Goal: Task Accomplishment & Management: Use online tool/utility

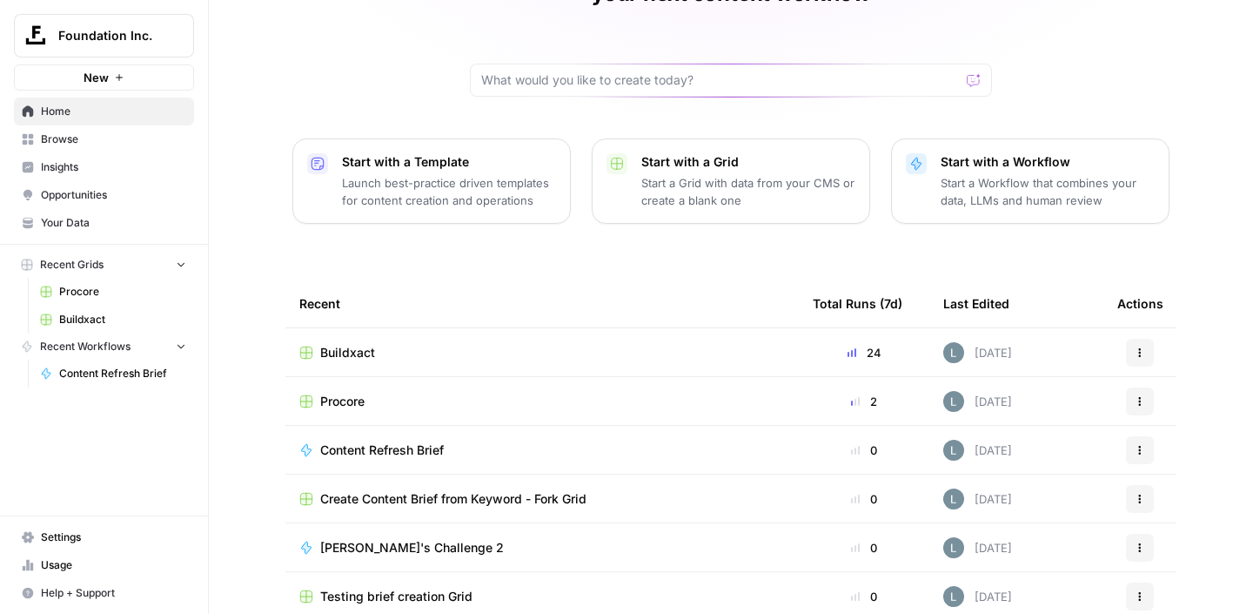
scroll to position [134, 0]
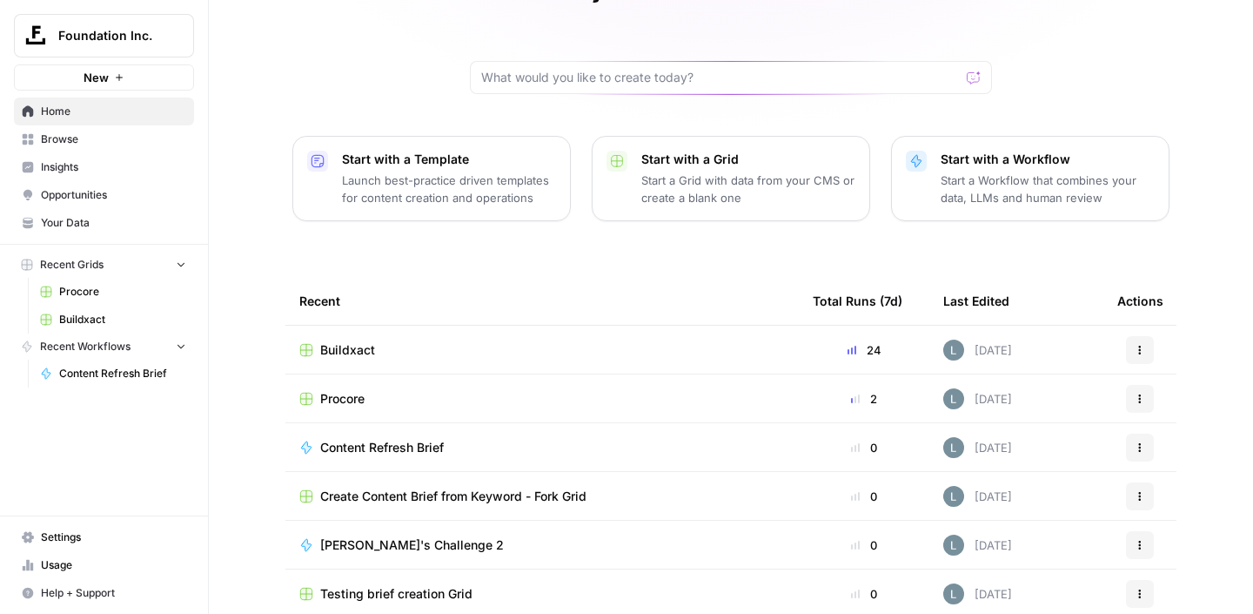
click at [366, 332] on td "Buildxact" at bounding box center [541, 349] width 513 height 48
click at [347, 341] on span "Buildxact" at bounding box center [347, 349] width 55 height 17
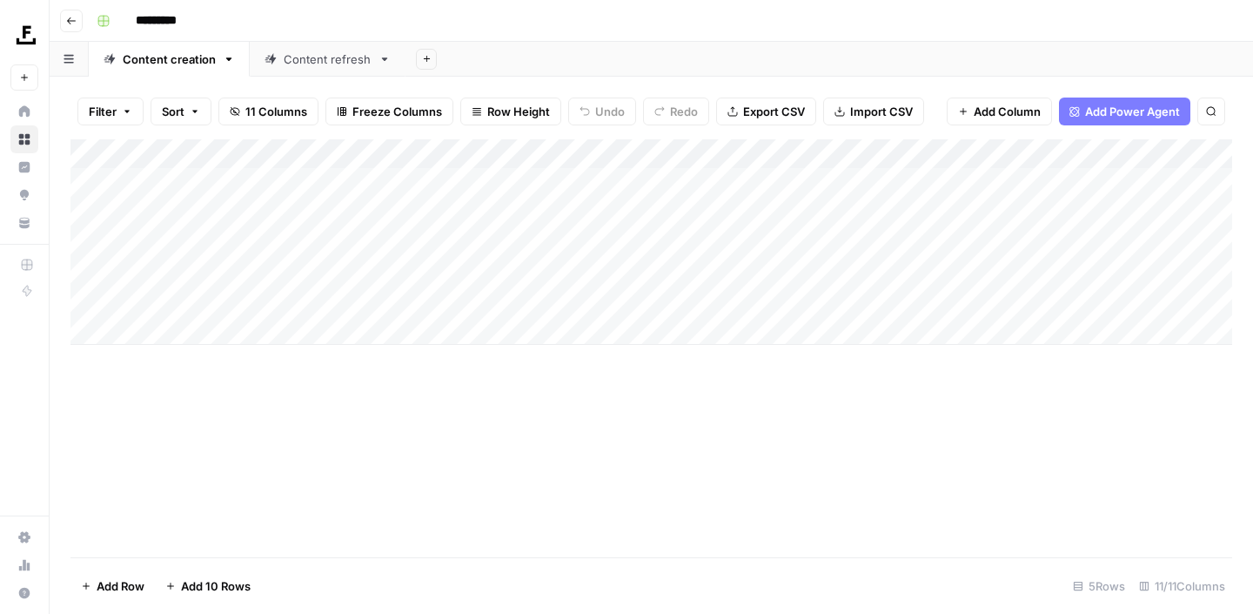
click at [320, 64] on div "Content refresh" at bounding box center [328, 58] width 88 height 17
click at [1117, 272] on div "Add Column" at bounding box center [651, 348] width 1162 height 418
click at [1121, 266] on div "Add Column" at bounding box center [651, 348] width 1162 height 418
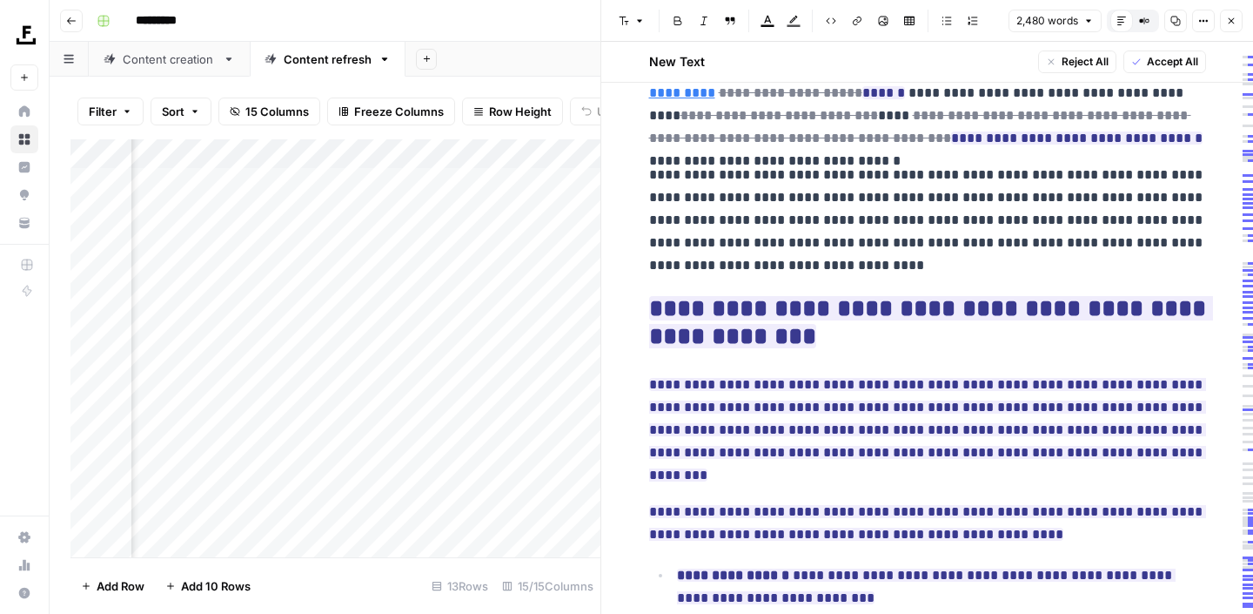
scroll to position [1303, 0]
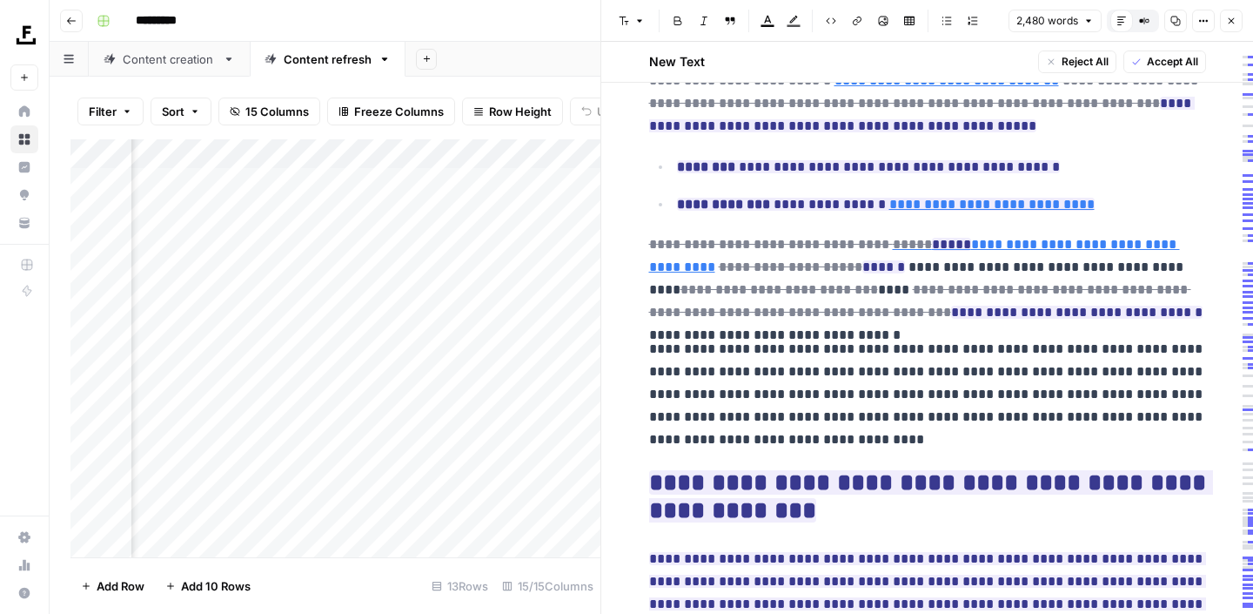
click at [1171, 20] on icon "button" at bounding box center [1176, 22] width 10 height 10
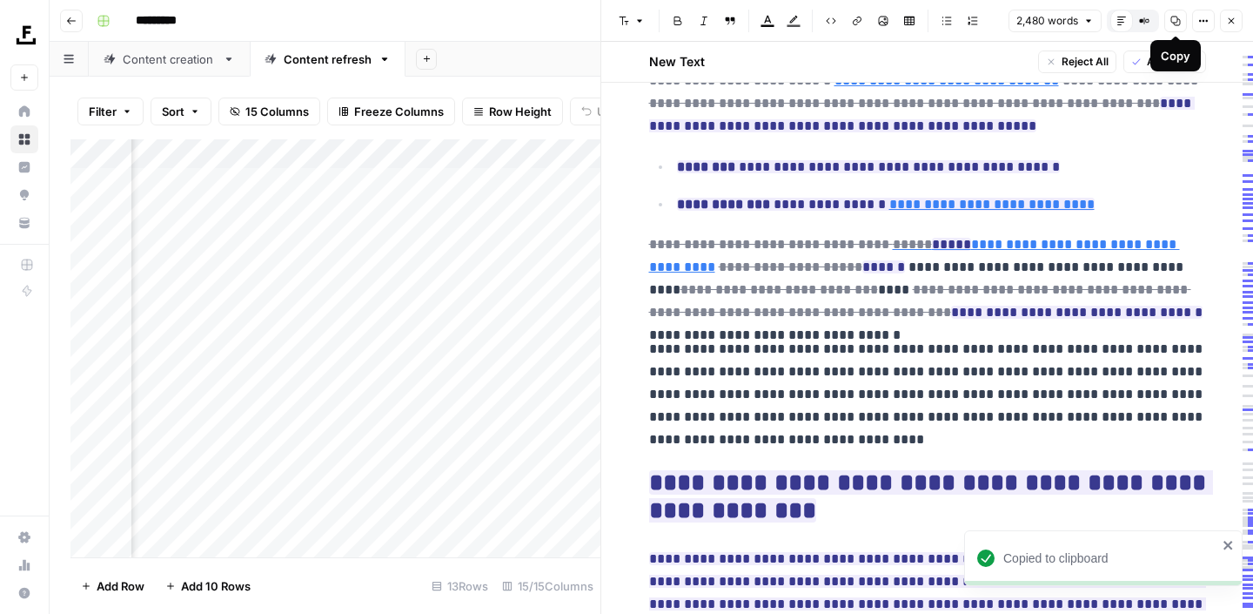
click at [1180, 22] on icon "button" at bounding box center [1176, 22] width 10 height 10
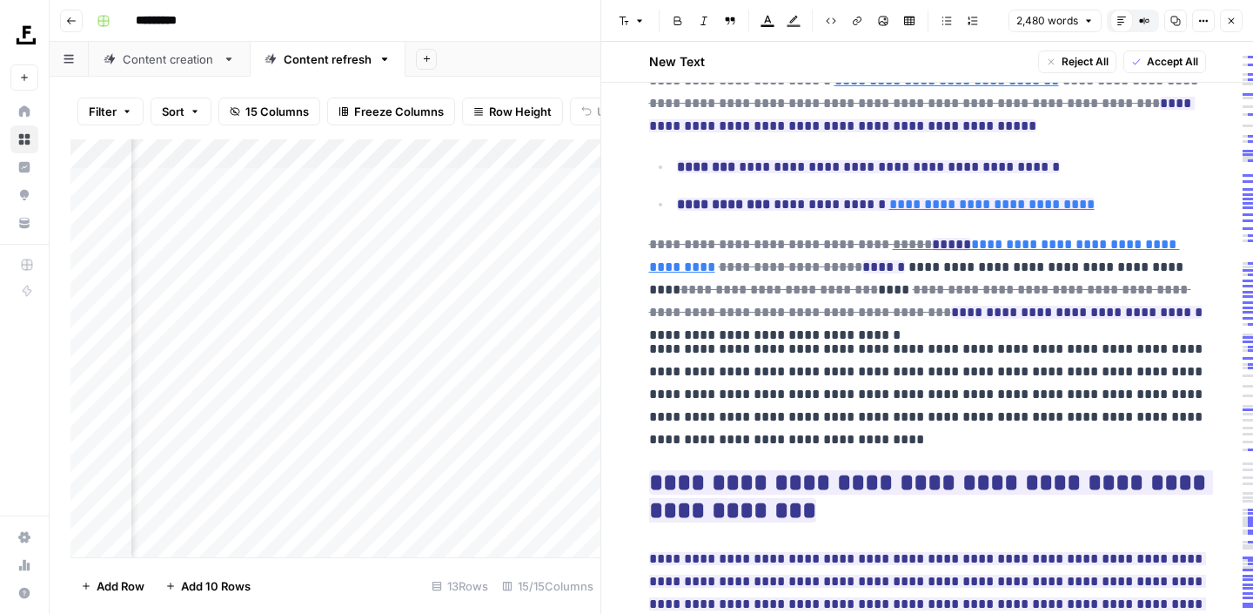
scroll to position [0, 0]
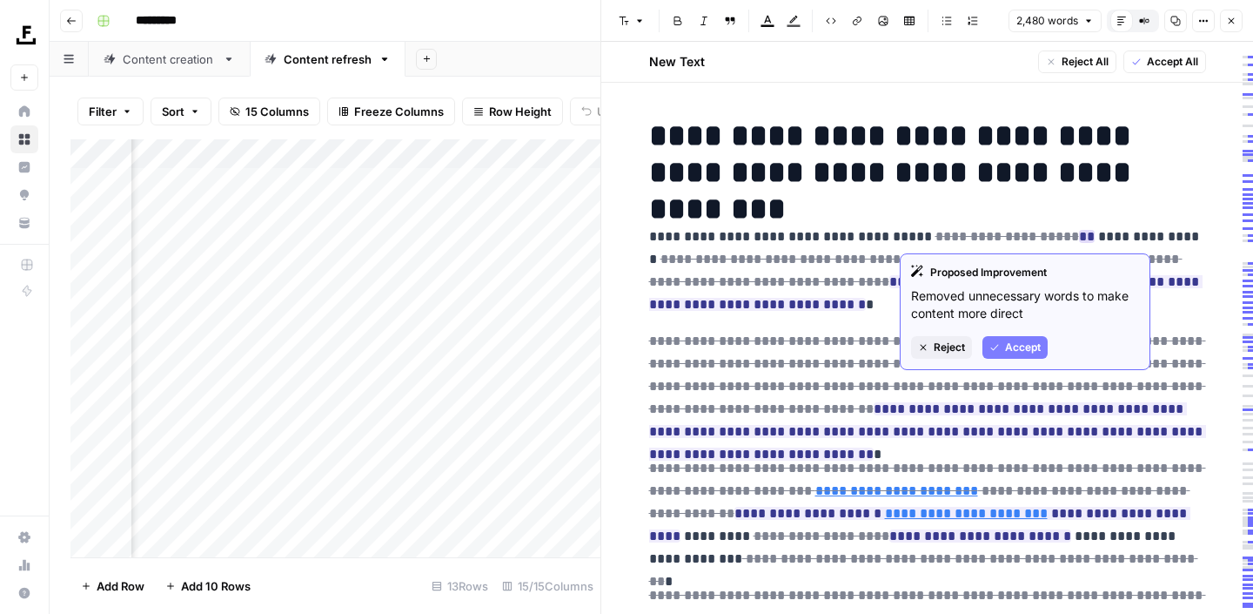
click at [1016, 342] on span "Accept" at bounding box center [1023, 347] width 36 height 16
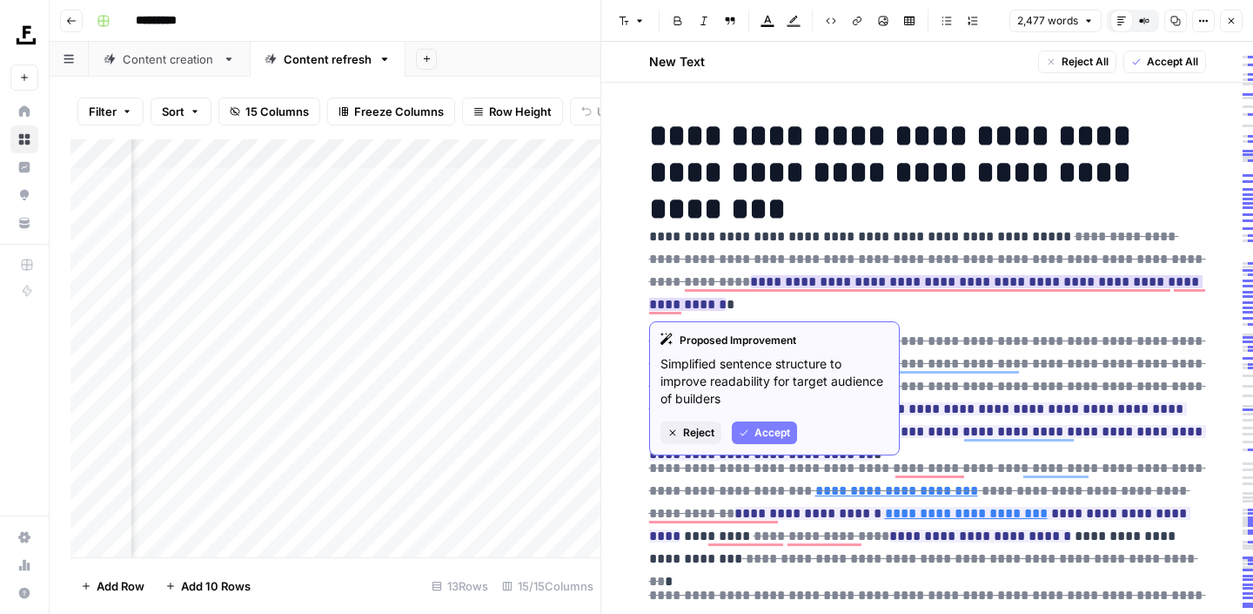
click at [708, 433] on span "Reject" at bounding box center [698, 433] width 31 height 16
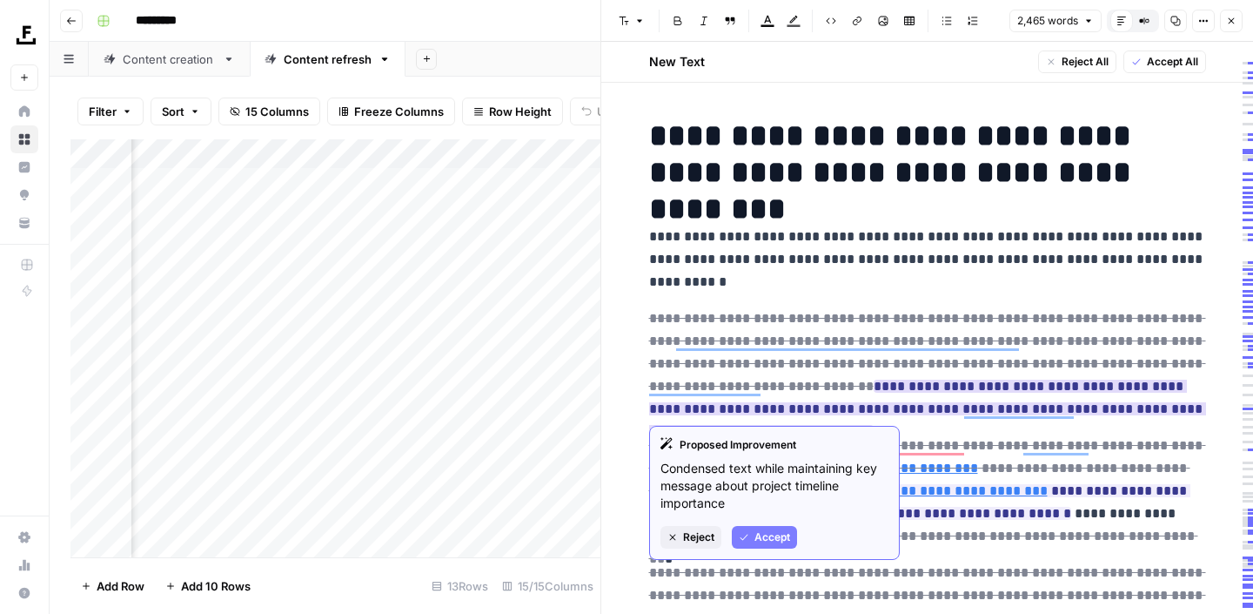
click at [779, 534] on span "Accept" at bounding box center [773, 537] width 36 height 16
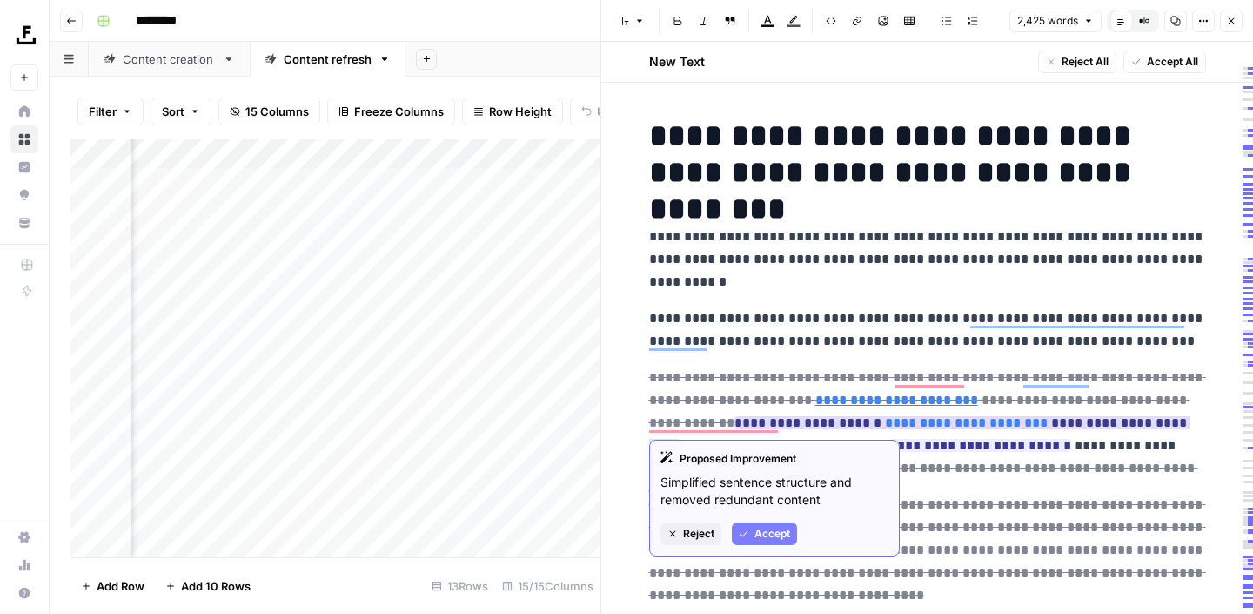
click at [774, 527] on span "Accept" at bounding box center [773, 534] width 36 height 16
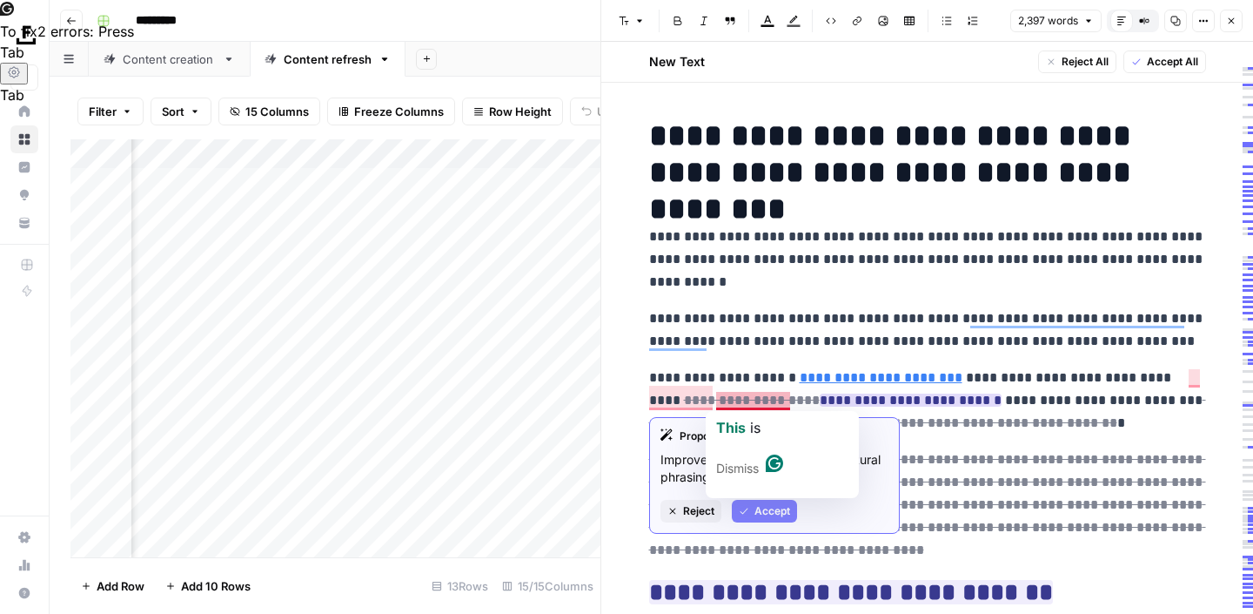
click at [764, 507] on span "Accept" at bounding box center [773, 511] width 36 height 16
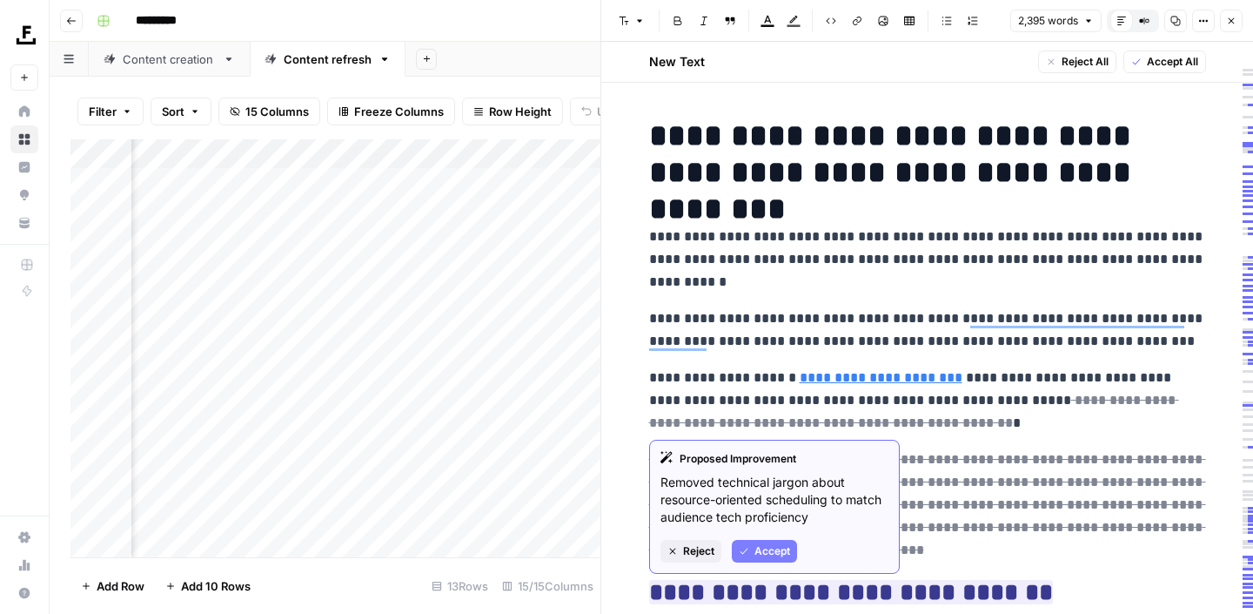
click at [778, 542] on button "Accept" at bounding box center [764, 551] width 65 height 23
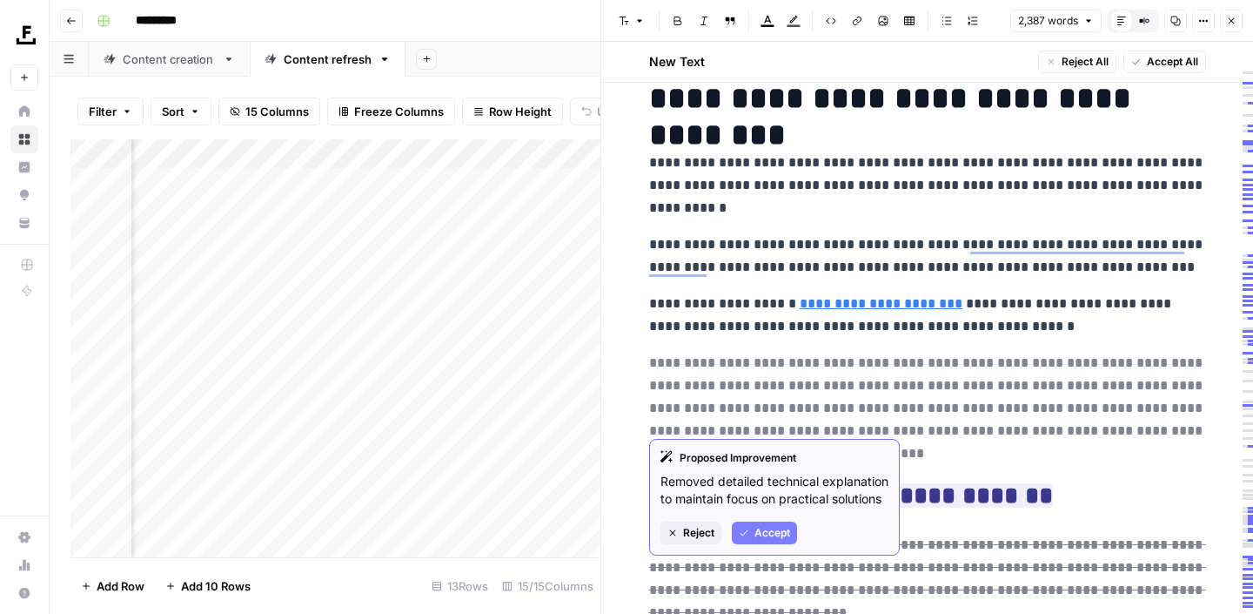
scroll to position [117, 0]
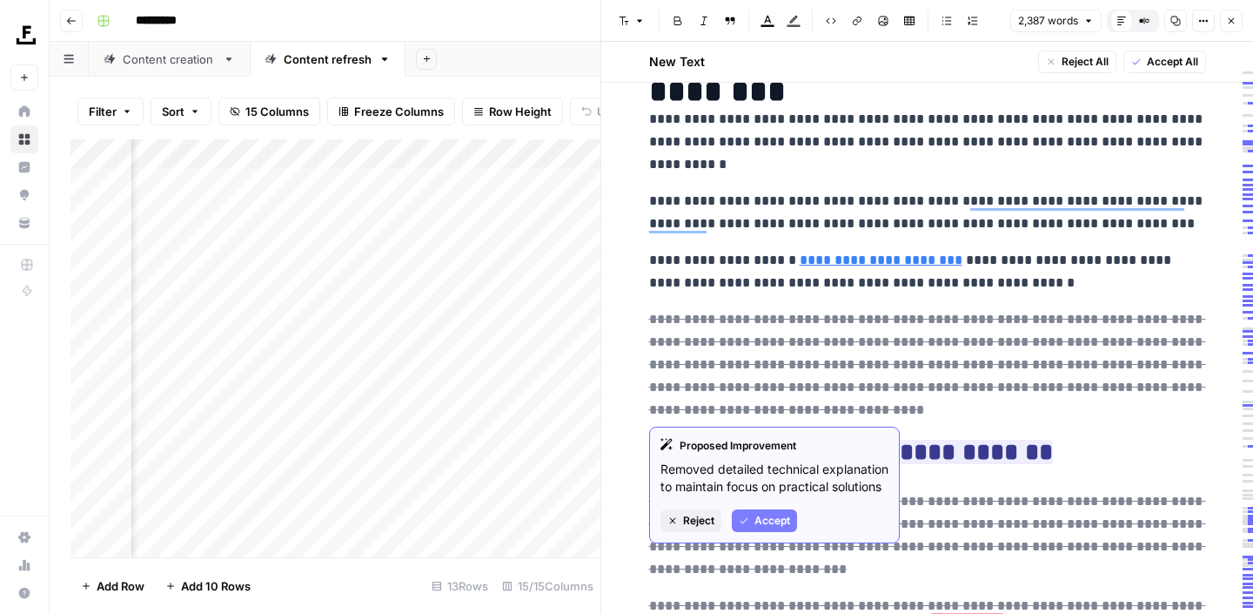
click at [765, 528] on span "Accept" at bounding box center [773, 521] width 36 height 16
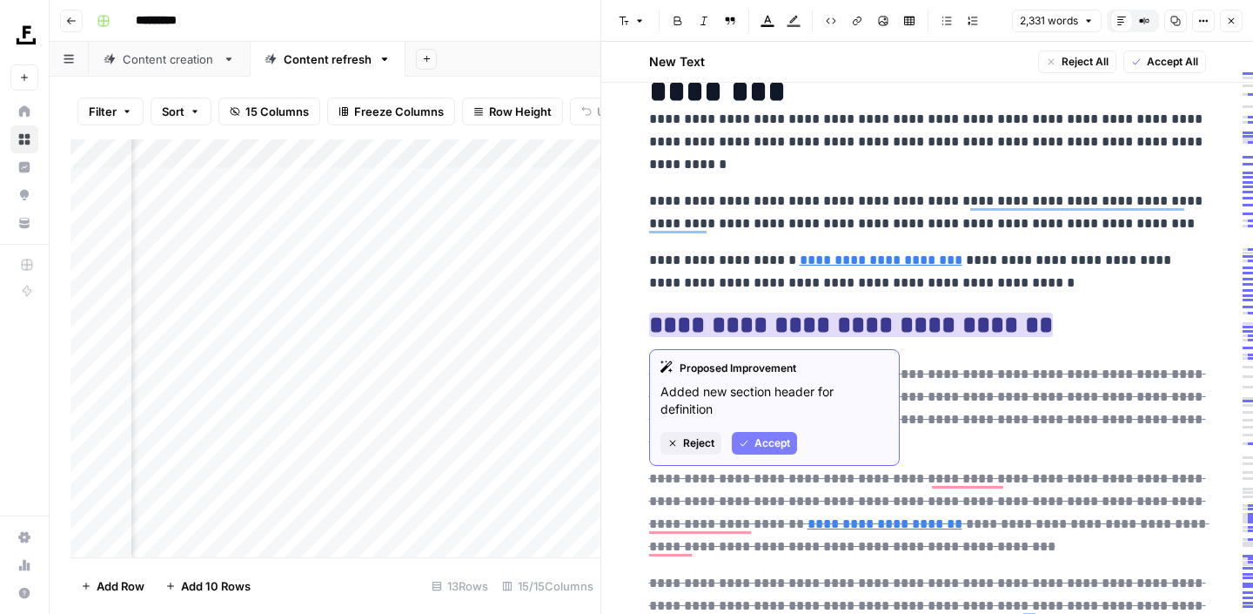
click at [777, 447] on span "Accept" at bounding box center [773, 443] width 36 height 16
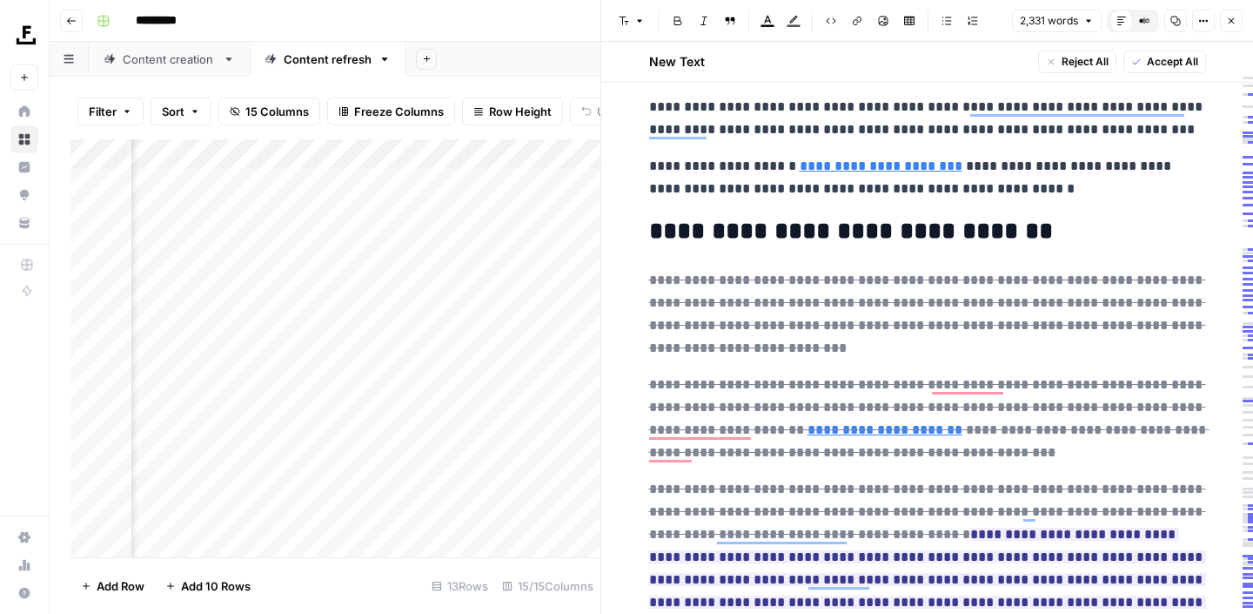
scroll to position [218, 0]
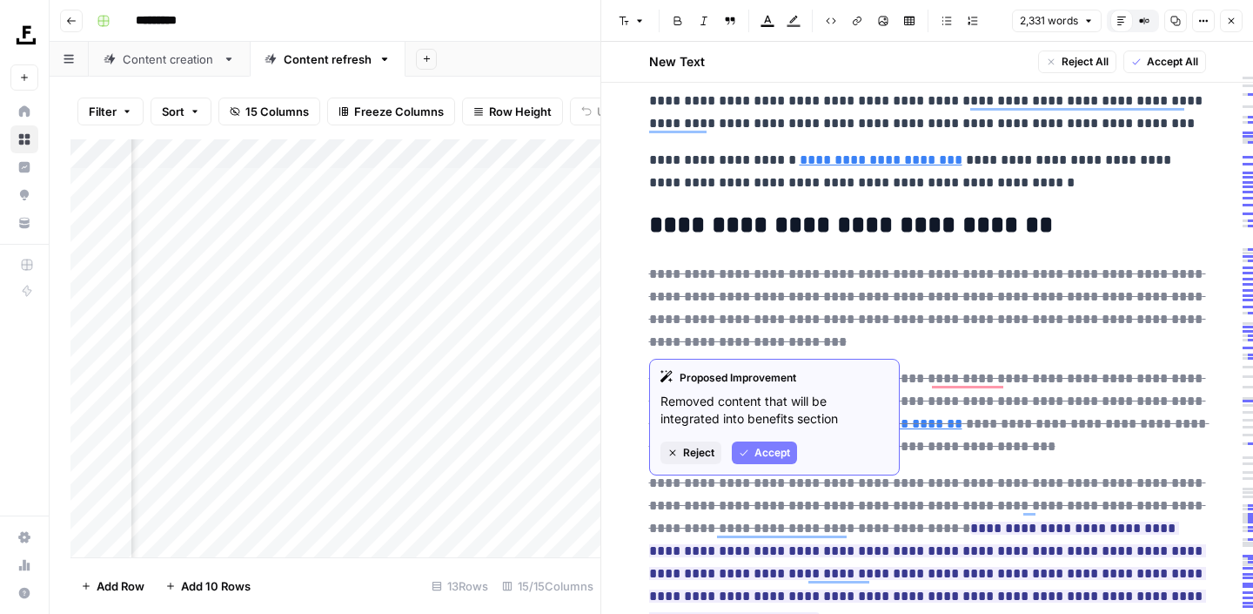
click at [680, 459] on button "Reject" at bounding box center [691, 452] width 61 height 23
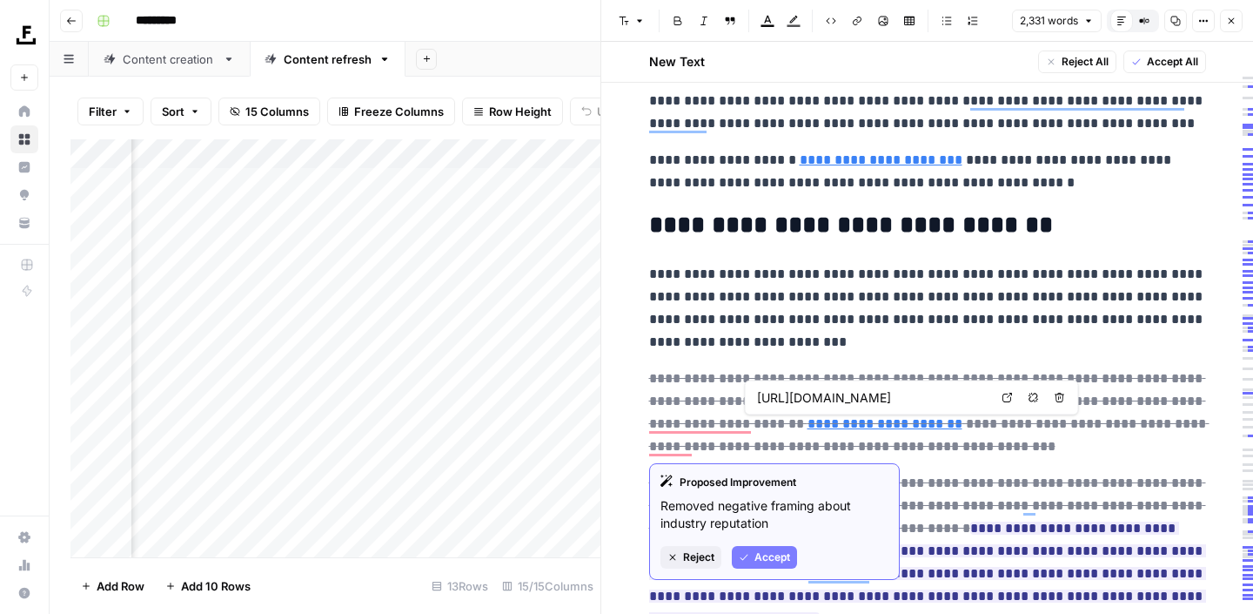
click at [759, 552] on span "Accept" at bounding box center [773, 557] width 36 height 16
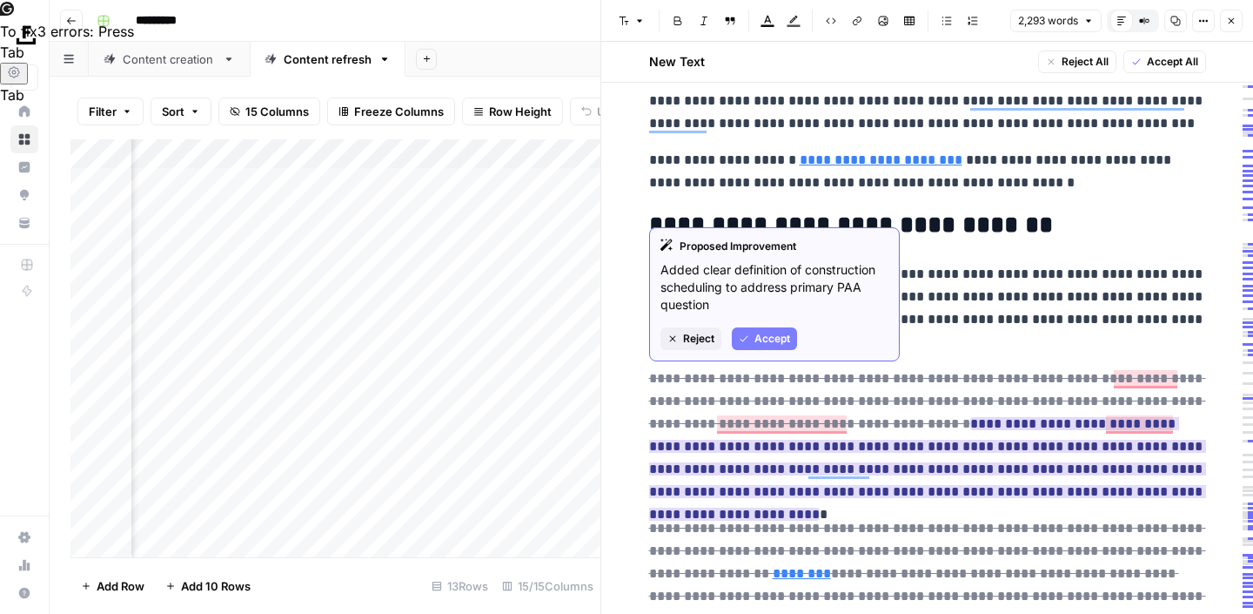
click at [760, 333] on span "Accept" at bounding box center [773, 339] width 36 height 16
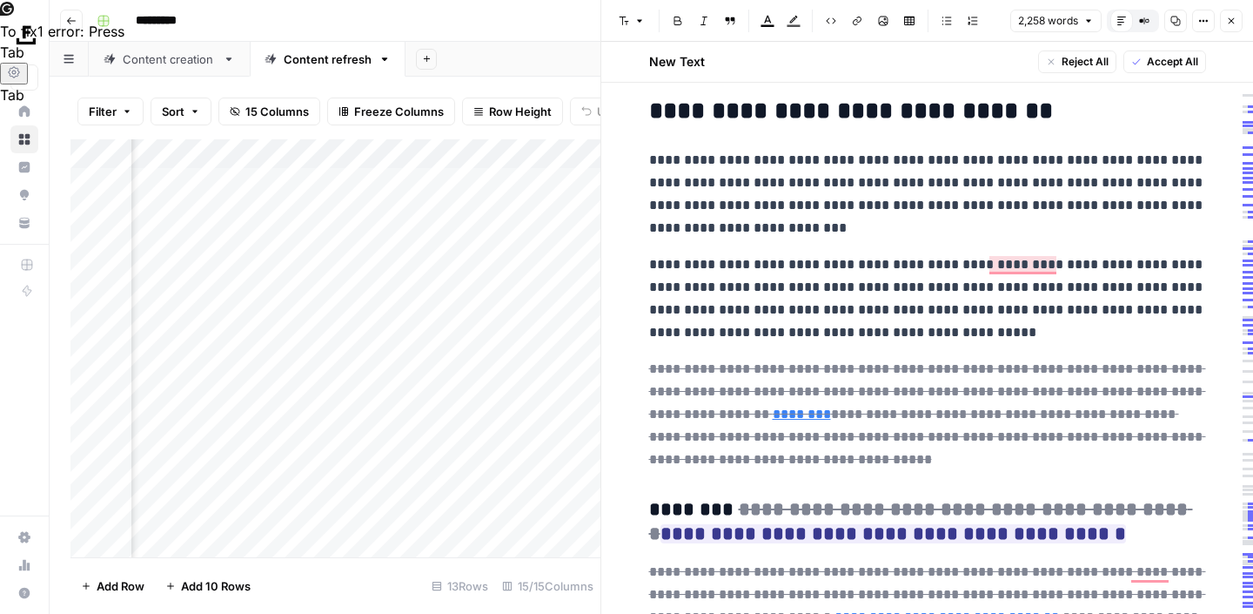
scroll to position [332, 0]
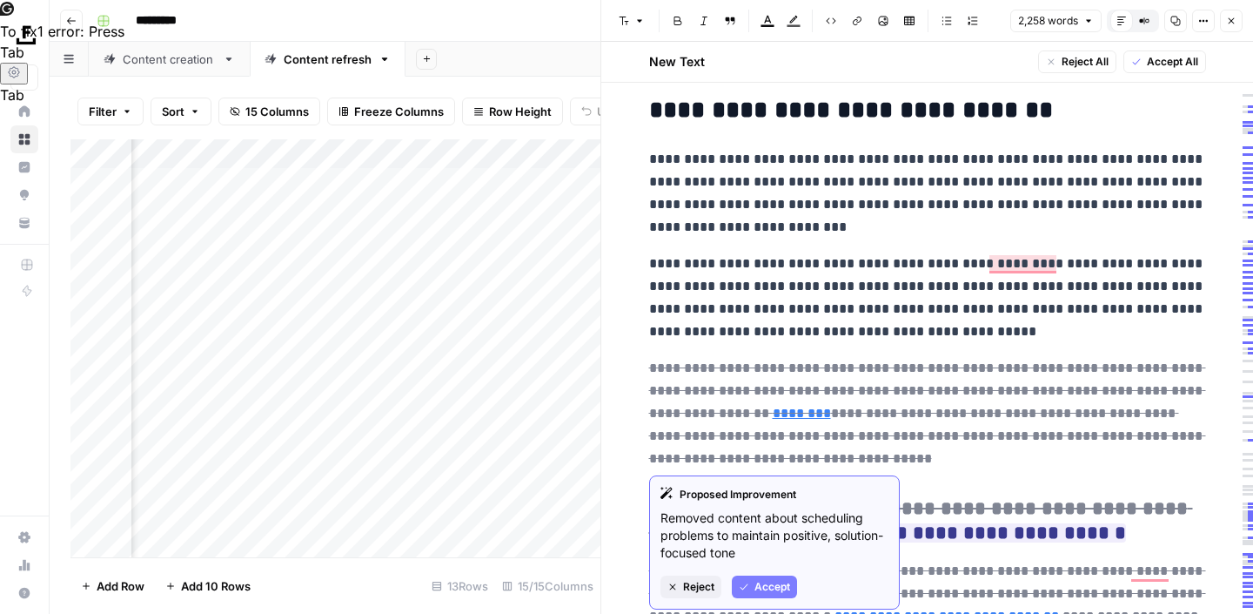
click at [764, 591] on span "Accept" at bounding box center [773, 587] width 36 height 16
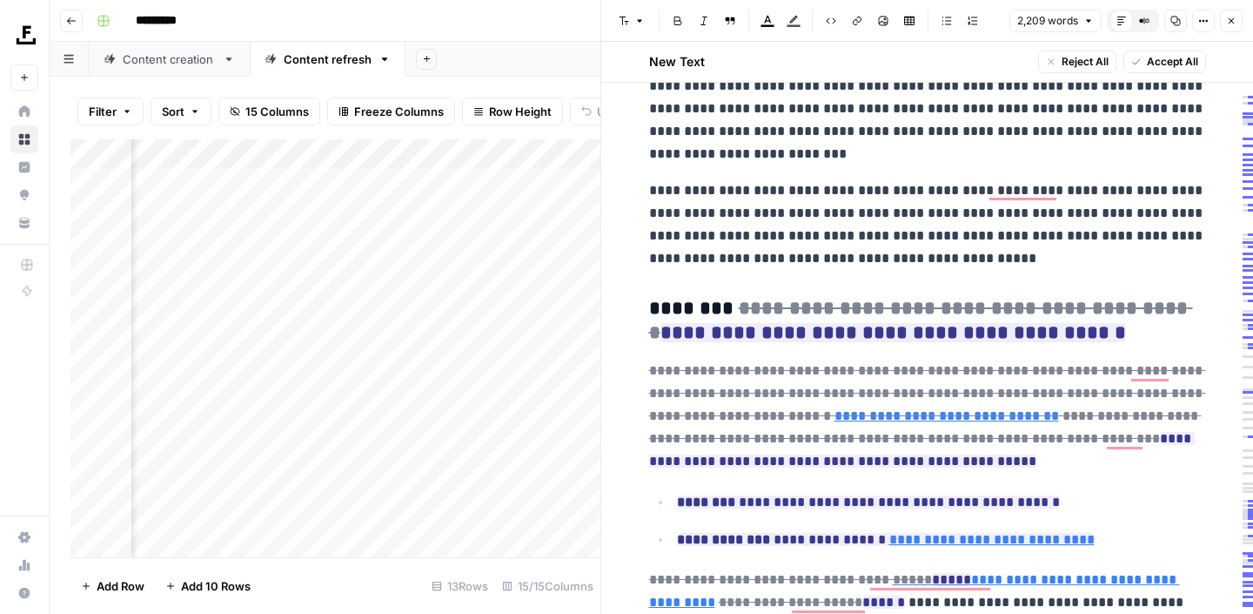
scroll to position [419, 0]
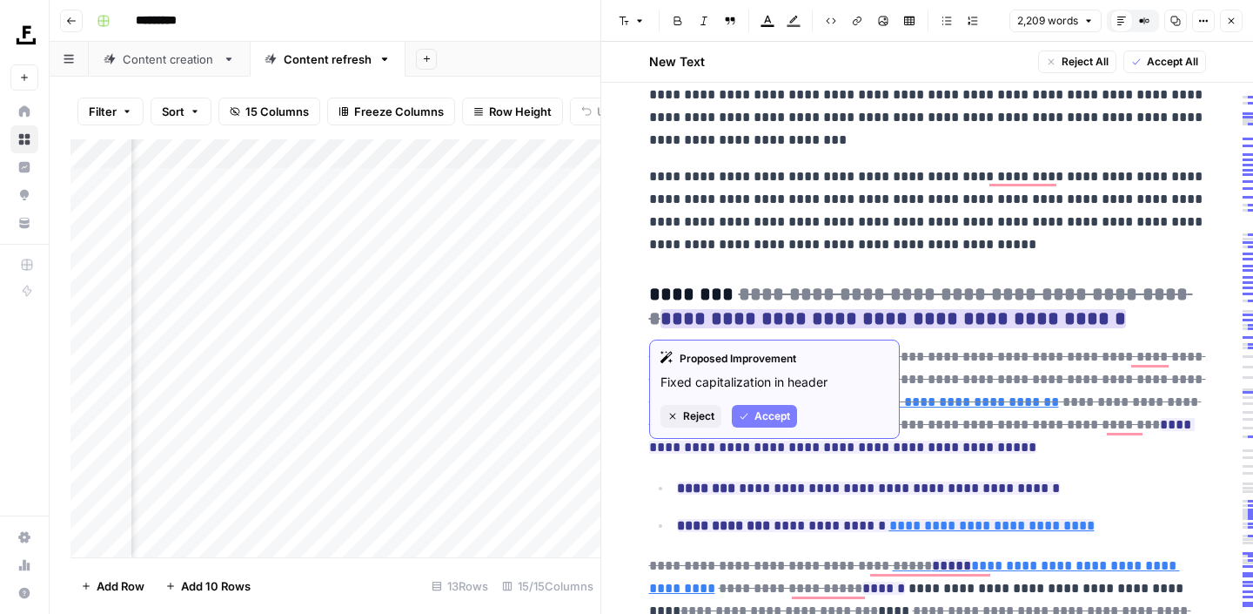
click at [774, 414] on span "Accept" at bounding box center [773, 416] width 36 height 16
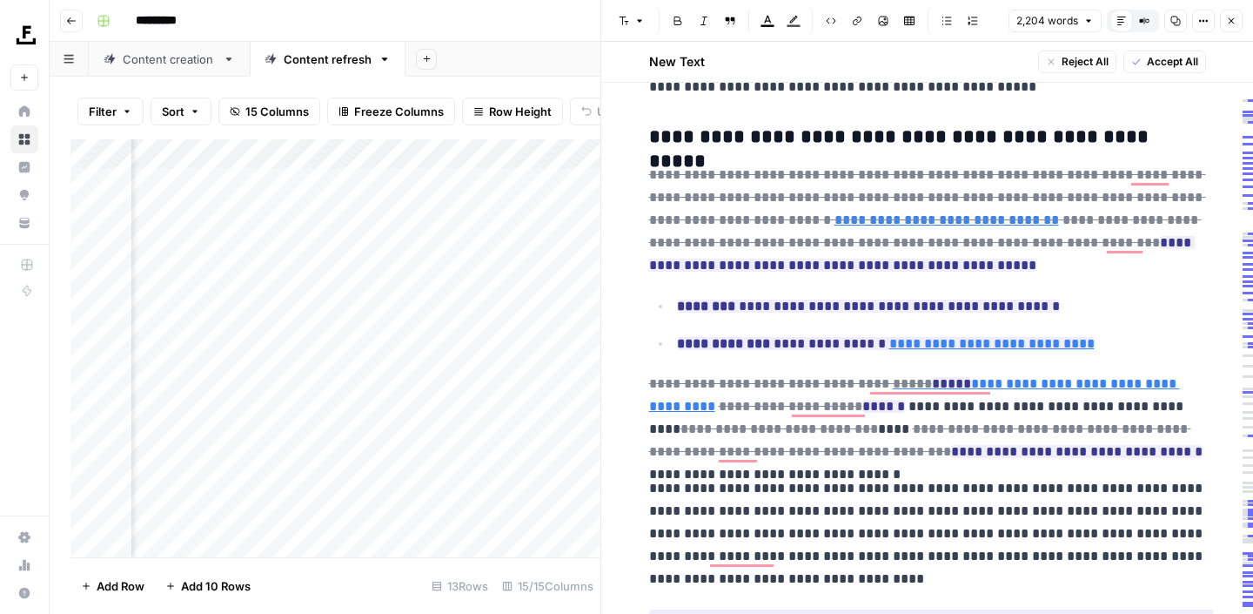
scroll to position [435, 0]
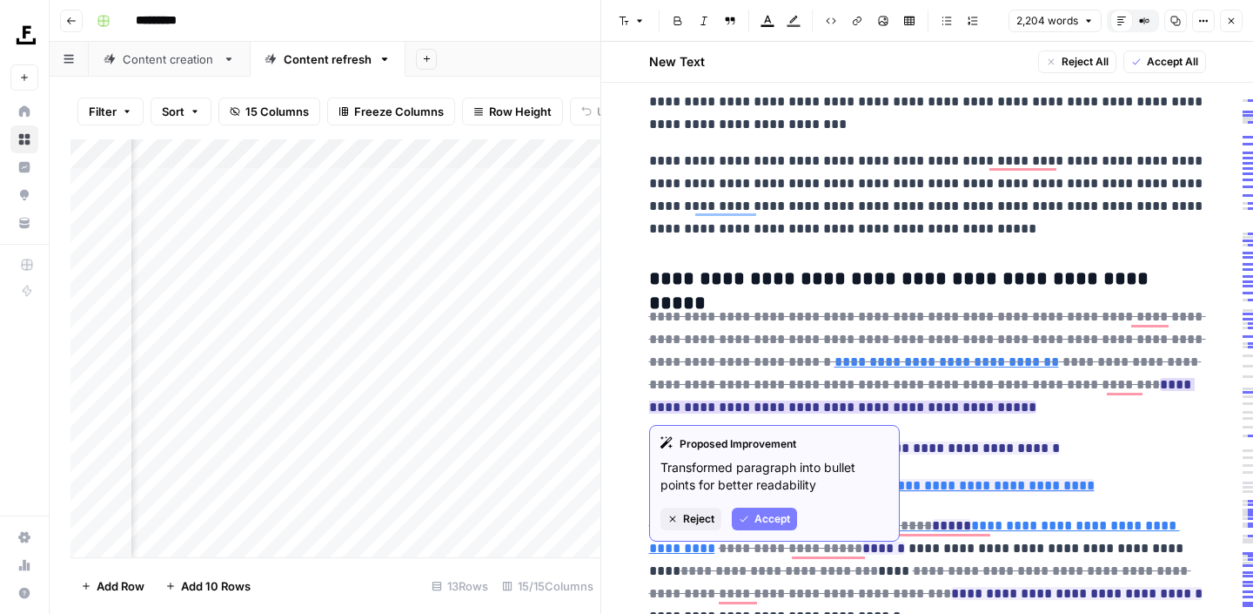
click at [774, 519] on span "Accept" at bounding box center [773, 519] width 36 height 16
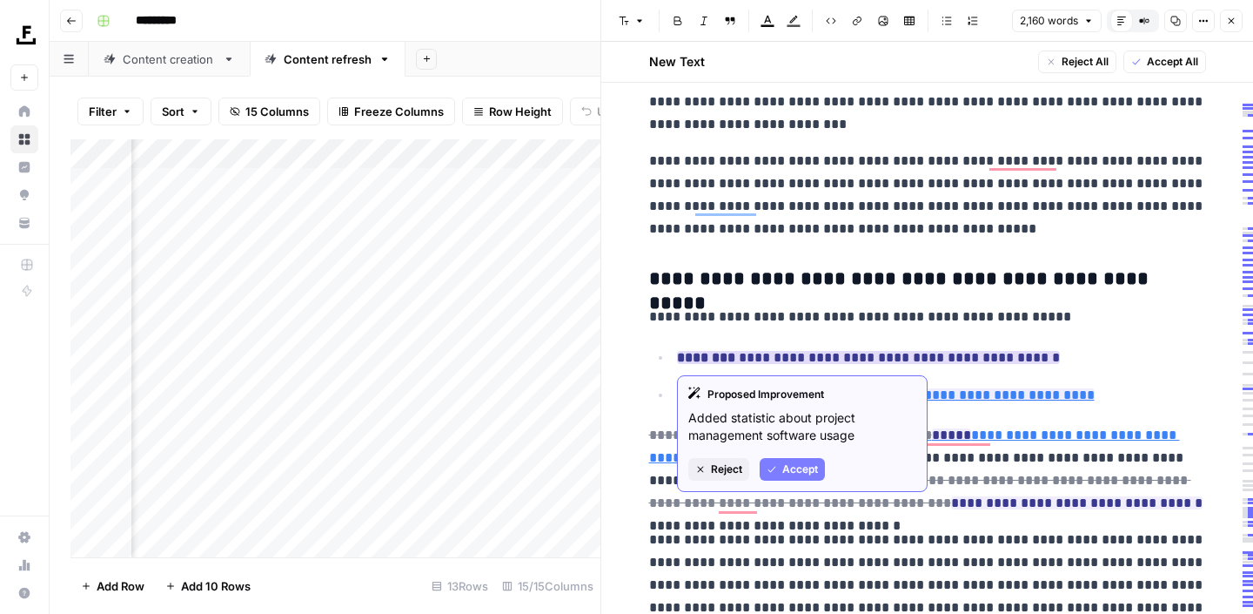
click at [790, 460] on button "Accept" at bounding box center [792, 469] width 65 height 23
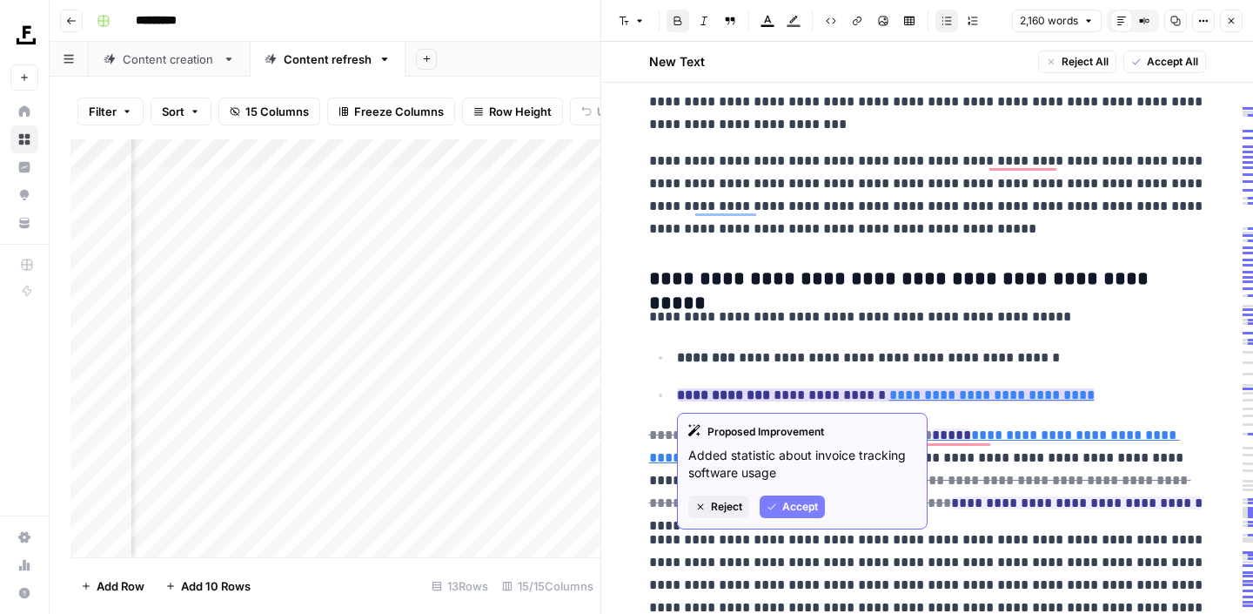
click at [784, 504] on span "Accept" at bounding box center [800, 507] width 36 height 16
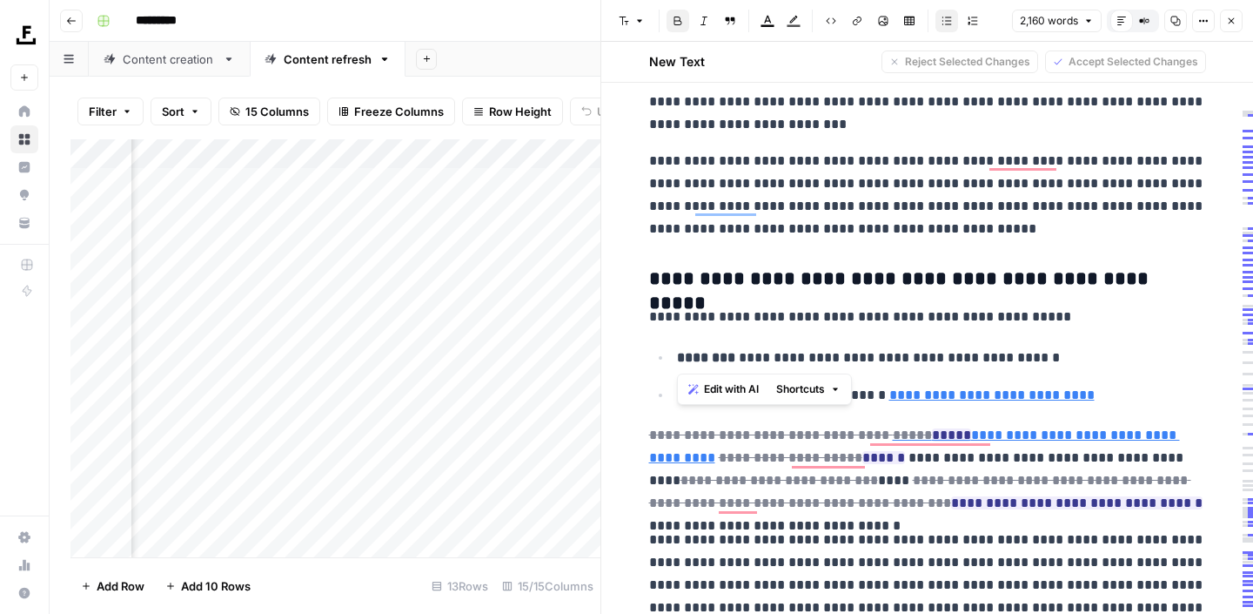
drag, startPoint x: 736, startPoint y: 355, endPoint x: 674, endPoint y: 358, distance: 61.8
click at [674, 358] on li "**********" at bounding box center [939, 356] width 534 height 23
click at [714, 390] on span "Edit with AI" at bounding box center [731, 389] width 55 height 16
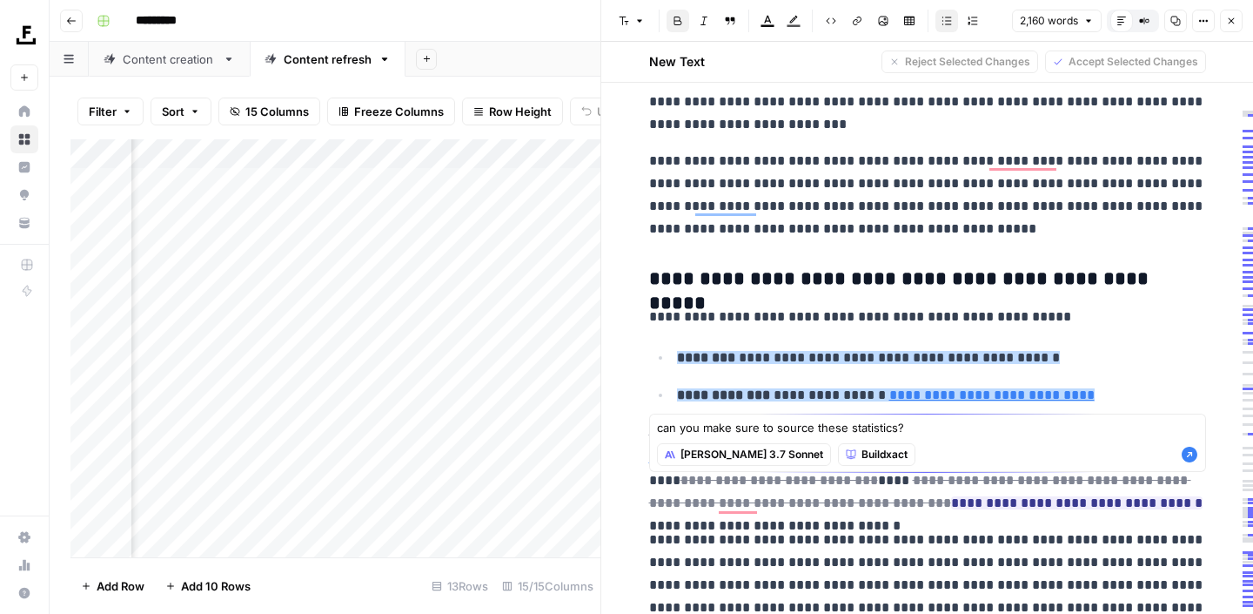
type textarea "can you make sure to source these statistics?"
click at [1194, 457] on icon "button" at bounding box center [1190, 454] width 16 height 16
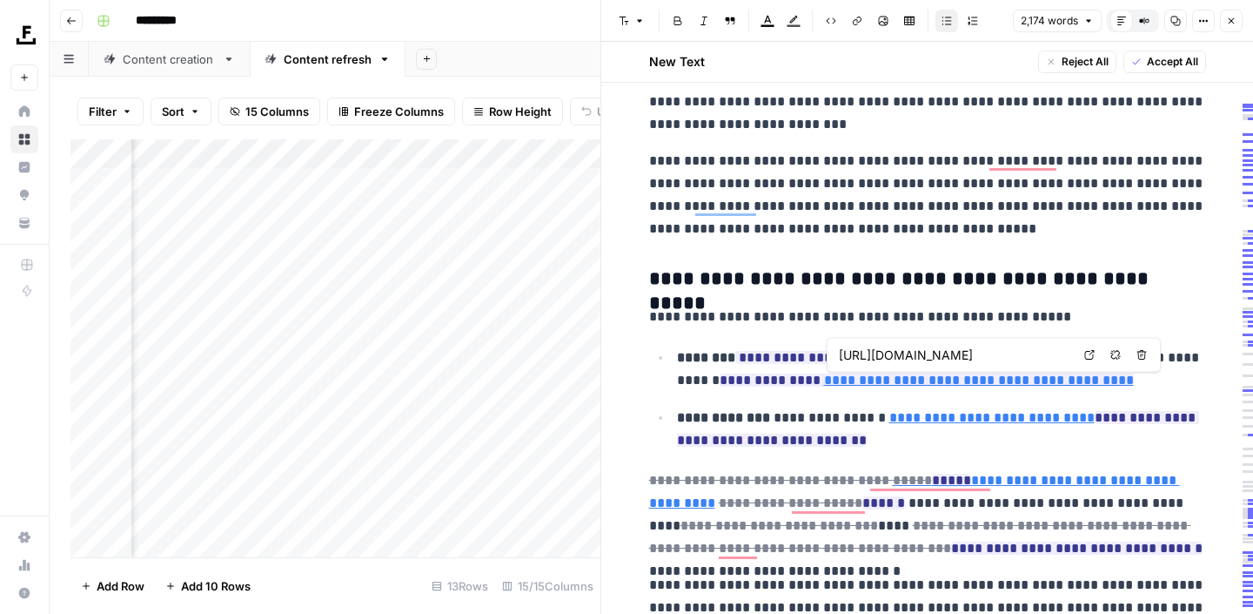
click at [909, 358] on input "https://www.jbknowledge.com/report" at bounding box center [954, 354] width 231 height 17
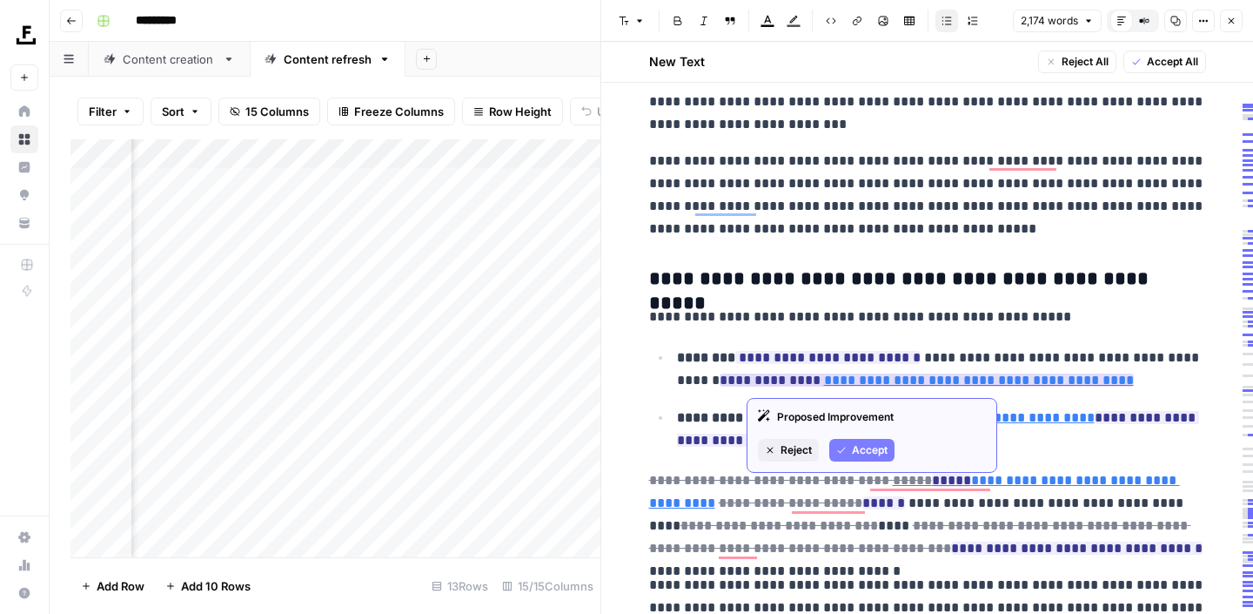
click at [915, 381] on link "**********" at bounding box center [979, 379] width 310 height 13
click at [866, 441] on button "Accept" at bounding box center [861, 450] width 65 height 23
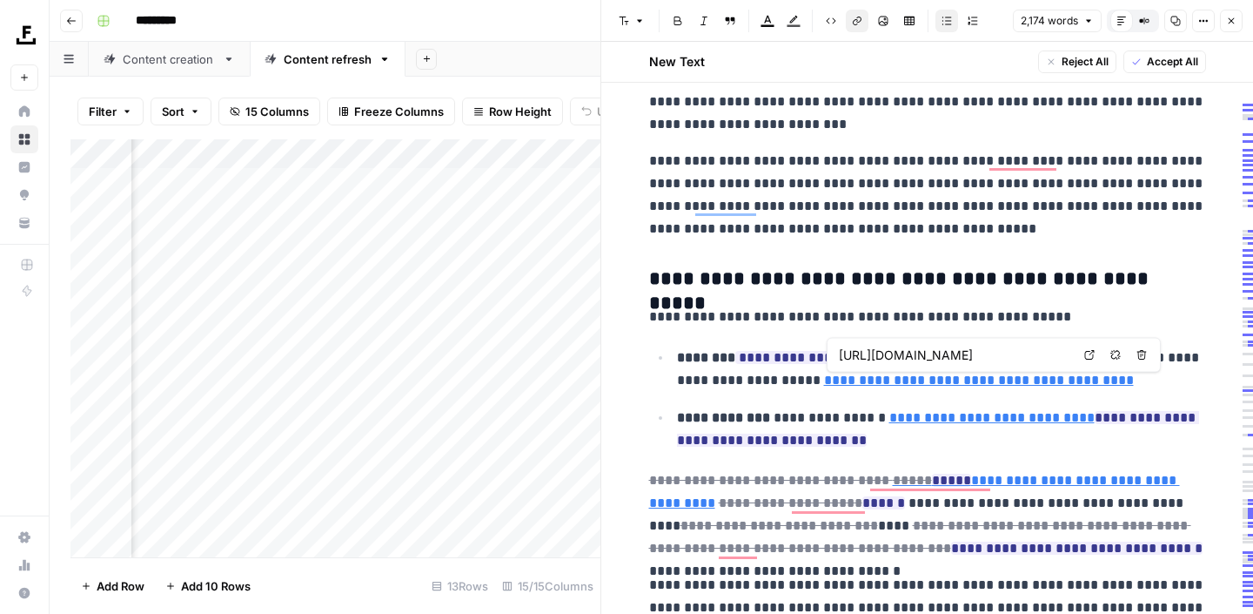
click at [893, 379] on link "**********" at bounding box center [979, 379] width 310 height 13
click at [916, 357] on input "https://www.jbknowledge.com/report" at bounding box center [954, 354] width 231 height 17
click at [1088, 352] on body "Foundation Inc. New Home Browse Insights Opportunities Your Data Recent Grids B…" at bounding box center [626, 307] width 1253 height 614
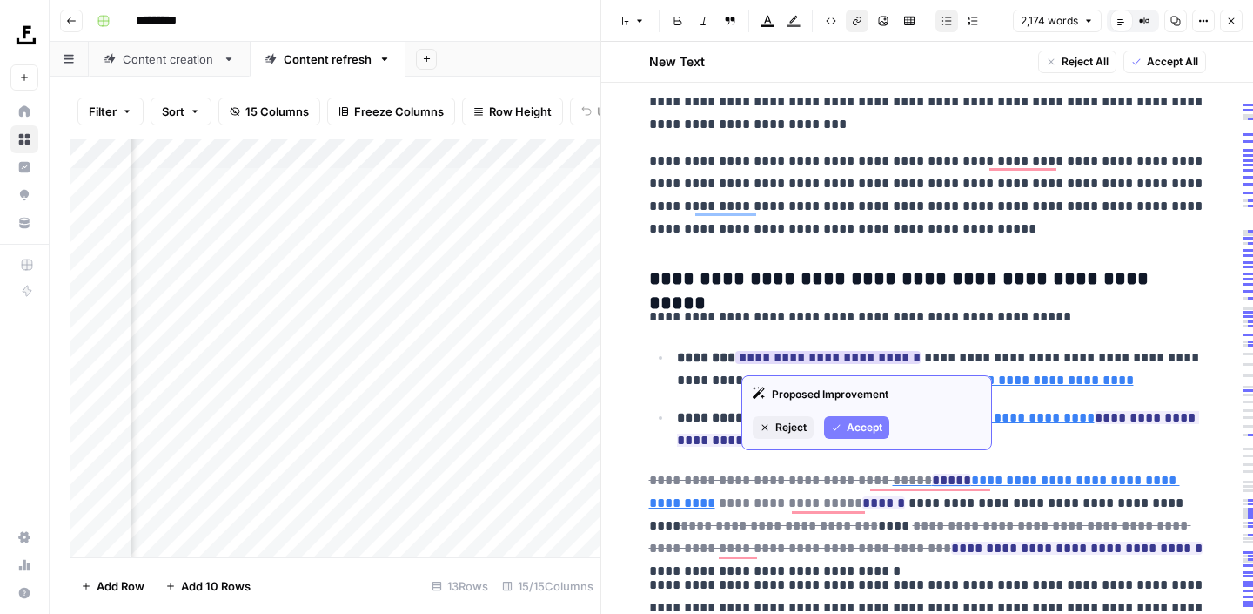
click at [858, 423] on span "Accept" at bounding box center [865, 427] width 36 height 16
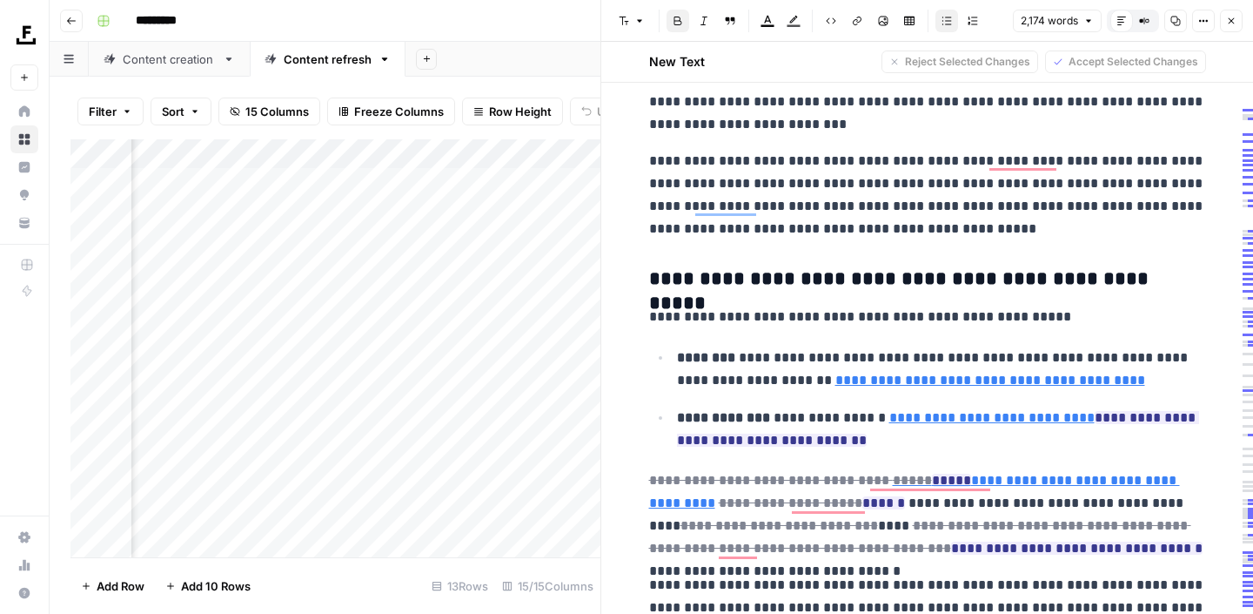
drag, startPoint x: 1150, startPoint y: 380, endPoint x: 748, endPoint y: 386, distance: 403.0
click at [748, 386] on p "**********" at bounding box center [941, 368] width 529 height 45
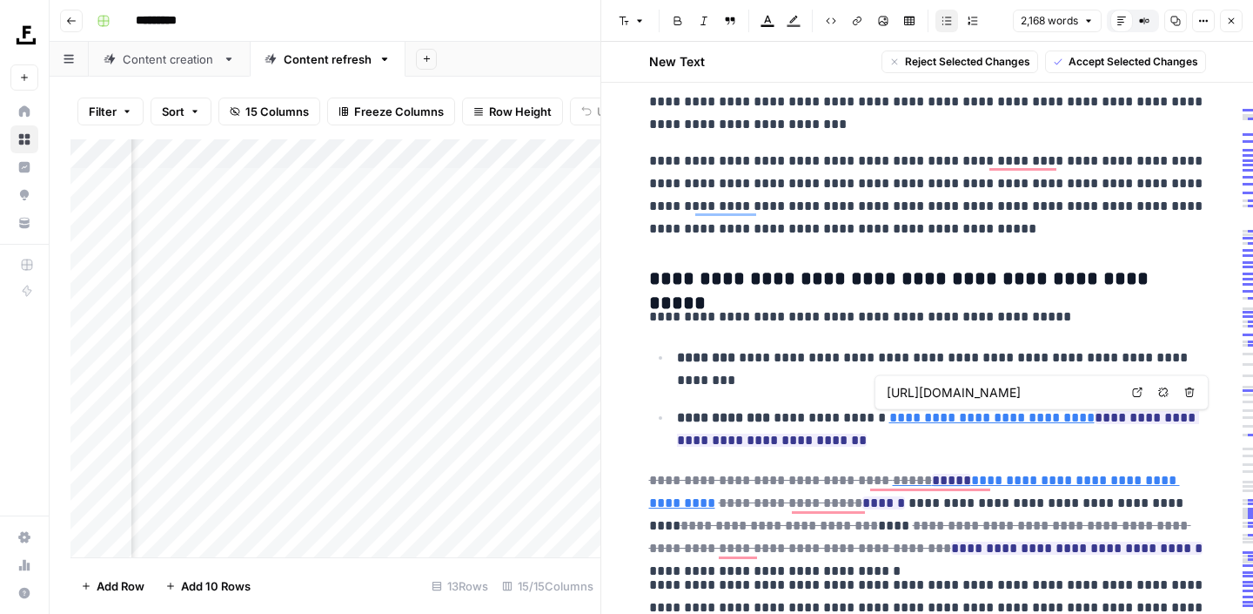
drag, startPoint x: 848, startPoint y: 446, endPoint x: 1075, endPoint y: 423, distance: 228.3
click at [1075, 423] on p "**********" at bounding box center [941, 428] width 529 height 45
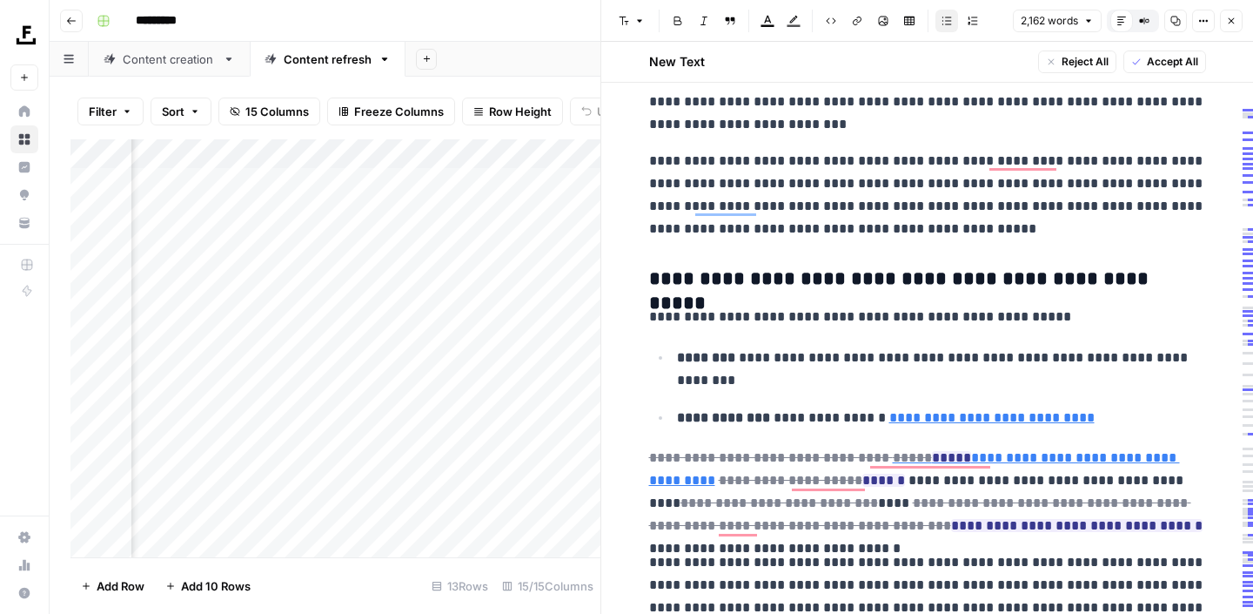
scroll to position [530, 0]
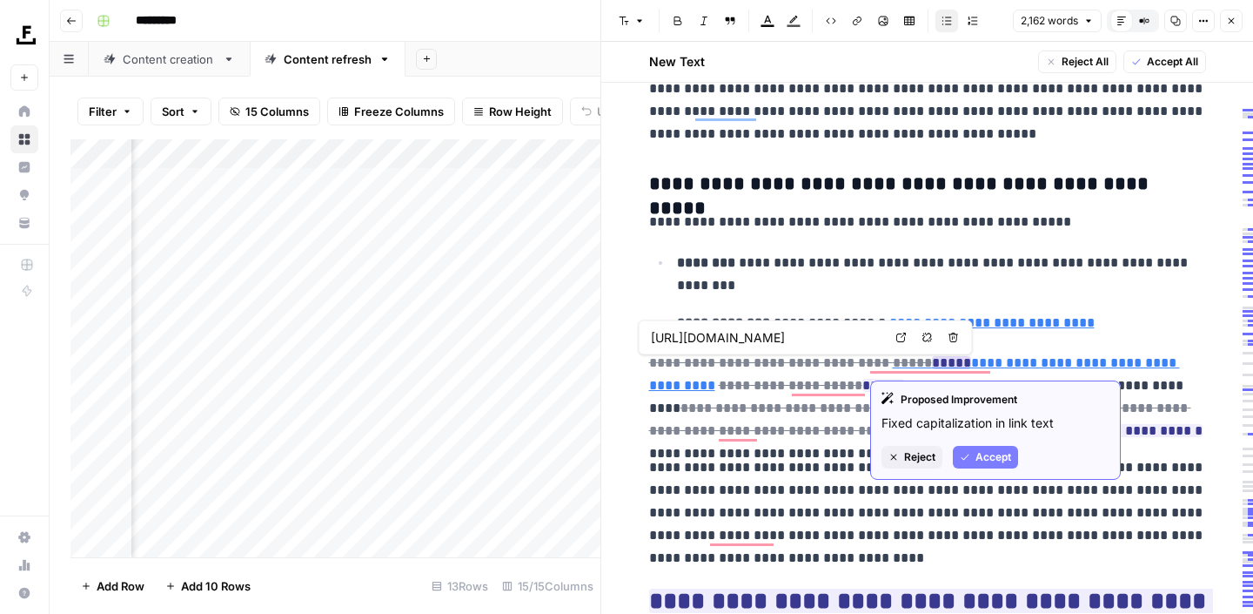
click at [983, 464] on span "Accept" at bounding box center [994, 457] width 36 height 16
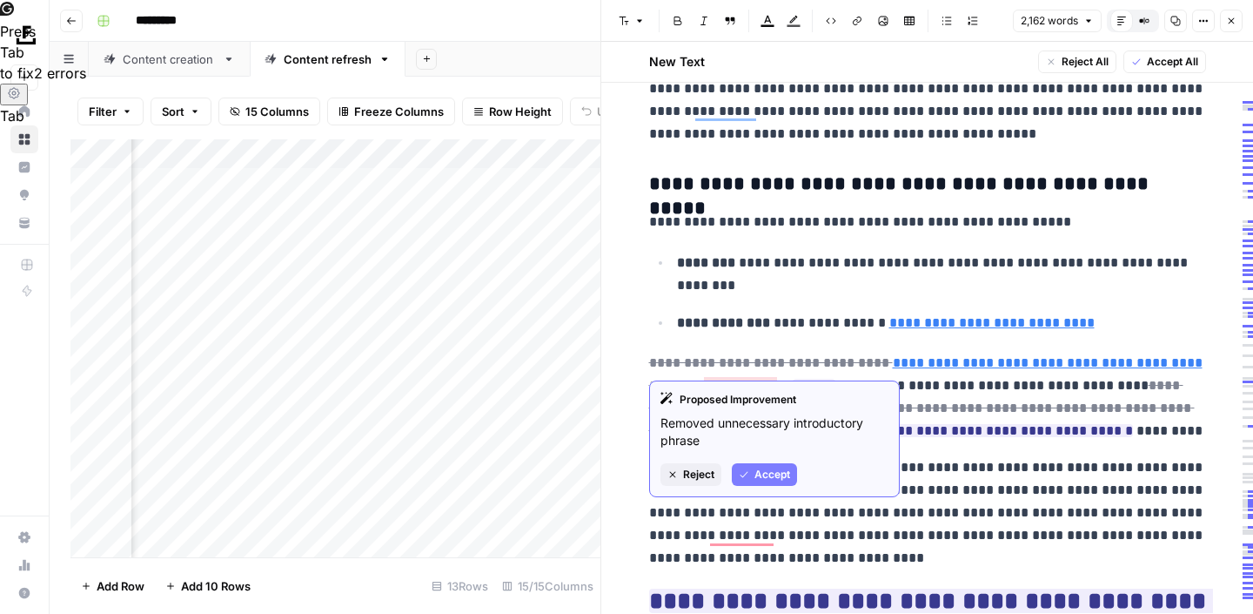
click at [758, 480] on span "Accept" at bounding box center [773, 474] width 36 height 16
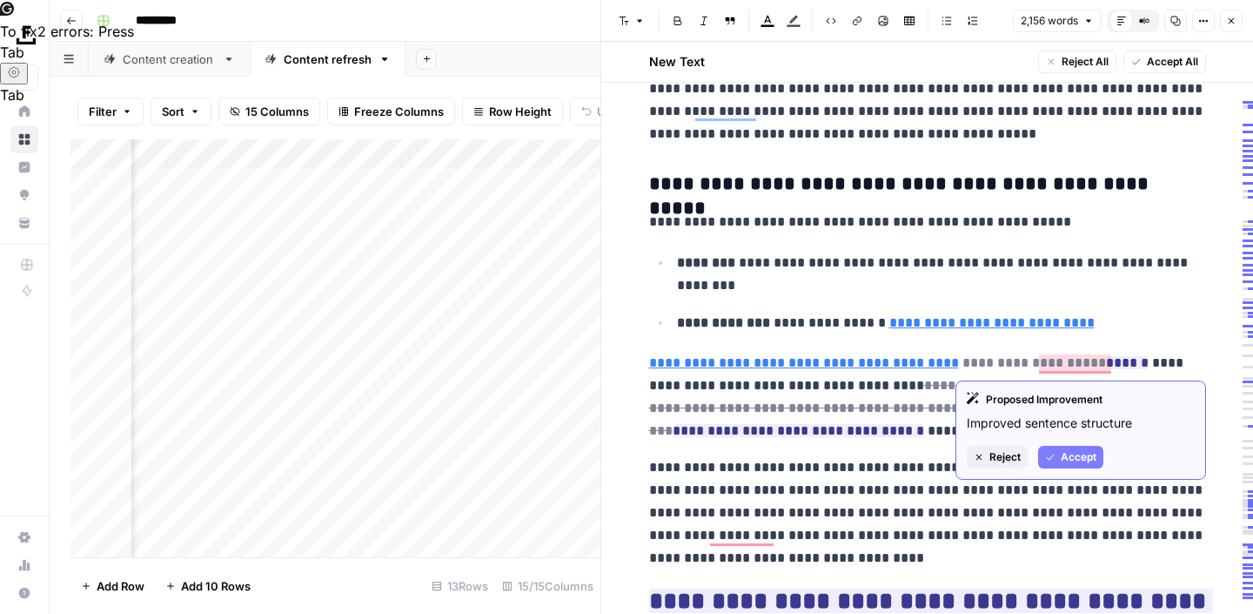
click at [1028, 365] on del "**********" at bounding box center [1034, 362] width 144 height 13
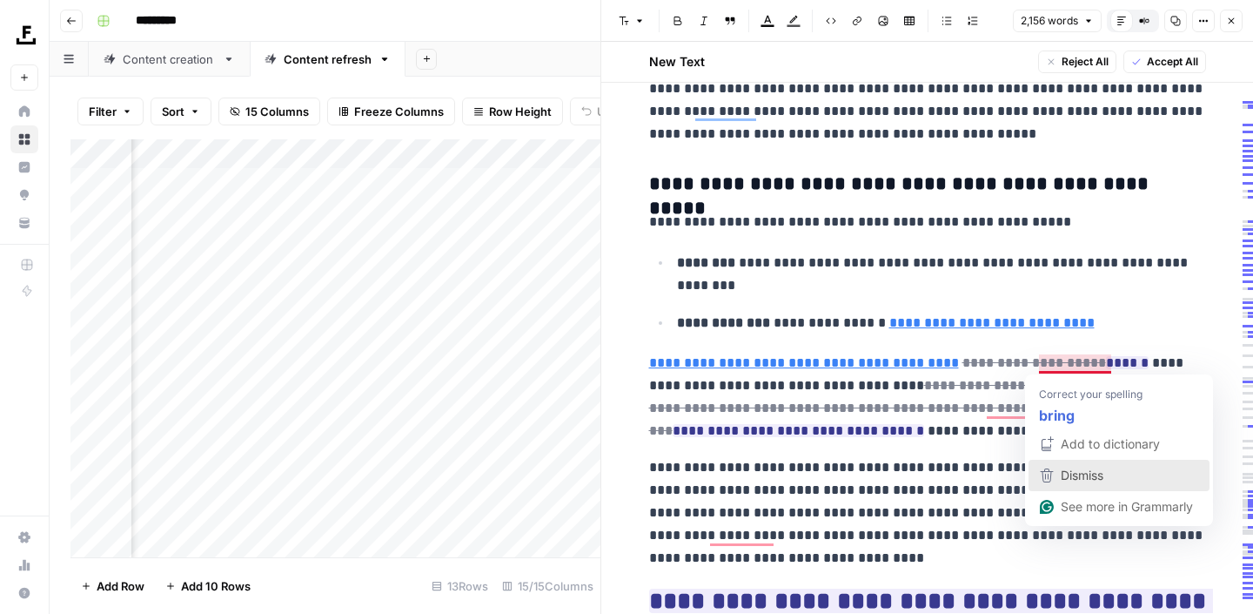
click at [1066, 473] on span "Dismiss" at bounding box center [1082, 474] width 43 height 15
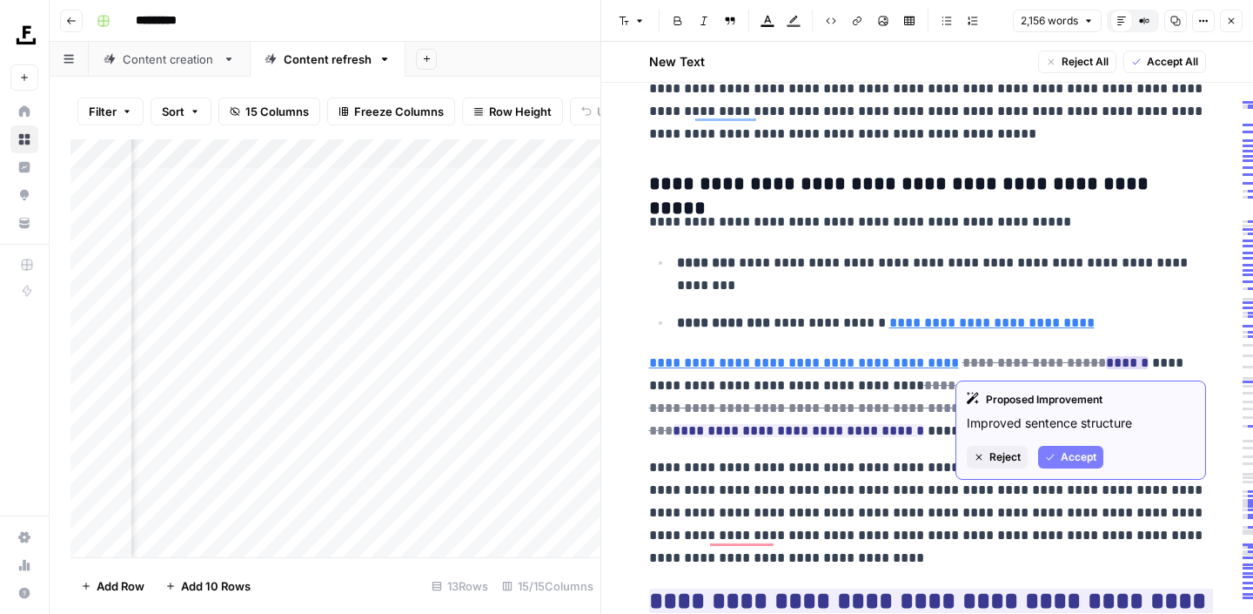
click at [1063, 451] on span "Accept" at bounding box center [1079, 457] width 36 height 16
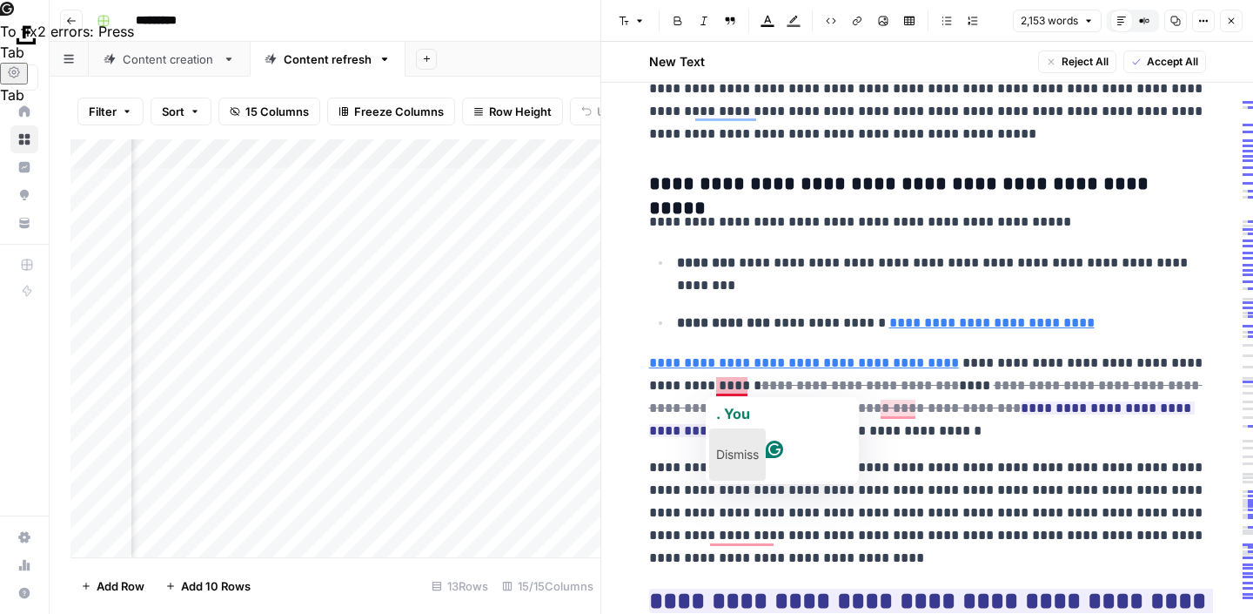
click at [741, 440] on p "Dismiss" at bounding box center [737, 454] width 43 height 28
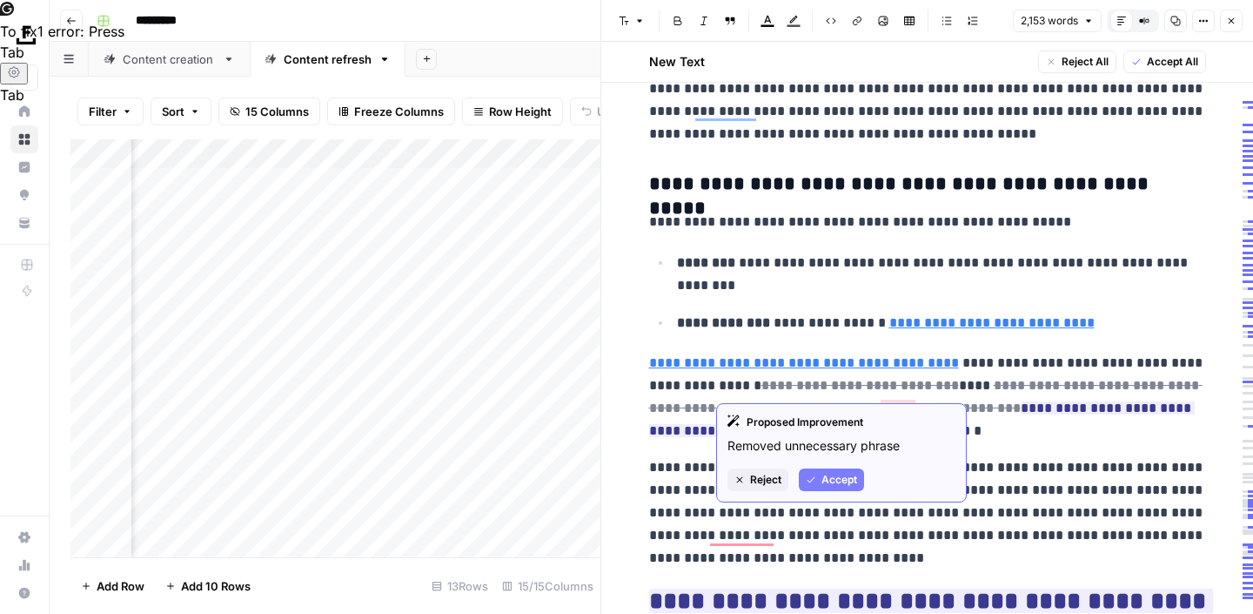
click at [825, 479] on span "Accept" at bounding box center [840, 480] width 36 height 16
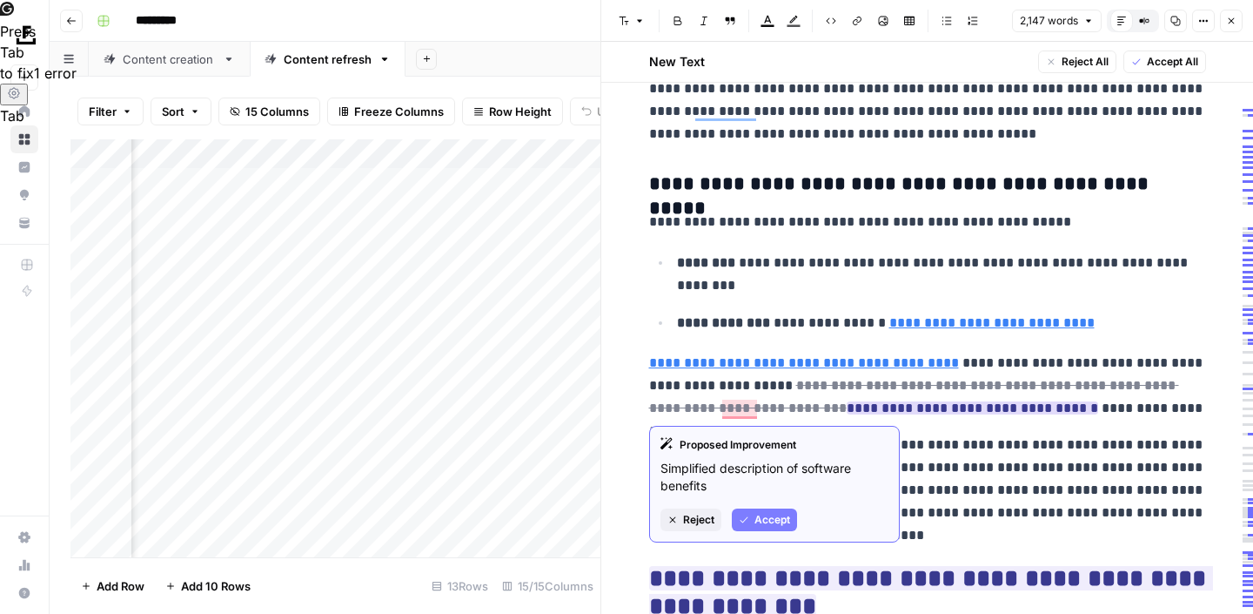
click at [775, 515] on span "Accept" at bounding box center [773, 520] width 36 height 16
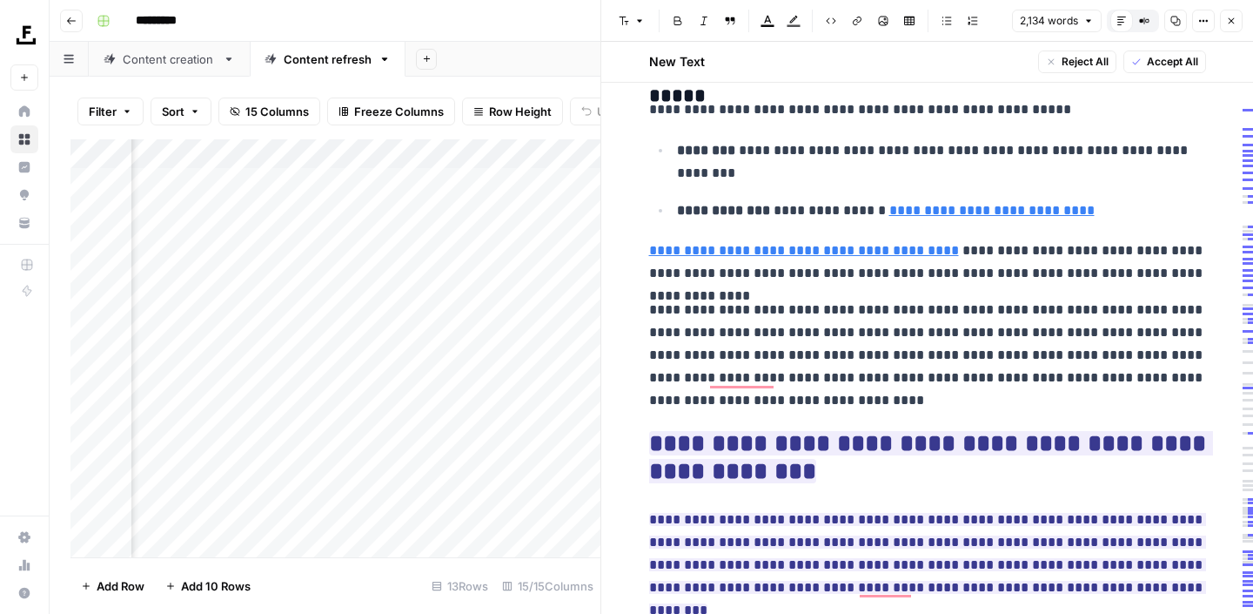
scroll to position [756, 0]
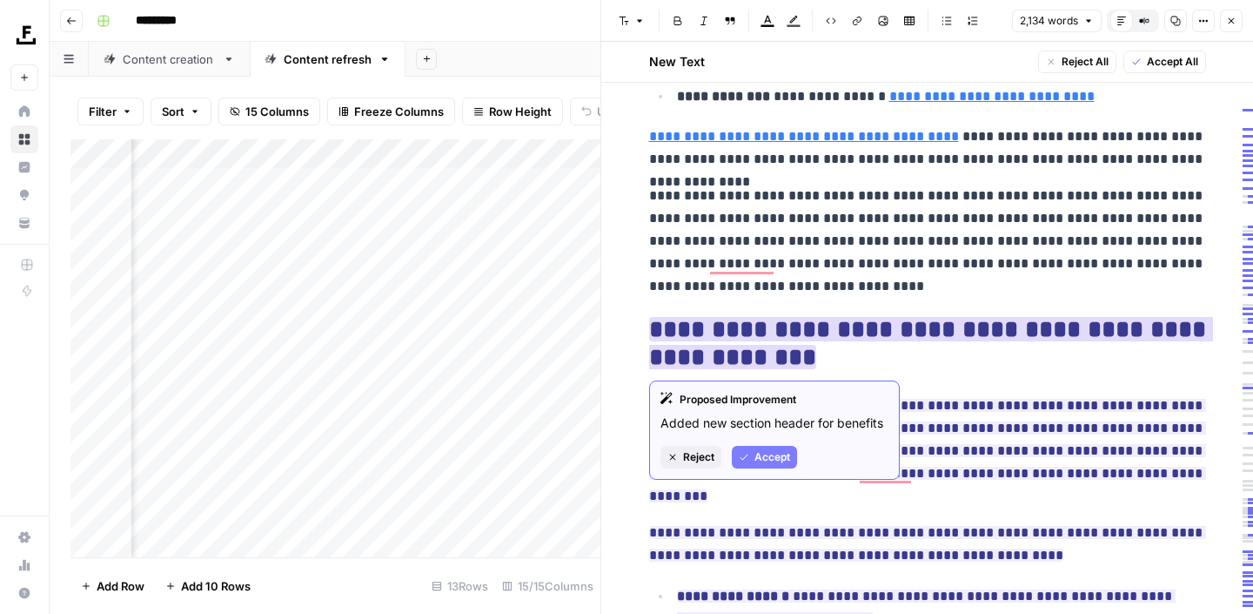
click at [755, 462] on span "Accept" at bounding box center [773, 457] width 36 height 16
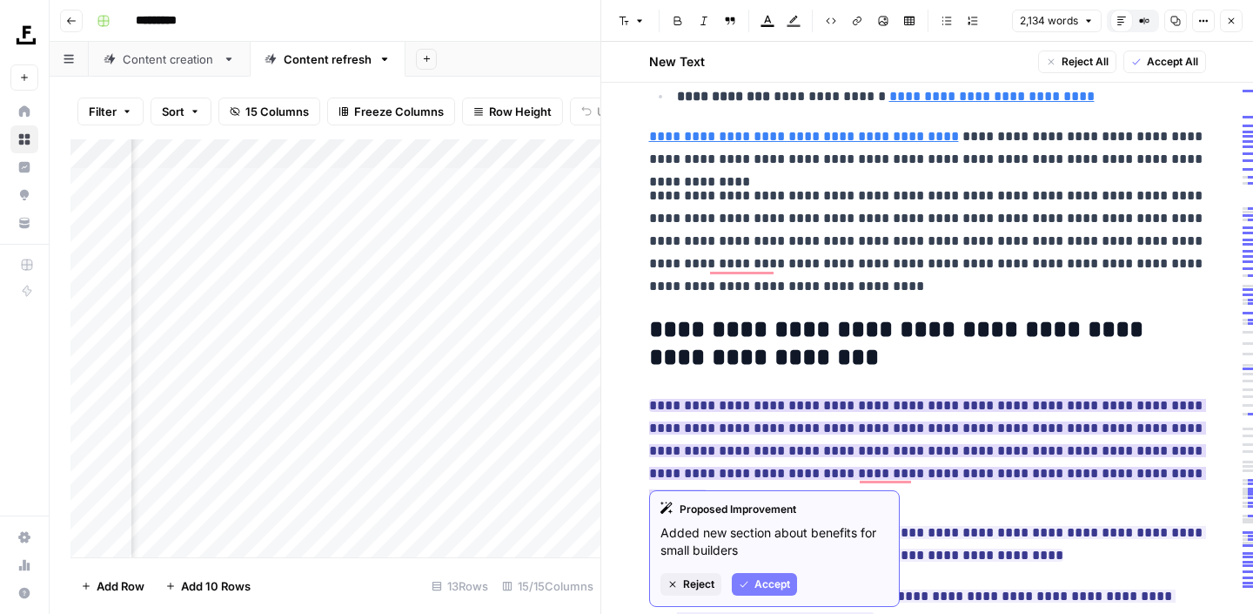
click at [769, 577] on span "Accept" at bounding box center [773, 584] width 36 height 16
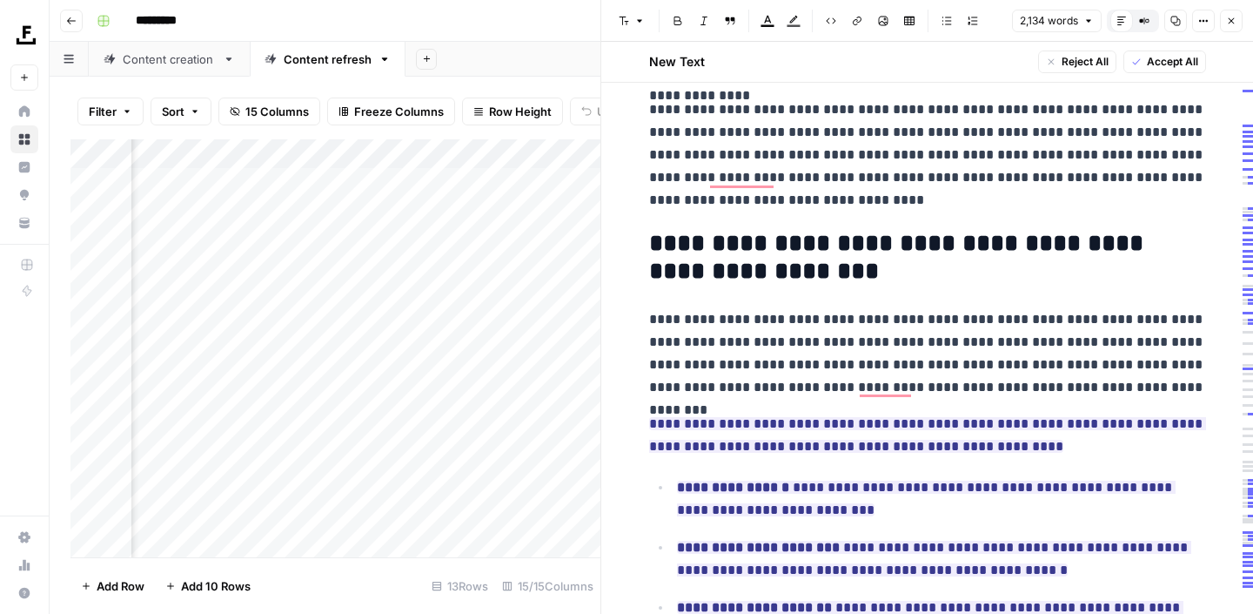
scroll to position [858, 0]
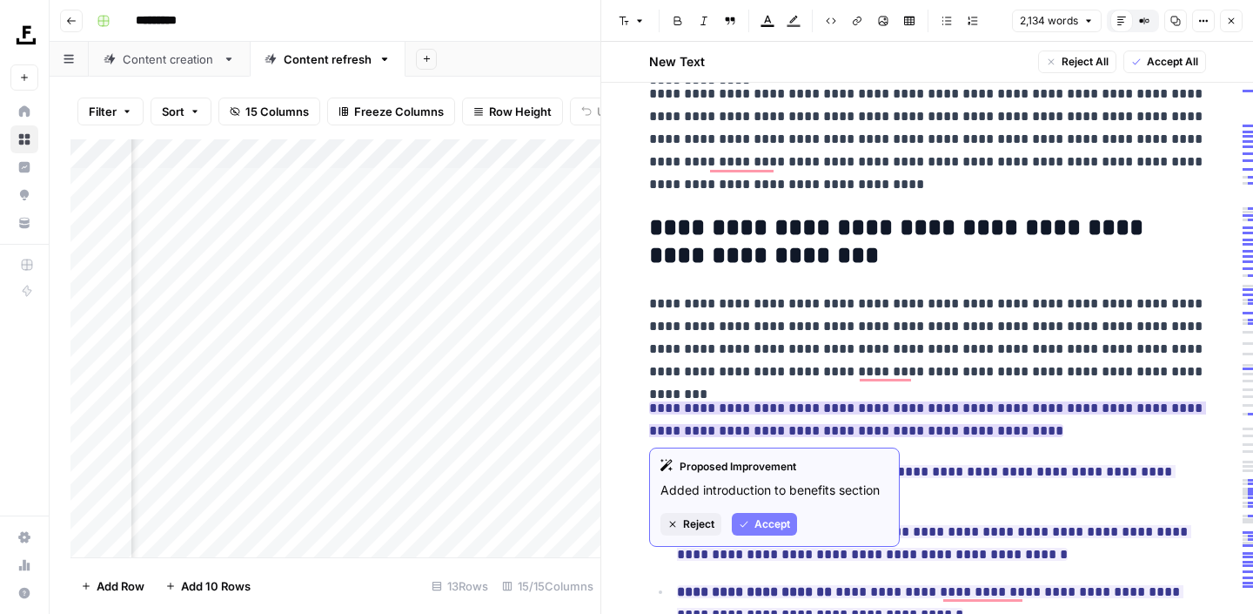
click at [782, 526] on span "Accept" at bounding box center [773, 524] width 36 height 16
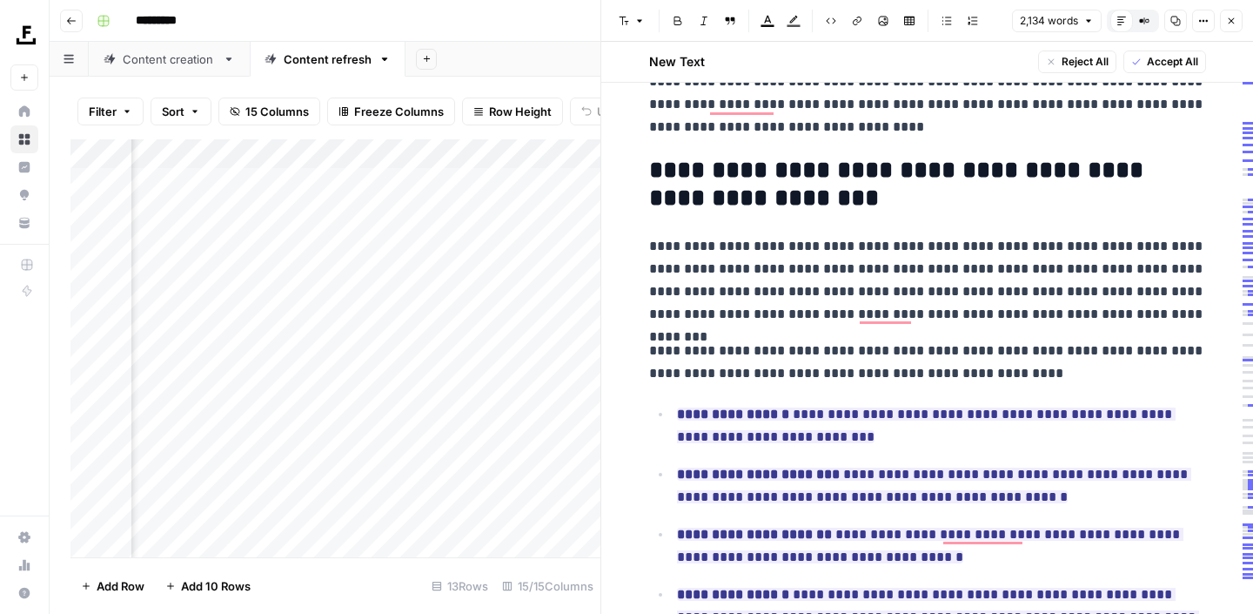
scroll to position [935, 0]
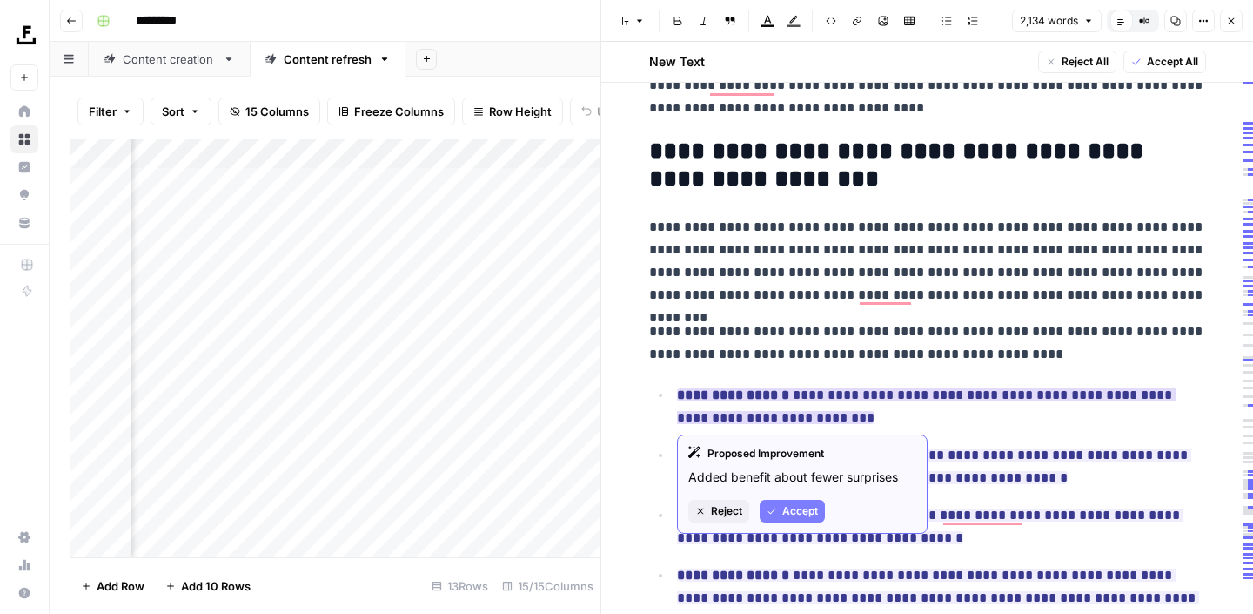
click at [796, 526] on div "Proposed Improvement Added benefit about fewer surprises Reject Accept" at bounding box center [802, 483] width 251 height 99
click at [796, 508] on span "Accept" at bounding box center [800, 511] width 36 height 16
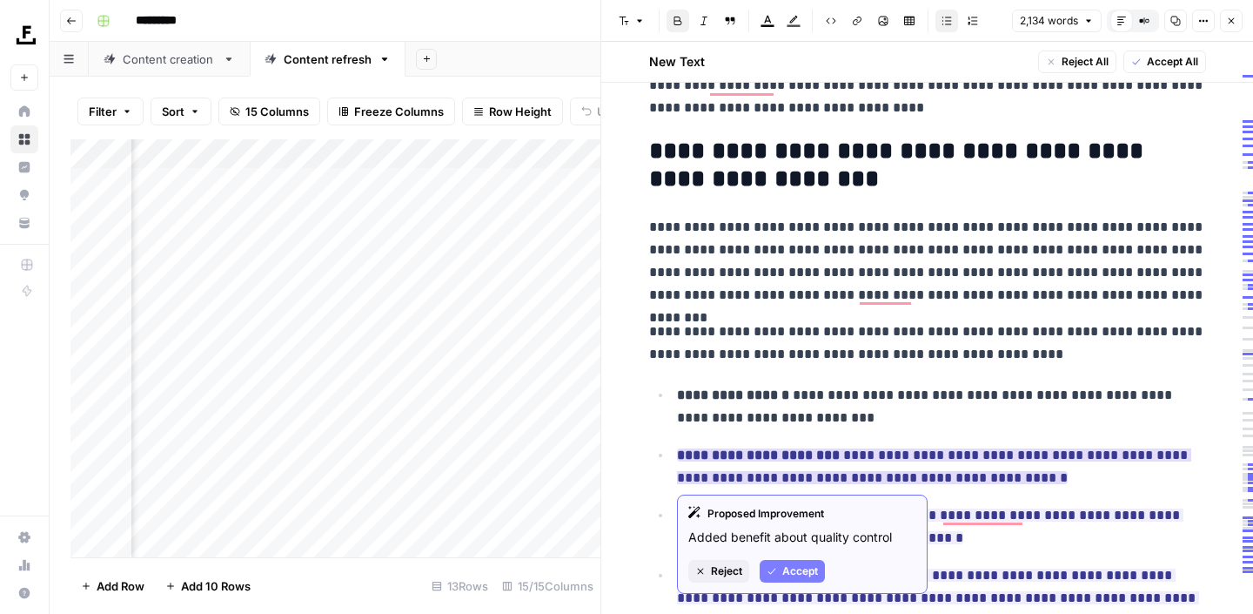
click at [806, 573] on span "Accept" at bounding box center [800, 571] width 36 height 16
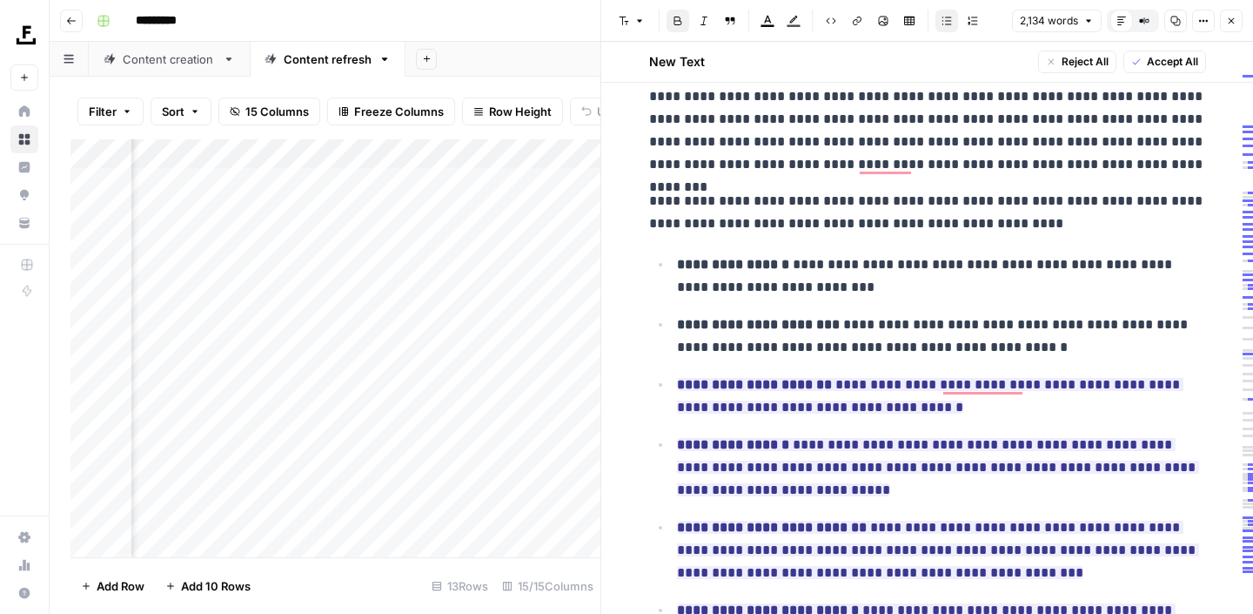
scroll to position [1067, 0]
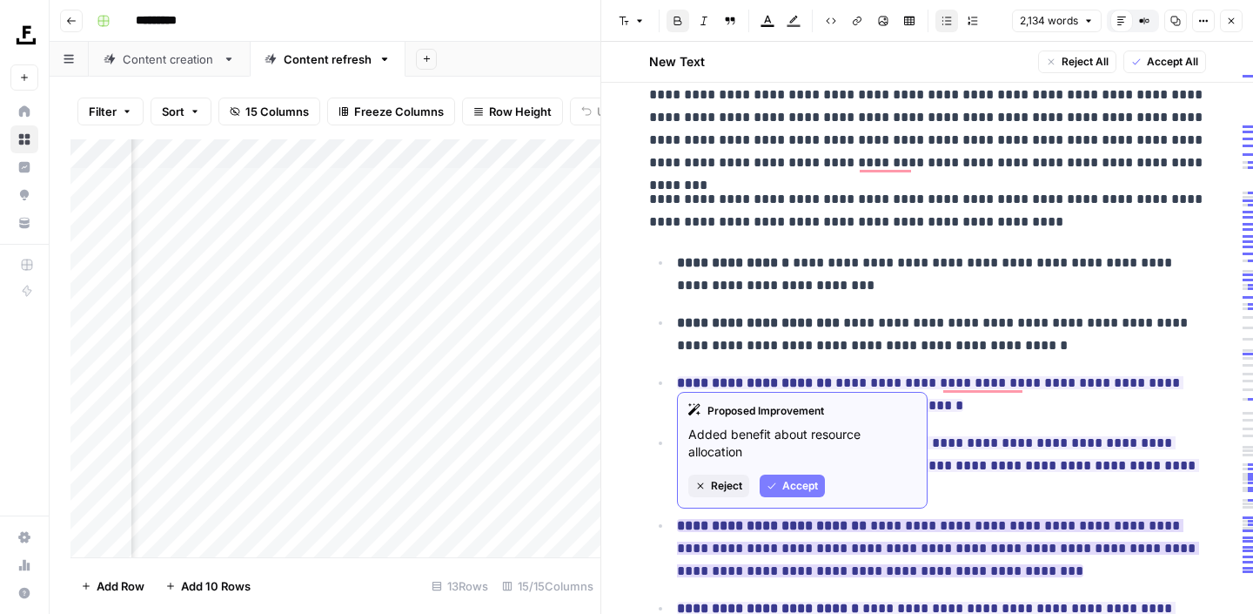
click at [792, 494] on button "Accept" at bounding box center [792, 485] width 65 height 23
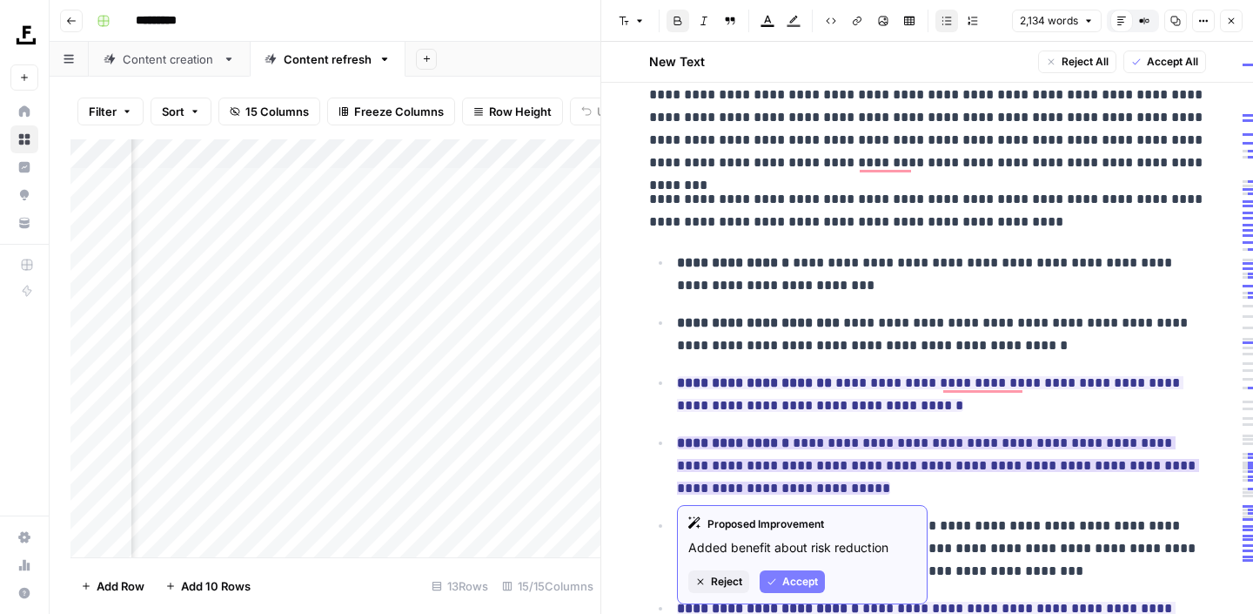
click at [788, 581] on span "Accept" at bounding box center [800, 581] width 36 height 16
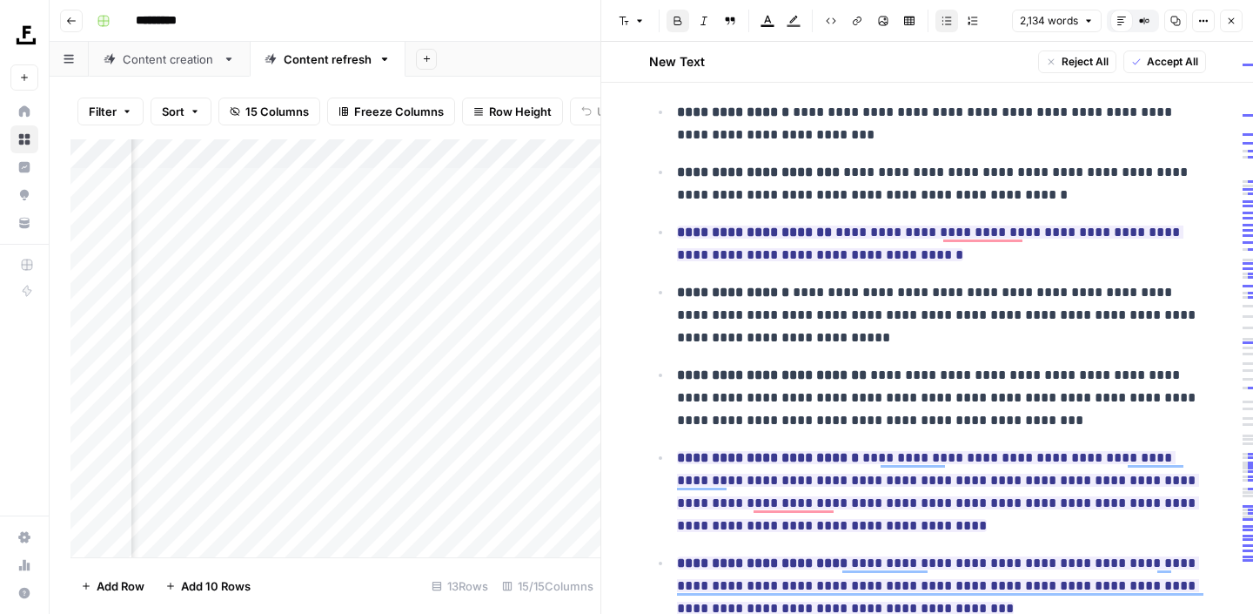
scroll to position [1245, 0]
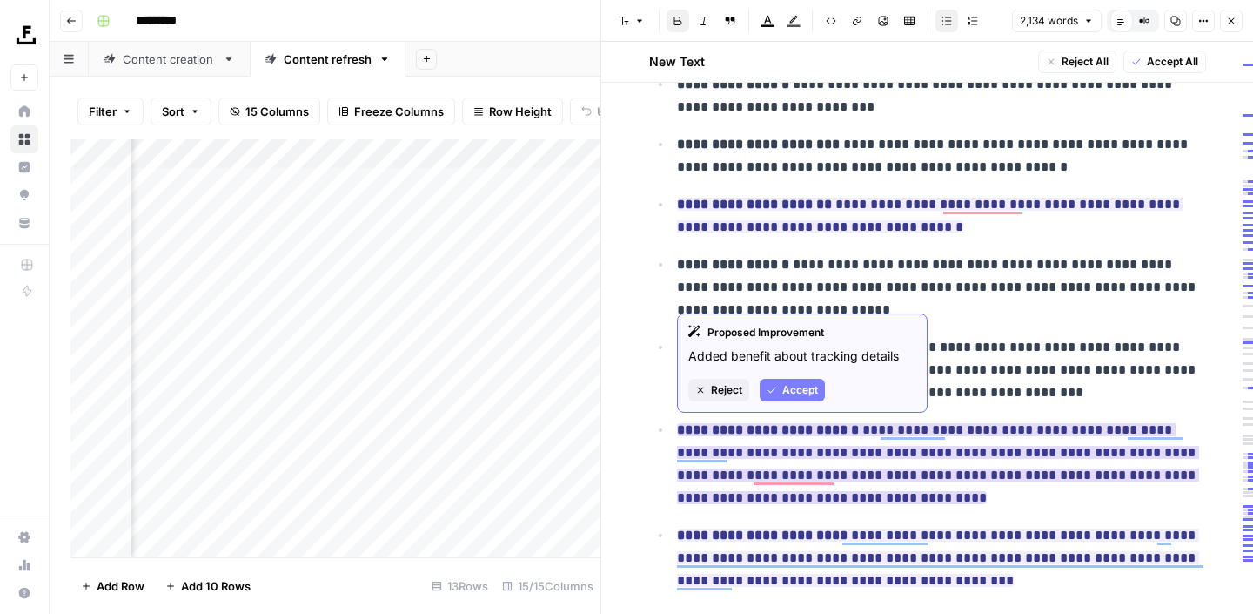
click at [802, 387] on span "Accept" at bounding box center [800, 390] width 36 height 16
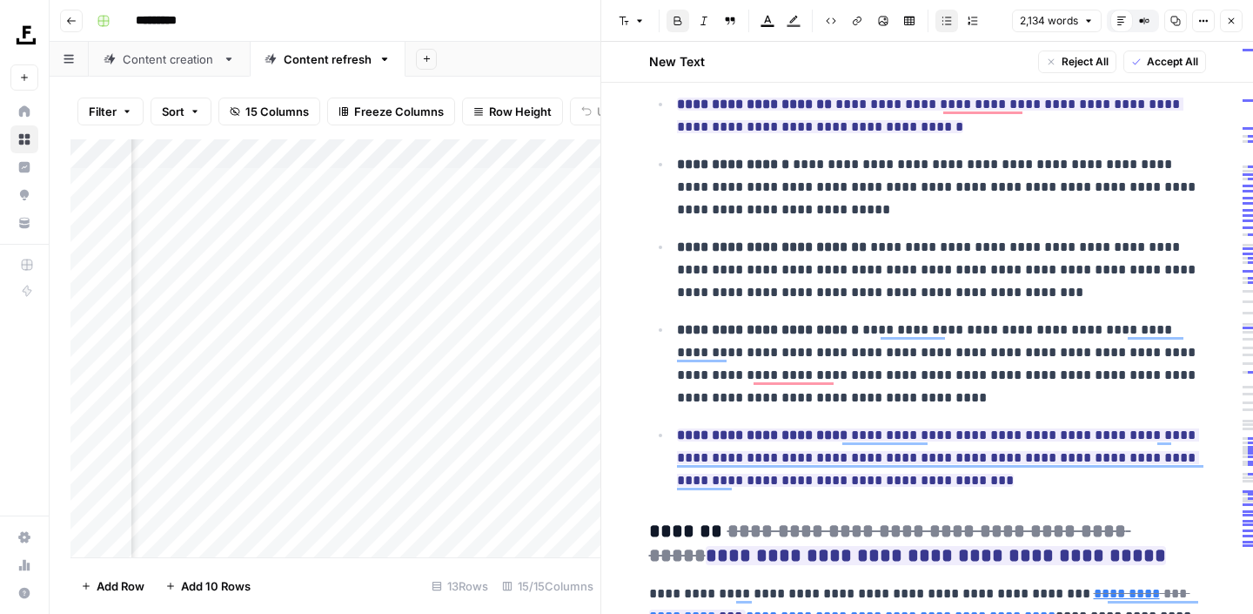
scroll to position [1362, 0]
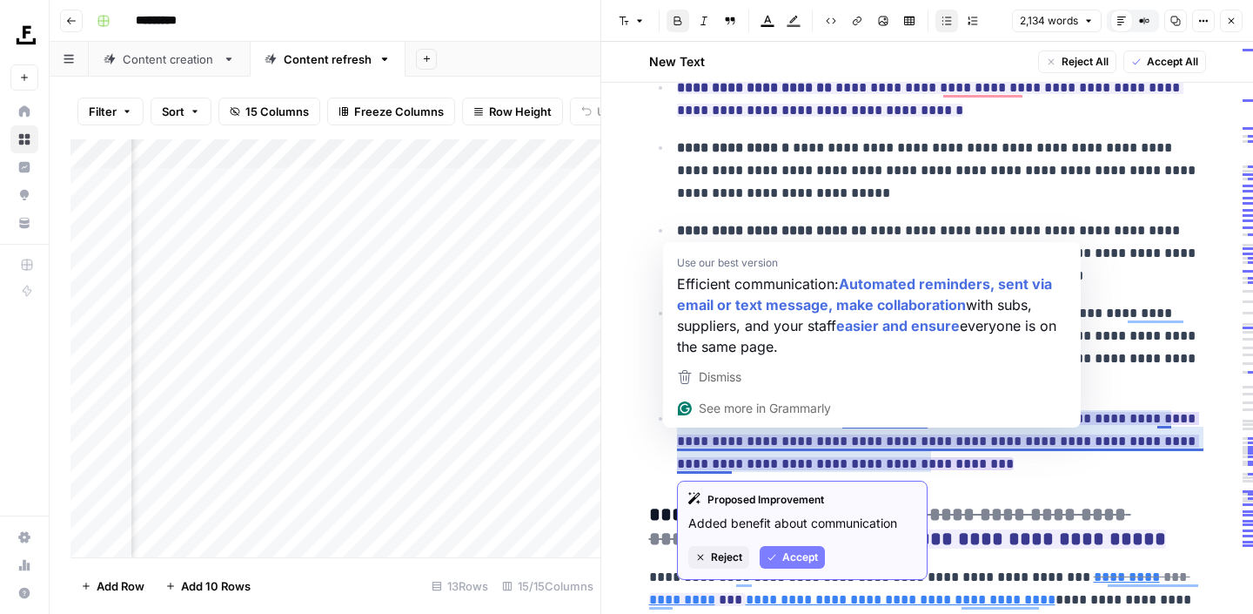
click at [784, 559] on span "Accept" at bounding box center [800, 557] width 36 height 16
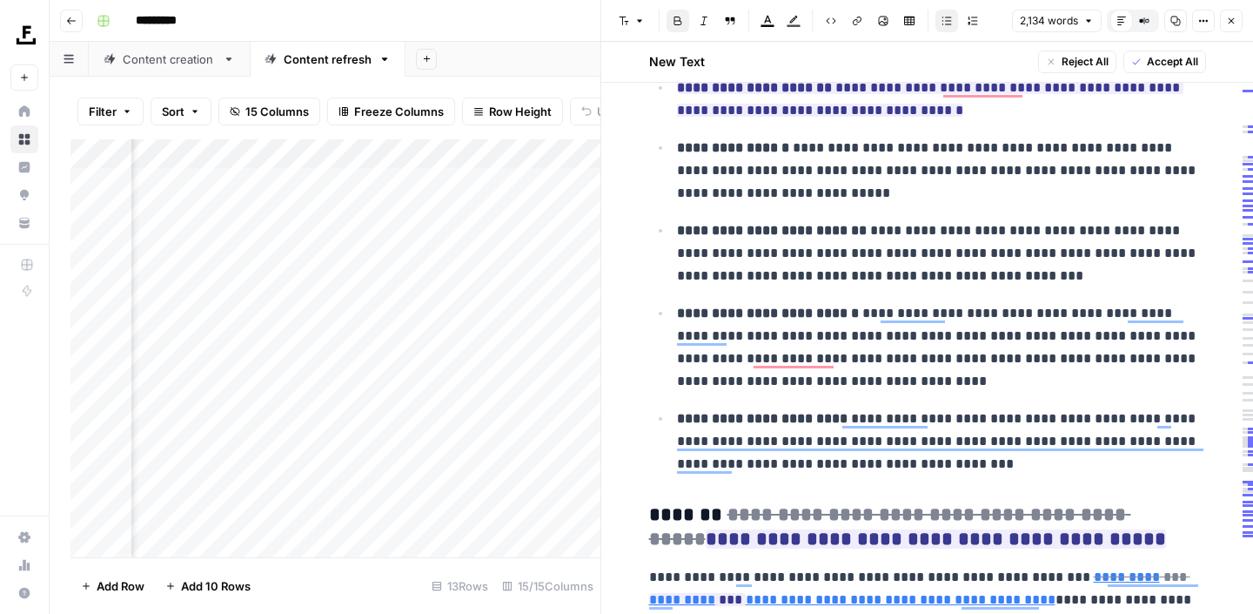
scroll to position [1513, 0]
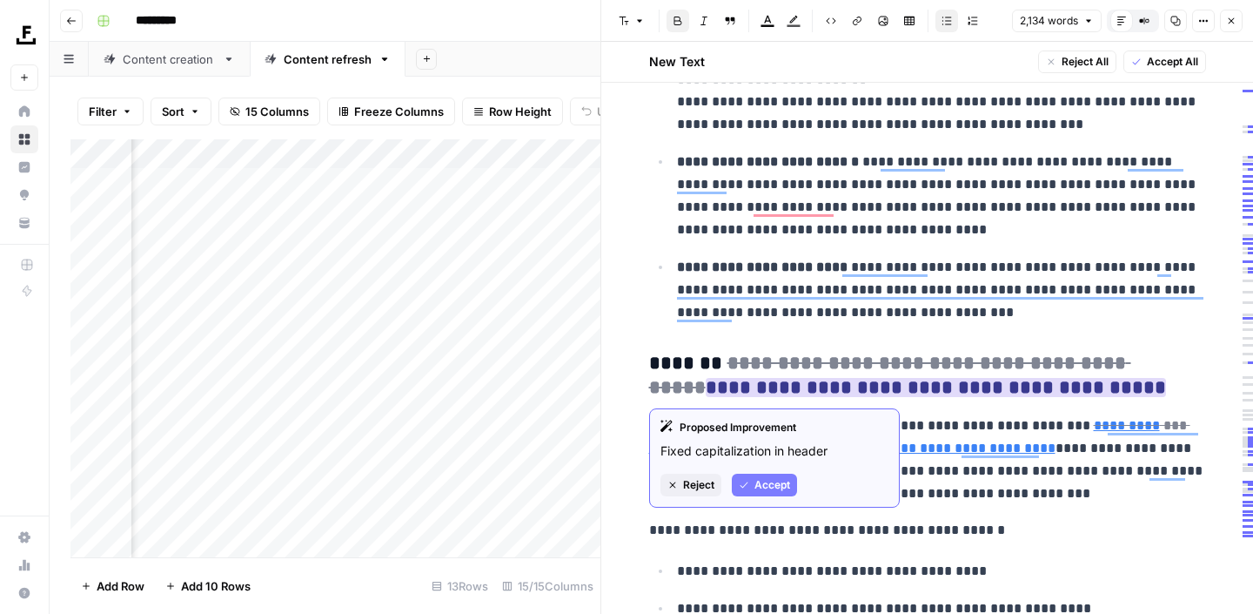
click at [772, 490] on span "Accept" at bounding box center [773, 485] width 36 height 16
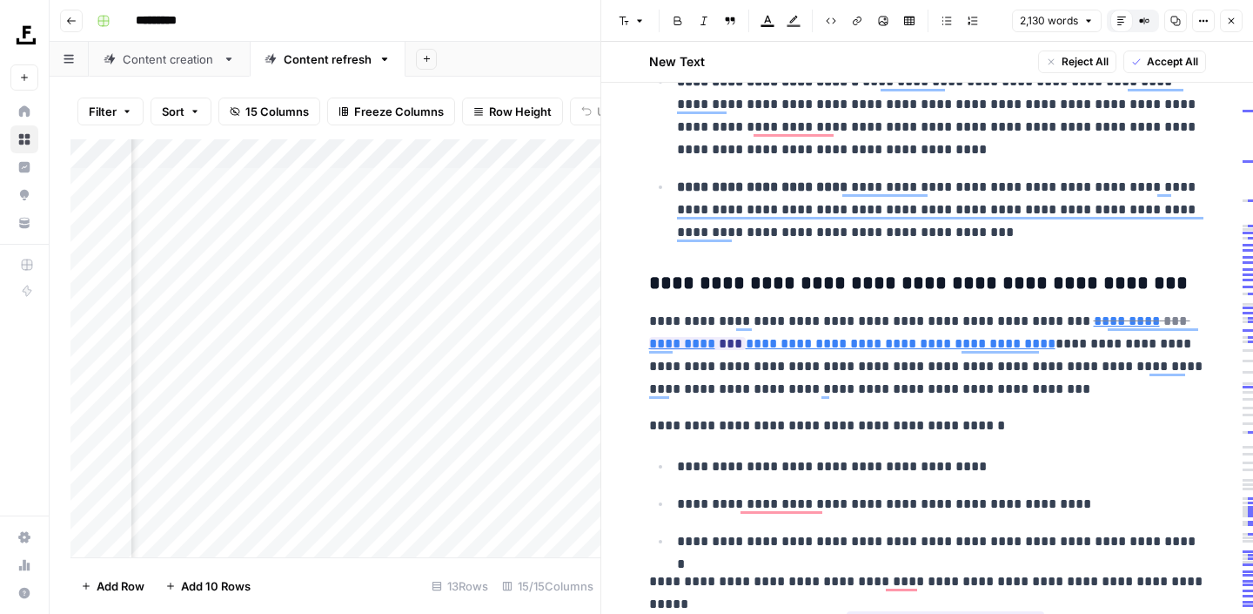
scroll to position [1643, 0]
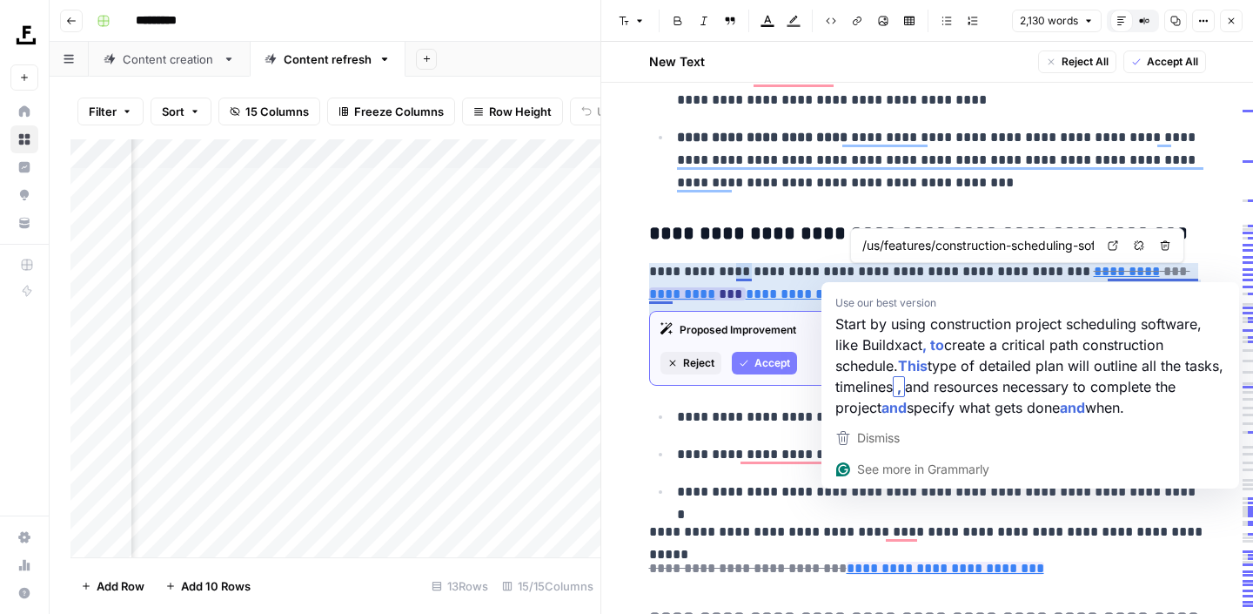
click at [772, 366] on span "Accept" at bounding box center [773, 363] width 36 height 16
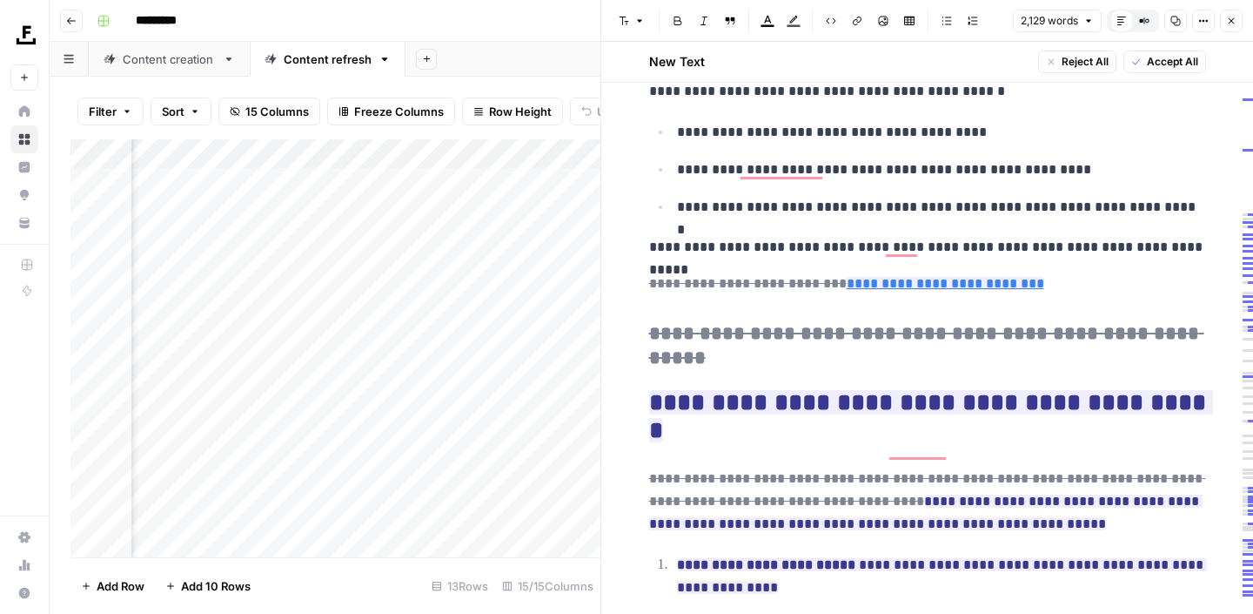
scroll to position [1929, 0]
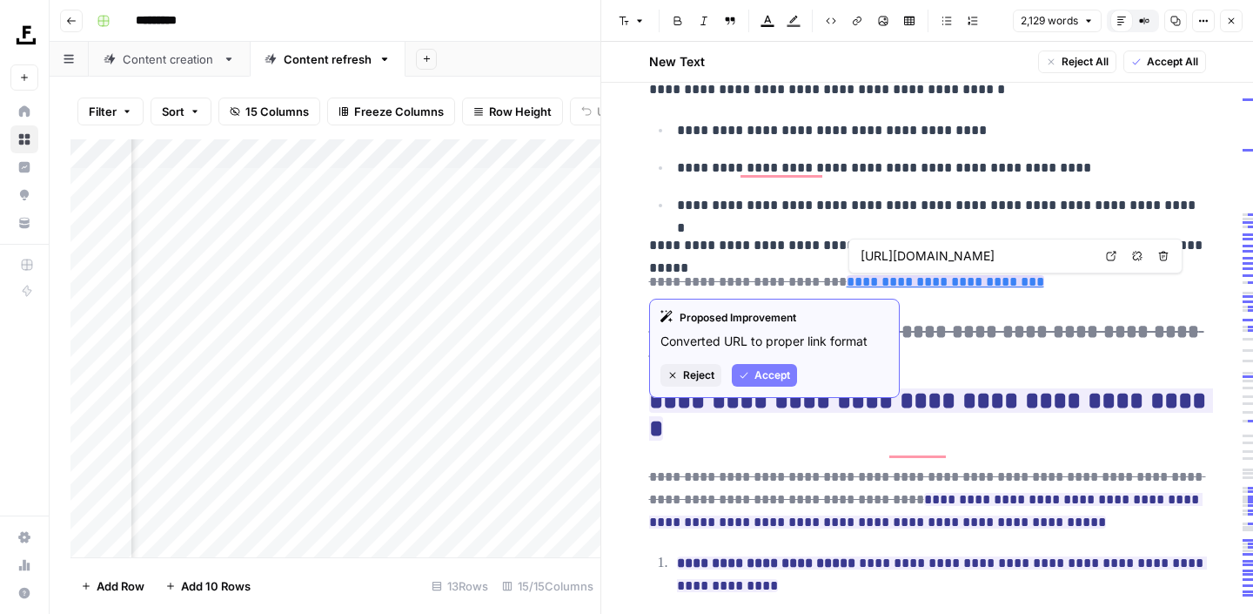
click at [766, 374] on span "Accept" at bounding box center [773, 375] width 36 height 16
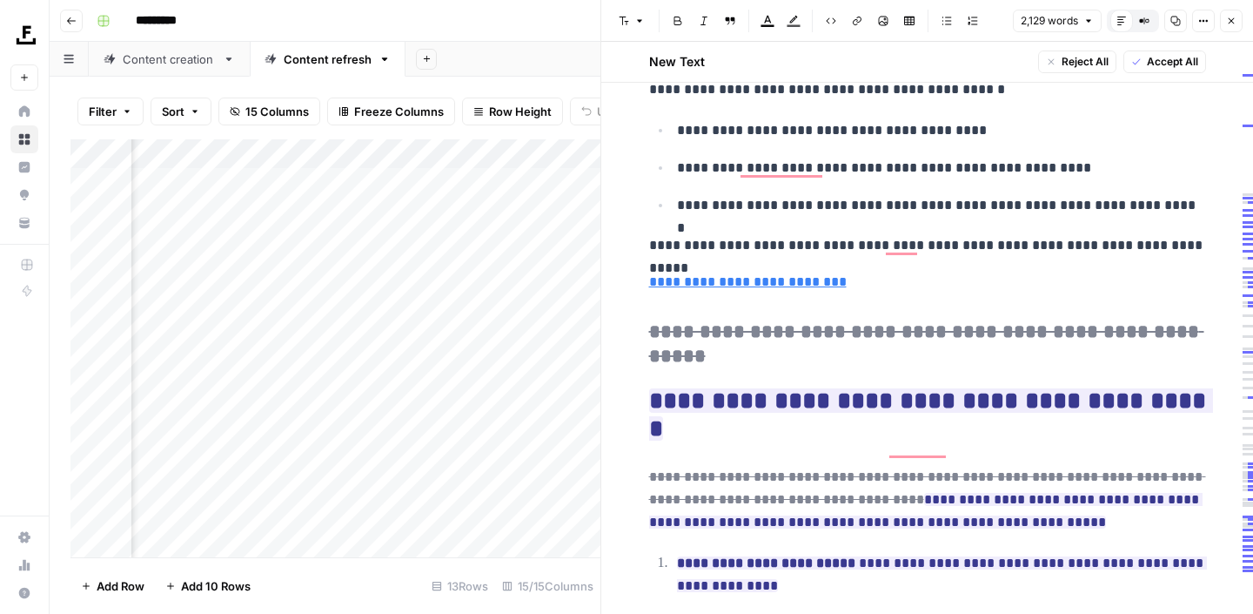
scroll to position [2039, 0]
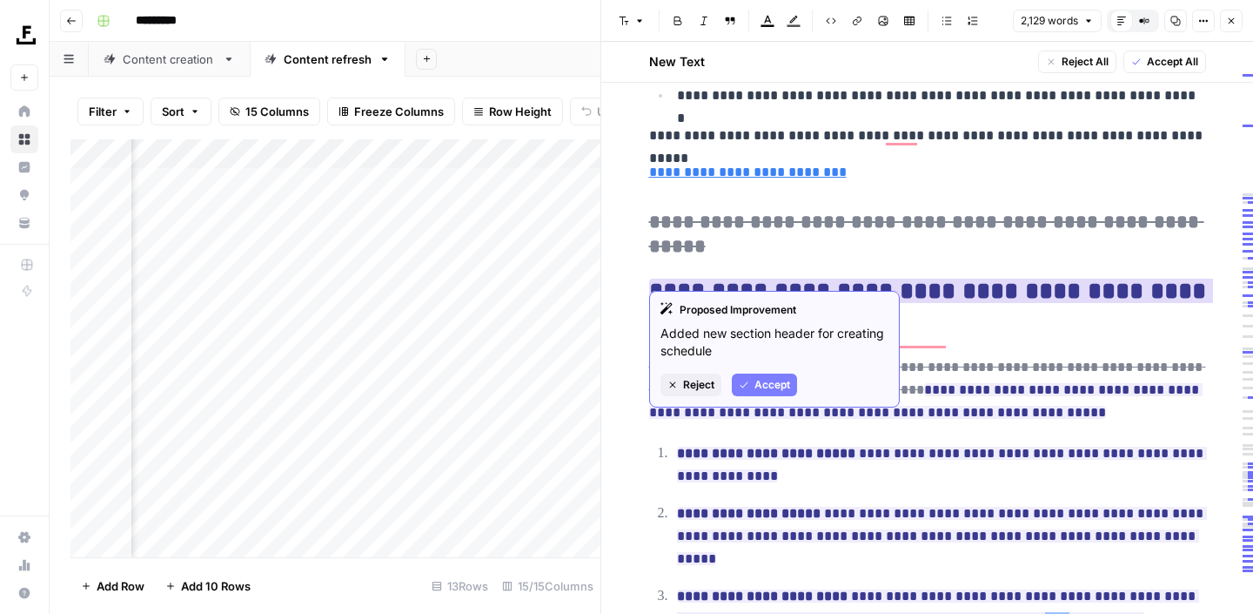
click at [739, 385] on icon "button" at bounding box center [744, 384] width 10 height 10
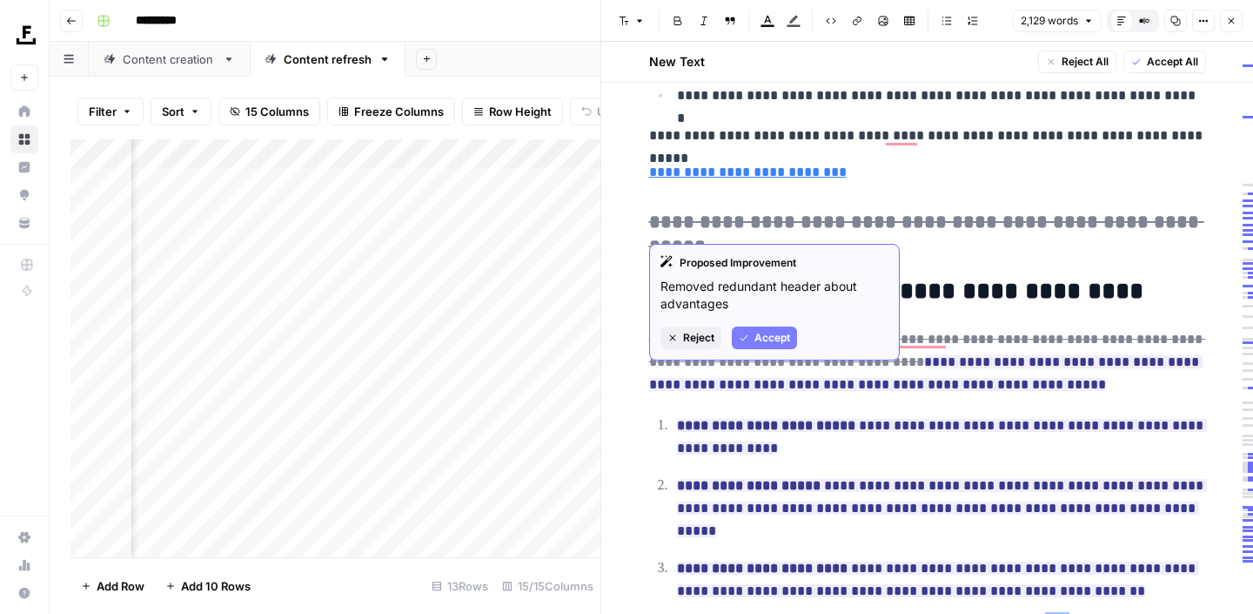
click at [765, 331] on span "Accept" at bounding box center [773, 338] width 36 height 16
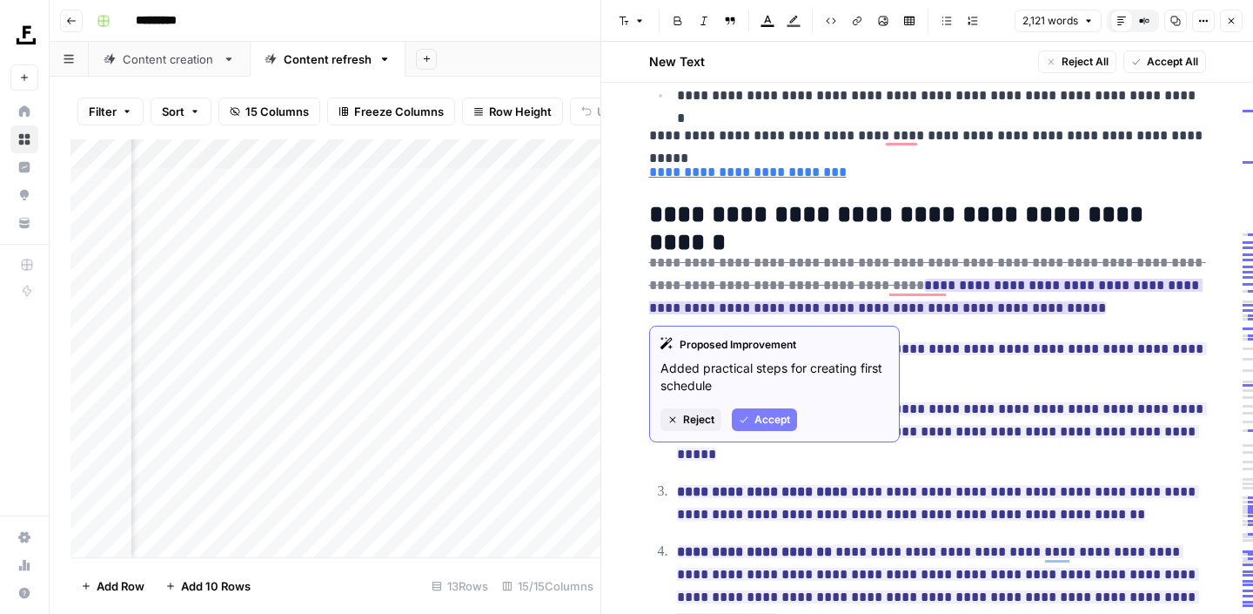
click at [764, 412] on span "Accept" at bounding box center [773, 420] width 36 height 16
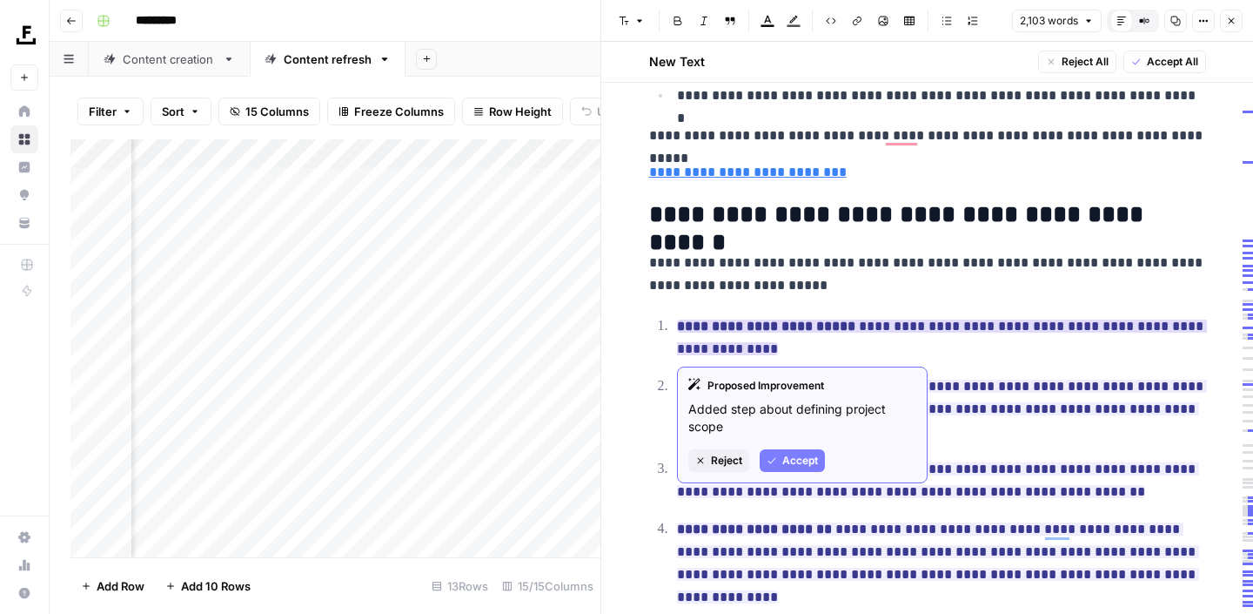
click at [792, 456] on span "Accept" at bounding box center [800, 461] width 36 height 16
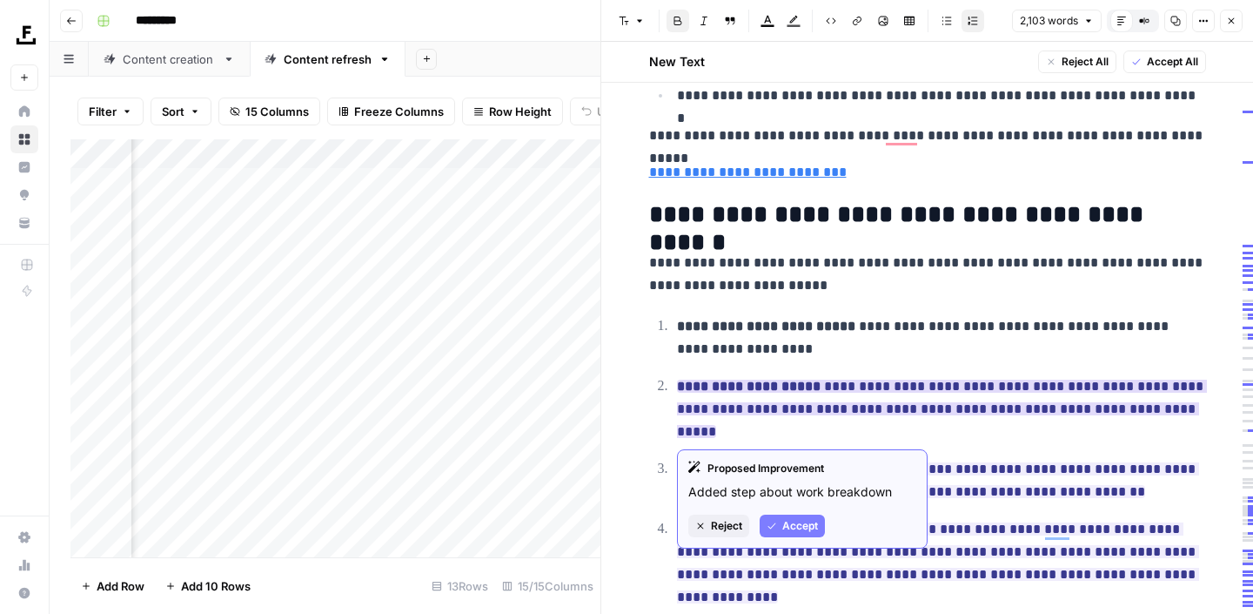
click at [795, 526] on span "Accept" at bounding box center [800, 526] width 36 height 16
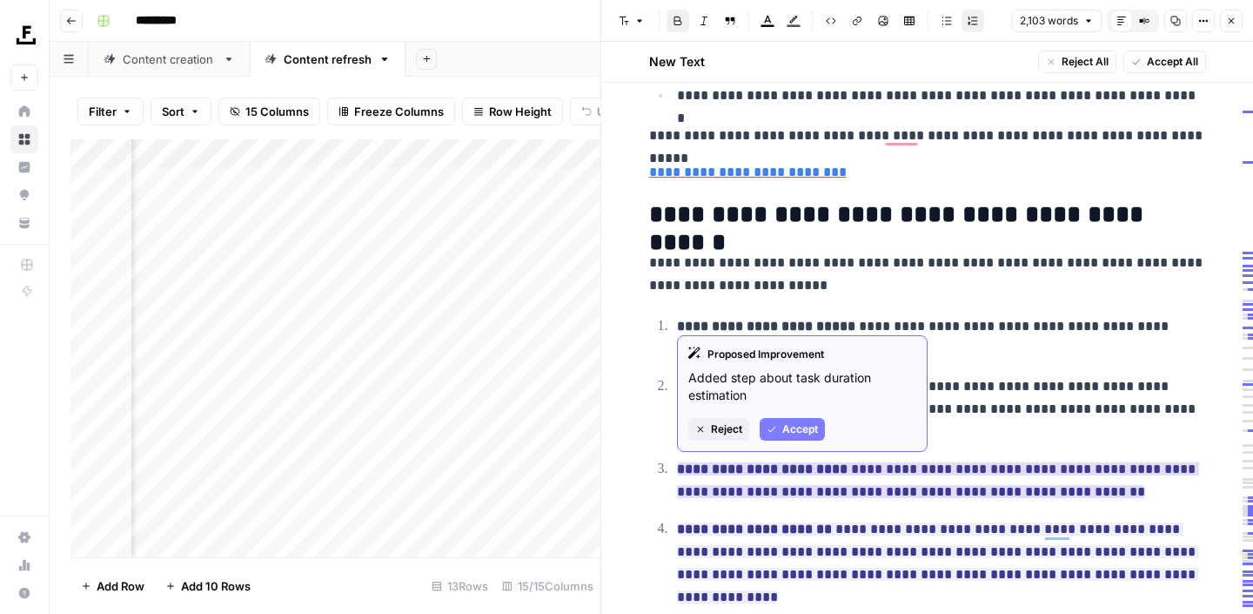
click at [790, 436] on span "Accept" at bounding box center [800, 429] width 36 height 16
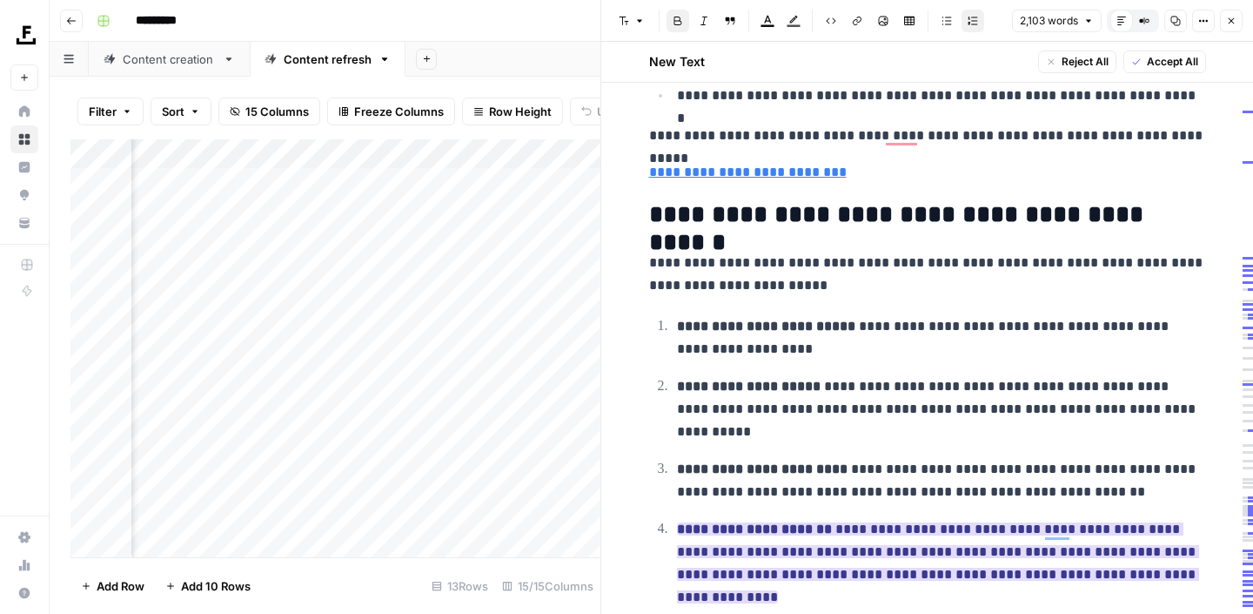
scroll to position [2203, 0]
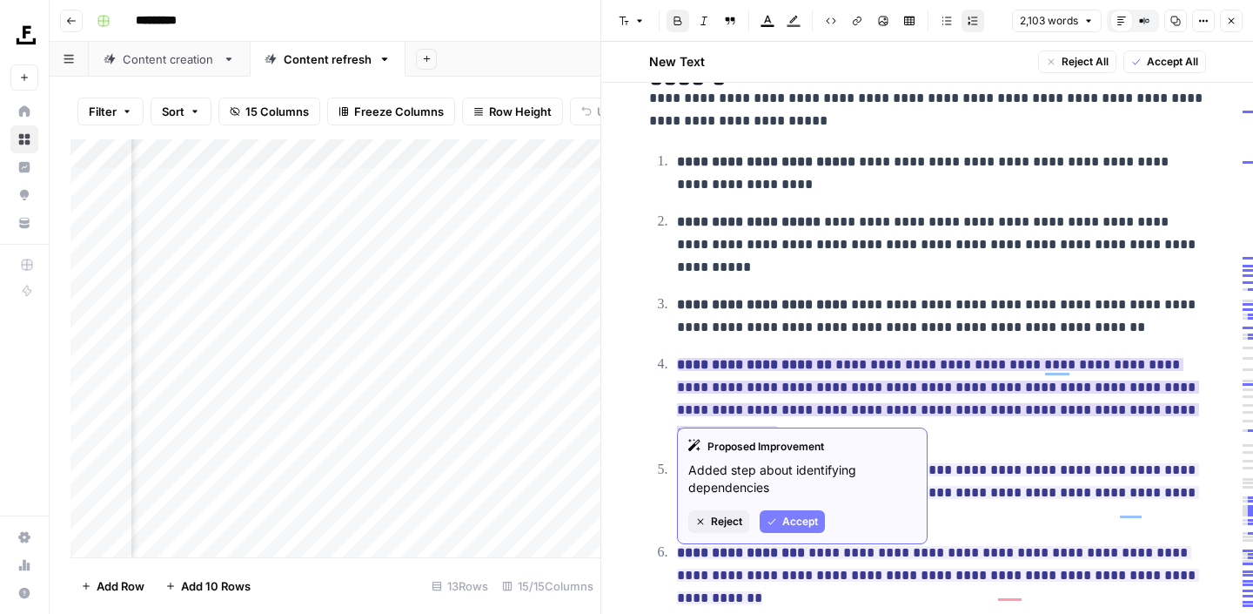
click at [790, 513] on span "Accept" at bounding box center [800, 521] width 36 height 16
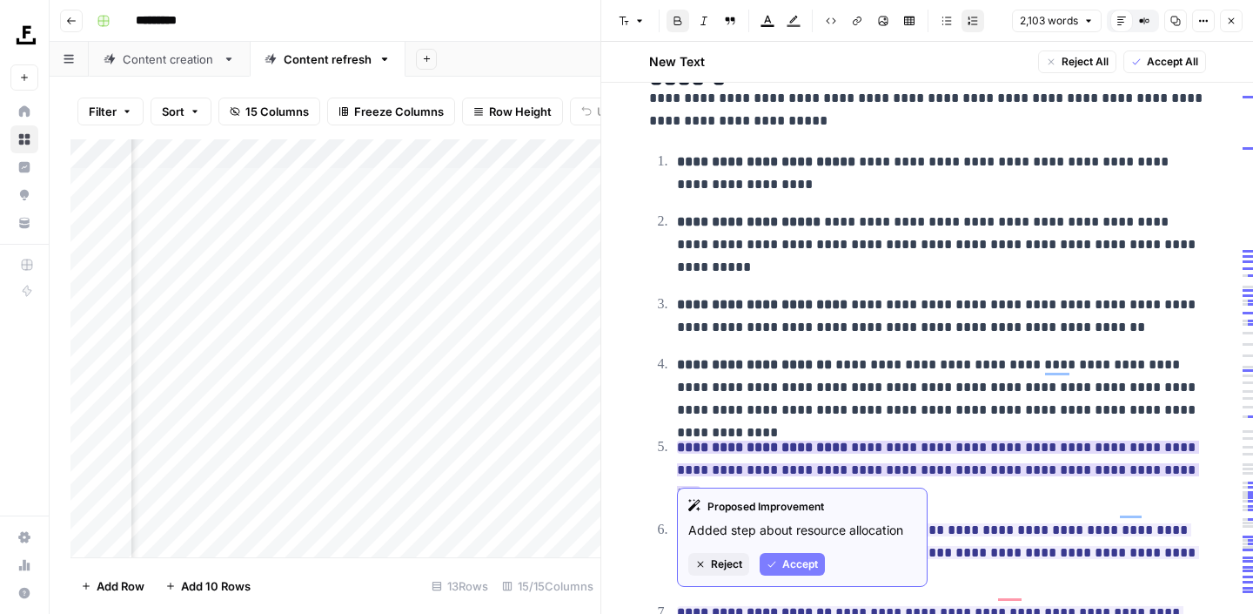
click at [795, 556] on span "Accept" at bounding box center [800, 564] width 36 height 16
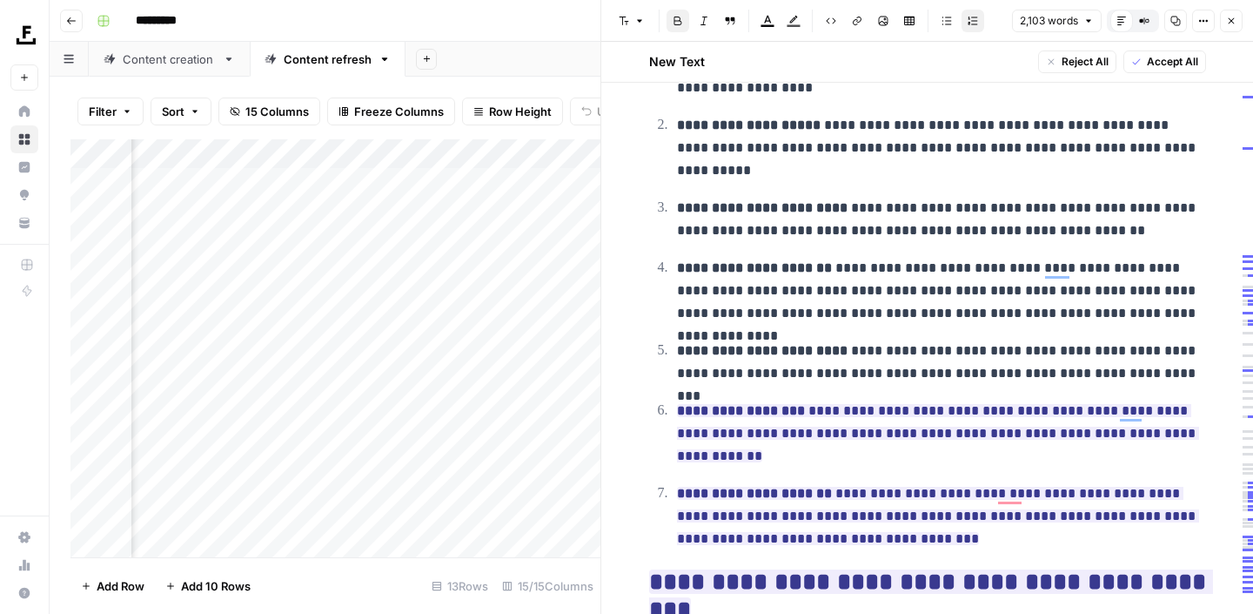
scroll to position [2324, 0]
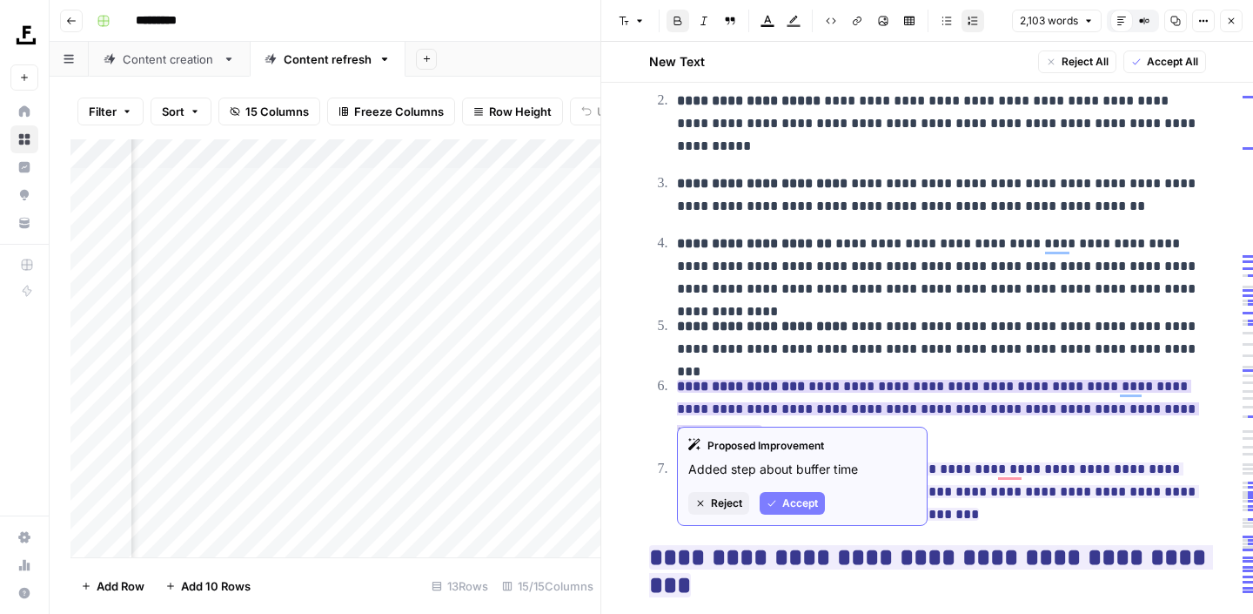
click at [795, 498] on span "Accept" at bounding box center [800, 503] width 36 height 16
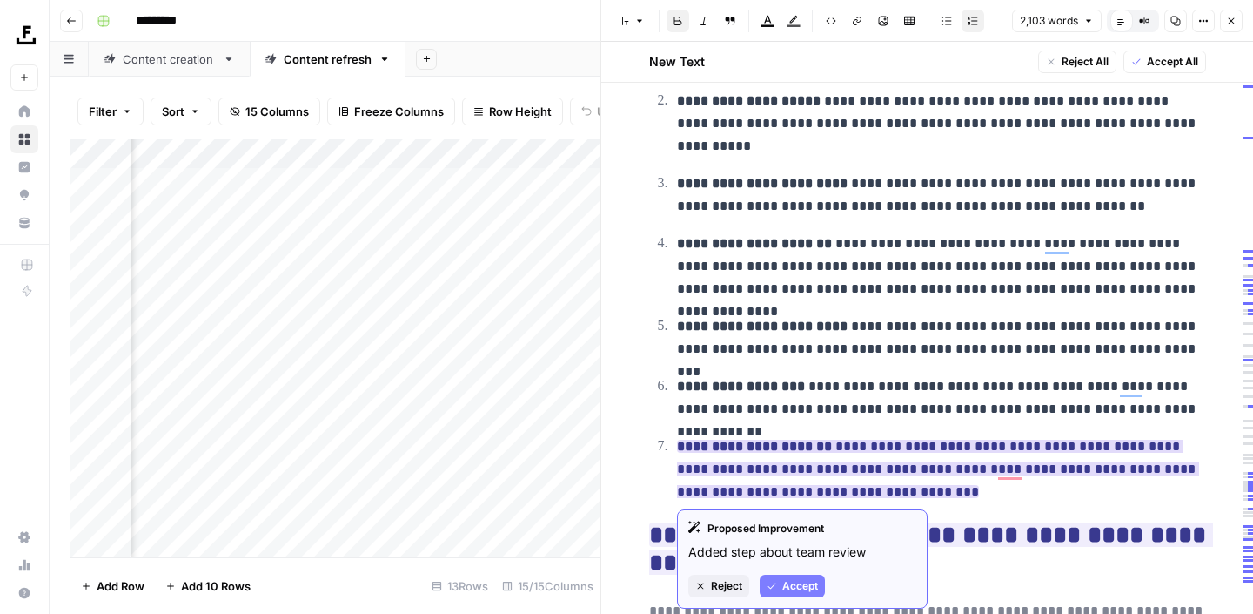
click at [795, 590] on span "Accept" at bounding box center [800, 586] width 36 height 16
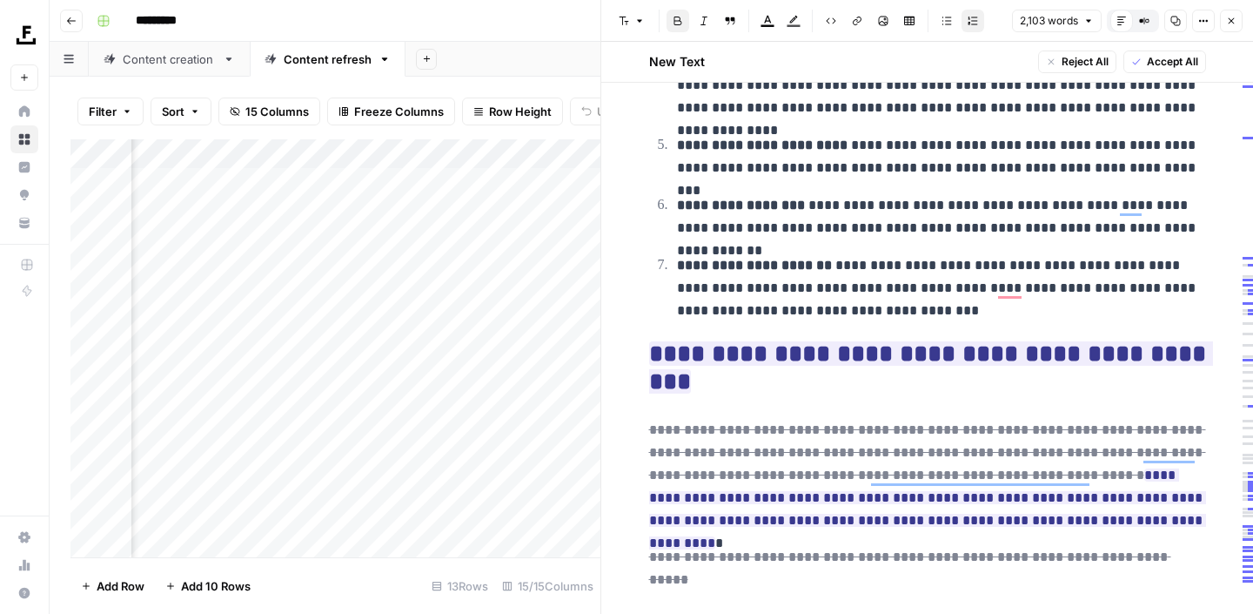
scroll to position [2559, 0]
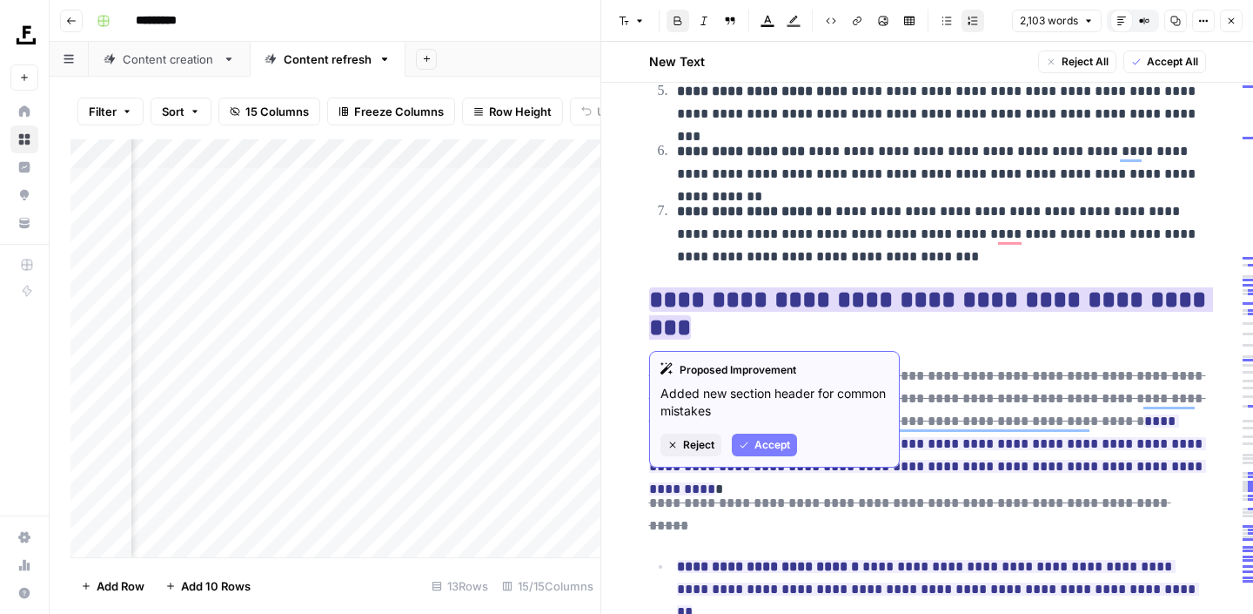
click at [781, 448] on span "Accept" at bounding box center [773, 445] width 36 height 16
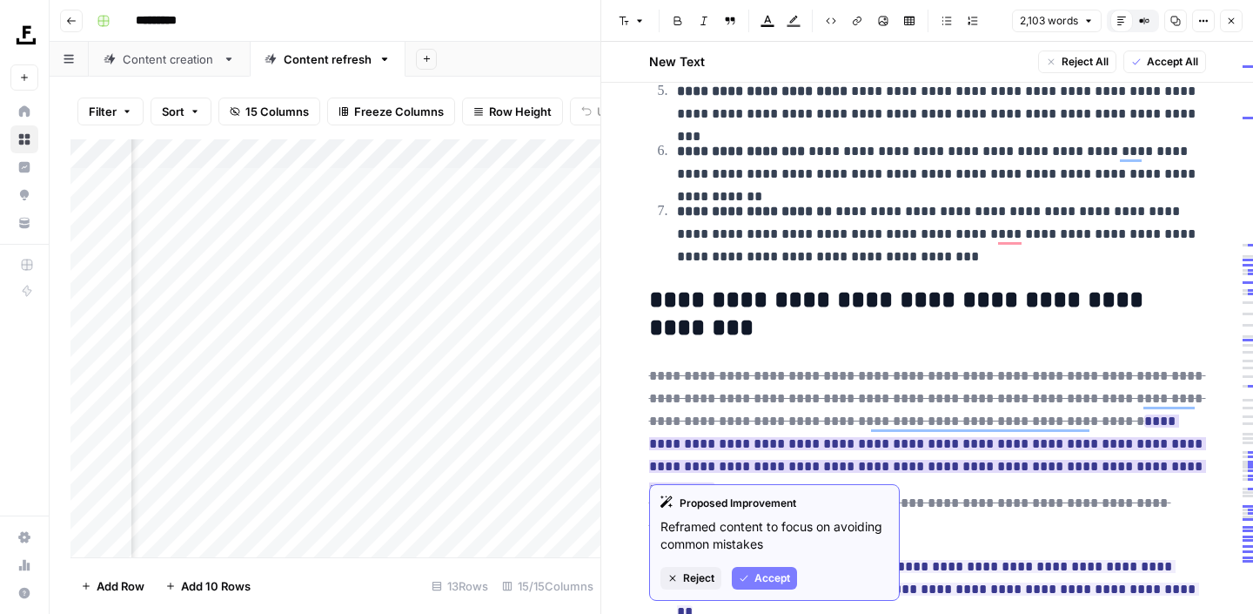
click at [769, 582] on span "Accept" at bounding box center [773, 578] width 36 height 16
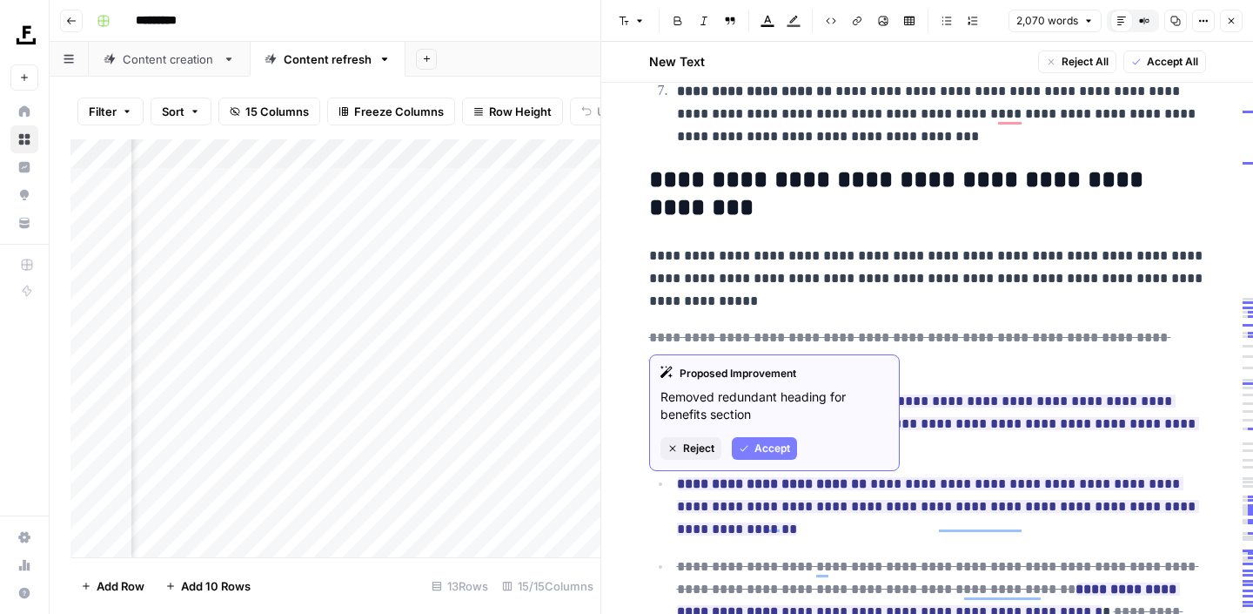
scroll to position [2680, 0]
click at [769, 449] on span "Accept" at bounding box center [773, 448] width 36 height 16
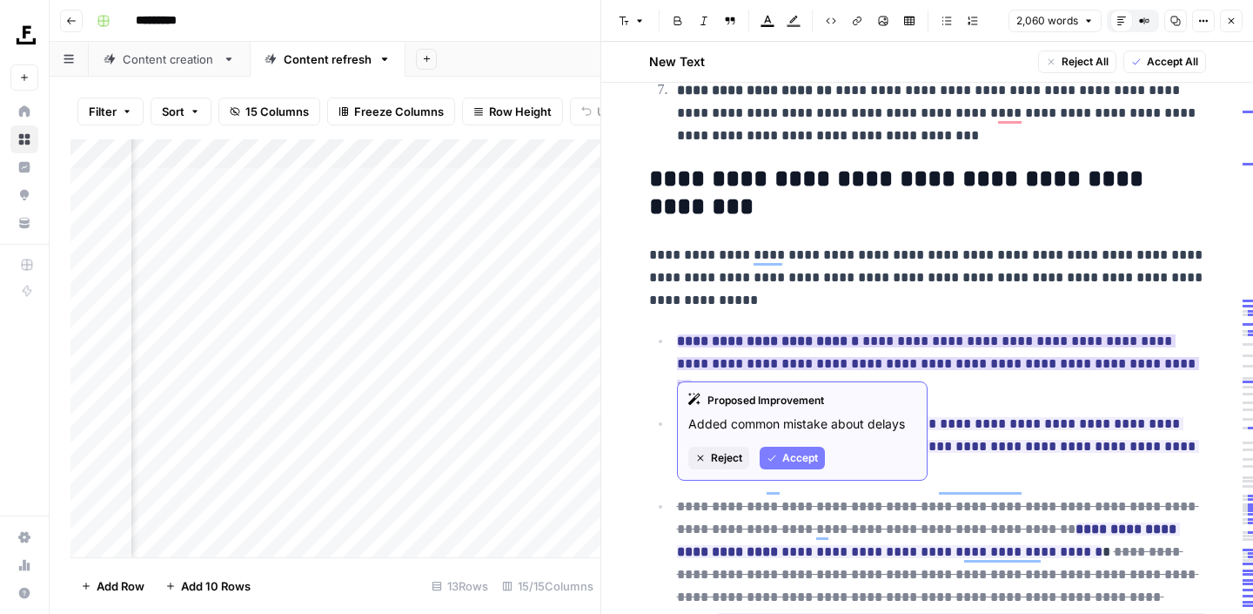
click at [799, 471] on div "Proposed Improvement Added common mistake about delays Reject Accept" at bounding box center [802, 430] width 251 height 99
click at [795, 453] on span "Accept" at bounding box center [800, 458] width 36 height 16
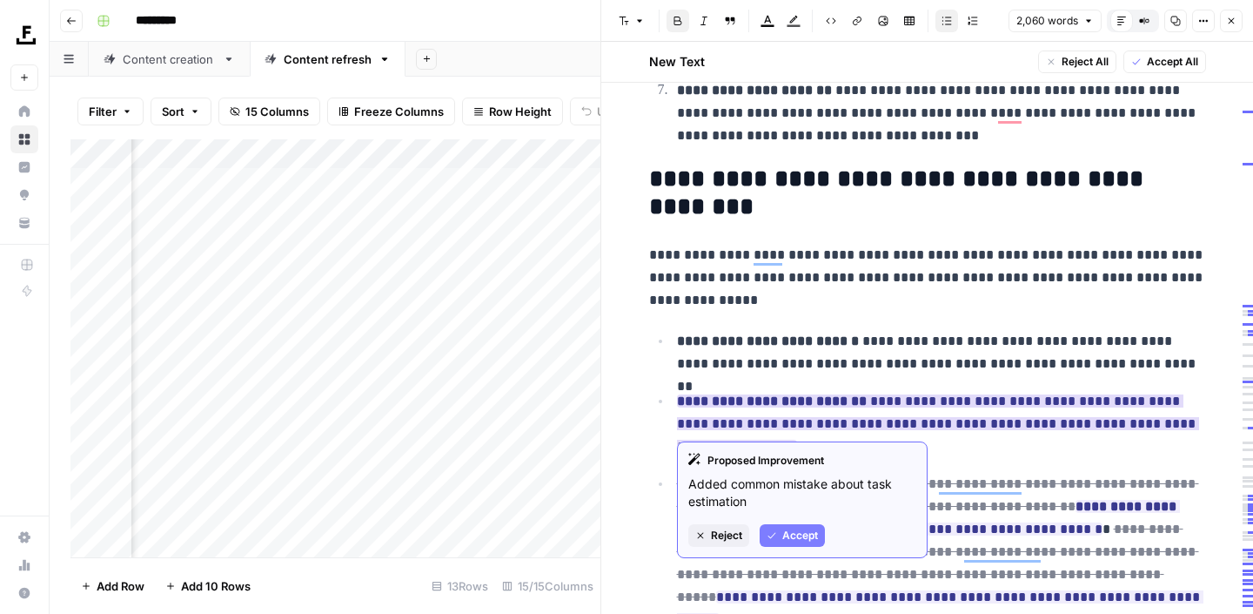
click at [782, 533] on span "Accept" at bounding box center [800, 535] width 36 height 16
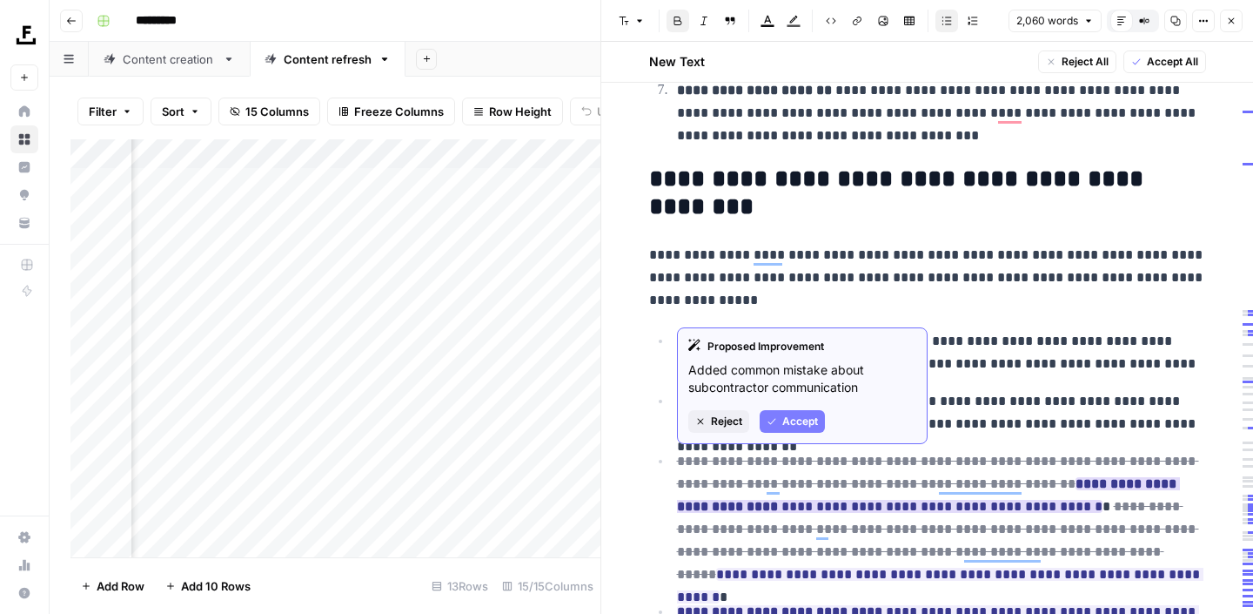
click at [797, 424] on span "Accept" at bounding box center [800, 421] width 36 height 16
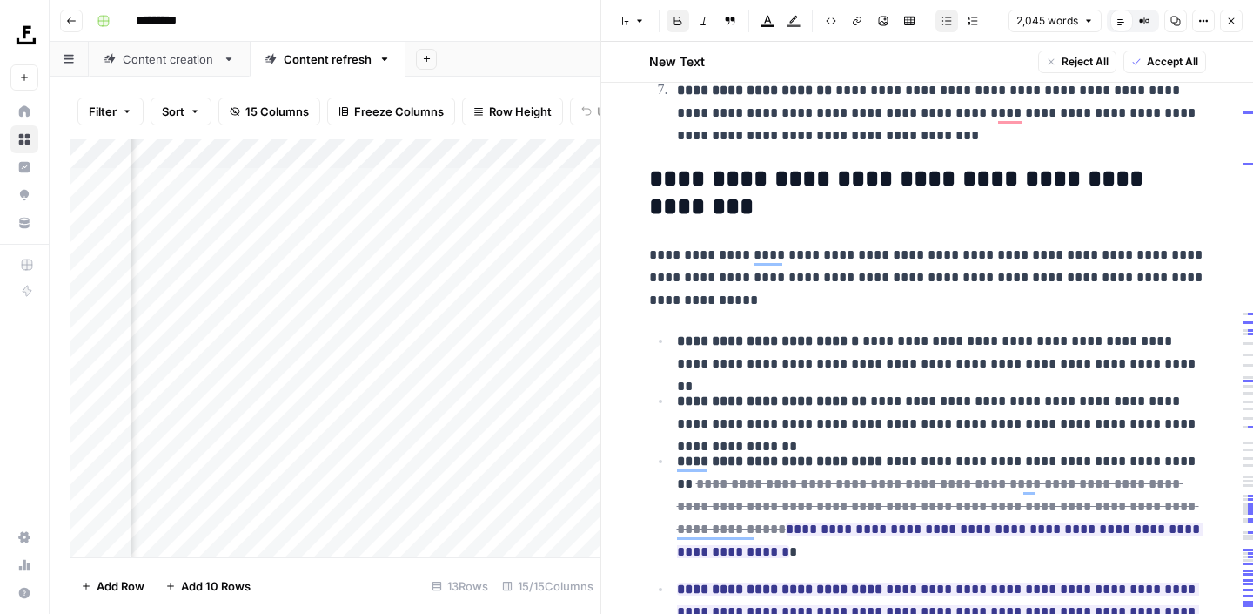
scroll to position [2797, 0]
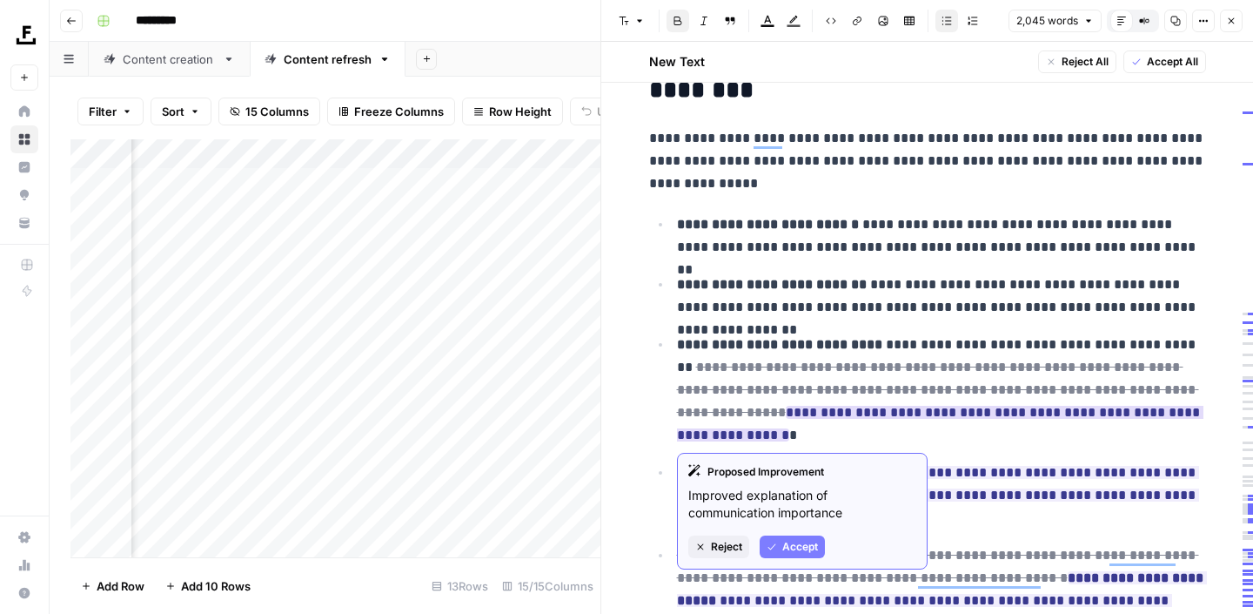
click at [803, 540] on span "Accept" at bounding box center [800, 547] width 36 height 16
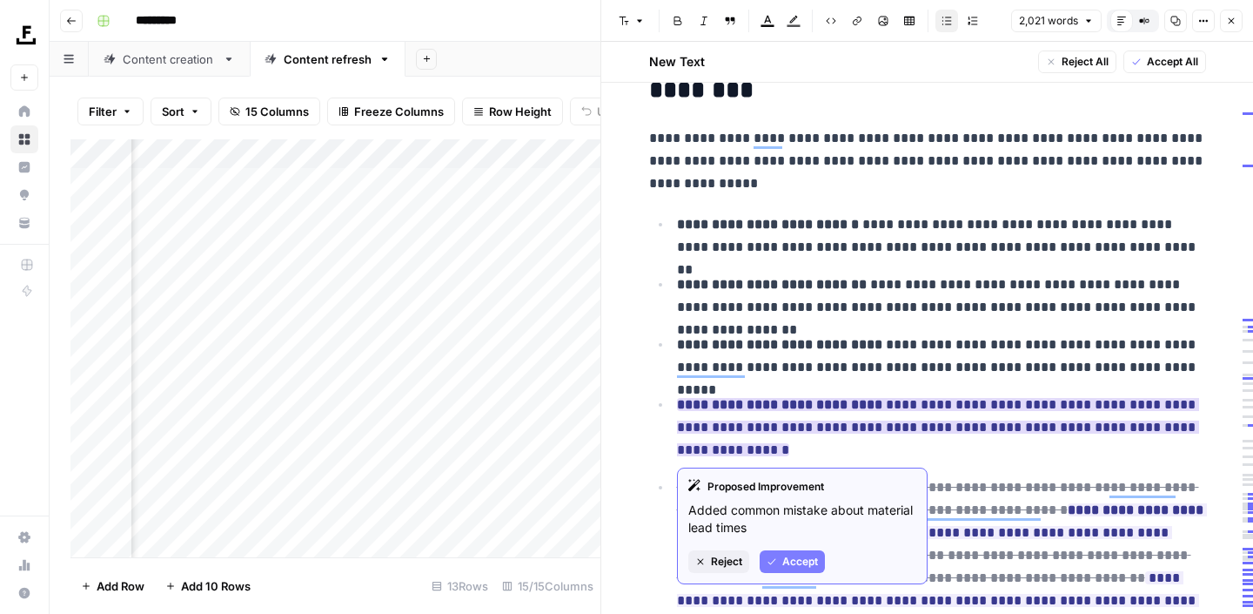
click at [797, 556] on span "Accept" at bounding box center [800, 561] width 36 height 16
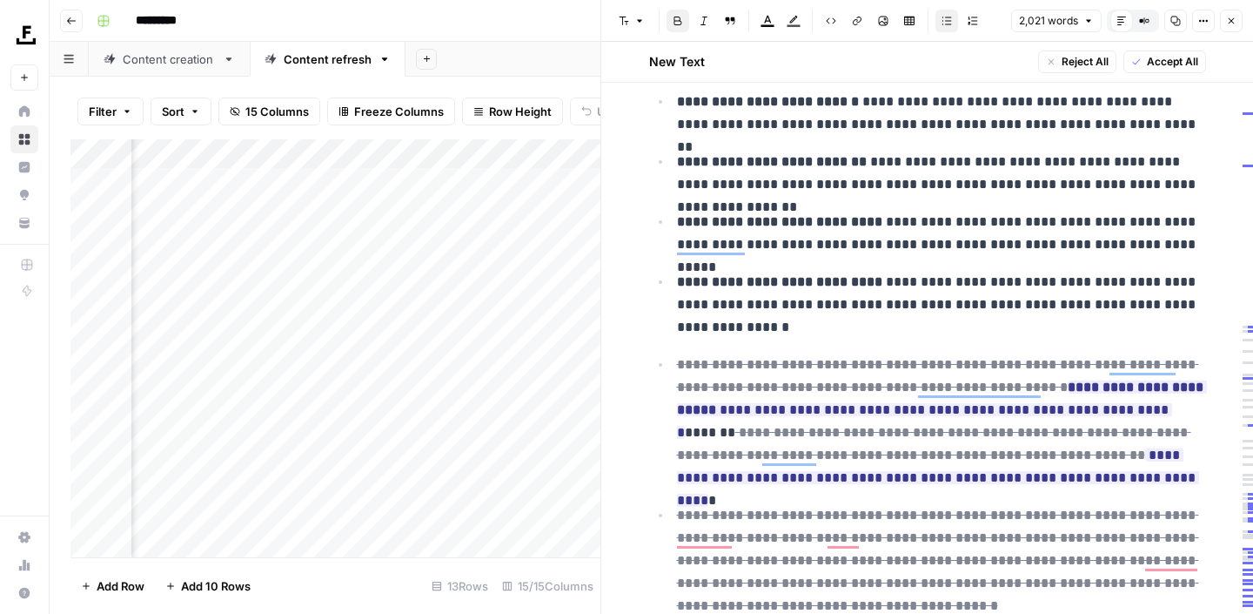
scroll to position [2954, 0]
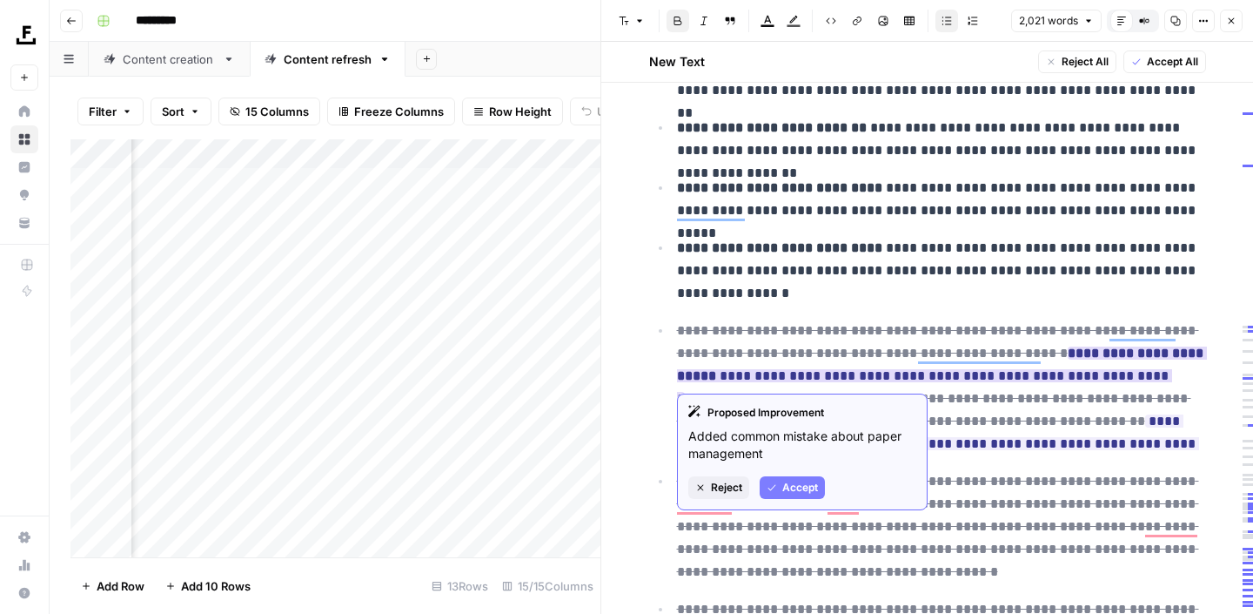
click at [807, 478] on button "Accept" at bounding box center [792, 487] width 65 height 23
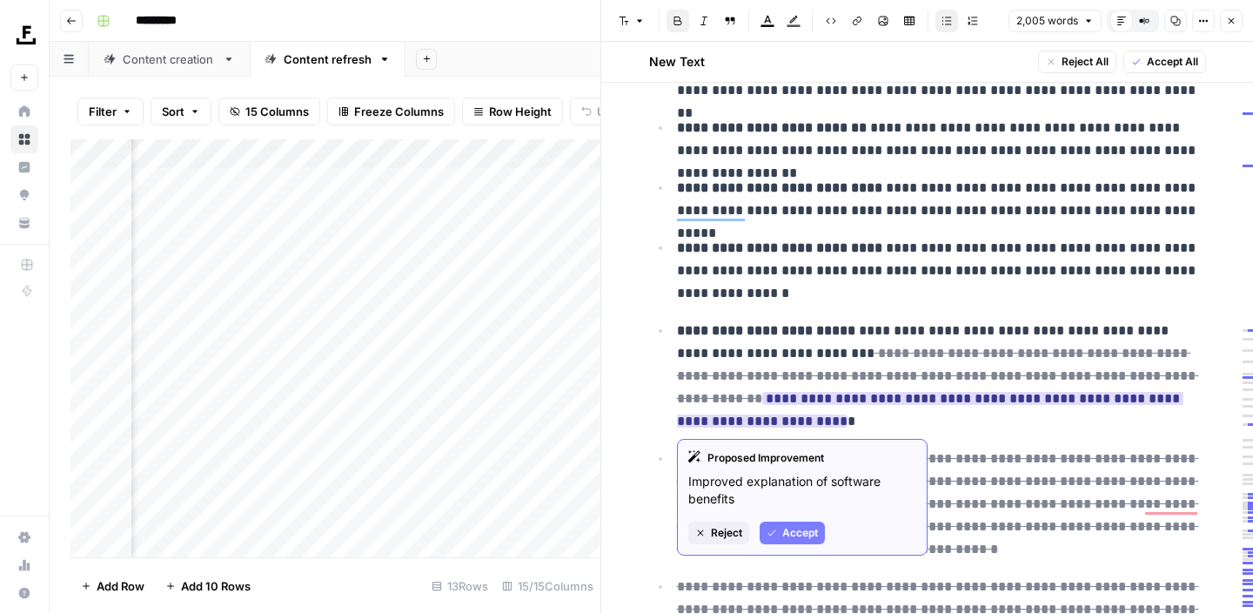
click at [810, 521] on button "Accept" at bounding box center [792, 532] width 65 height 23
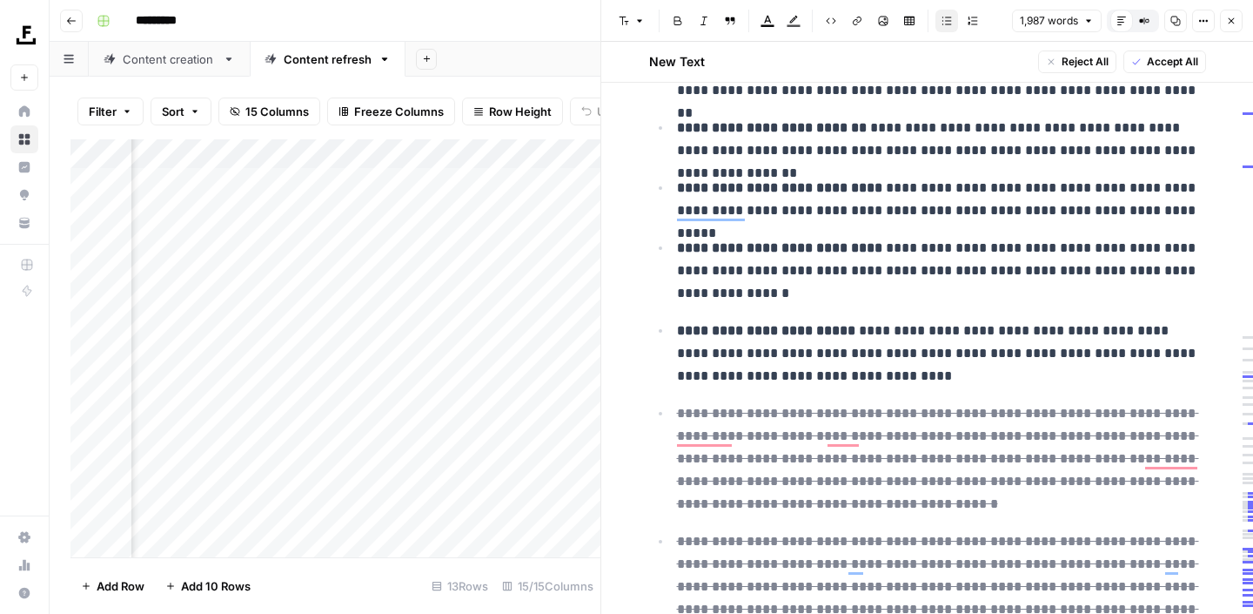
scroll to position [3082, 0]
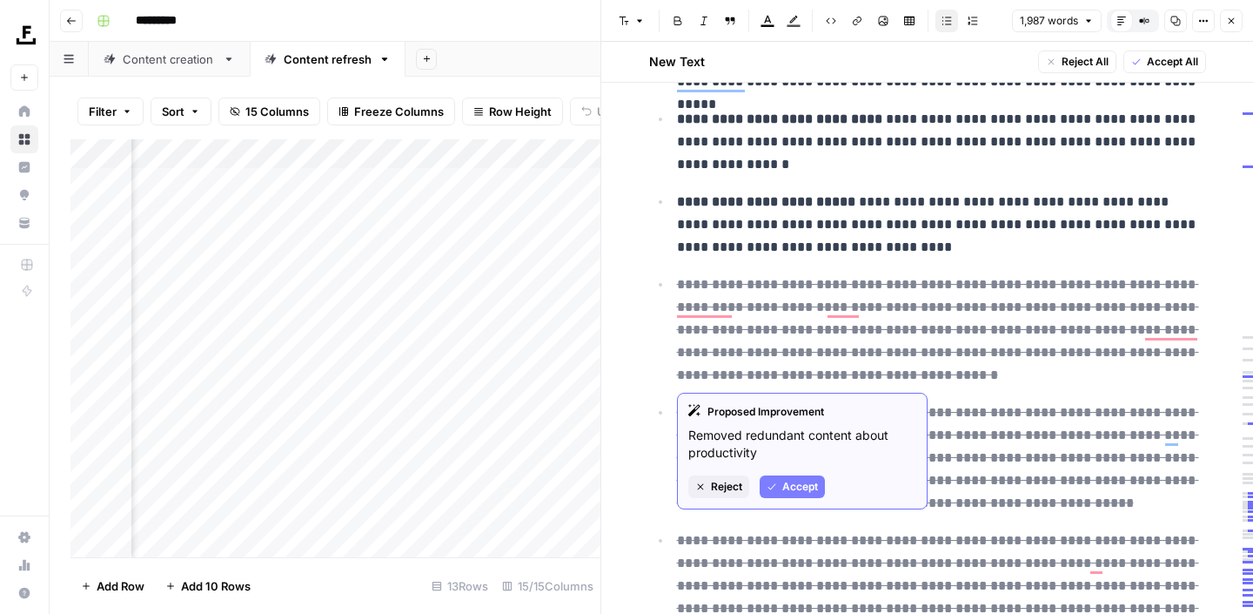
click at [796, 480] on span "Accept" at bounding box center [800, 487] width 36 height 16
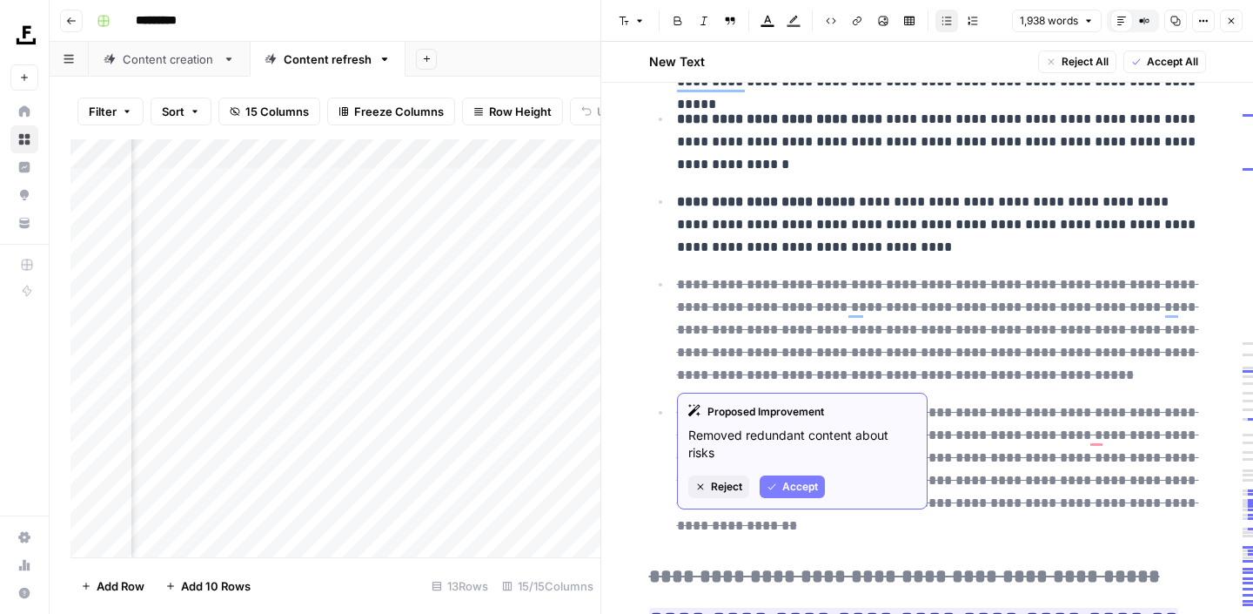
click at [805, 493] on span "Accept" at bounding box center [800, 487] width 36 height 16
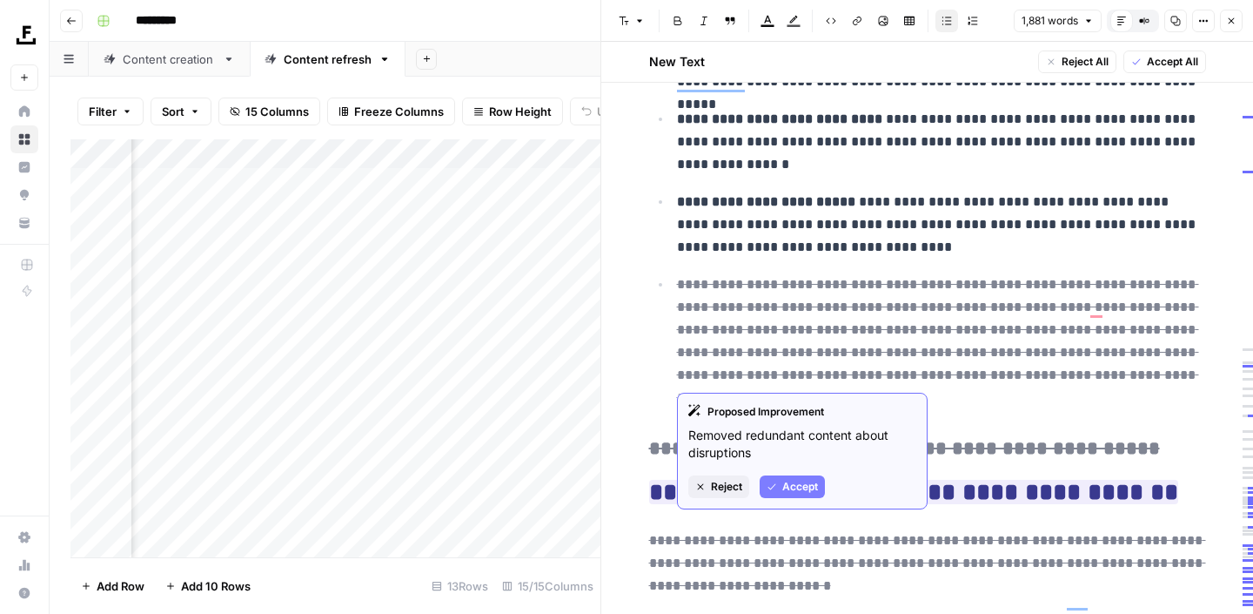
click at [798, 488] on span "Accept" at bounding box center [800, 487] width 36 height 16
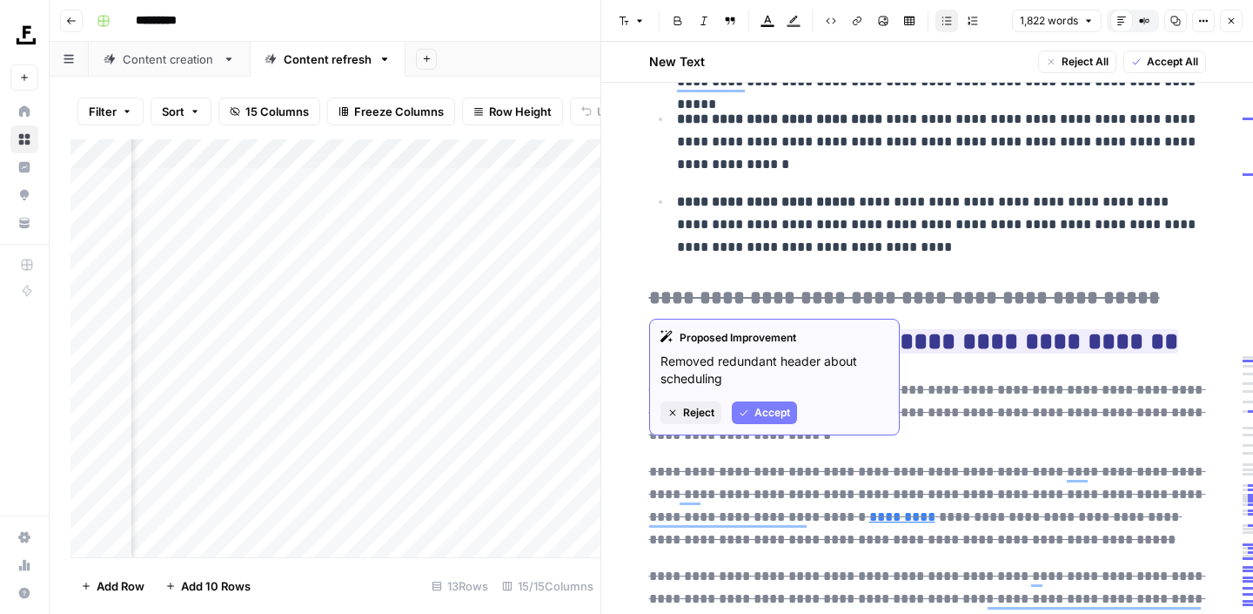
click at [775, 409] on span "Accept" at bounding box center [773, 413] width 36 height 16
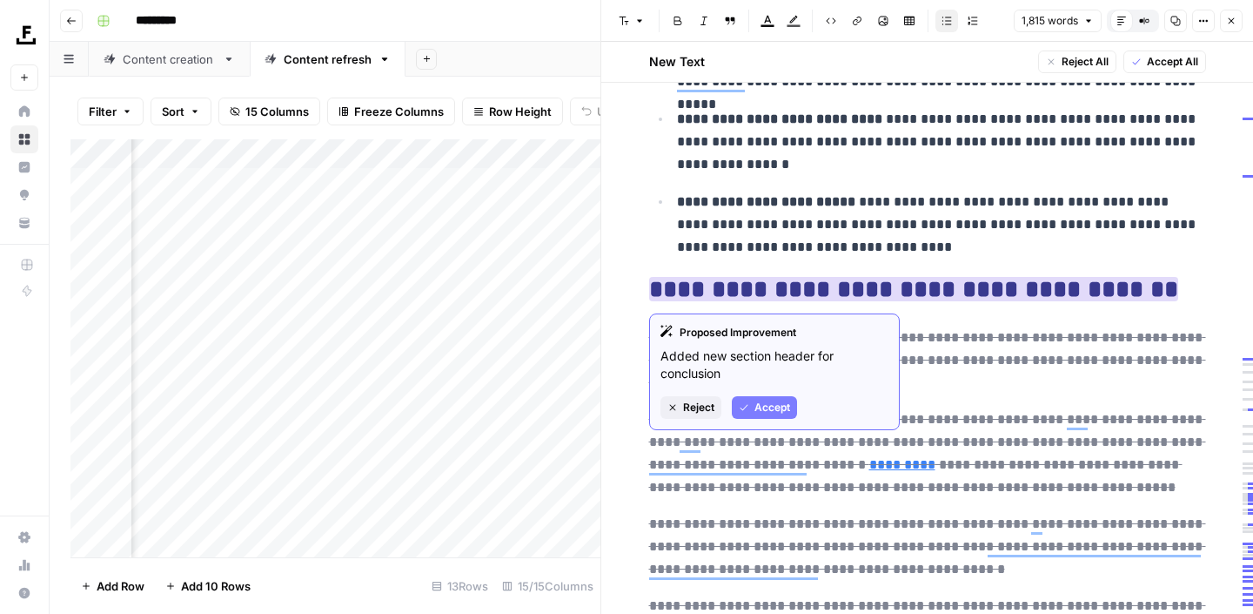
click at [771, 406] on span "Accept" at bounding box center [773, 407] width 36 height 16
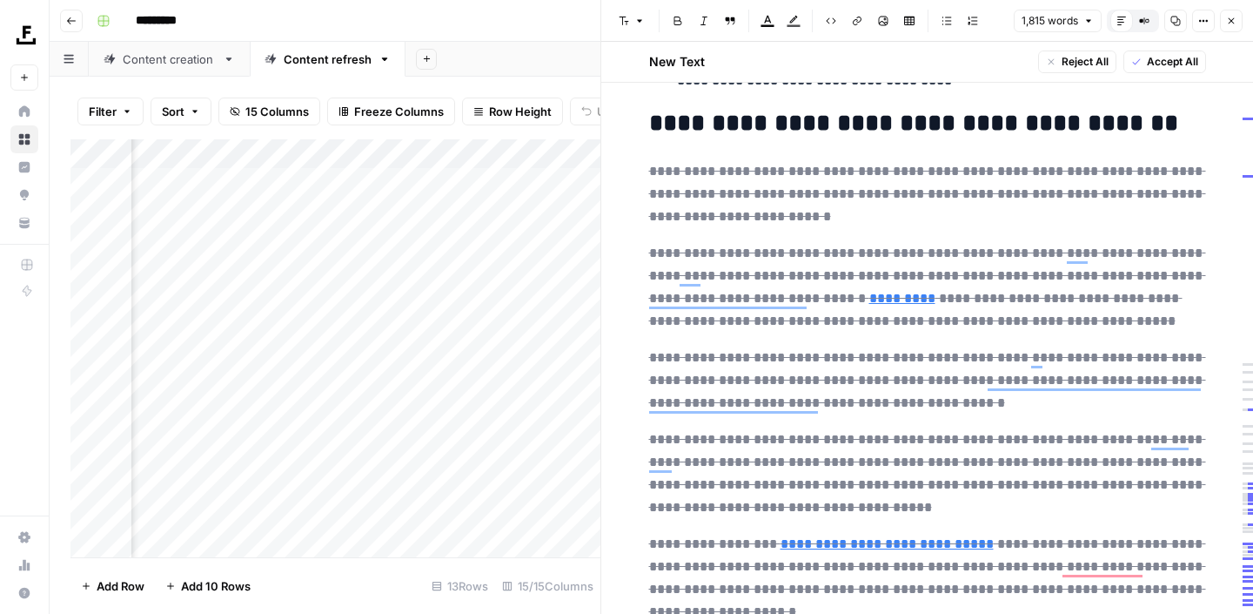
scroll to position [3256, 0]
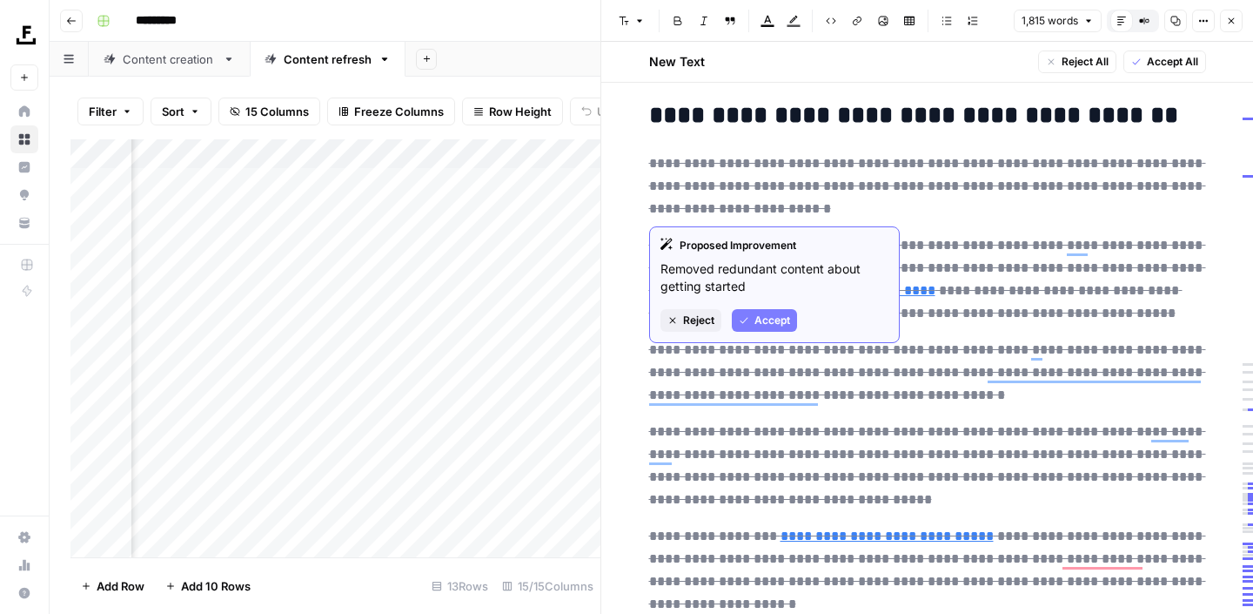
click at [768, 311] on button "Accept" at bounding box center [764, 320] width 65 height 23
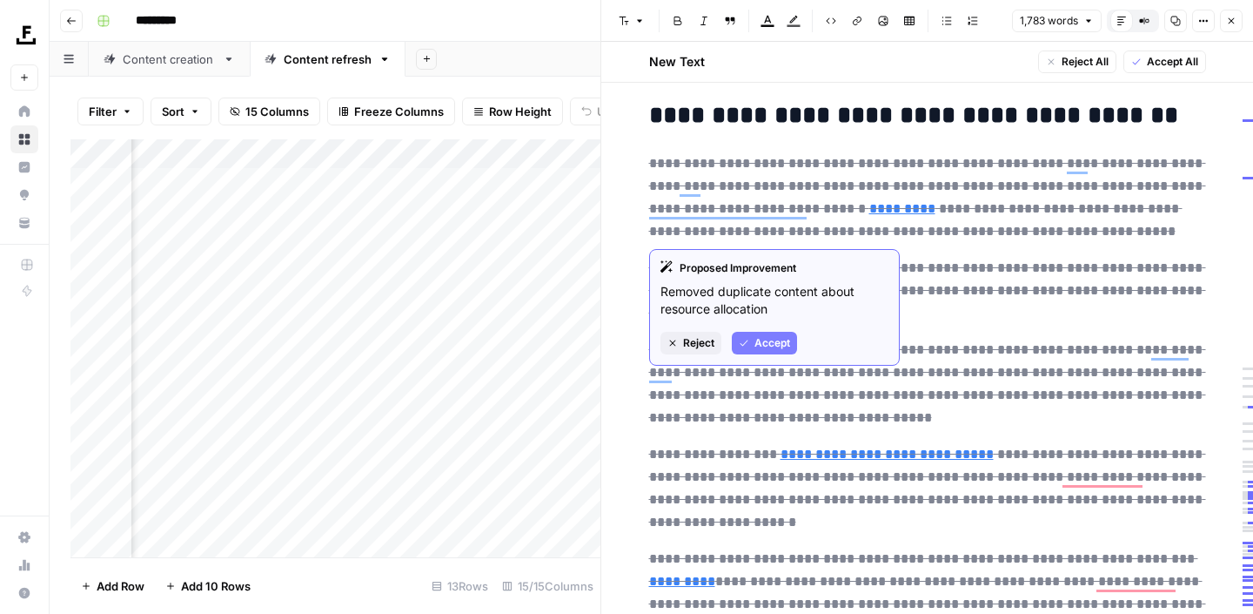
click at [770, 341] on span "Accept" at bounding box center [773, 343] width 36 height 16
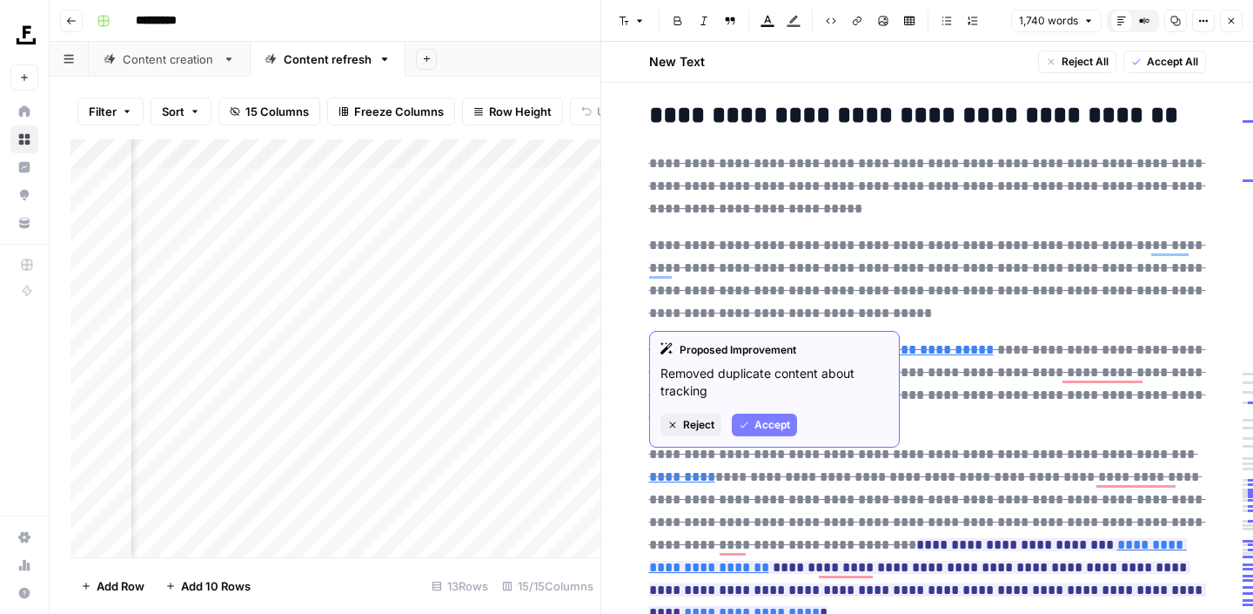
click at [776, 417] on span "Accept" at bounding box center [773, 425] width 36 height 16
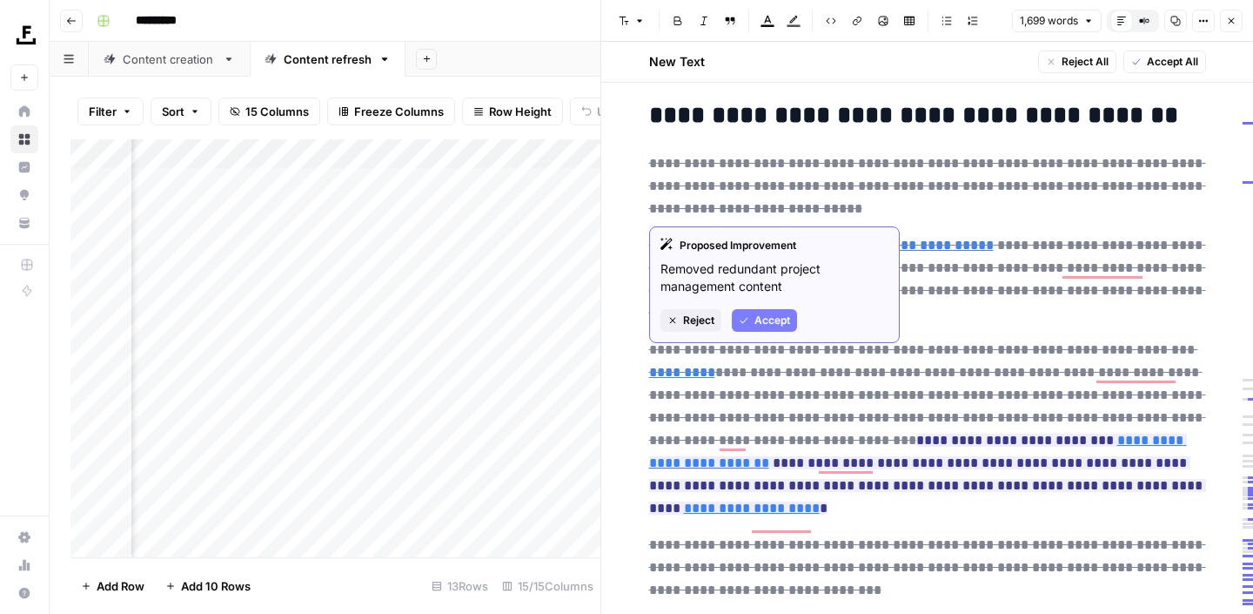
click at [748, 314] on button "Accept" at bounding box center [764, 320] width 65 height 23
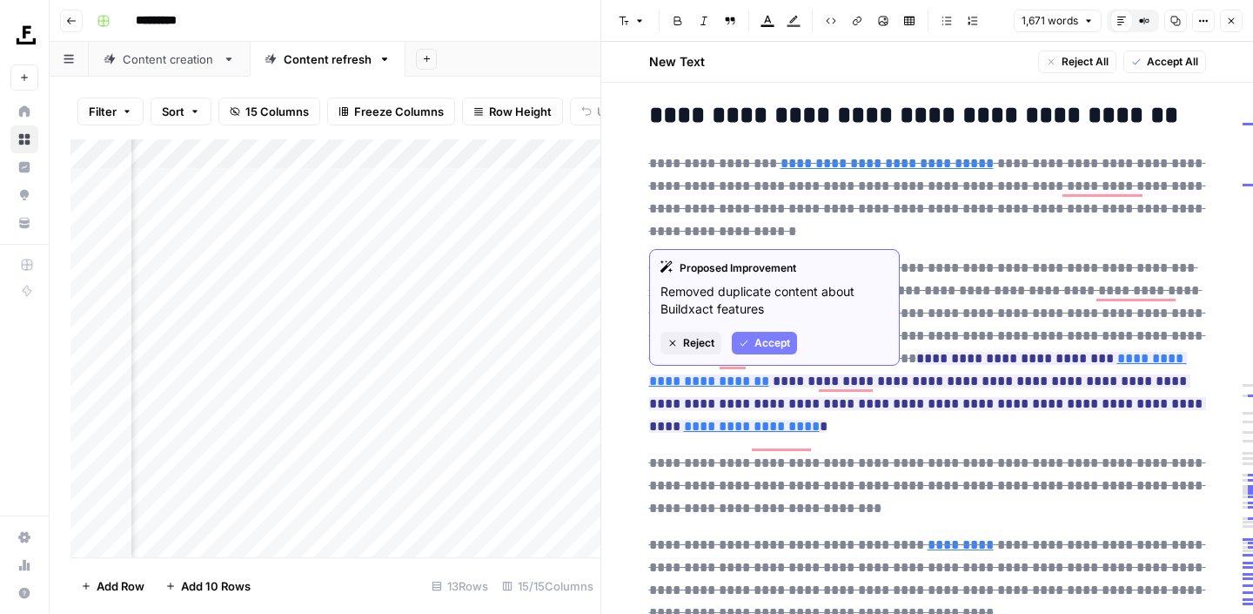
click at [745, 346] on icon "button" at bounding box center [744, 343] width 10 height 10
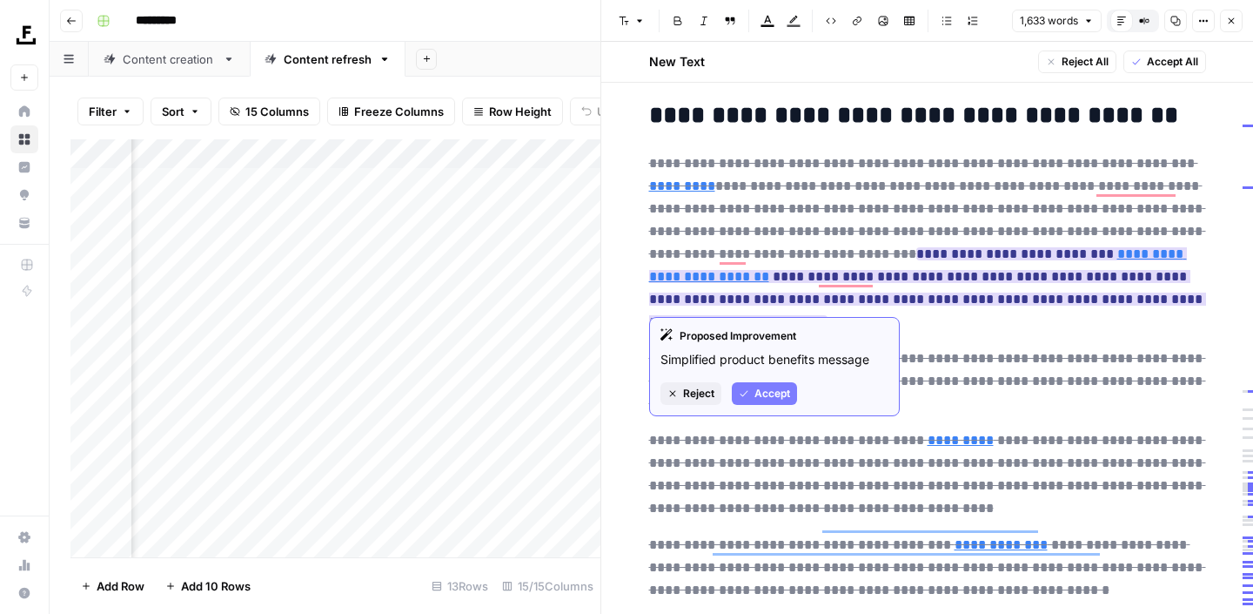
click at [755, 384] on button "Accept" at bounding box center [764, 393] width 65 height 23
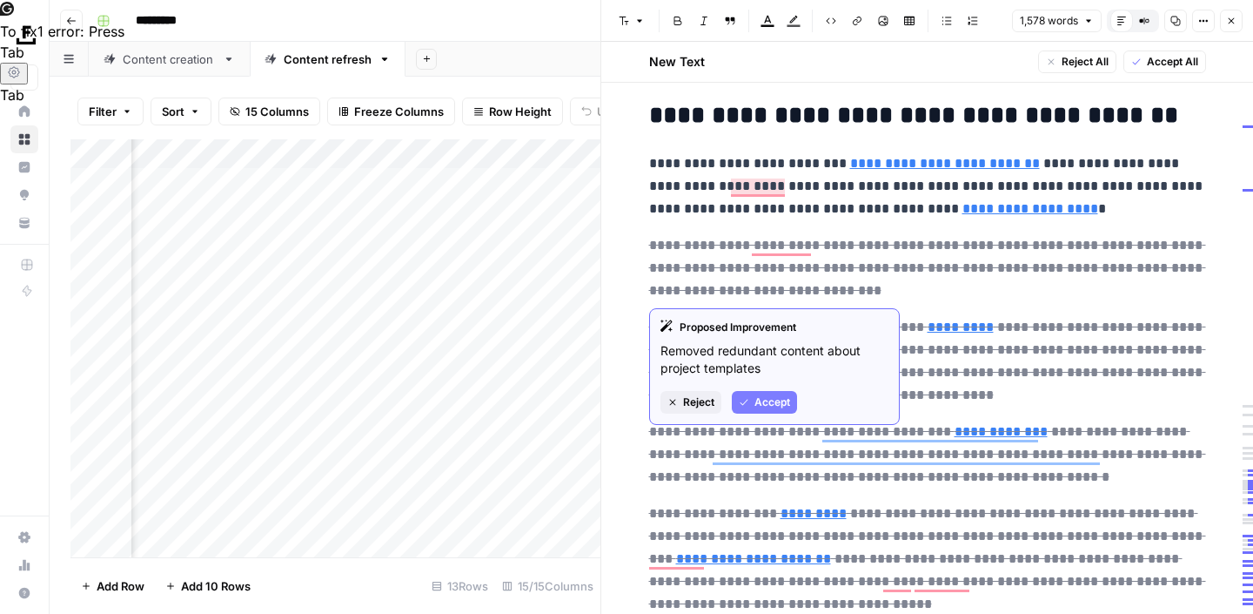
click at [760, 399] on span "Accept" at bounding box center [773, 402] width 36 height 16
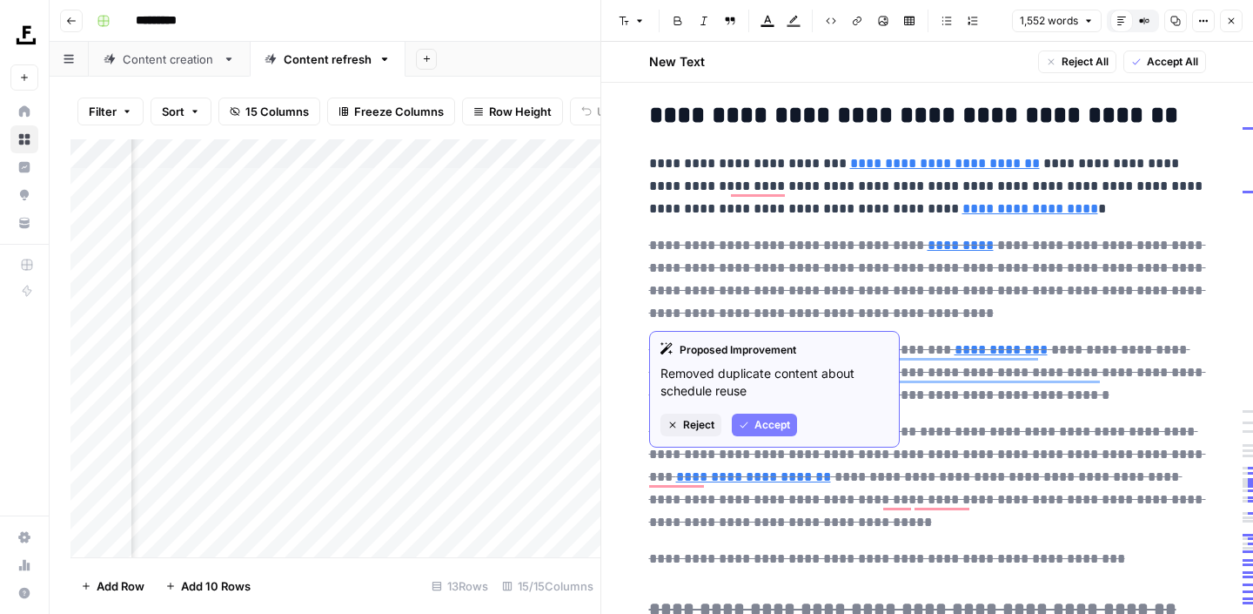
click at [762, 414] on button "Accept" at bounding box center [764, 424] width 65 height 23
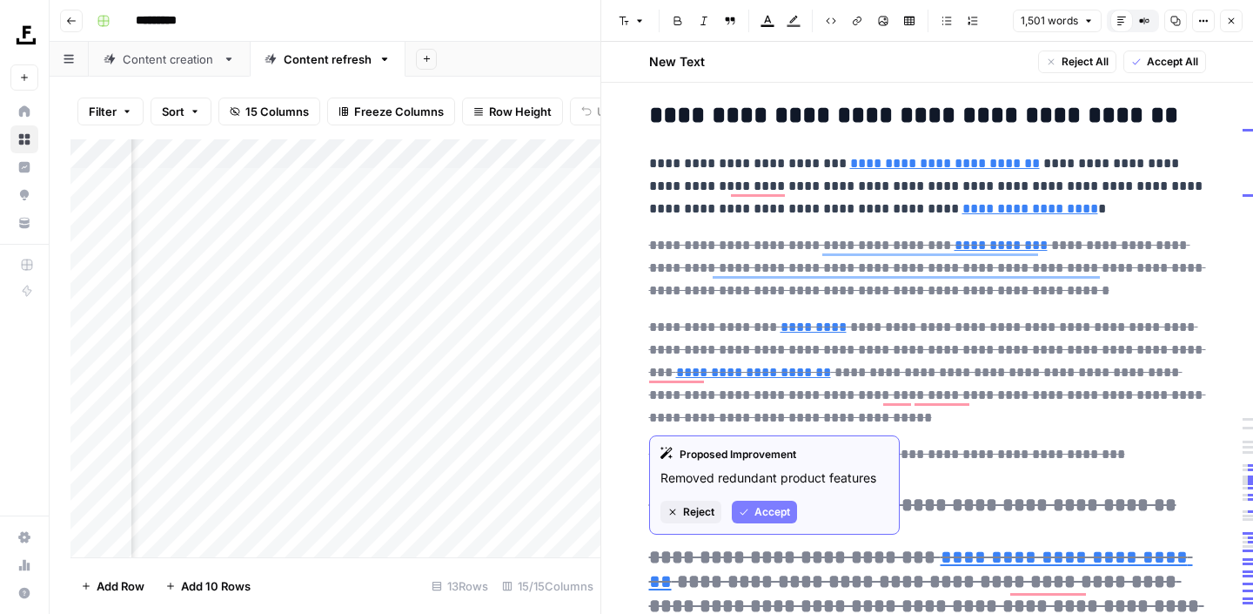
click at [772, 500] on button "Accept" at bounding box center [764, 511] width 65 height 23
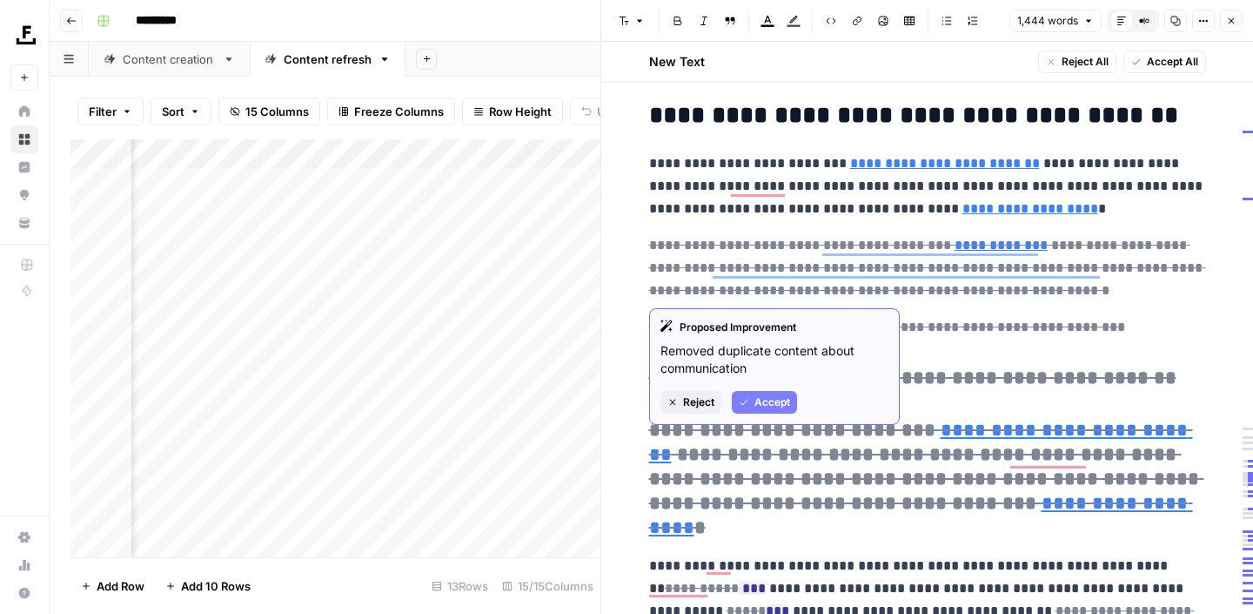
click at [763, 394] on span "Accept" at bounding box center [773, 402] width 36 height 16
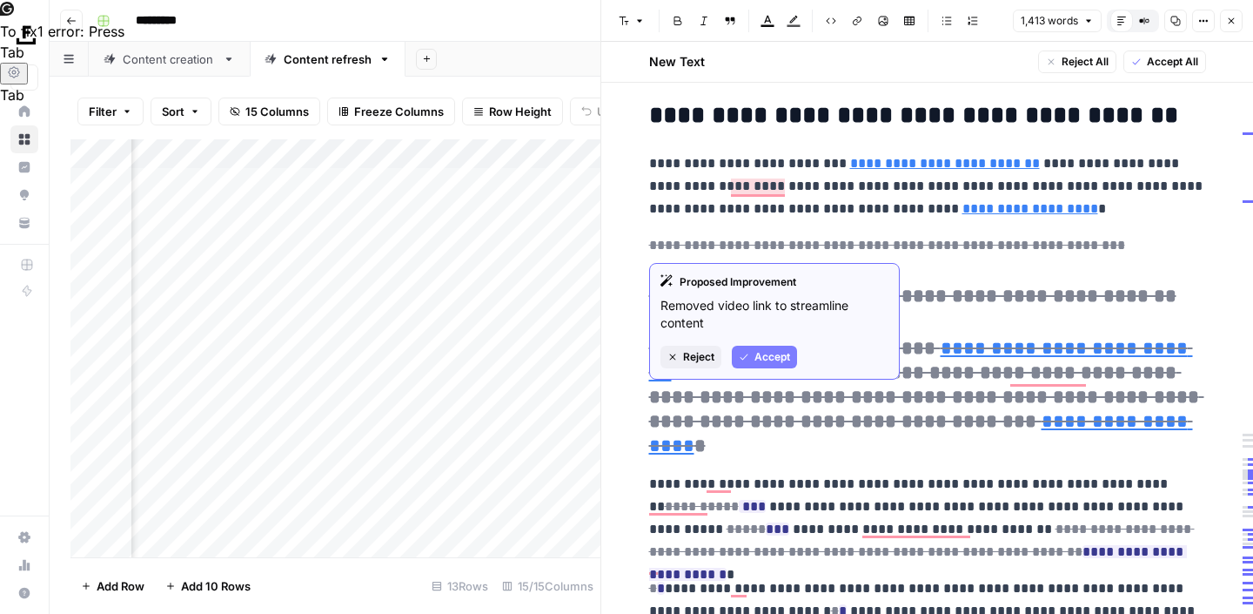
click at [760, 353] on span "Accept" at bounding box center [773, 357] width 36 height 16
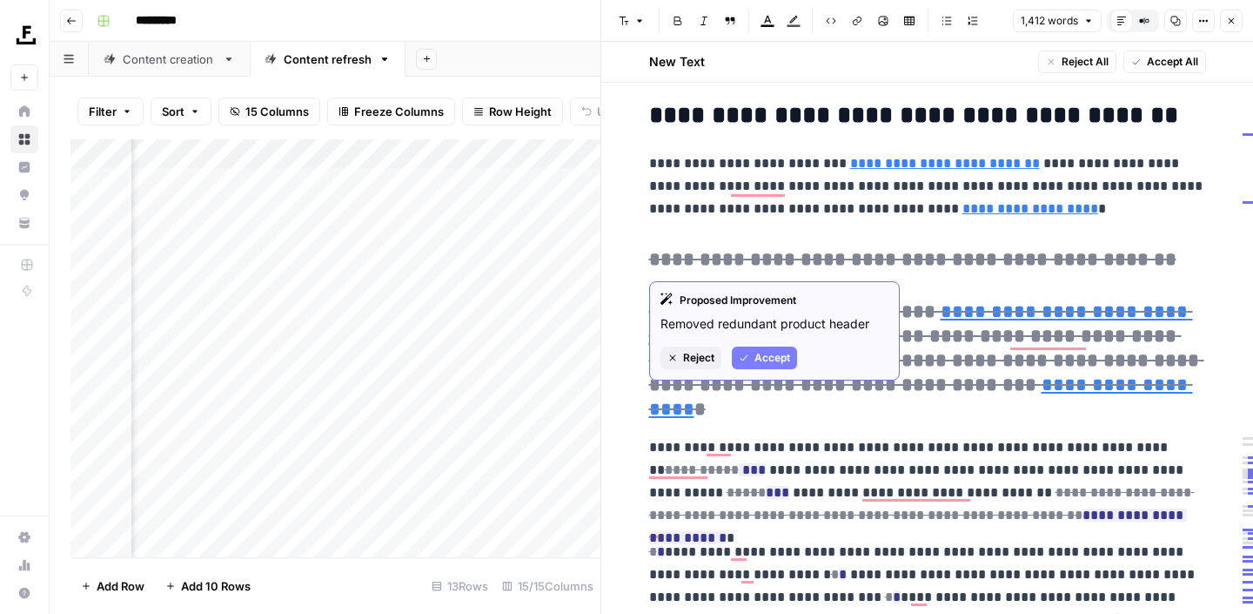
click at [748, 361] on icon "button" at bounding box center [744, 357] width 10 height 10
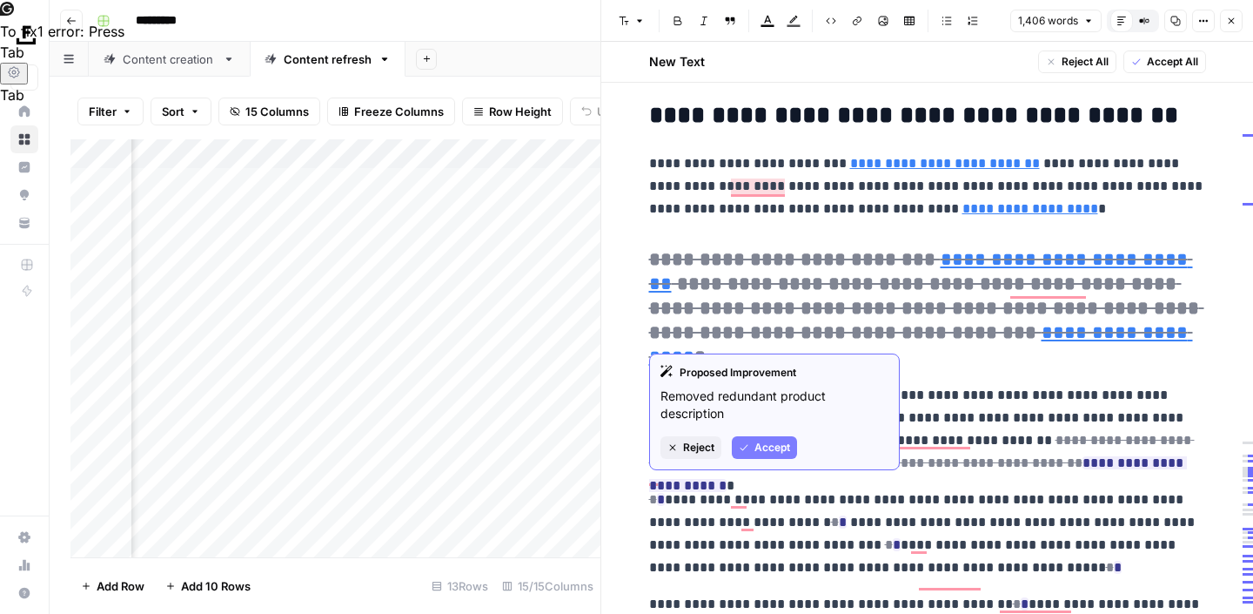
click at [763, 439] on span "Accept" at bounding box center [773, 447] width 36 height 16
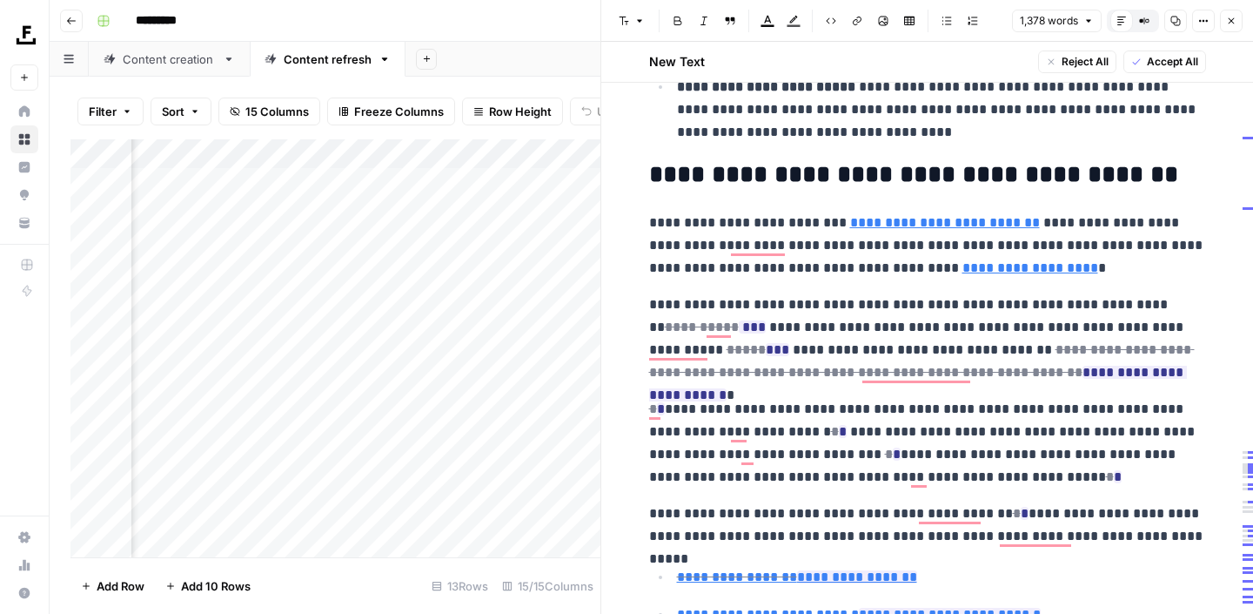
scroll to position [3192, 0]
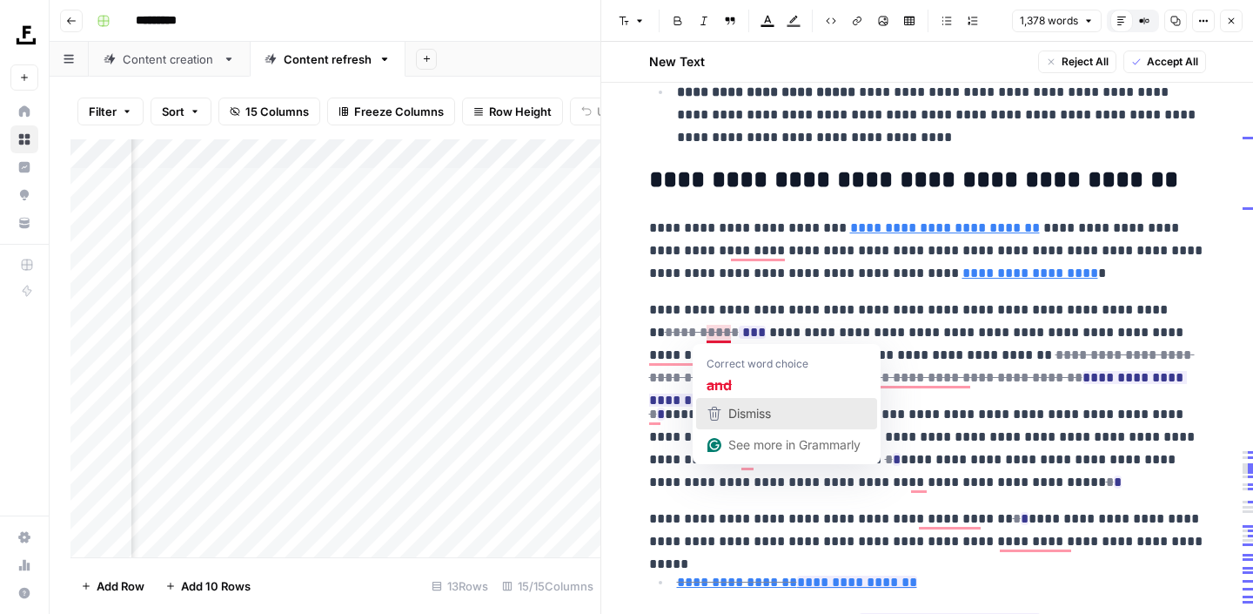
click at [747, 418] on span "Dismiss" at bounding box center [749, 413] width 43 height 15
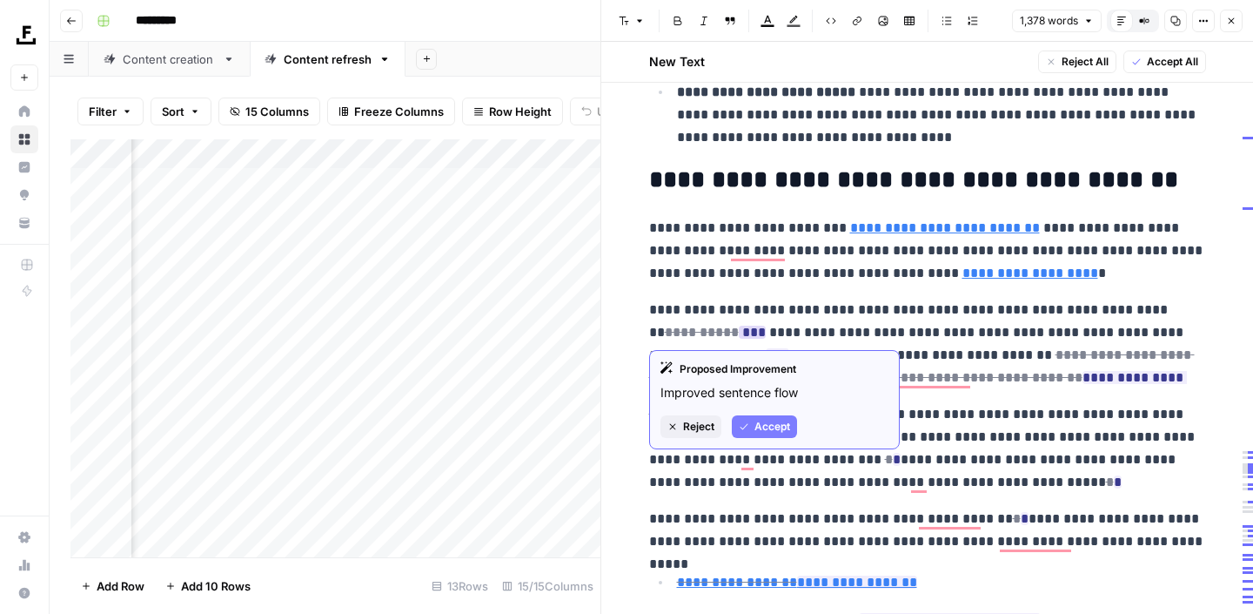
click at [761, 426] on span "Accept" at bounding box center [773, 427] width 36 height 16
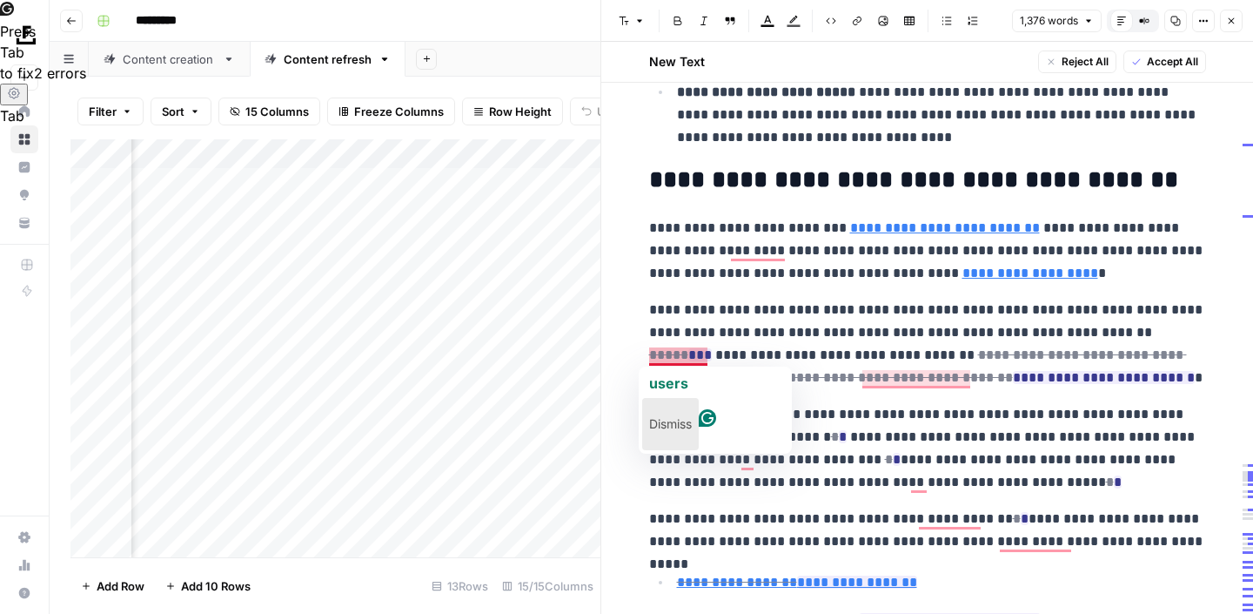
click at [699, 407] on button "Dismiss" at bounding box center [670, 424] width 57 height 52
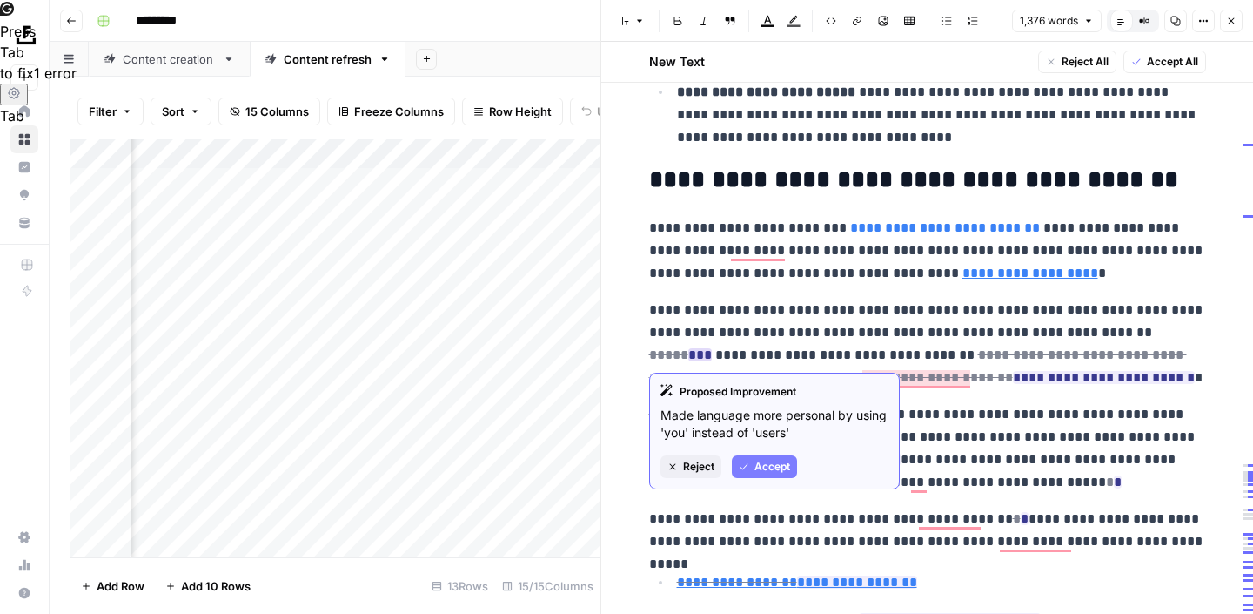
click at [746, 460] on button "Accept" at bounding box center [764, 466] width 65 height 23
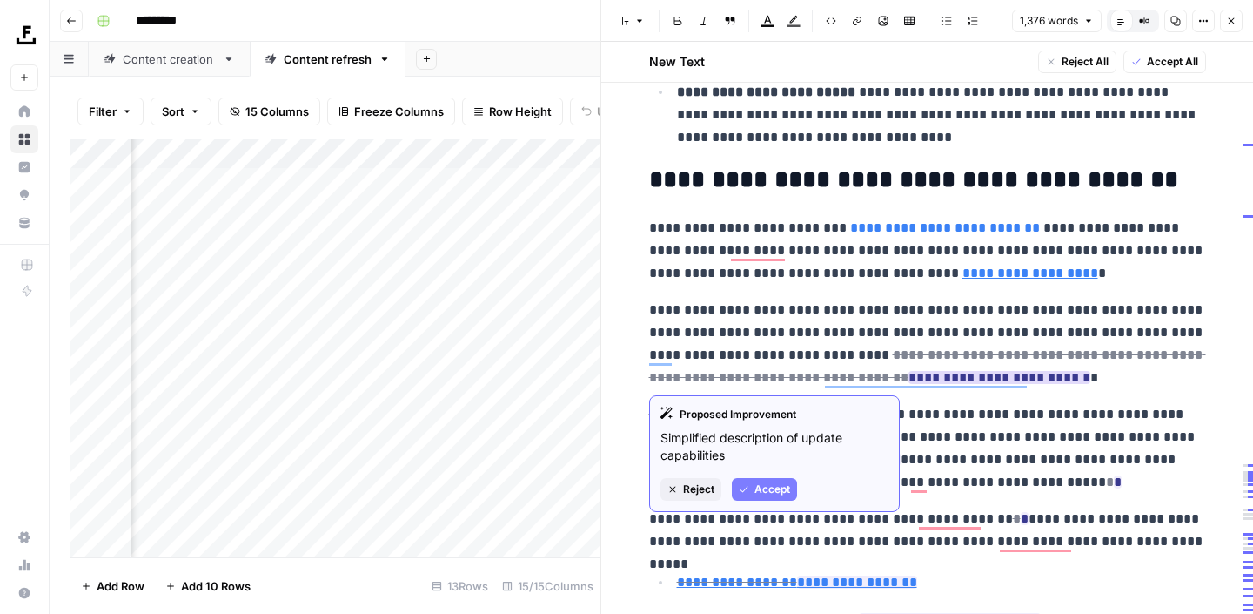
click at [775, 490] on span "Accept" at bounding box center [773, 489] width 36 height 16
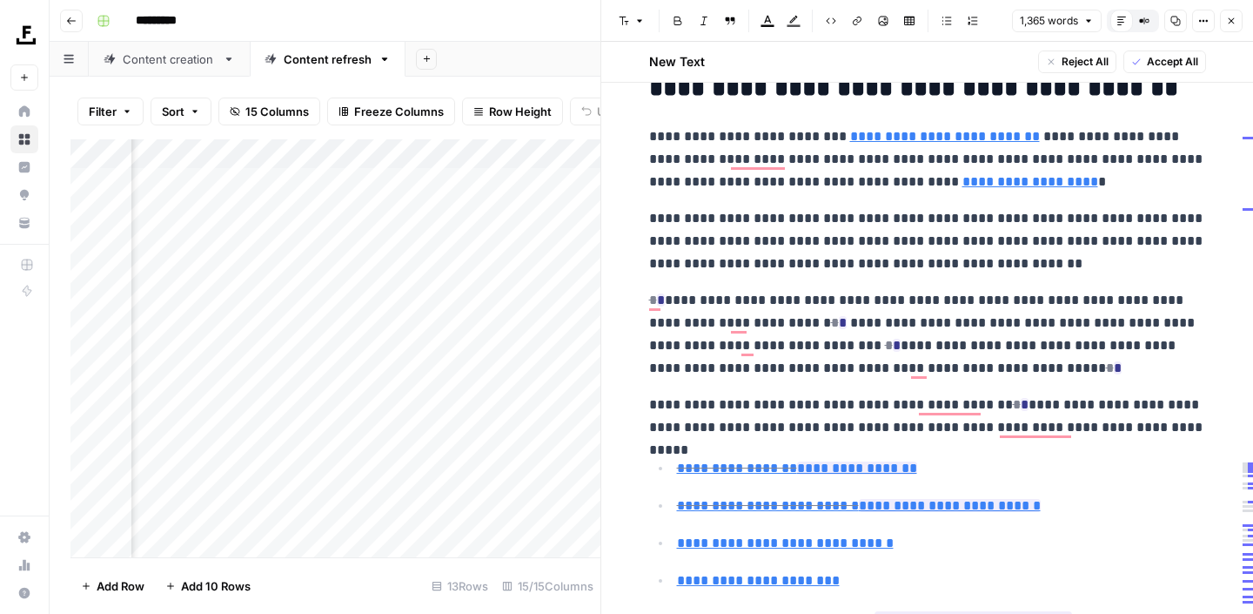
type input "https://www.buildxact.com/us/features/construction-quoting-software/"
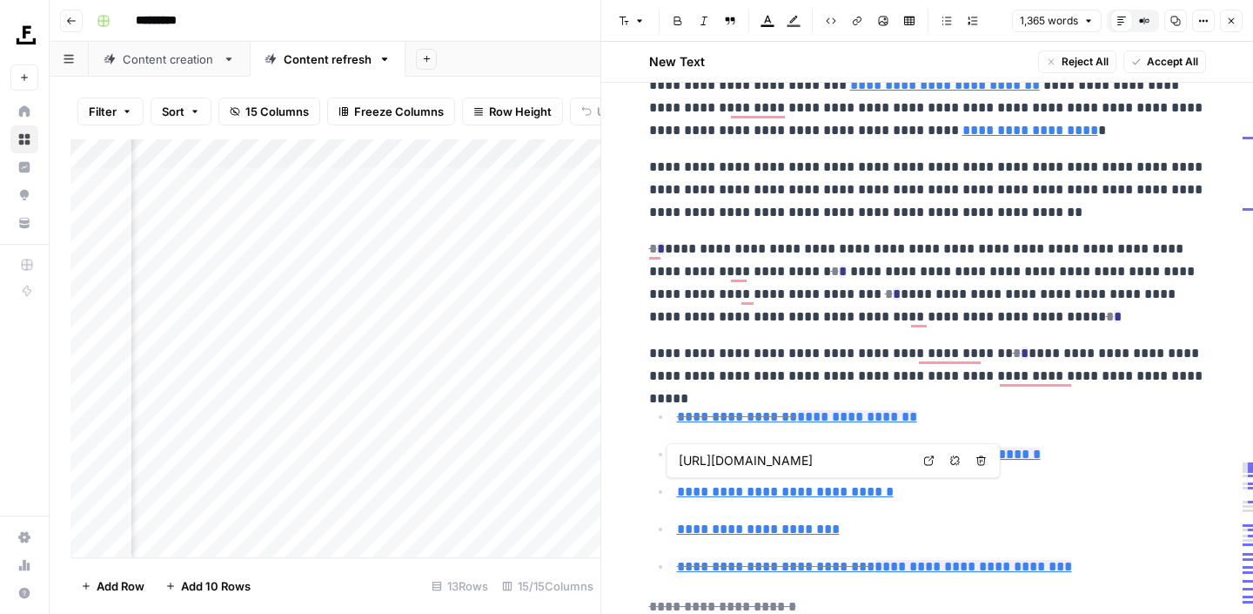
scroll to position [3528, 0]
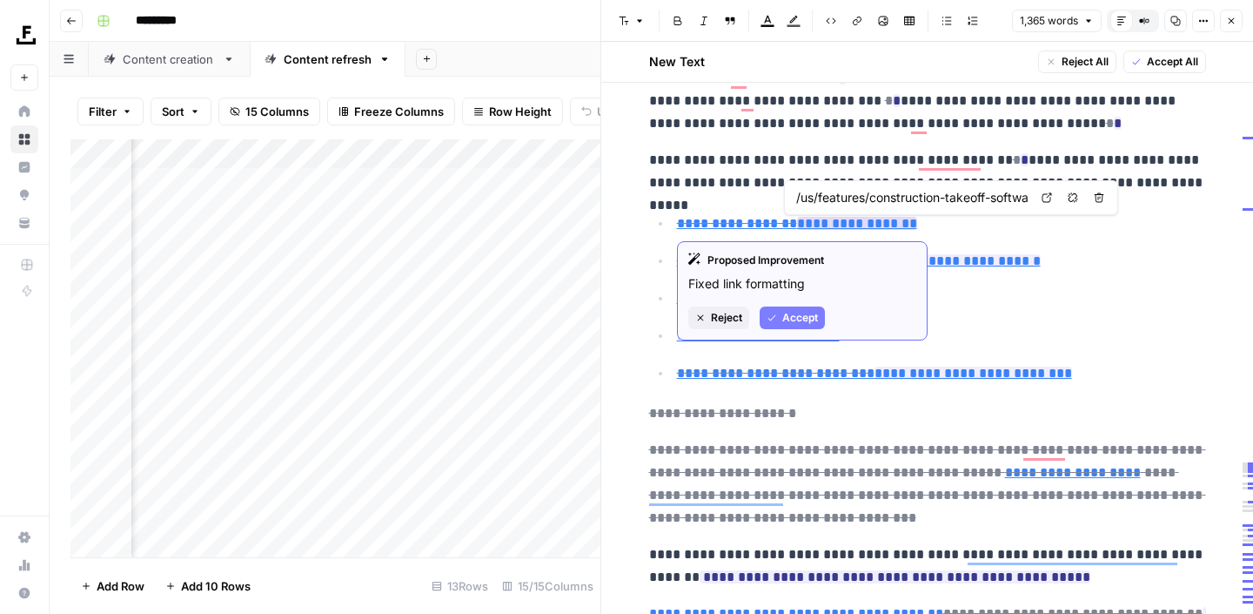
click at [798, 319] on span "Accept" at bounding box center [800, 318] width 36 height 16
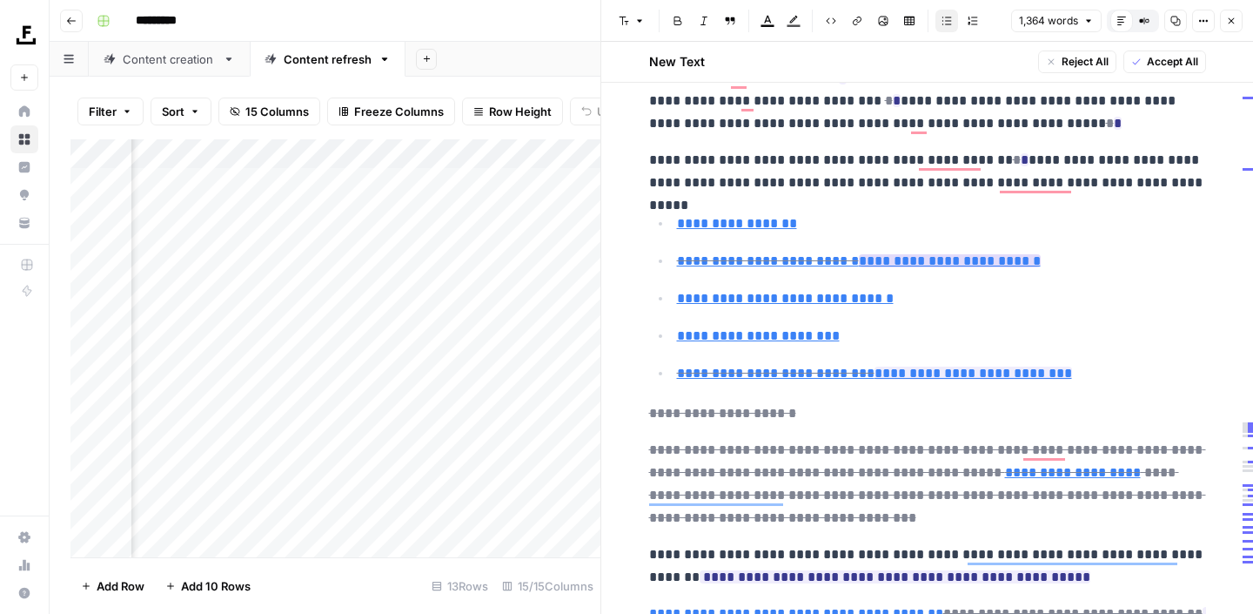
type input "/us/features/construction-estimating-software/"
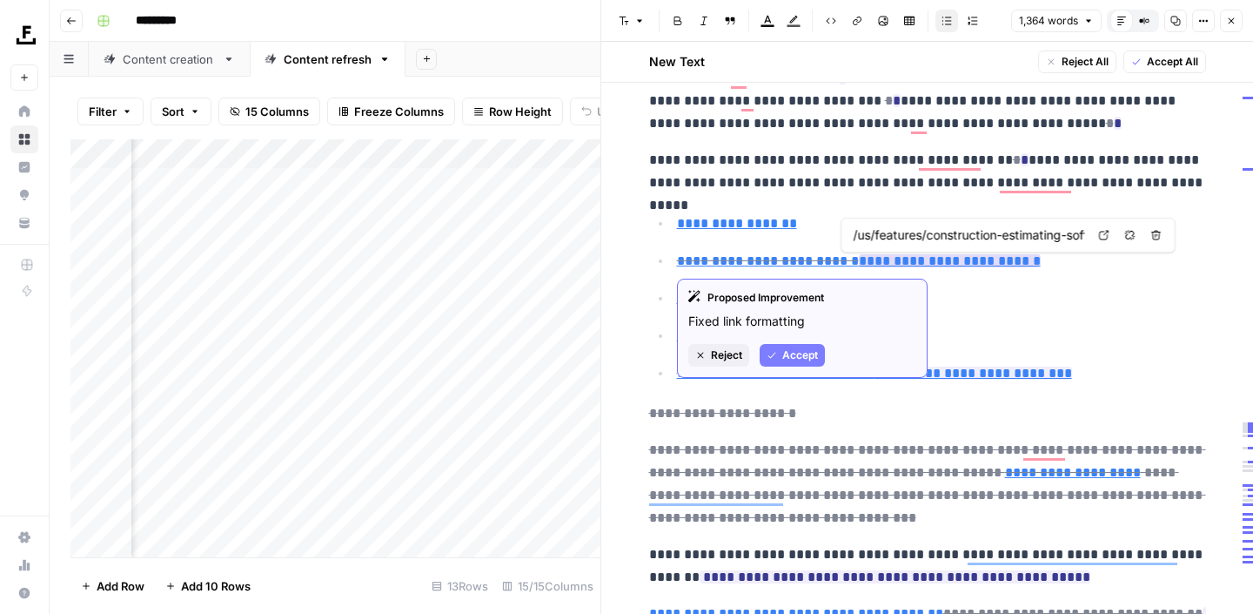
click at [795, 345] on button "Accept" at bounding box center [792, 355] width 65 height 23
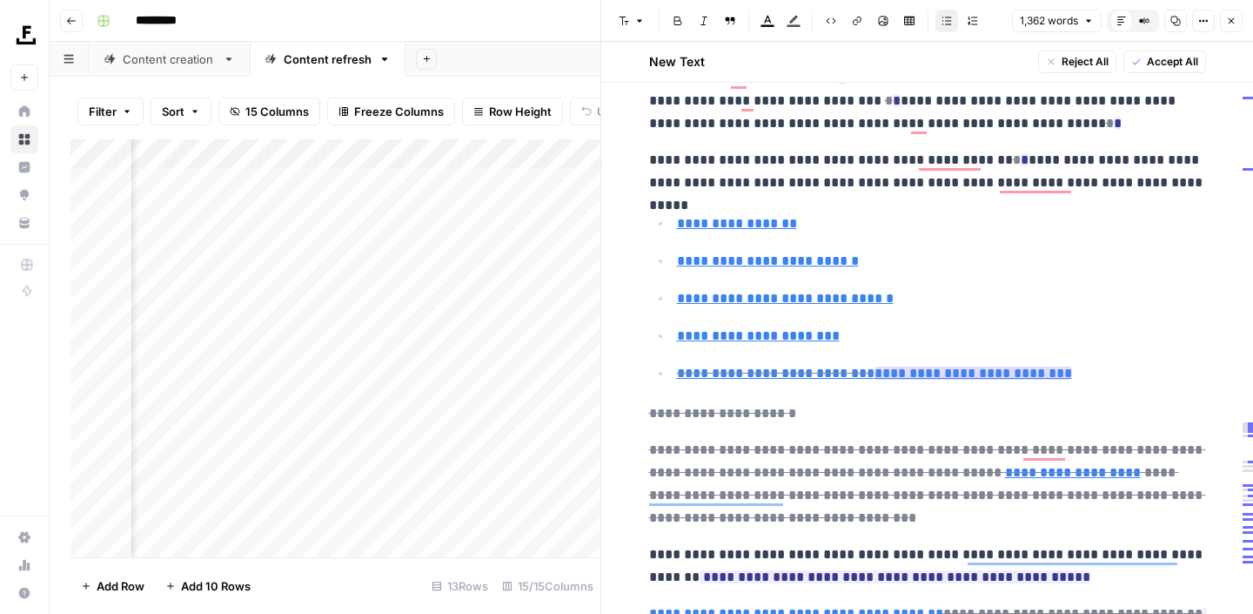
type input "/us/features/construction-accounting-software/"
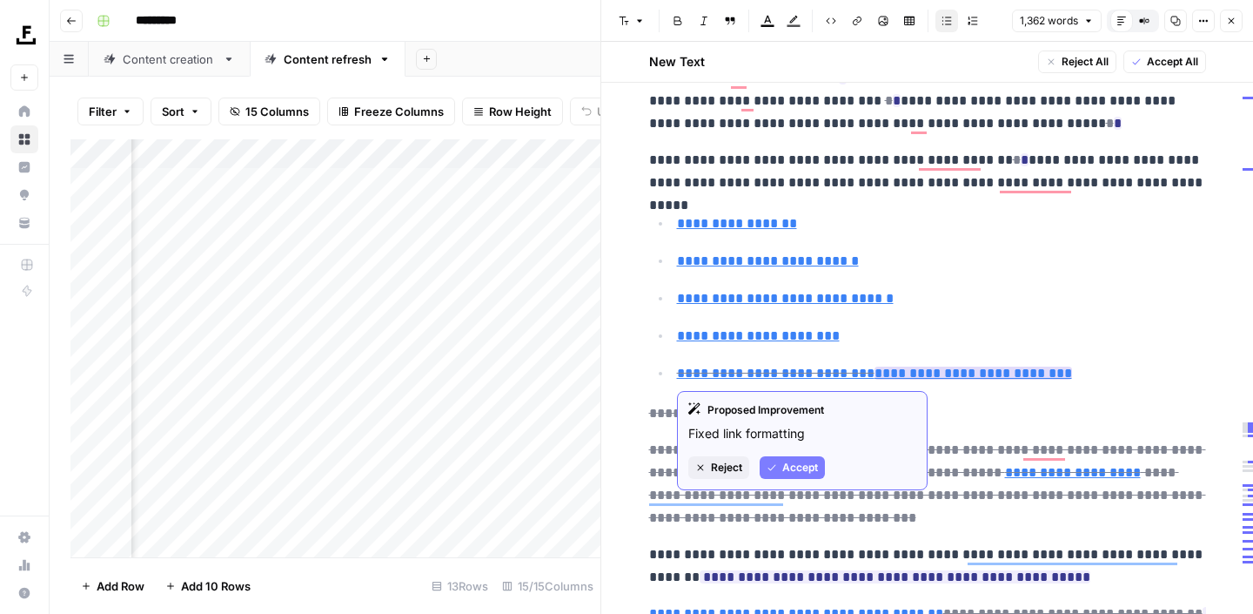
click at [797, 456] on button "Accept" at bounding box center [792, 467] width 65 height 23
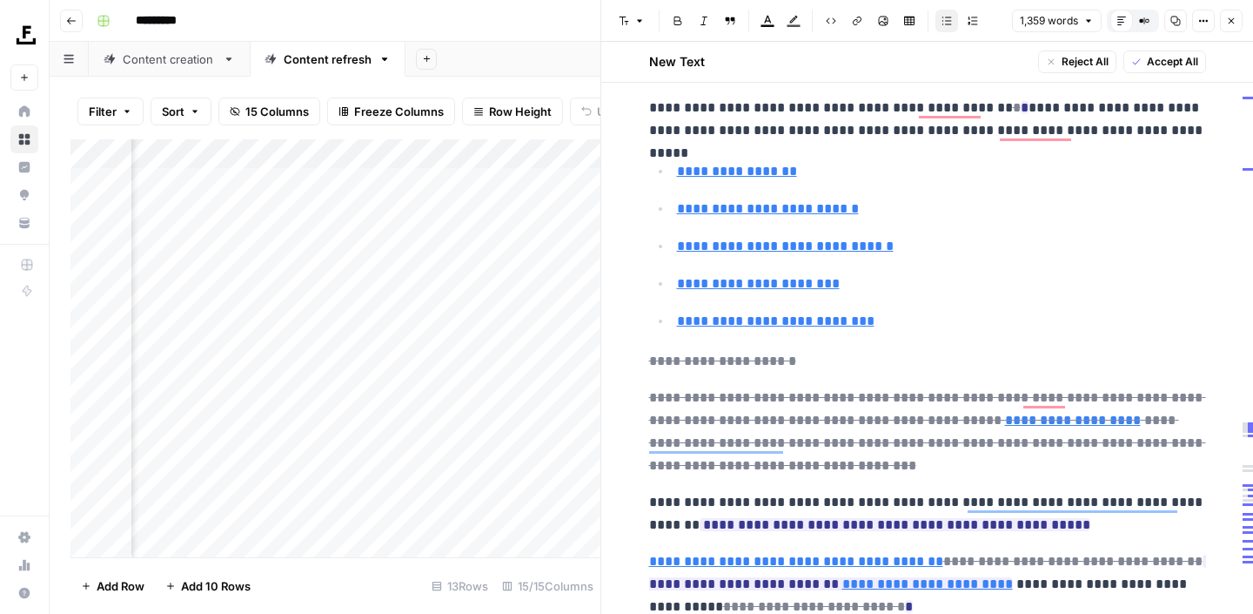
scroll to position [3592, 0]
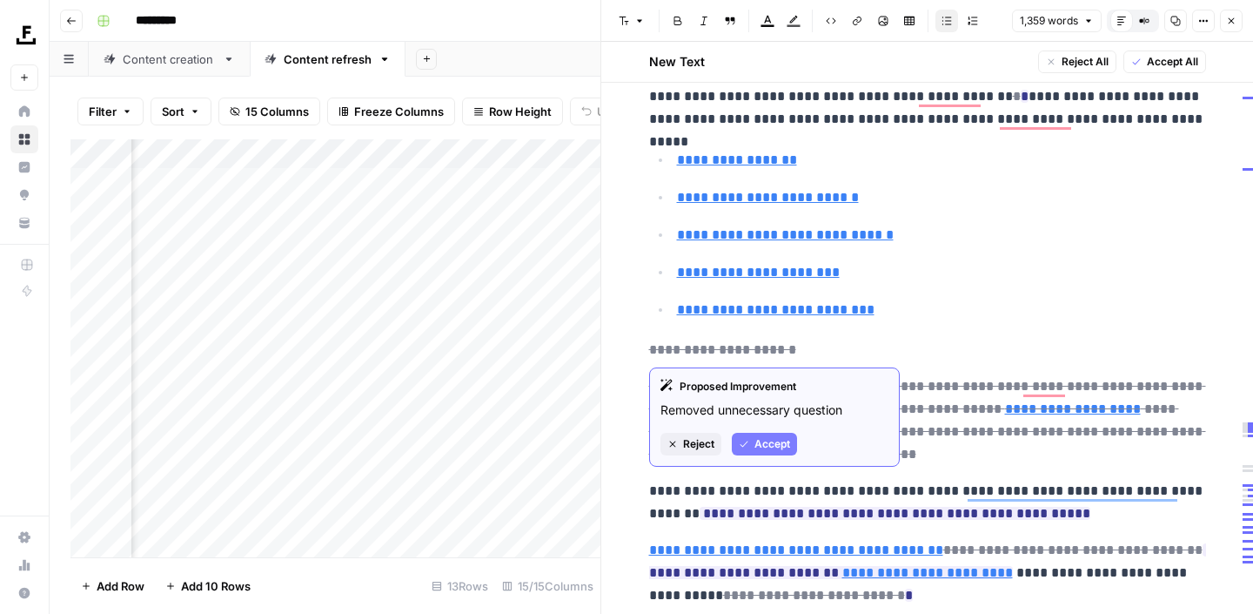
click at [760, 443] on span "Accept" at bounding box center [773, 444] width 36 height 16
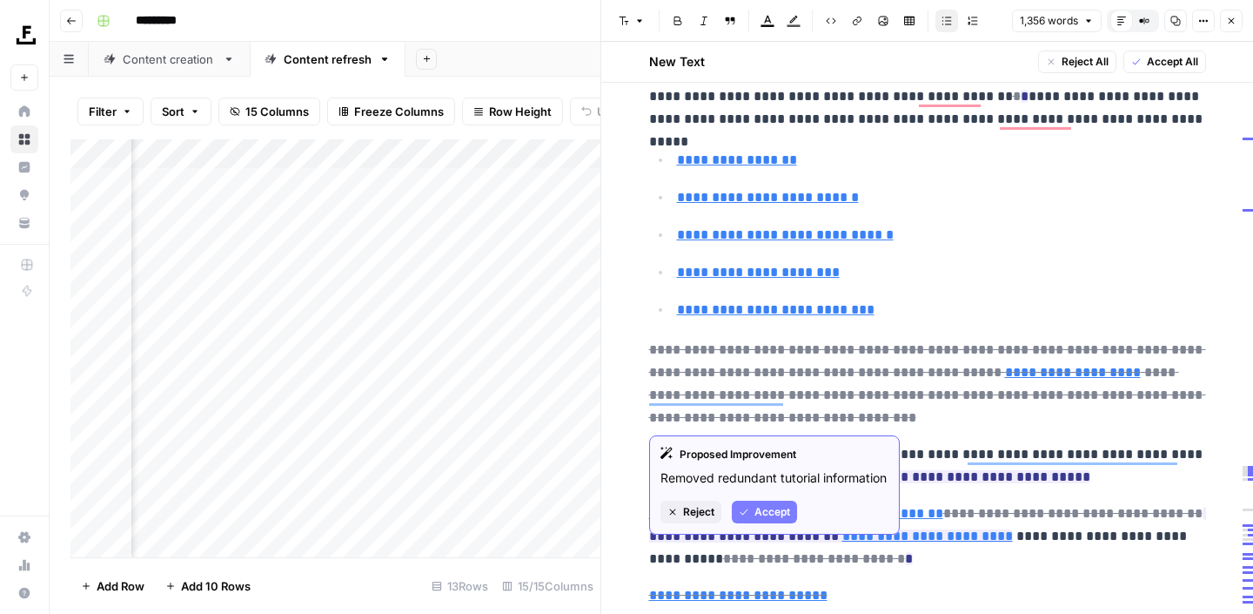
click at [763, 506] on span "Accept" at bounding box center [773, 512] width 36 height 16
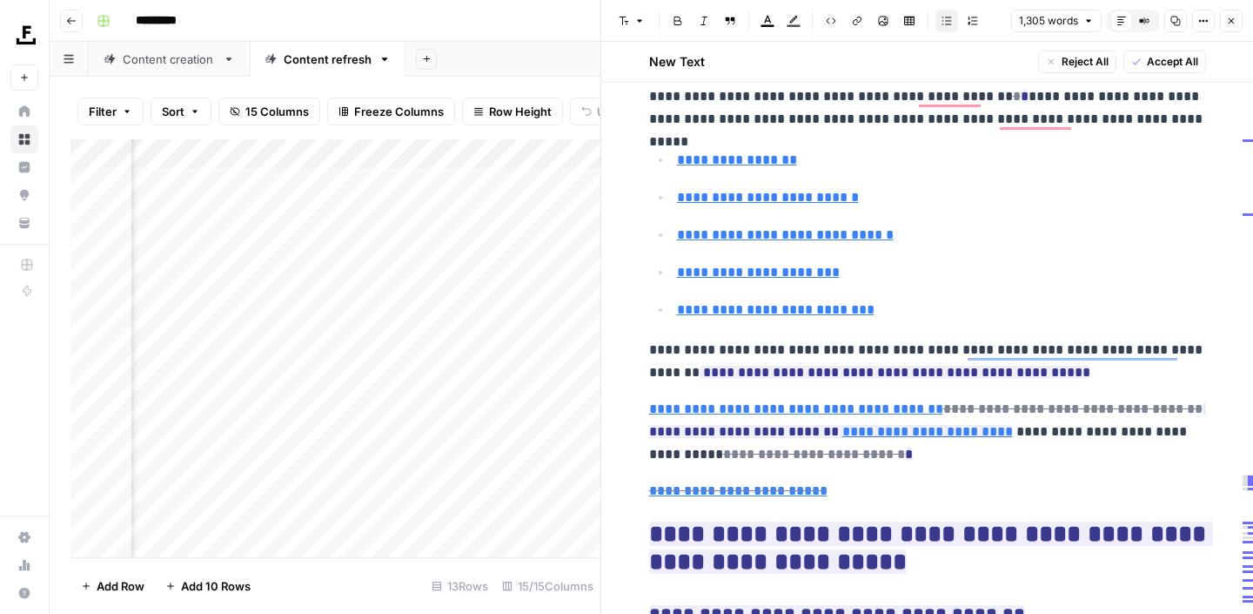
type input "https://app.buildxact.com/signup.html"
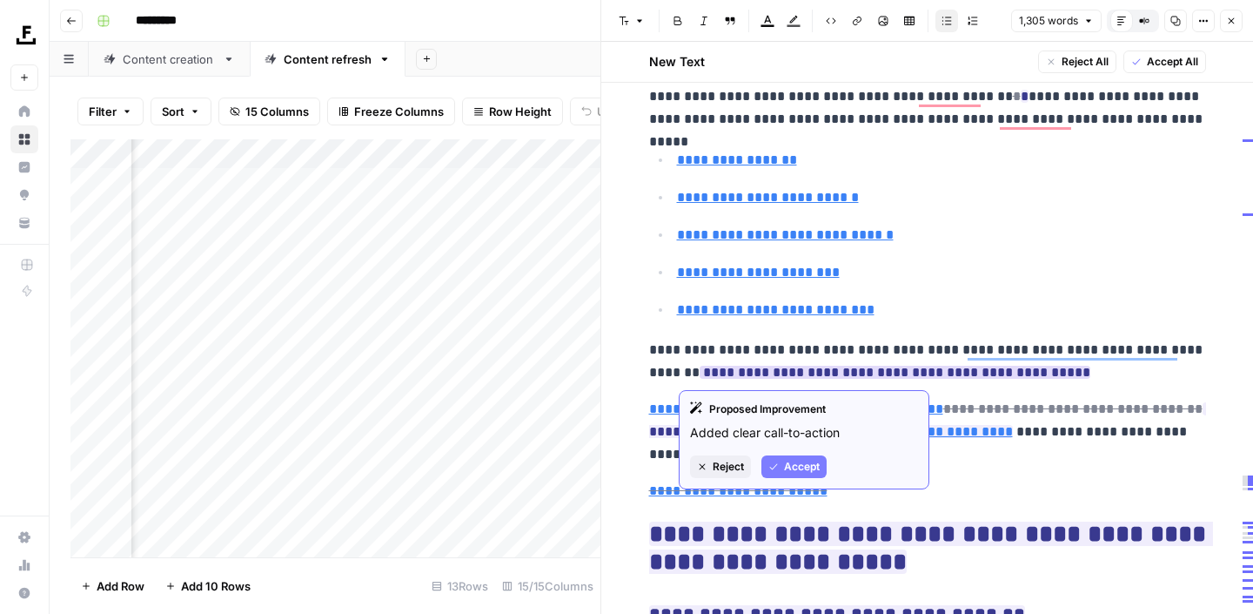
click at [815, 479] on div "Proposed Improvement Added clear call-to-action Reject Accept" at bounding box center [804, 439] width 251 height 99
click at [809, 471] on span "Accept" at bounding box center [802, 467] width 36 height 16
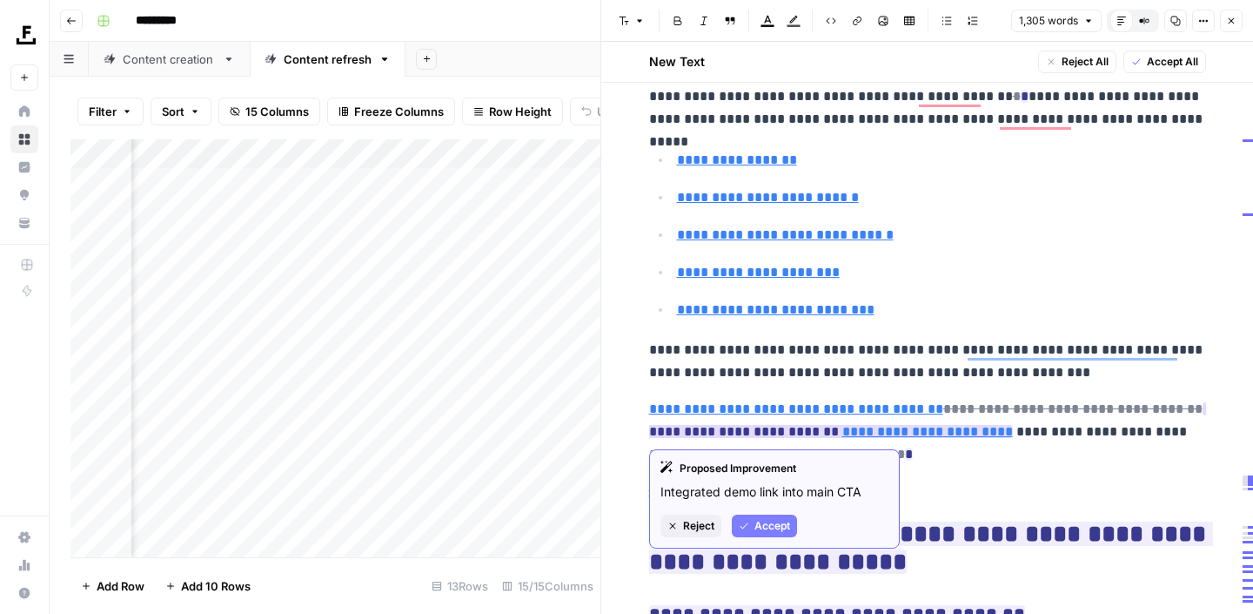
click at [776, 516] on button "Accept" at bounding box center [764, 525] width 65 height 23
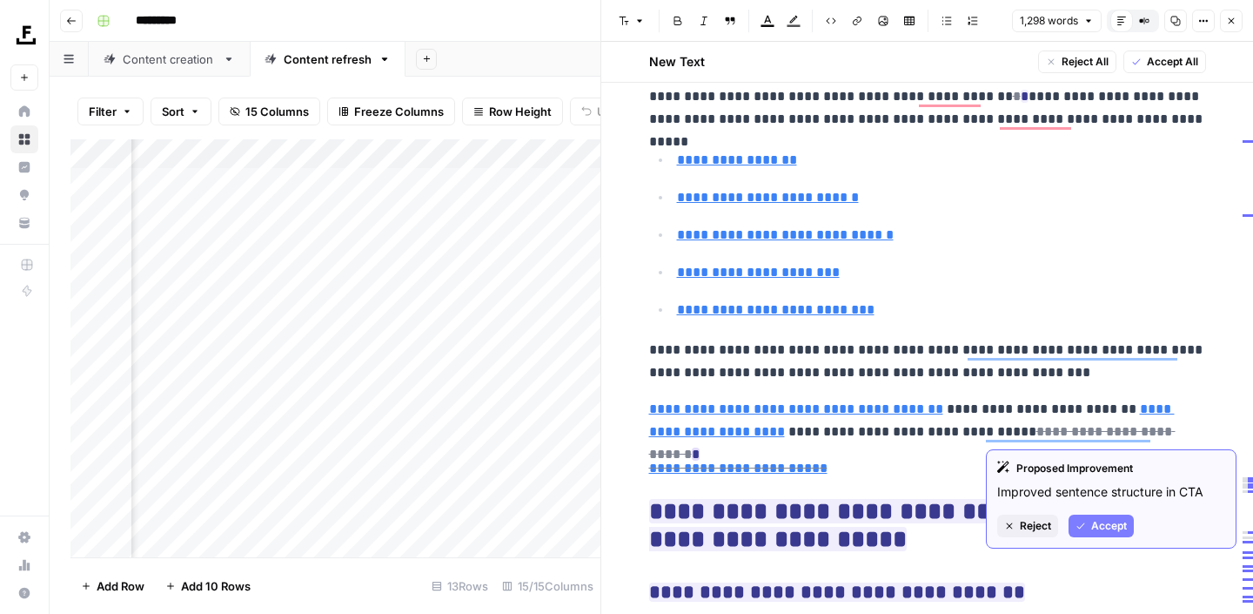
click at [1085, 525] on icon "button" at bounding box center [1081, 525] width 10 height 10
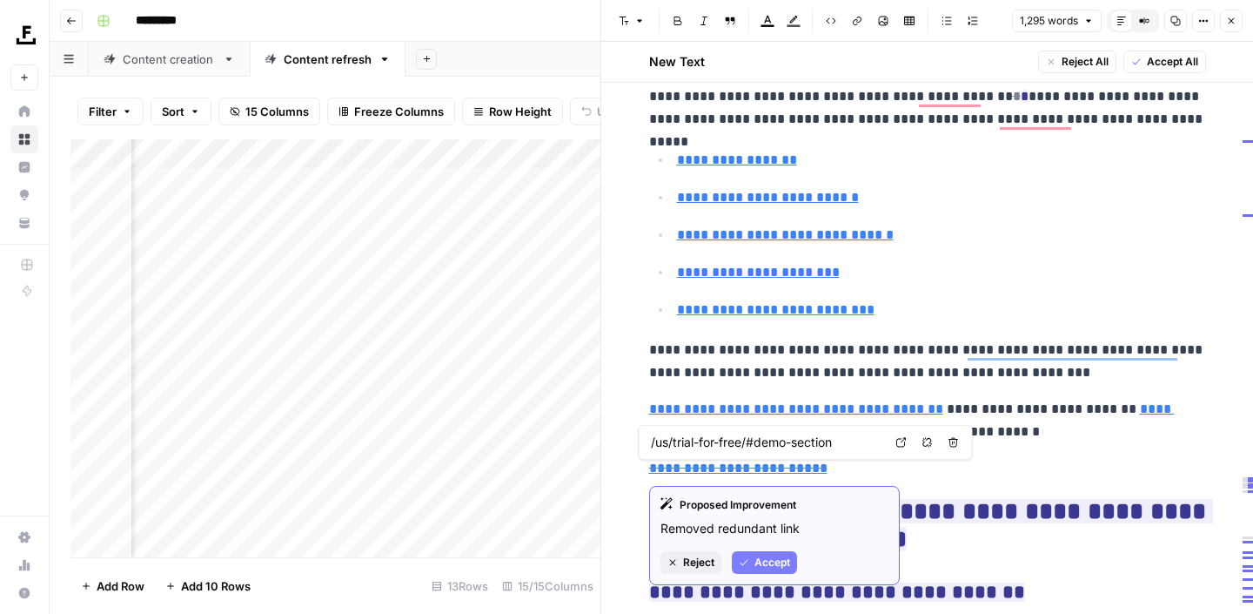
click at [761, 567] on span "Accept" at bounding box center [773, 562] width 36 height 16
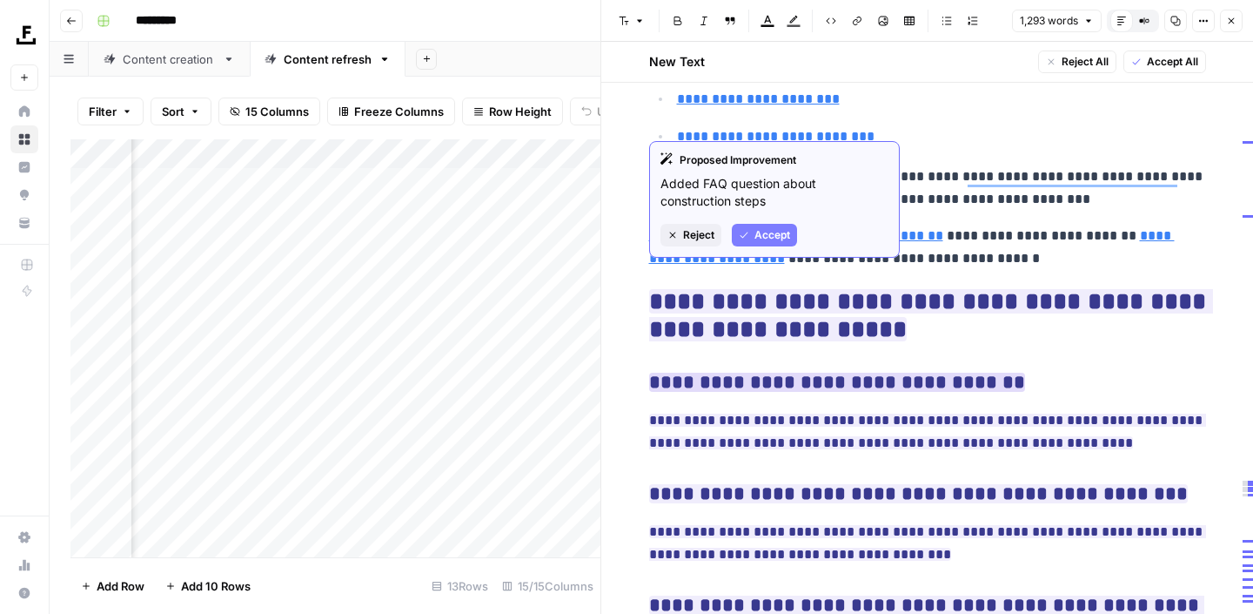
scroll to position [4027, 0]
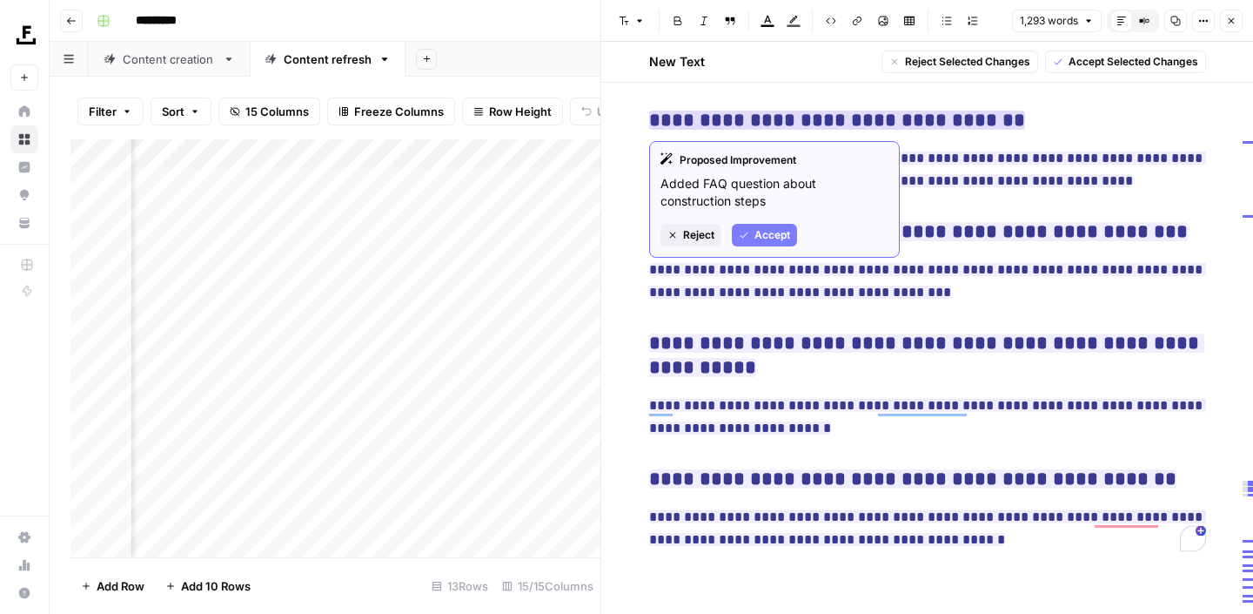
drag, startPoint x: 956, startPoint y: 536, endPoint x: 655, endPoint y: 118, distance: 514.4
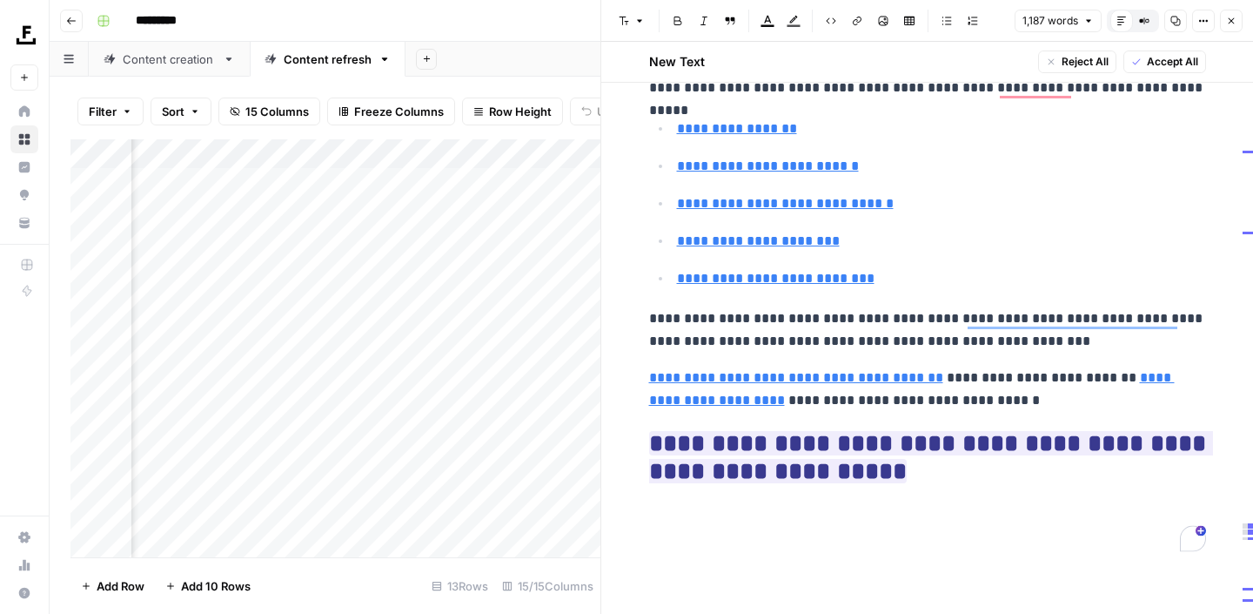
scroll to position [3518, 0]
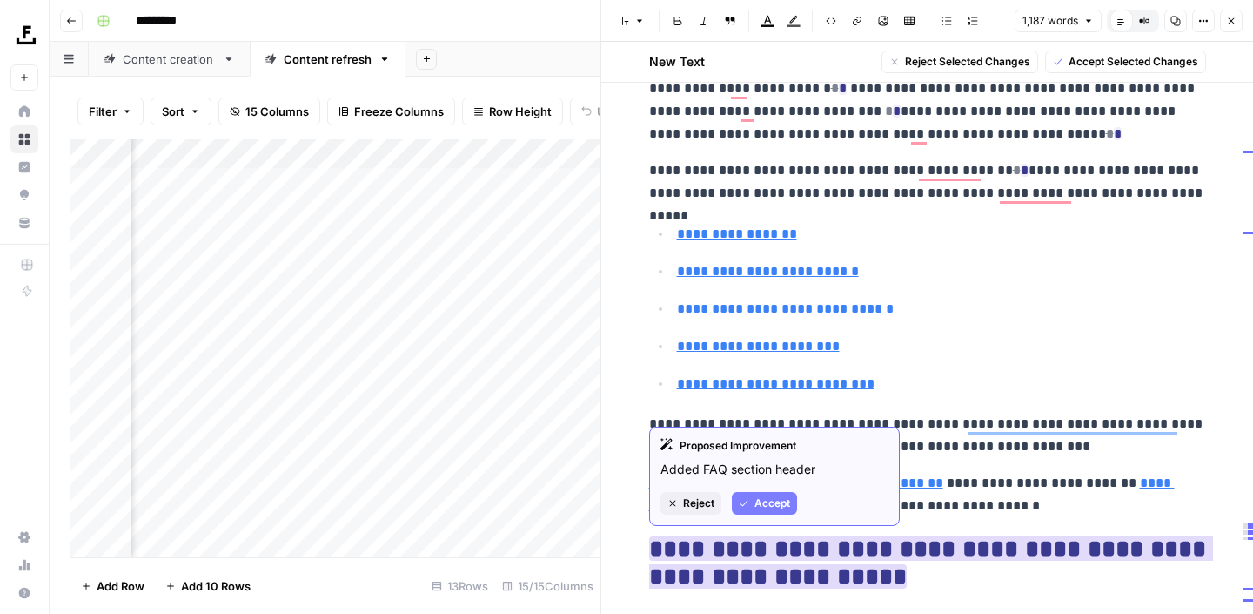
drag, startPoint x: 899, startPoint y: 581, endPoint x: 652, endPoint y: 549, distance: 249.2
click at [652, 549] on h2 "**********" at bounding box center [927, 563] width 557 height 56
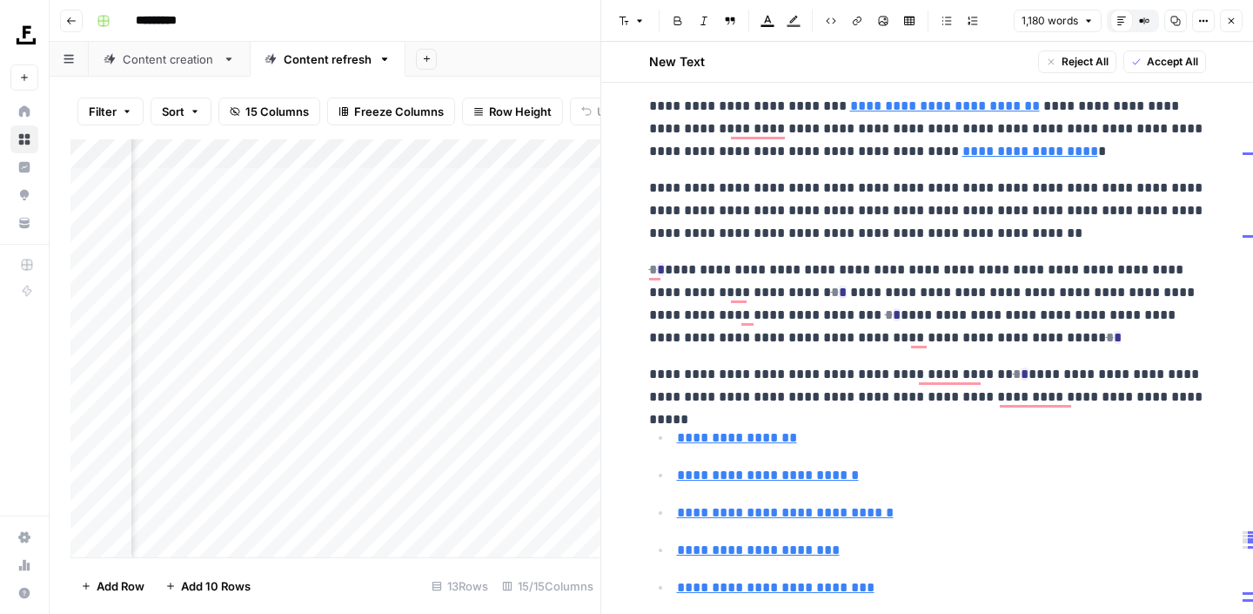
scroll to position [3313, 0]
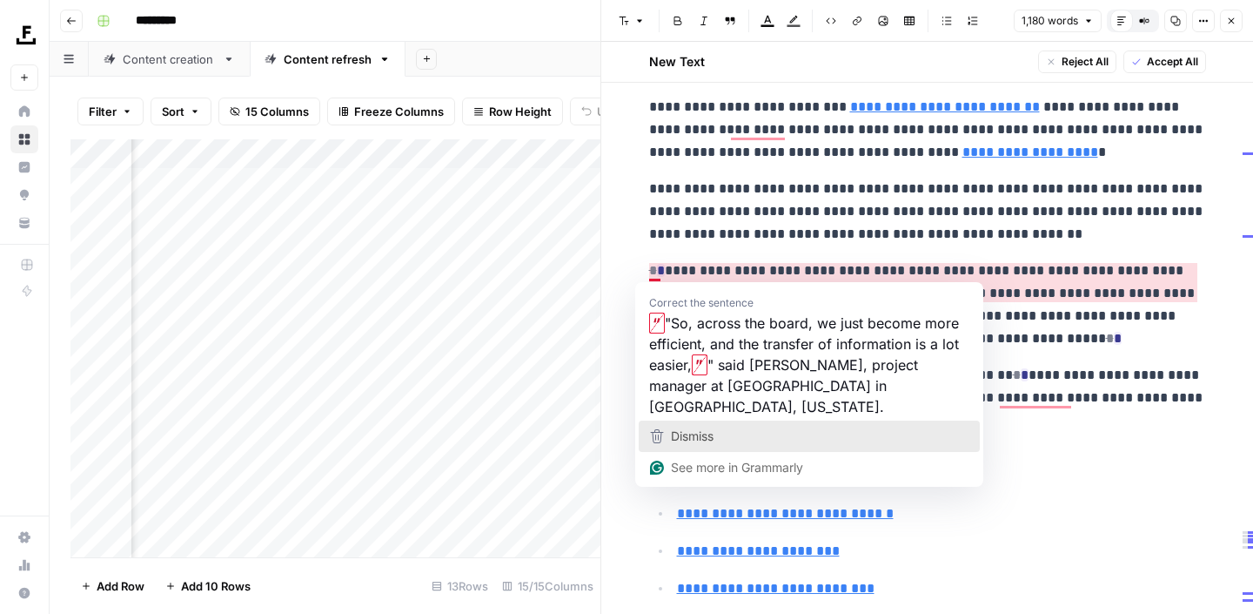
click at [715, 423] on div "Dismiss" at bounding box center [809, 436] width 325 height 26
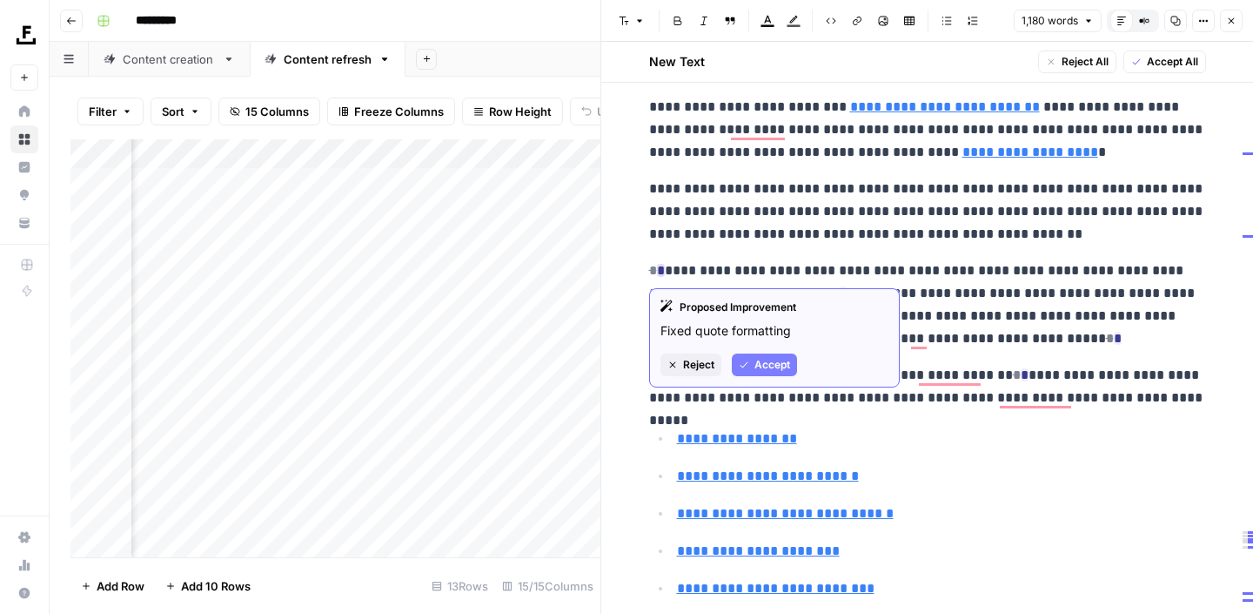
click at [749, 358] on button "Accept" at bounding box center [764, 364] width 65 height 23
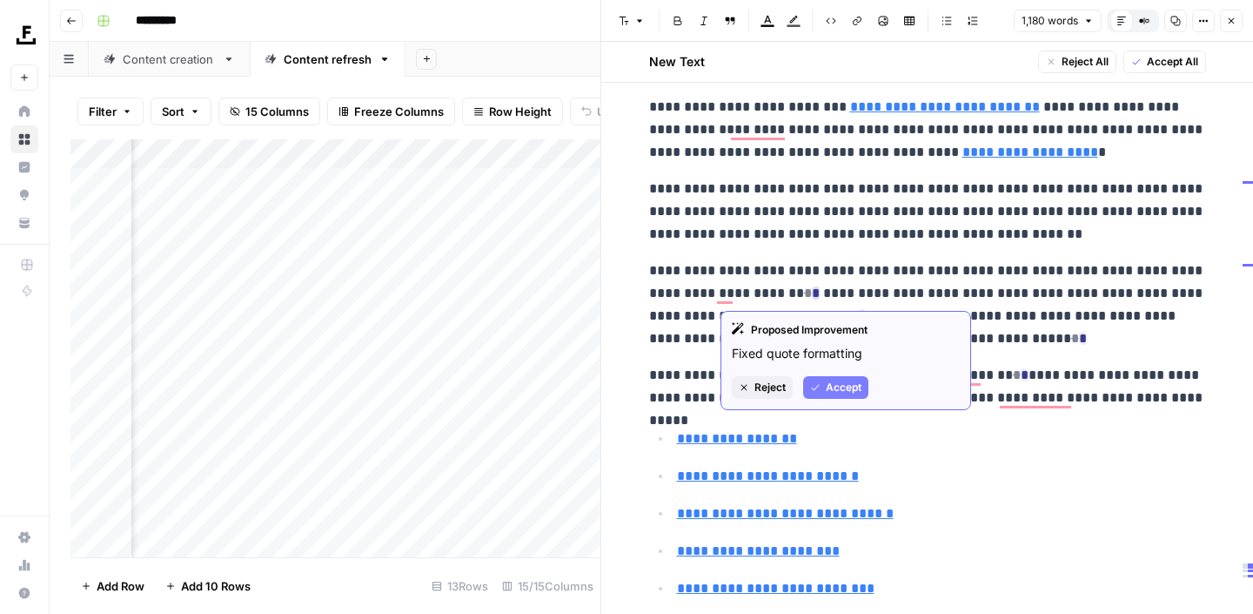
click at [817, 382] on icon "button" at bounding box center [815, 387] width 10 height 10
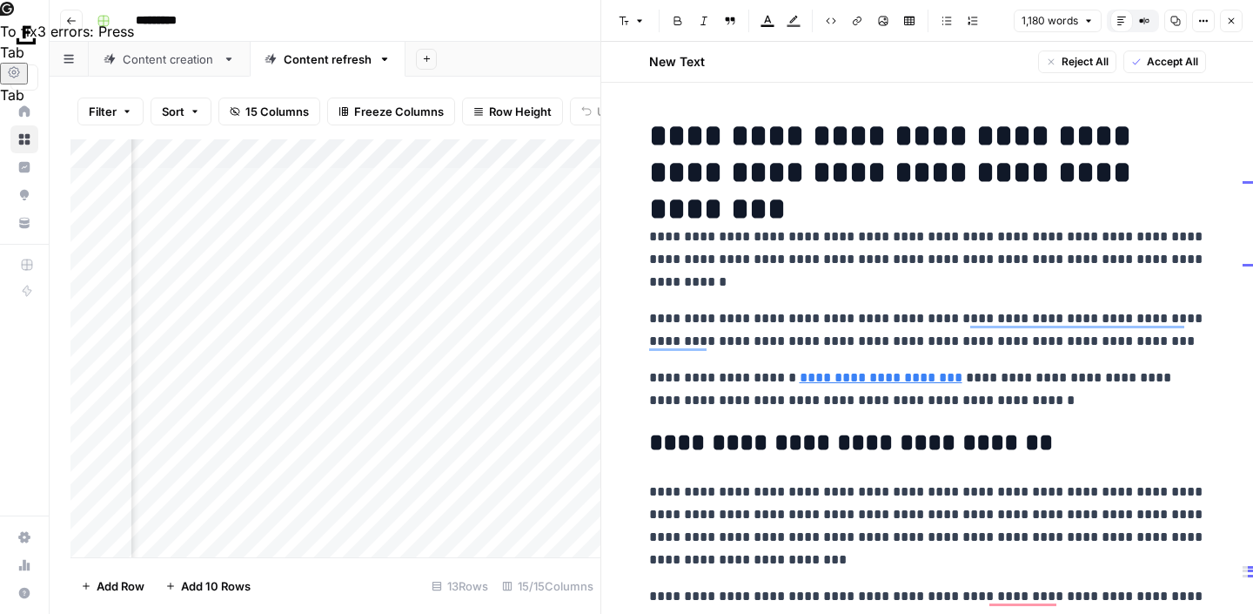
scroll to position [3313, 0]
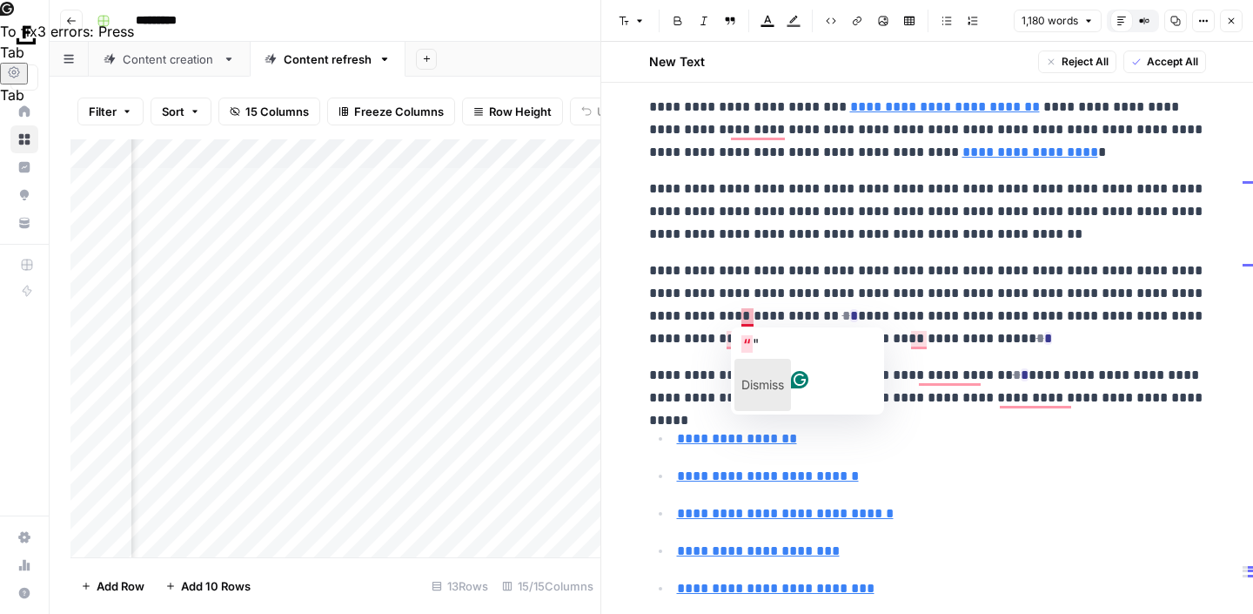
click at [781, 372] on p "Dismiss" at bounding box center [762, 385] width 43 height 28
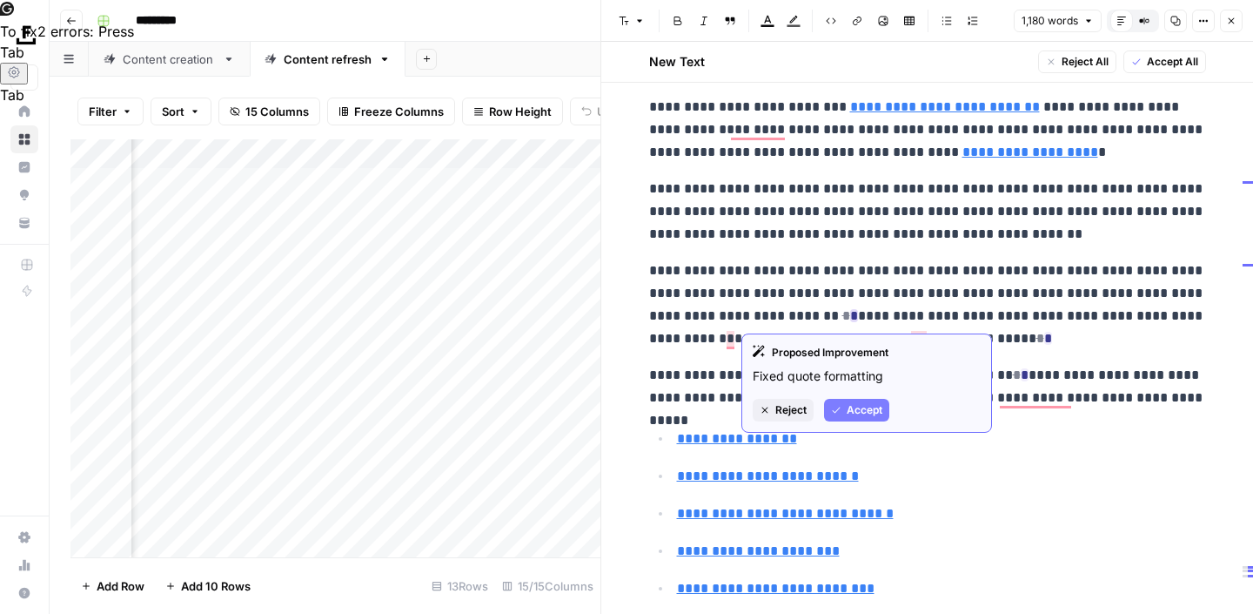
click at [838, 411] on icon "button" at bounding box center [836, 410] width 10 height 10
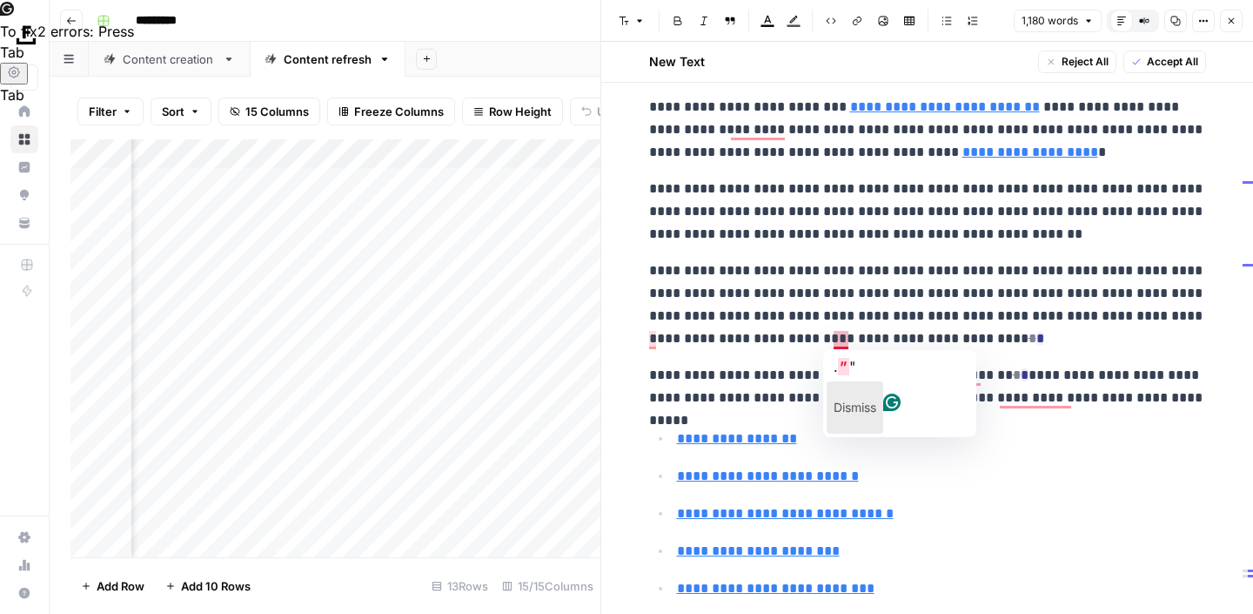
click at [871, 393] on p "Dismiss" at bounding box center [855, 407] width 43 height 28
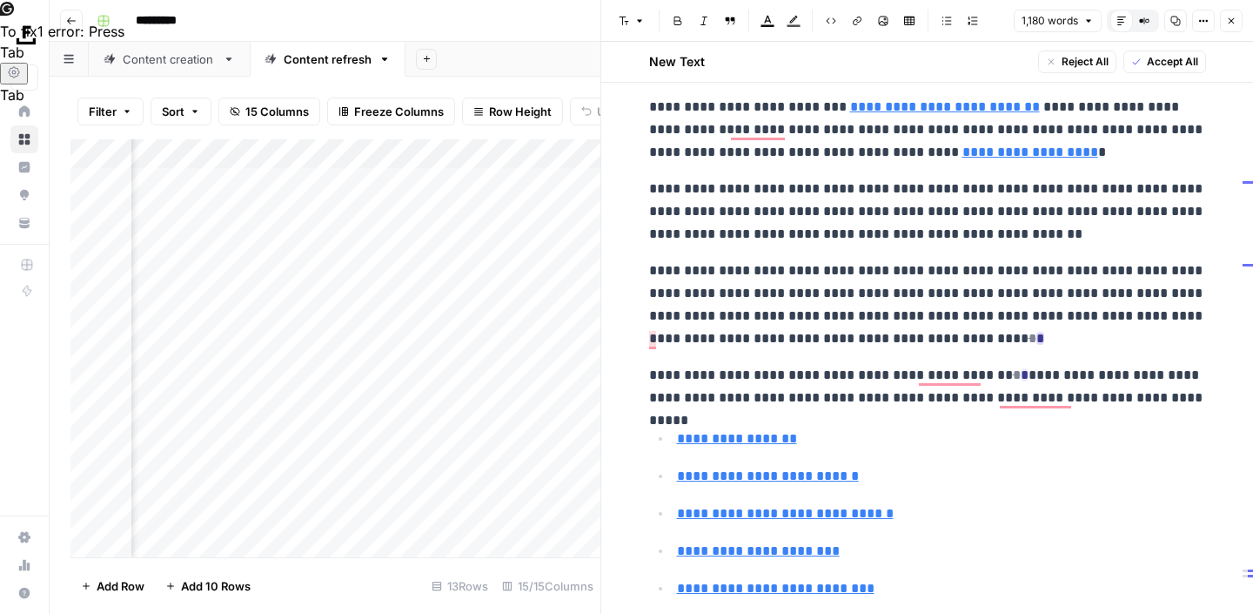
click at [1036, 341] on ins "*" at bounding box center [1040, 338] width 8 height 13
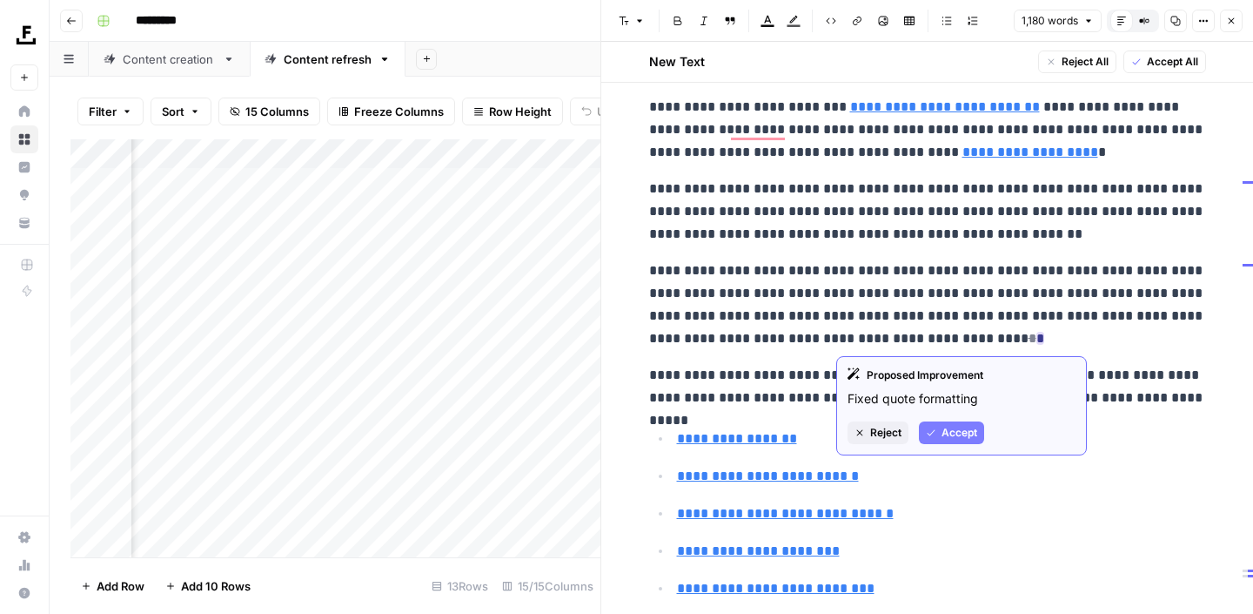
click at [938, 437] on button "Accept" at bounding box center [951, 432] width 65 height 23
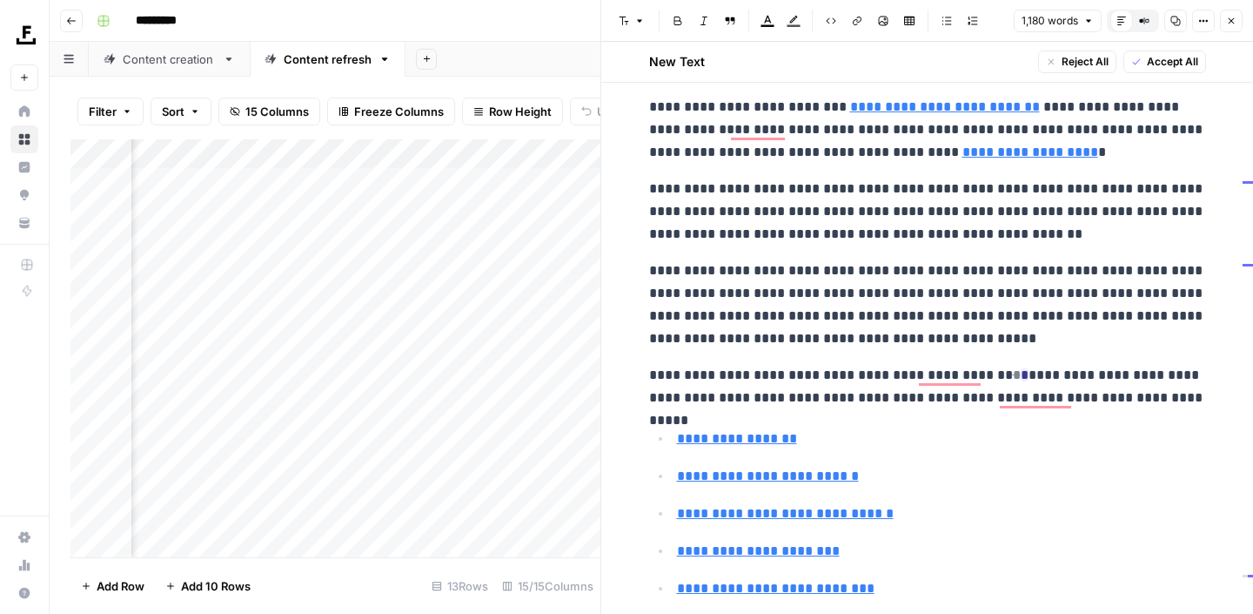
scroll to position [3419, 0]
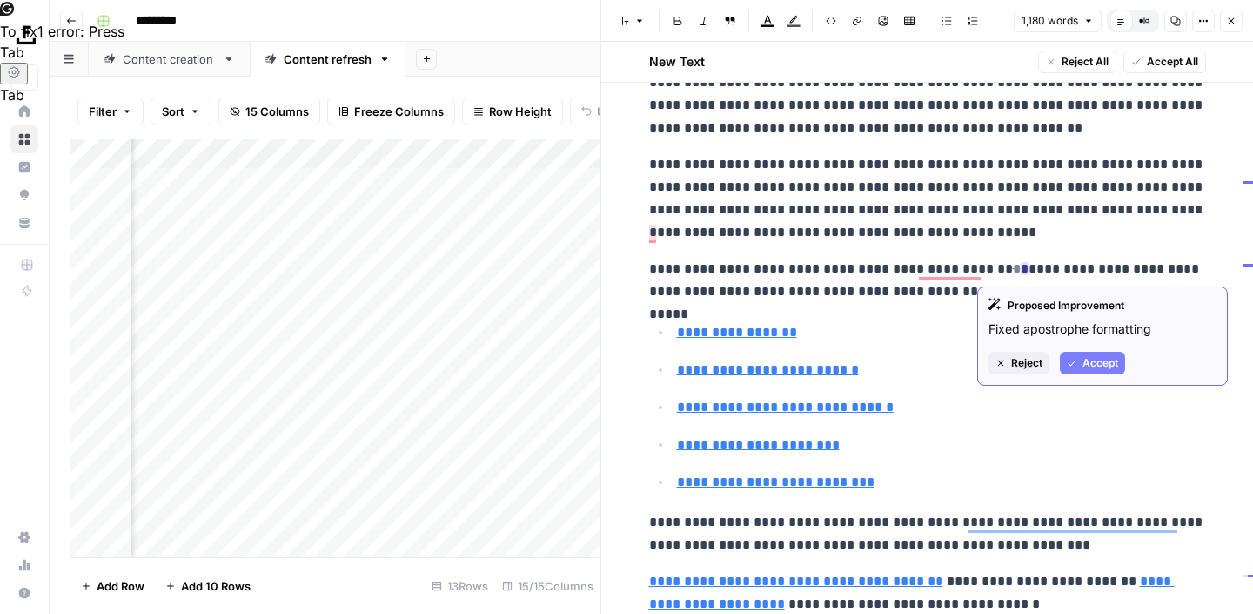
click at [1070, 357] on button "Accept" at bounding box center [1092, 363] width 65 height 23
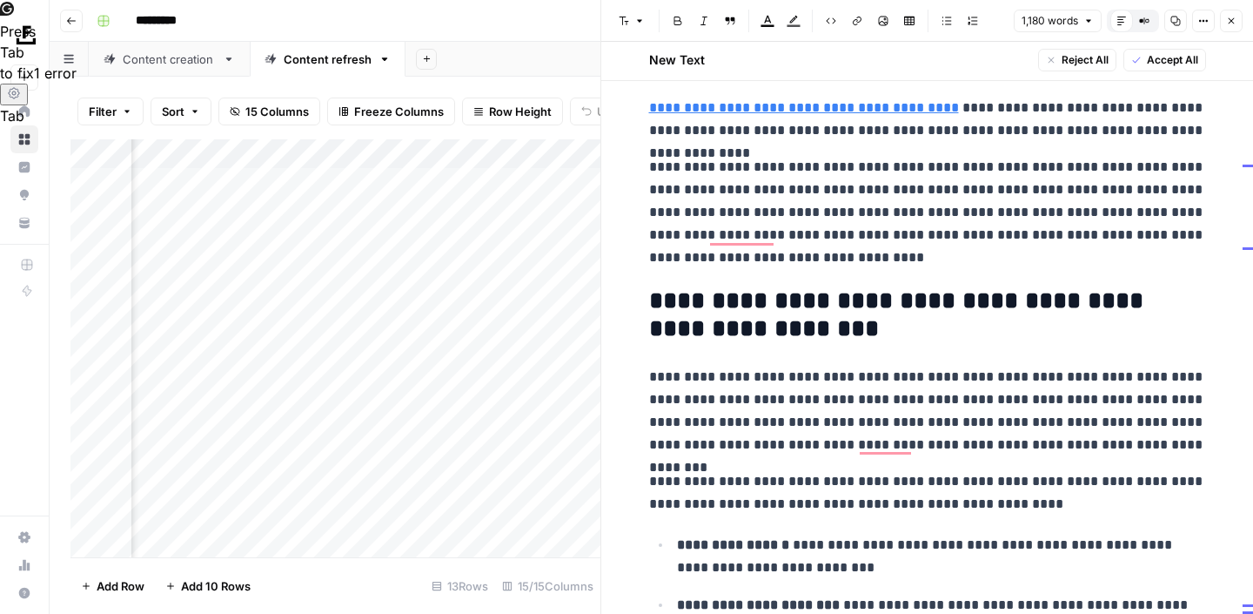
scroll to position [0, 0]
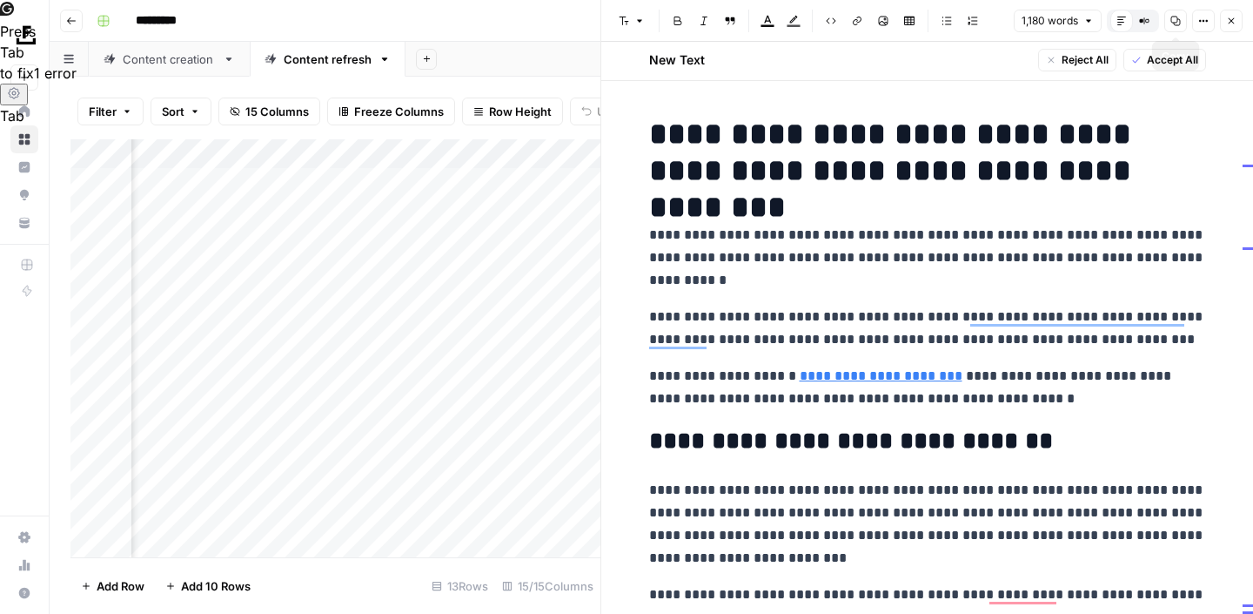
click at [1168, 20] on button "Copy" at bounding box center [1175, 21] width 23 height 23
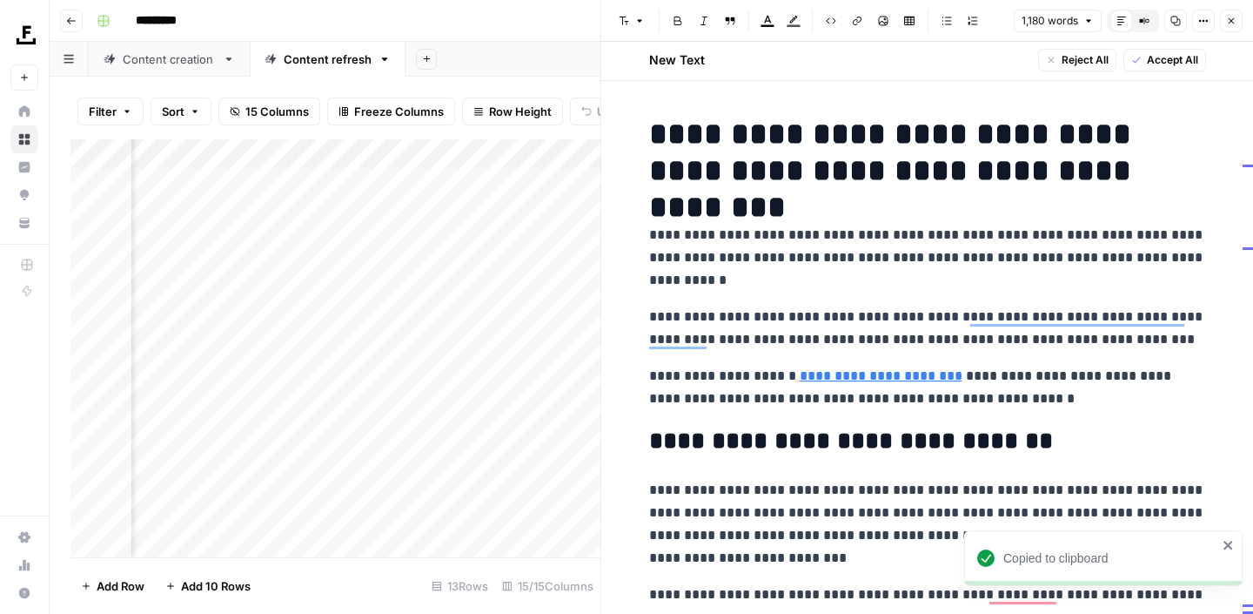
click at [1232, 18] on icon "button" at bounding box center [1231, 21] width 10 height 10
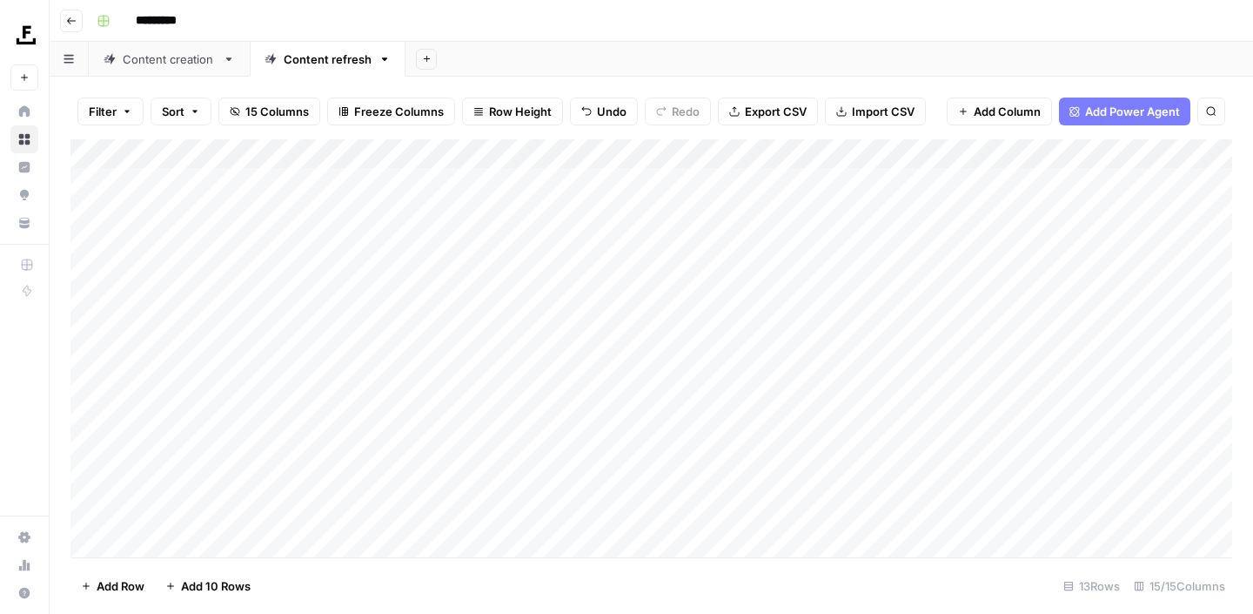
click at [417, 268] on div "Add Column" at bounding box center [651, 348] width 1162 height 418
click at [458, 270] on div "Add Column" at bounding box center [651, 348] width 1162 height 418
click at [1095, 270] on div "Add Column" at bounding box center [651, 348] width 1162 height 418
click at [1073, 269] on div "Add Column" at bounding box center [651, 348] width 1162 height 418
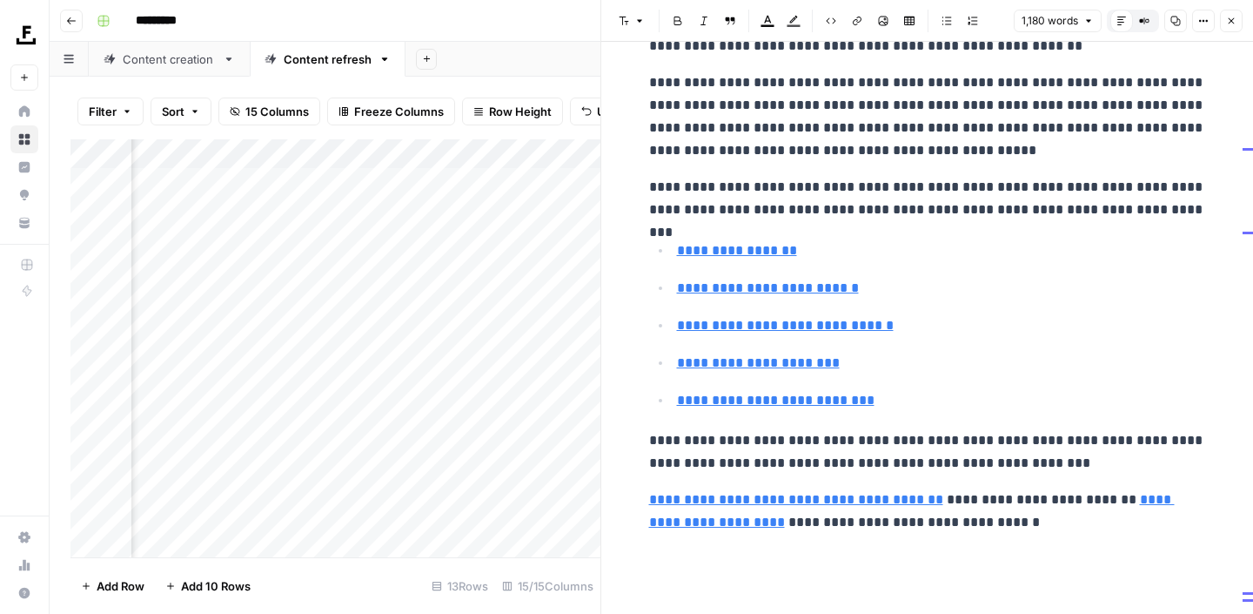
scroll to position [3509, 0]
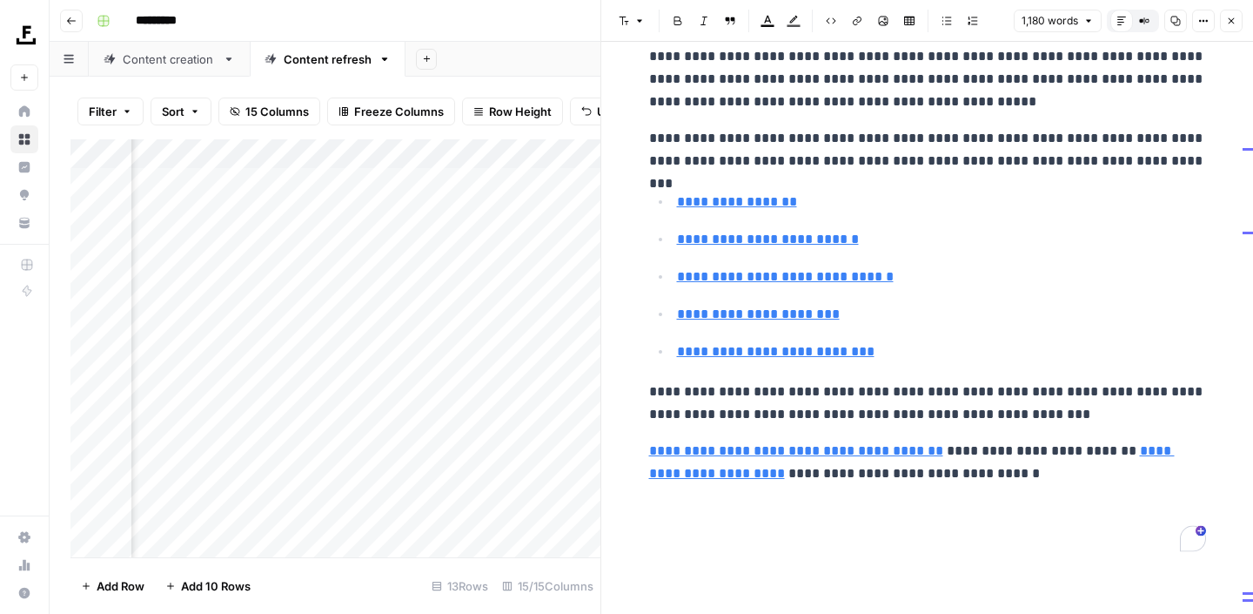
drag, startPoint x: 1023, startPoint y: 475, endPoint x: 778, endPoint y: 170, distance: 391.3
drag, startPoint x: 649, startPoint y: 91, endPoint x: 996, endPoint y: 471, distance: 514.3
click at [882, 412] on p "**********" at bounding box center [927, 402] width 557 height 45
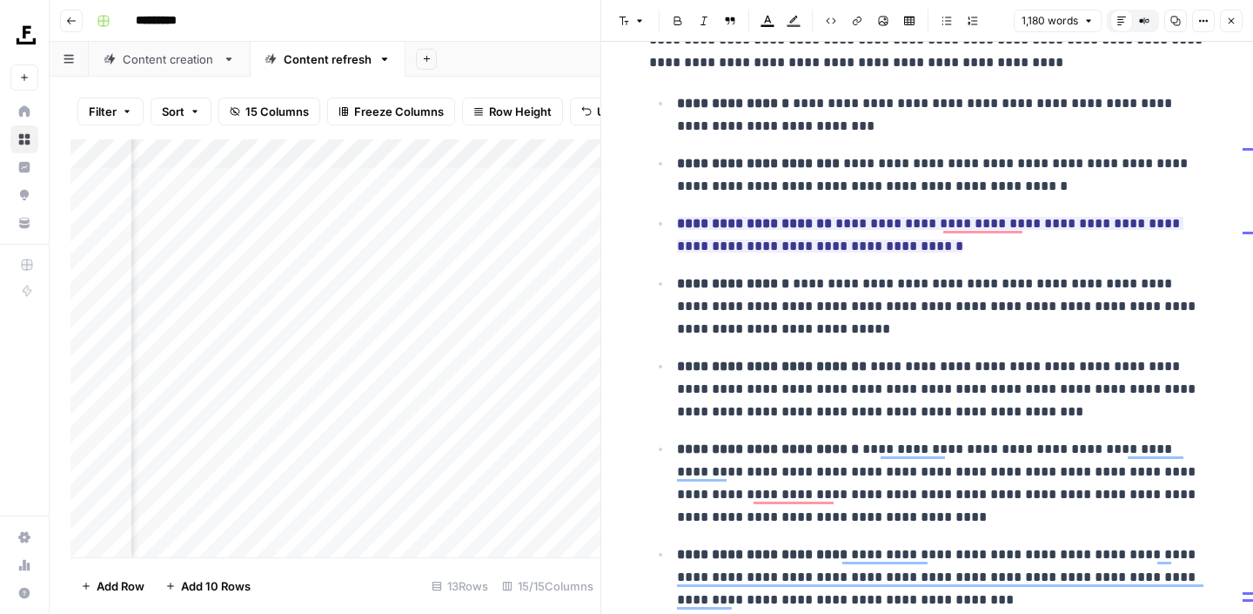
scroll to position [1099, 0]
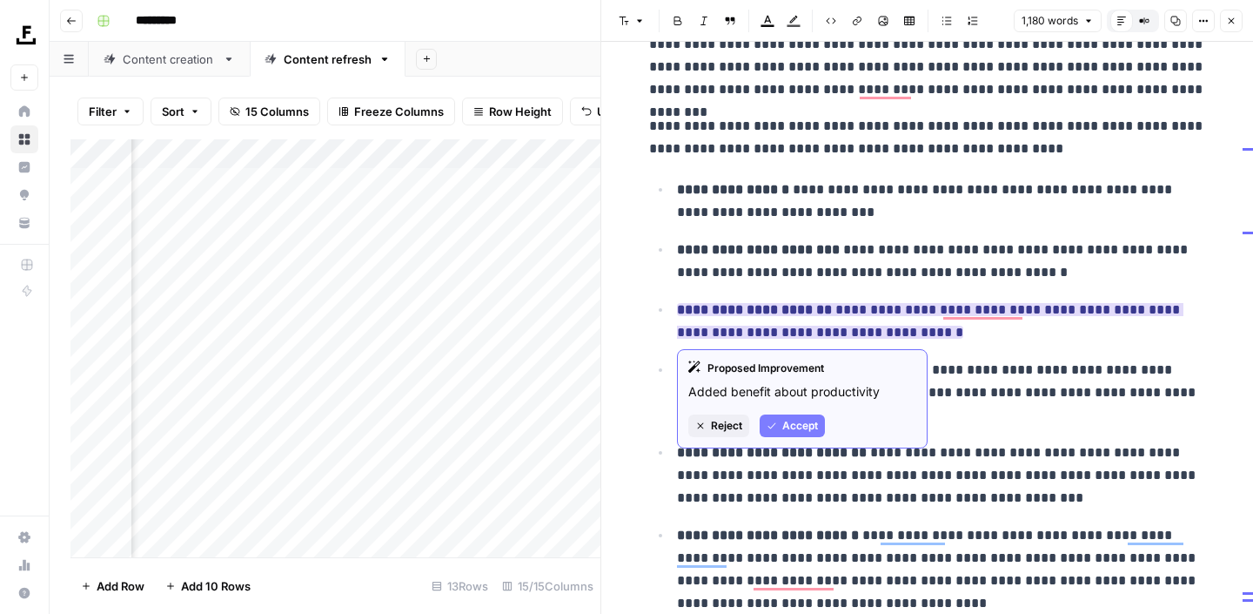
click at [801, 423] on span "Accept" at bounding box center [800, 426] width 36 height 16
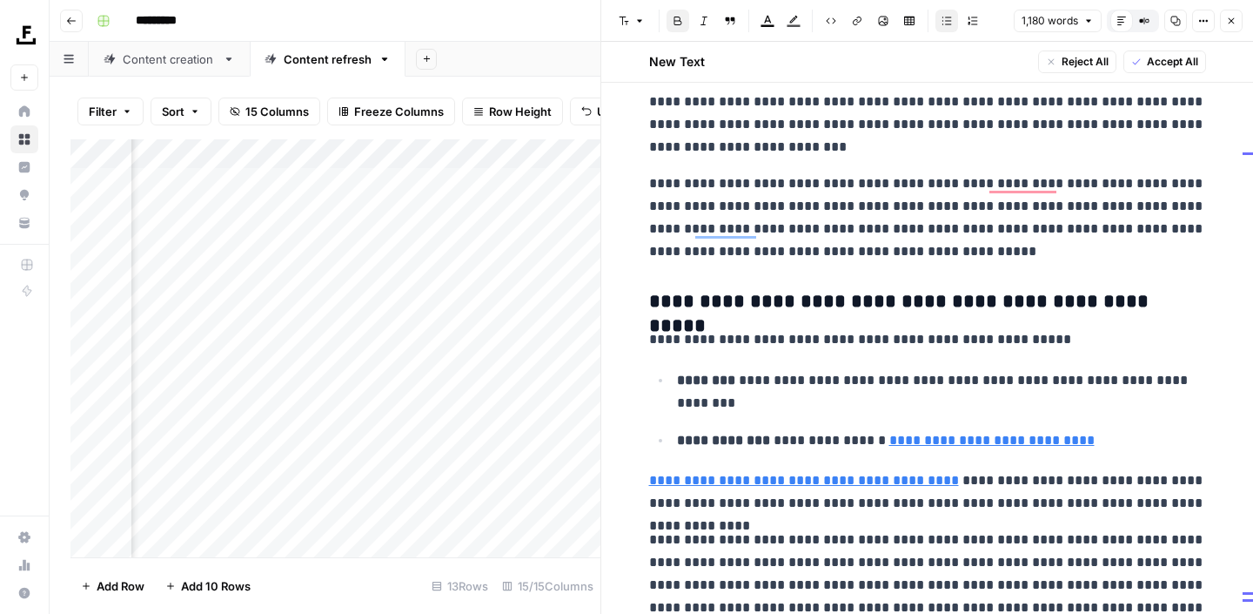
scroll to position [0, 0]
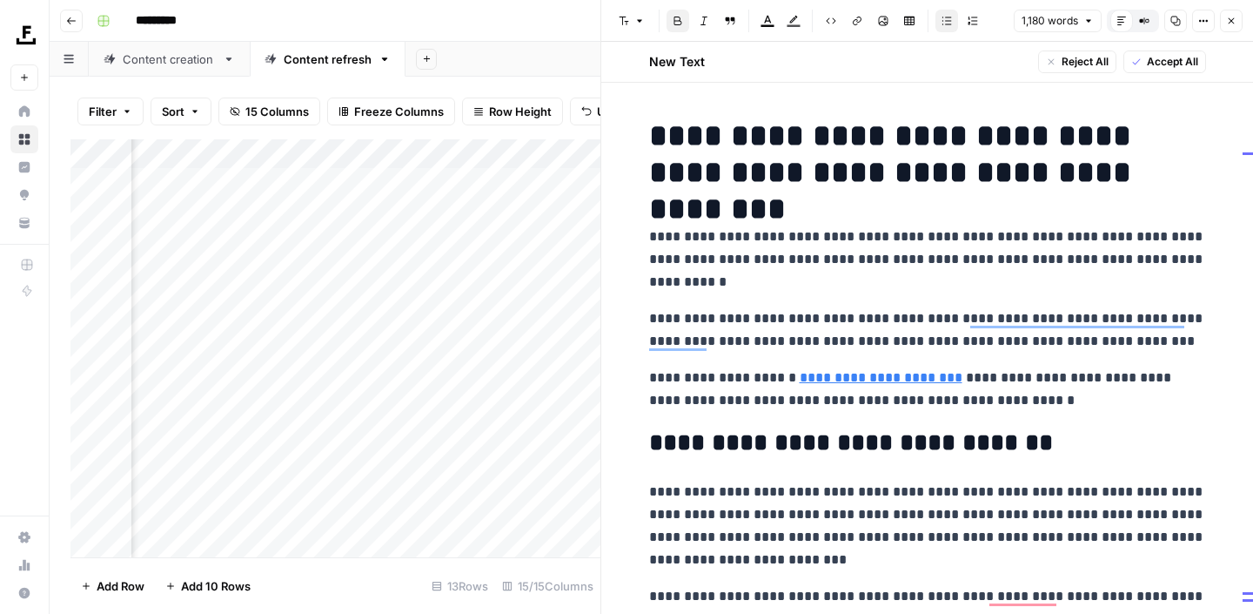
click at [1152, 63] on span "Accept All" at bounding box center [1172, 62] width 51 height 16
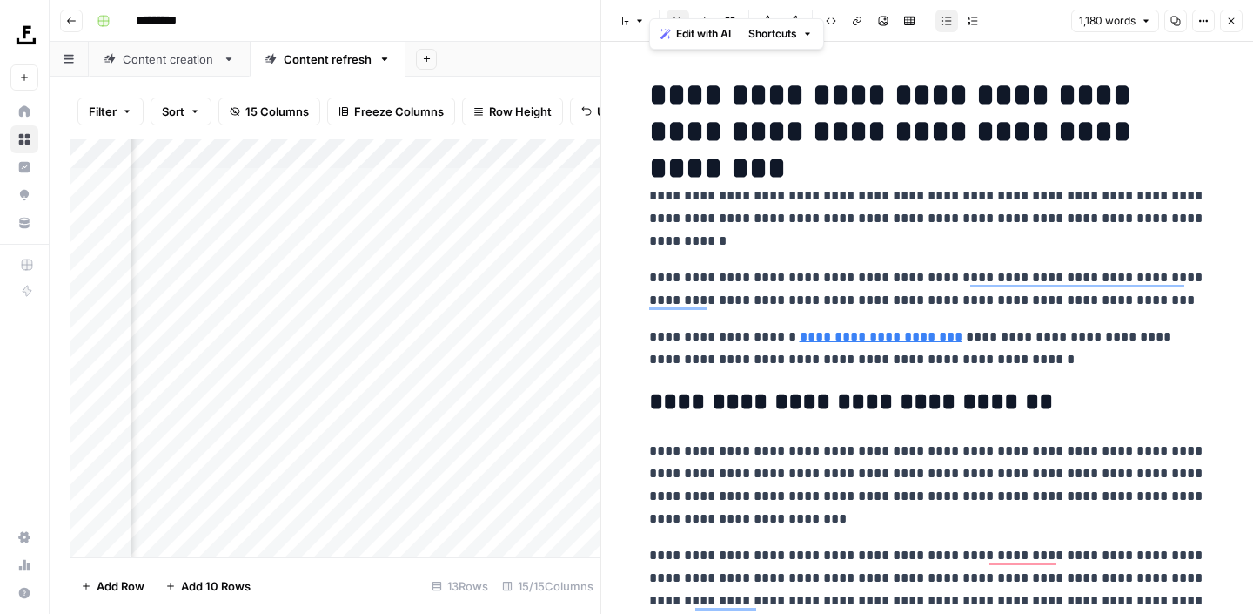
drag, startPoint x: 1004, startPoint y: 473, endPoint x: 746, endPoint y: -97, distance: 626.7
click at [746, 0] on html "**********" at bounding box center [626, 307] width 1253 height 614
click at [695, 30] on span "Edit with AI" at bounding box center [703, 34] width 55 height 16
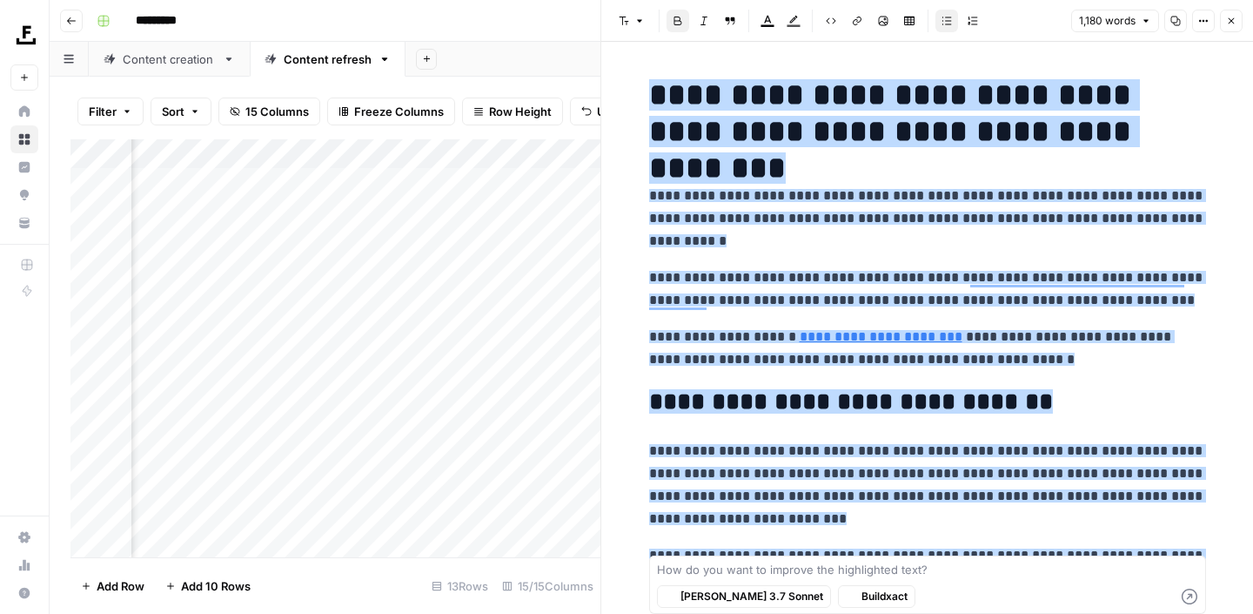
scroll to position [3412, 0]
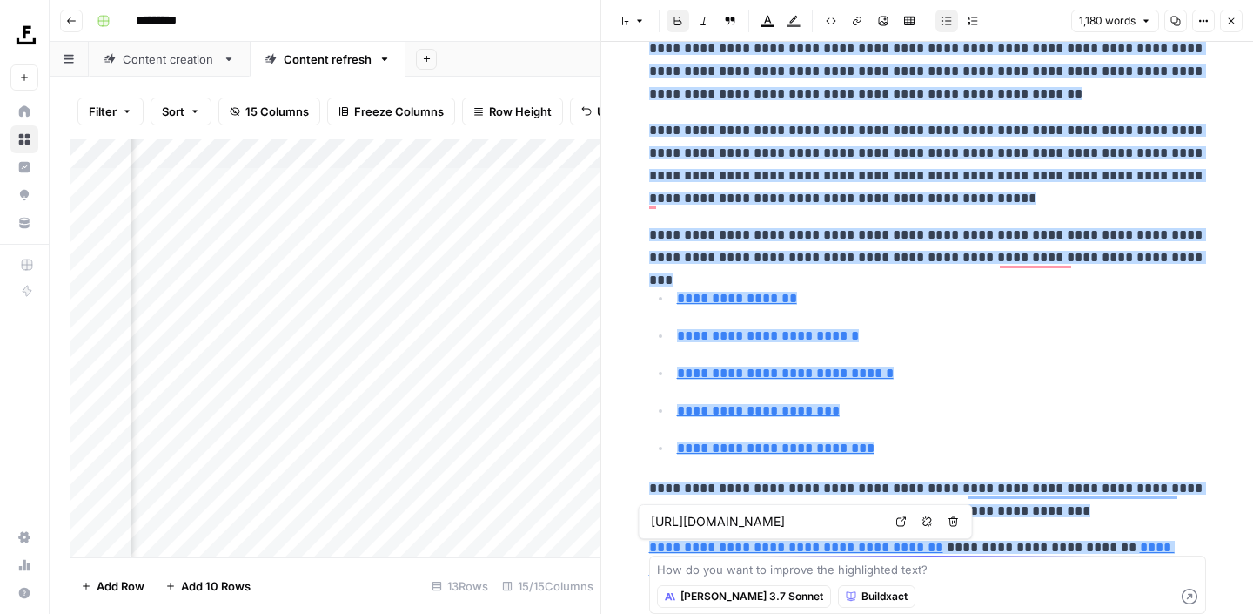
click at [815, 568] on textarea at bounding box center [927, 568] width 541 height 17
type textarea "W"
type textarea "P"
type textarea "This draft isn't well optimized for SEO. Please fix this."
type input "/us/trial-for-free/#demo-section"
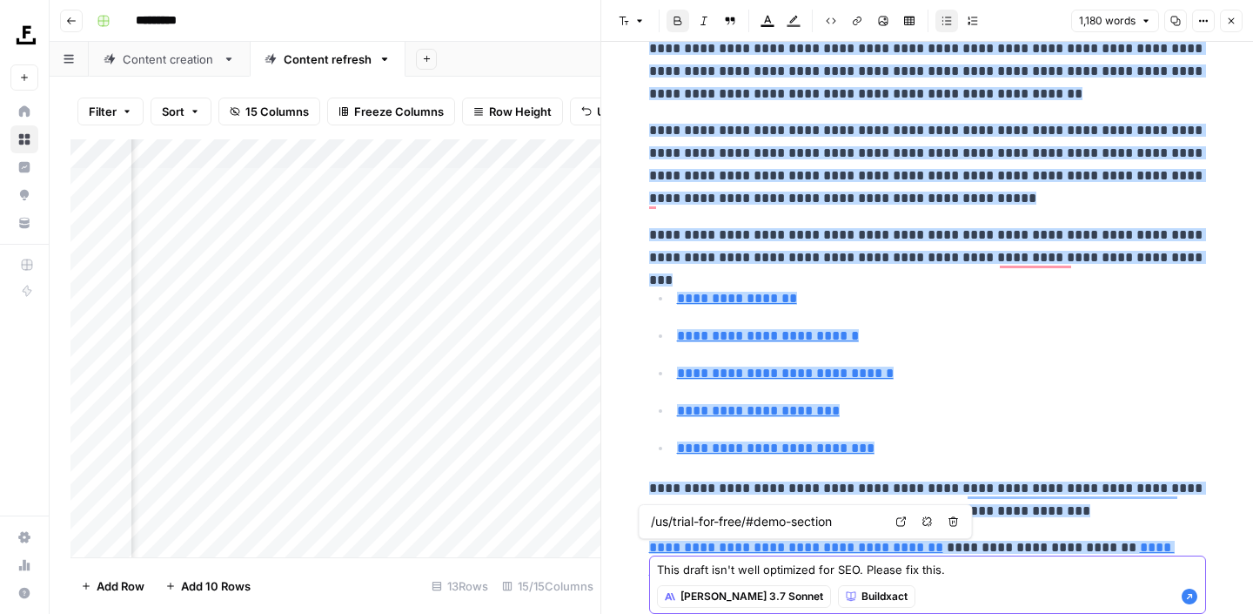
click at [1192, 595] on icon "button" at bounding box center [1190, 596] width 16 height 16
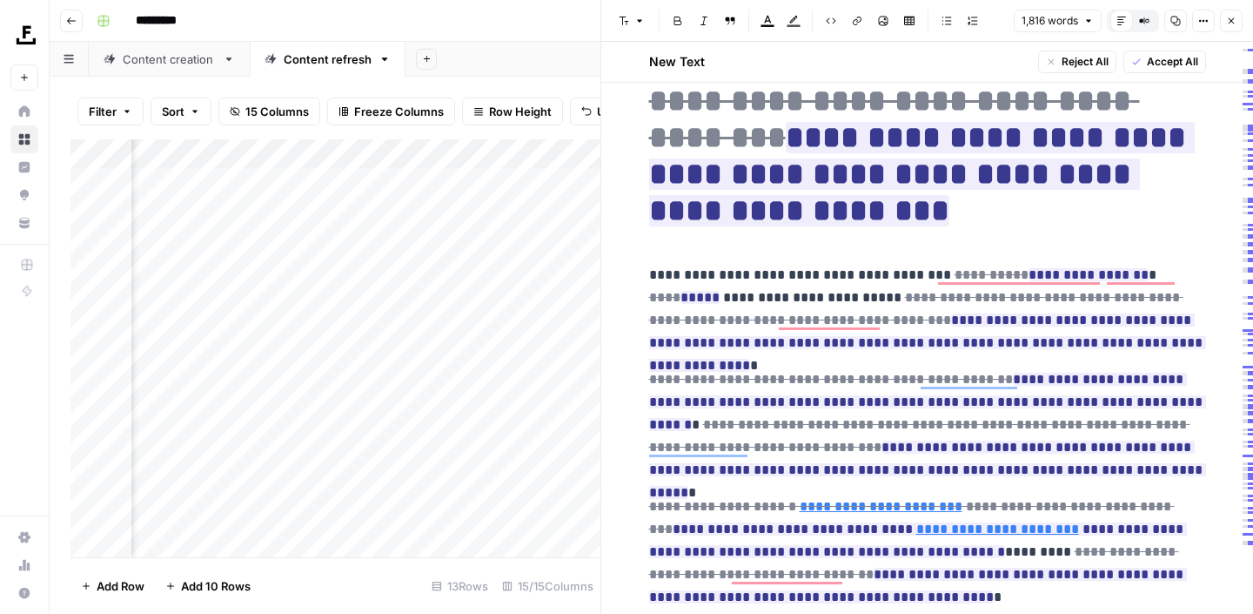
scroll to position [0, 0]
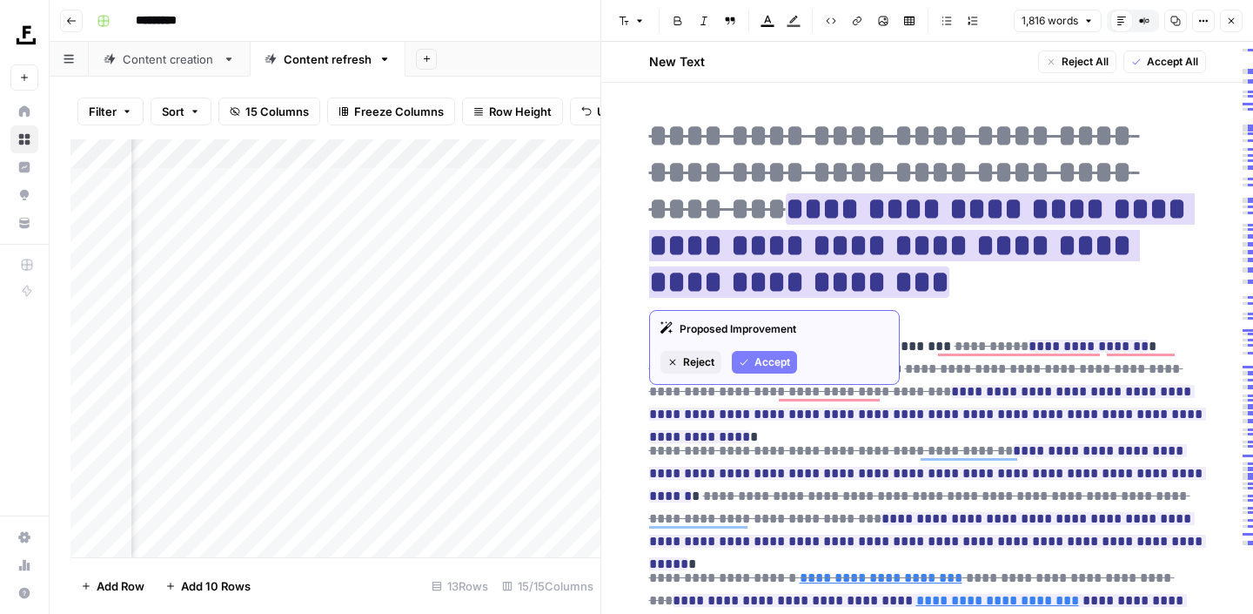
click at [777, 359] on span "Accept" at bounding box center [773, 362] width 36 height 16
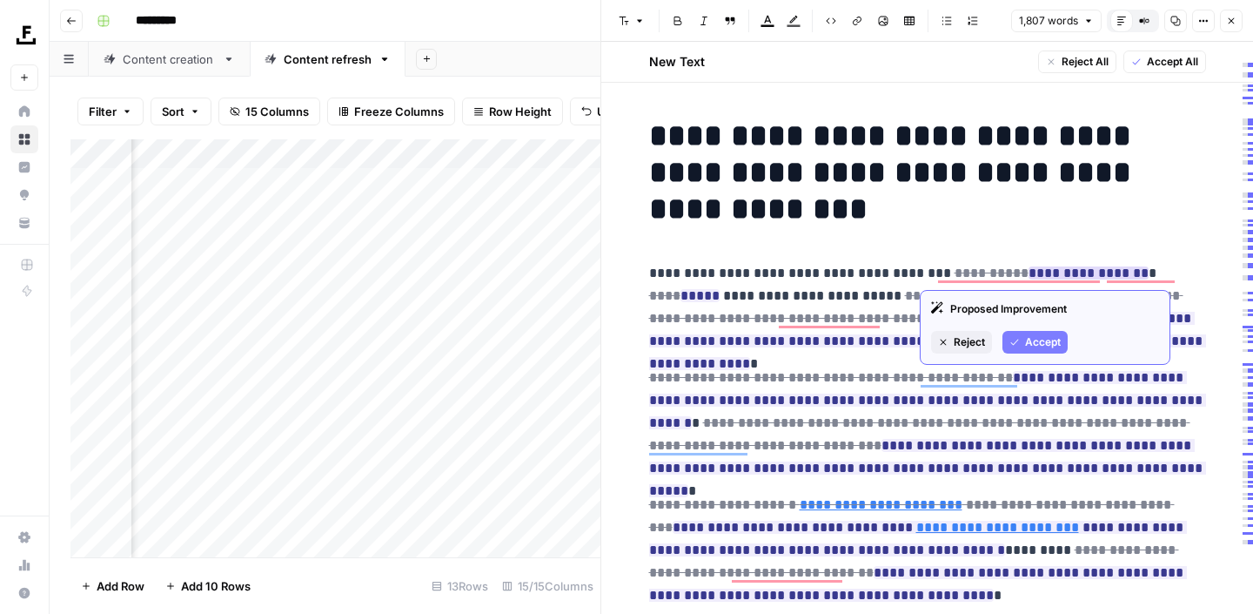
click at [1022, 349] on button "Accept" at bounding box center [1035, 342] width 65 height 23
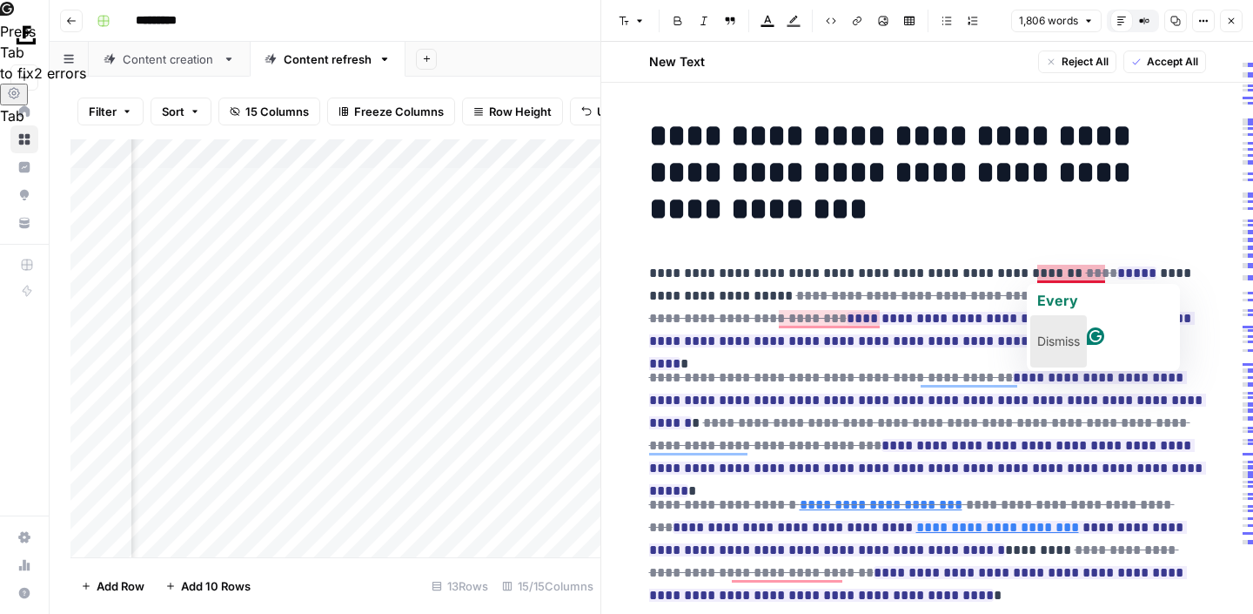
click at [1078, 327] on p "Dismiss" at bounding box center [1058, 341] width 43 height 28
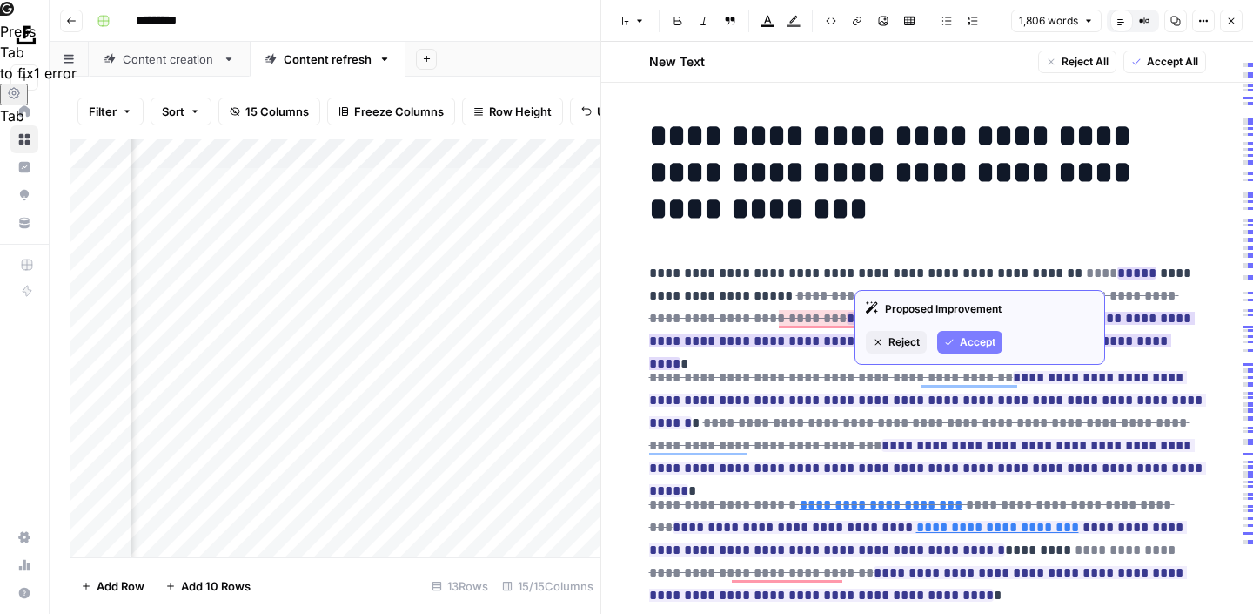
click at [976, 336] on span "Accept" at bounding box center [978, 342] width 36 height 16
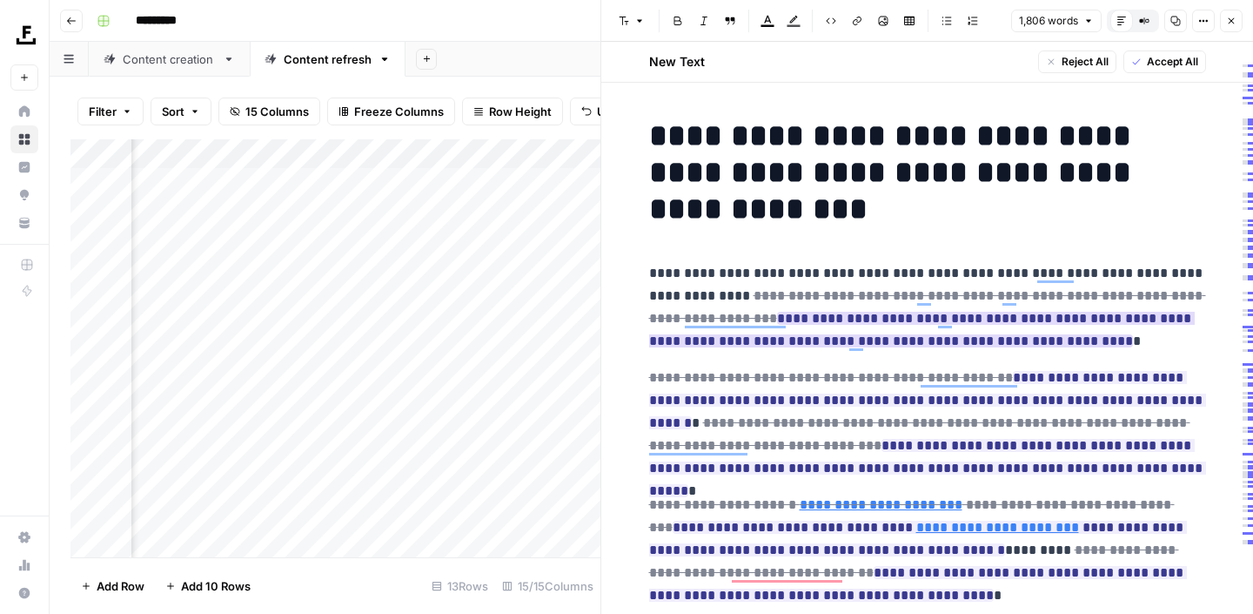
click at [974, 347] on ins "**********" at bounding box center [922, 330] width 546 height 36
click at [865, 297] on del "**********" at bounding box center [927, 307] width 557 height 36
click at [808, 297] on del "**********" at bounding box center [927, 307] width 557 height 36
click at [838, 317] on ins "**********" at bounding box center [922, 330] width 546 height 36
click at [997, 341] on ins "**********" at bounding box center [922, 330] width 546 height 36
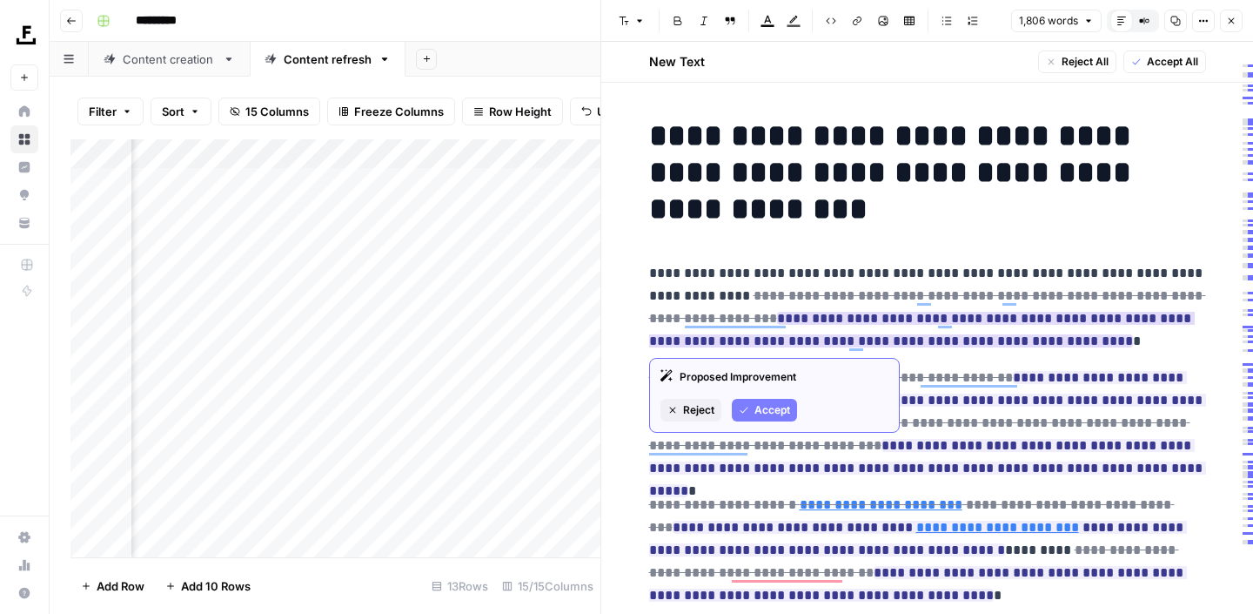
click at [771, 410] on span "Accept" at bounding box center [773, 410] width 36 height 16
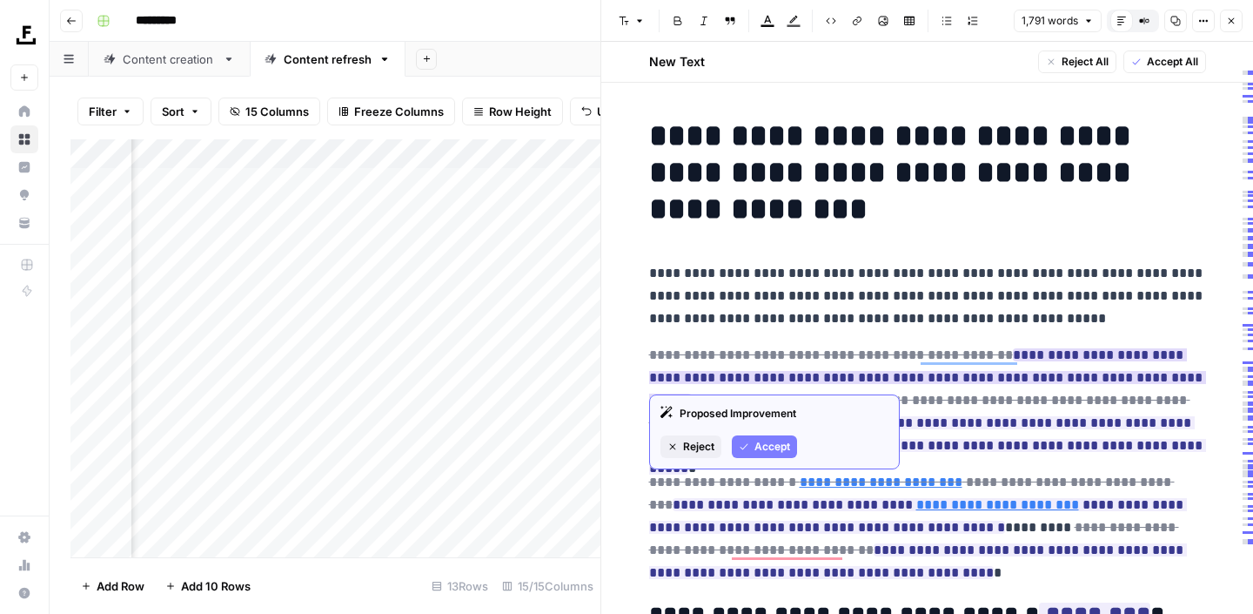
click at [766, 446] on span "Accept" at bounding box center [773, 447] width 36 height 16
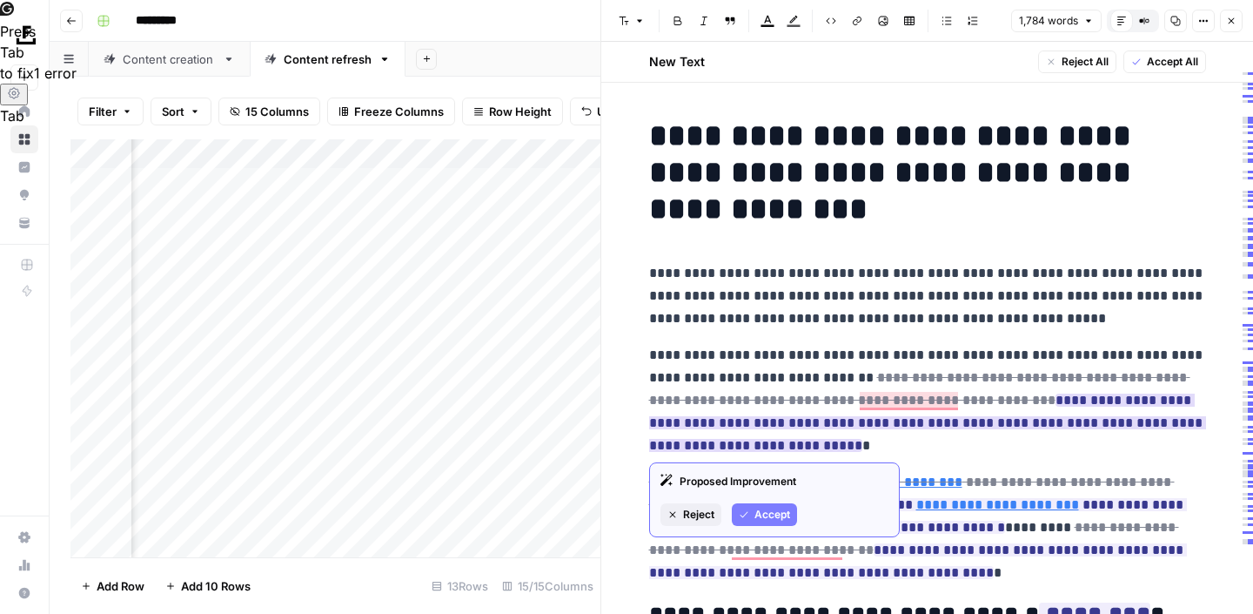
click at [763, 519] on span "Accept" at bounding box center [773, 514] width 36 height 16
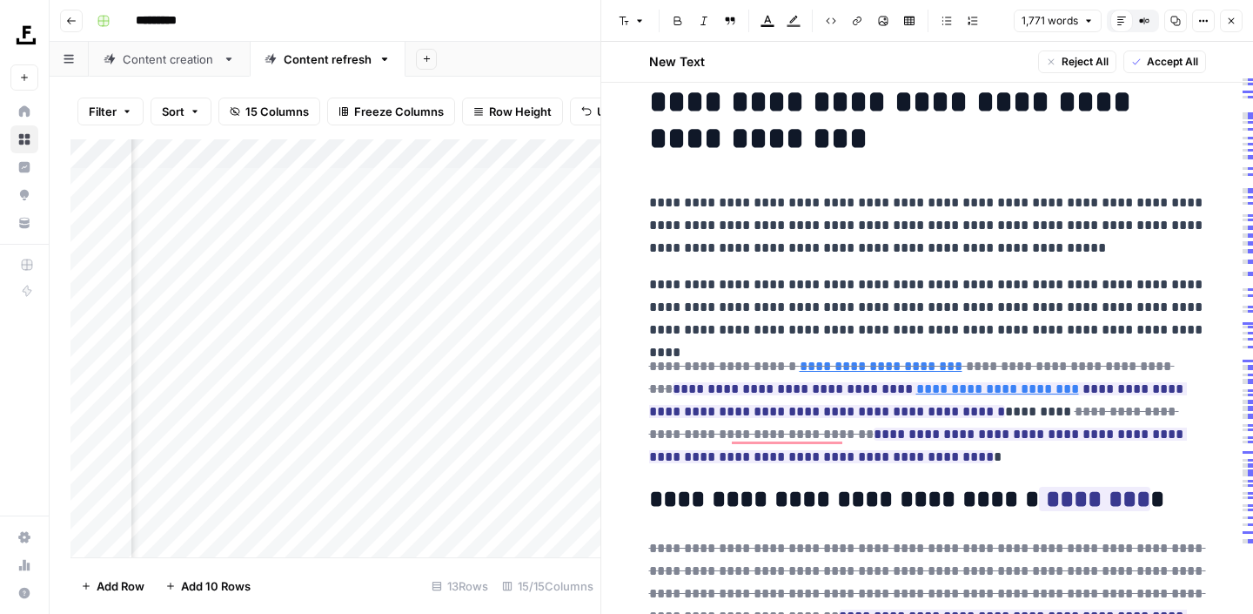
scroll to position [80, 0]
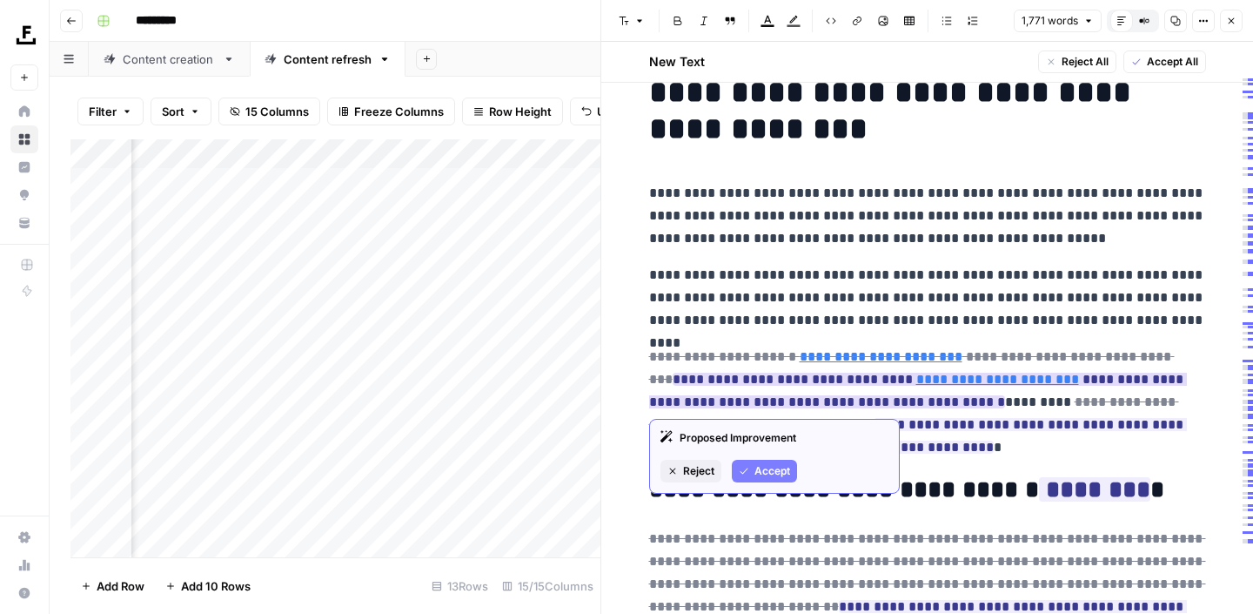
click at [780, 467] on span "Accept" at bounding box center [773, 471] width 36 height 16
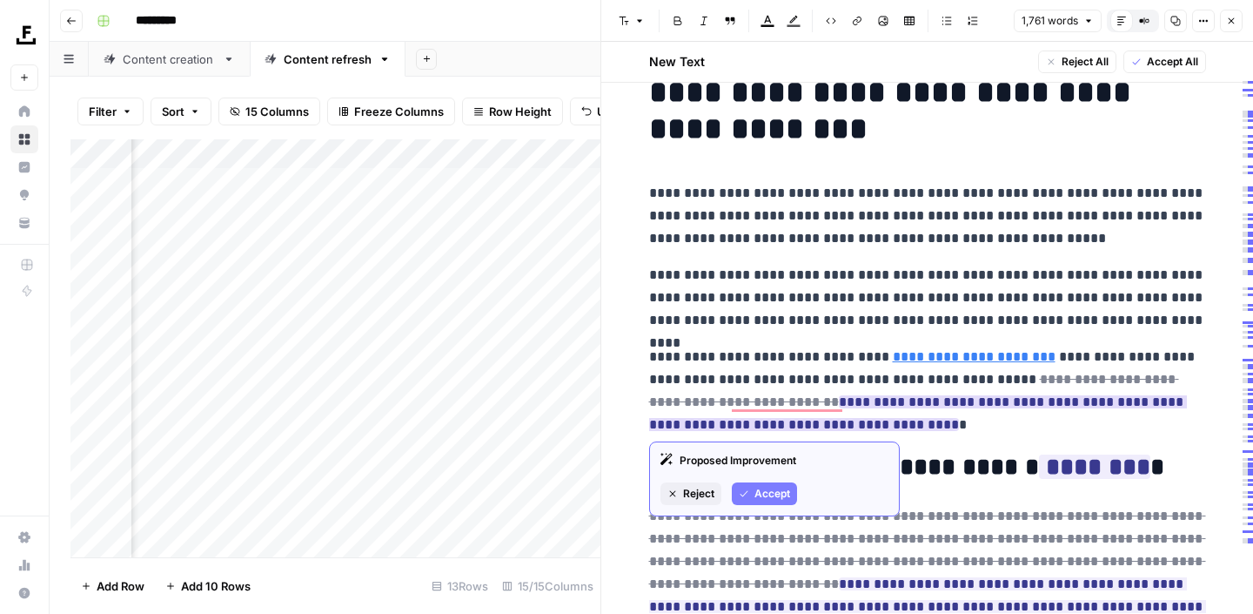
click at [772, 492] on span "Accept" at bounding box center [773, 494] width 36 height 16
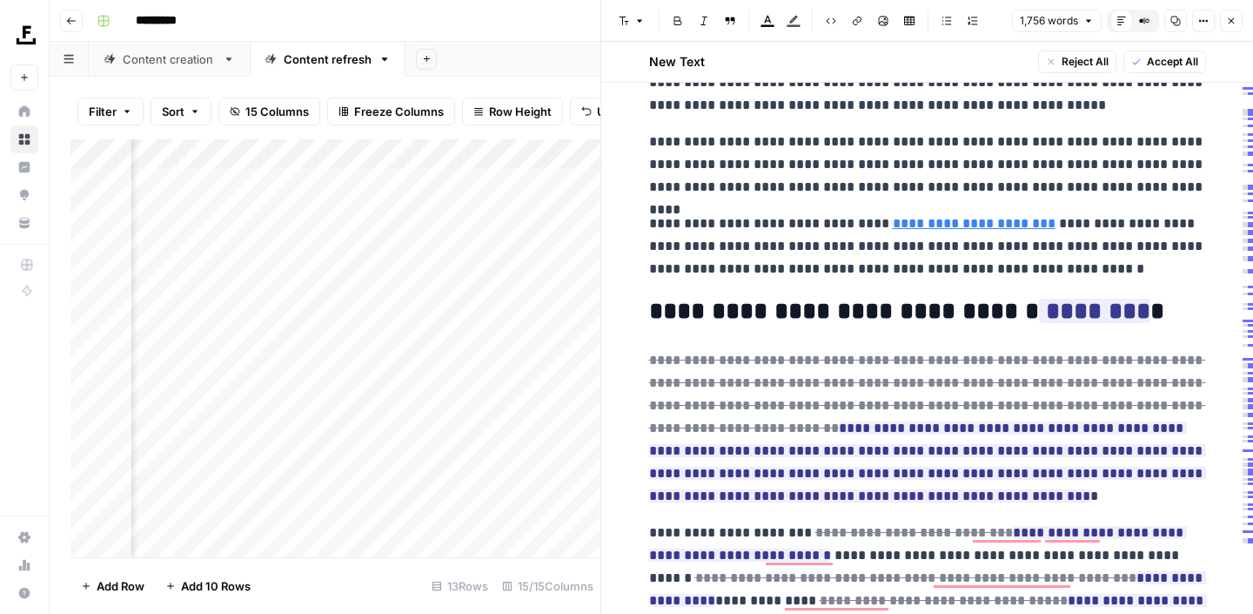
scroll to position [225, 0]
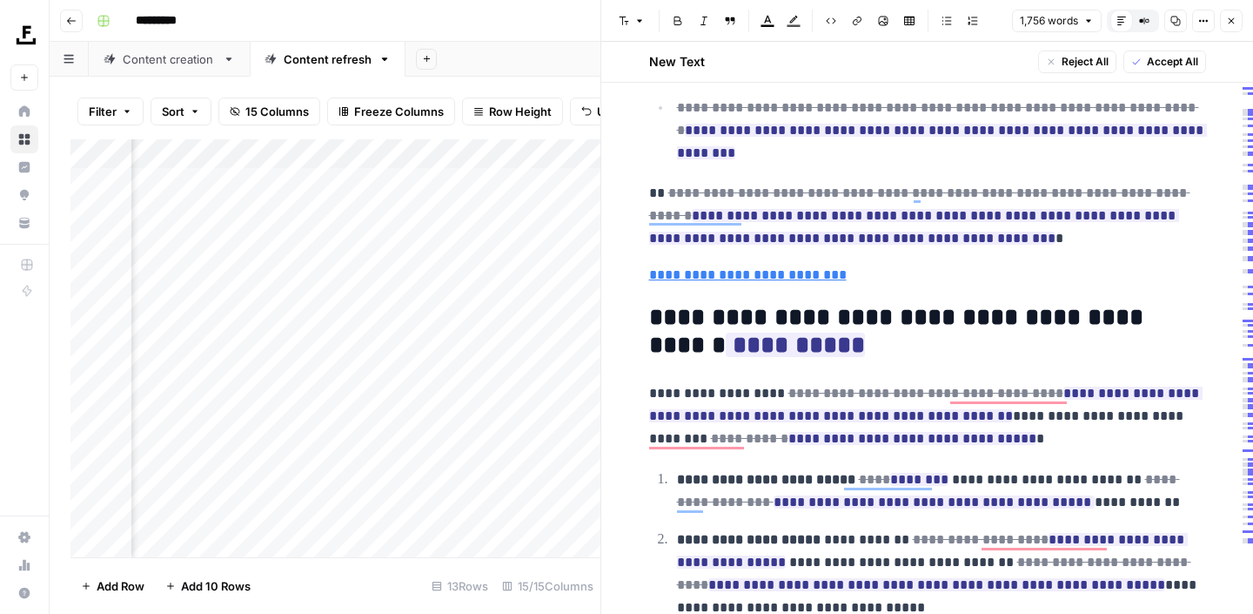
click at [1180, 64] on span "Accept All" at bounding box center [1172, 62] width 51 height 16
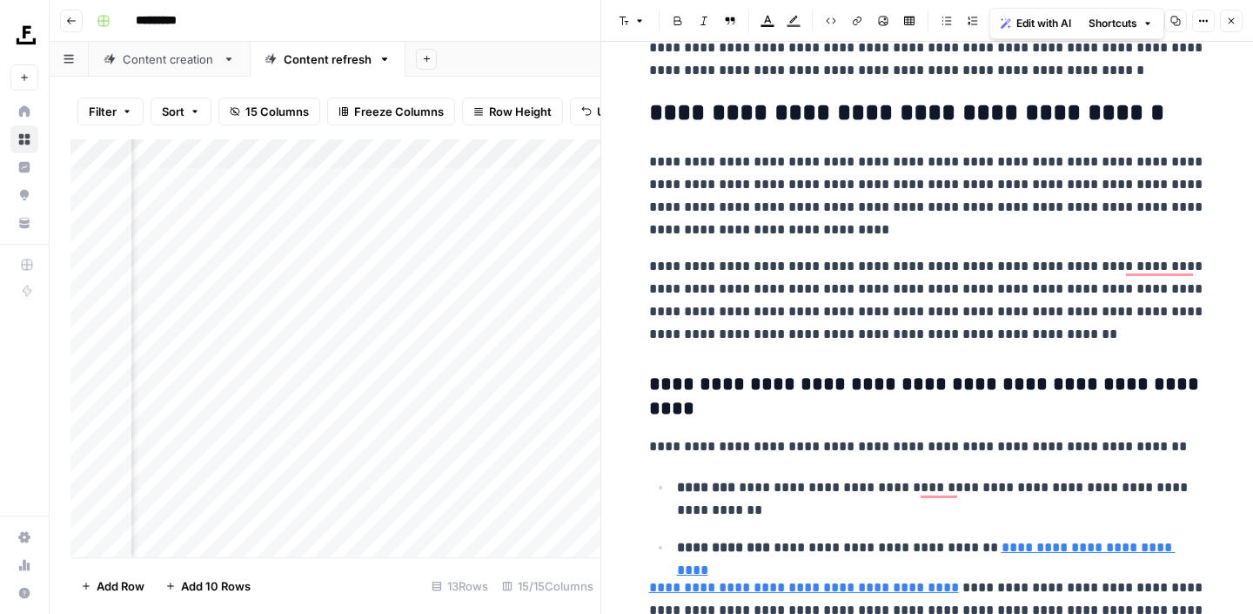
scroll to position [0, 0]
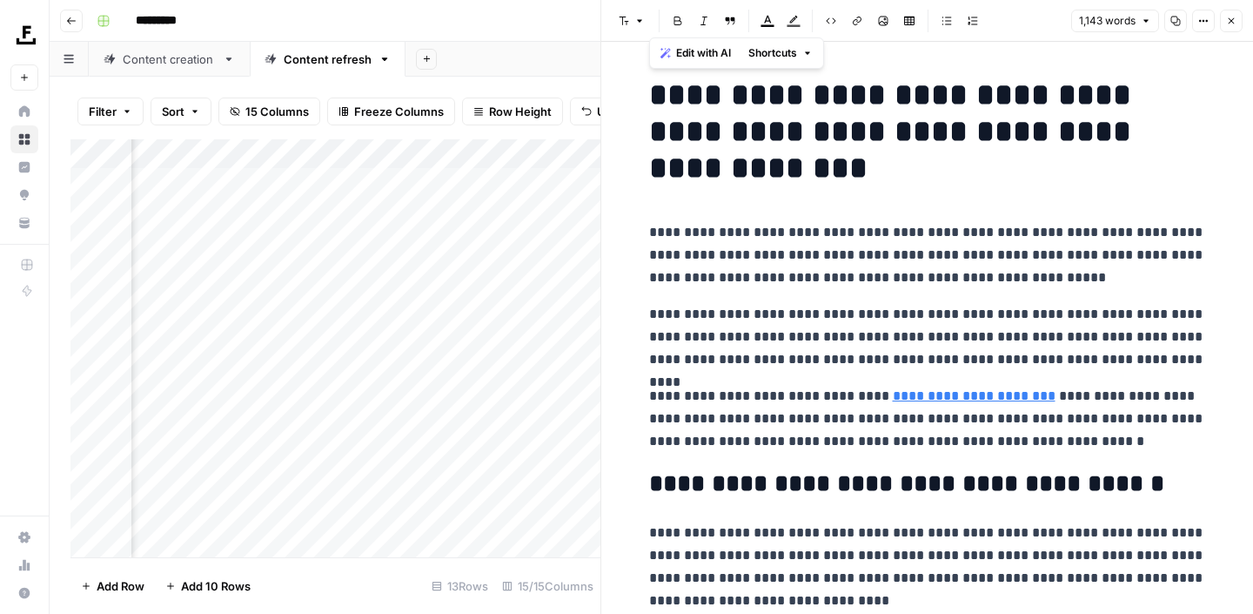
drag, startPoint x: 996, startPoint y: 473, endPoint x: 761, endPoint y: -97, distance: 617.7
click at [761, 0] on html "**********" at bounding box center [626, 307] width 1253 height 614
click at [1231, 23] on icon "button" at bounding box center [1231, 21] width 10 height 10
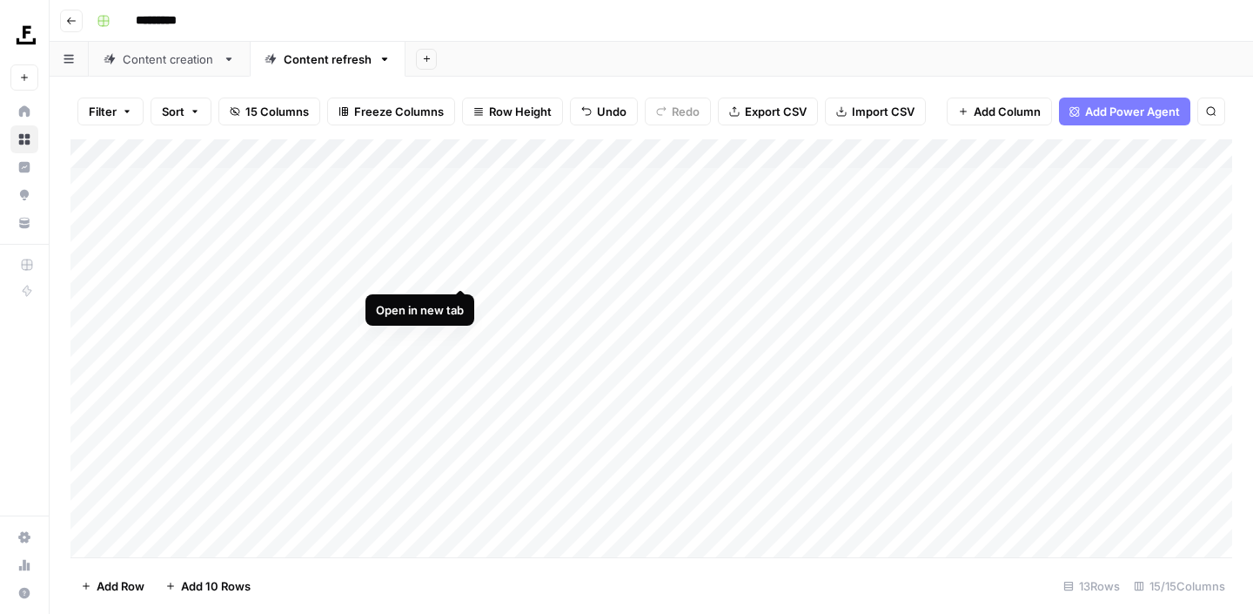
click at [461, 271] on div "Add Column" at bounding box center [651, 348] width 1162 height 418
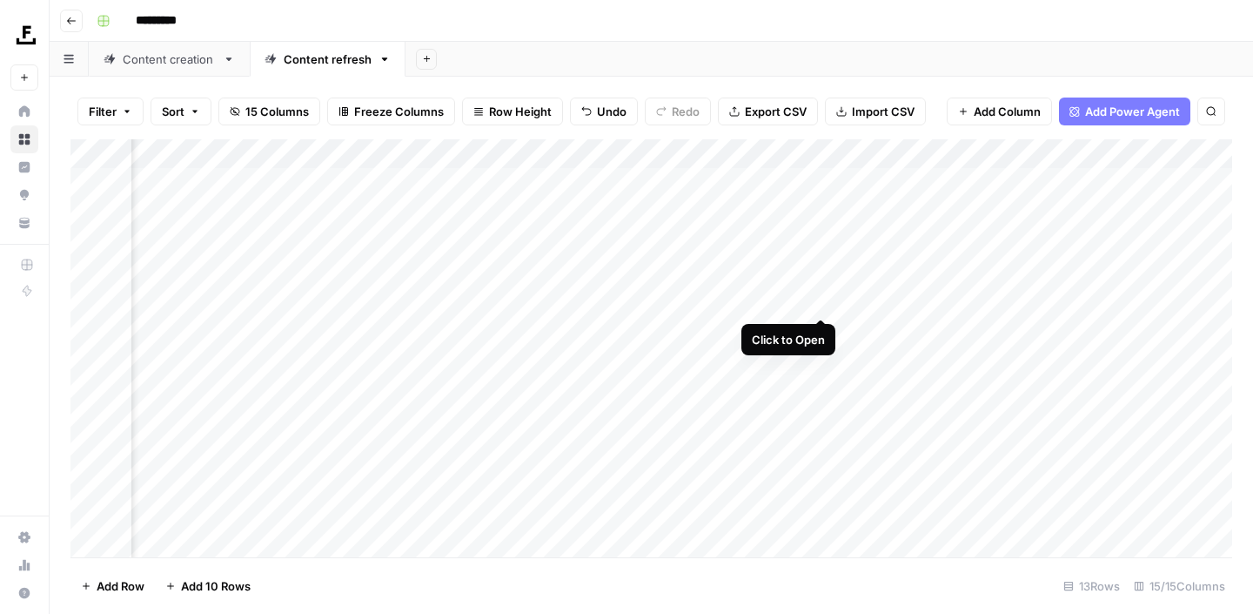
click at [815, 302] on div "Add Column" at bounding box center [651, 348] width 1162 height 418
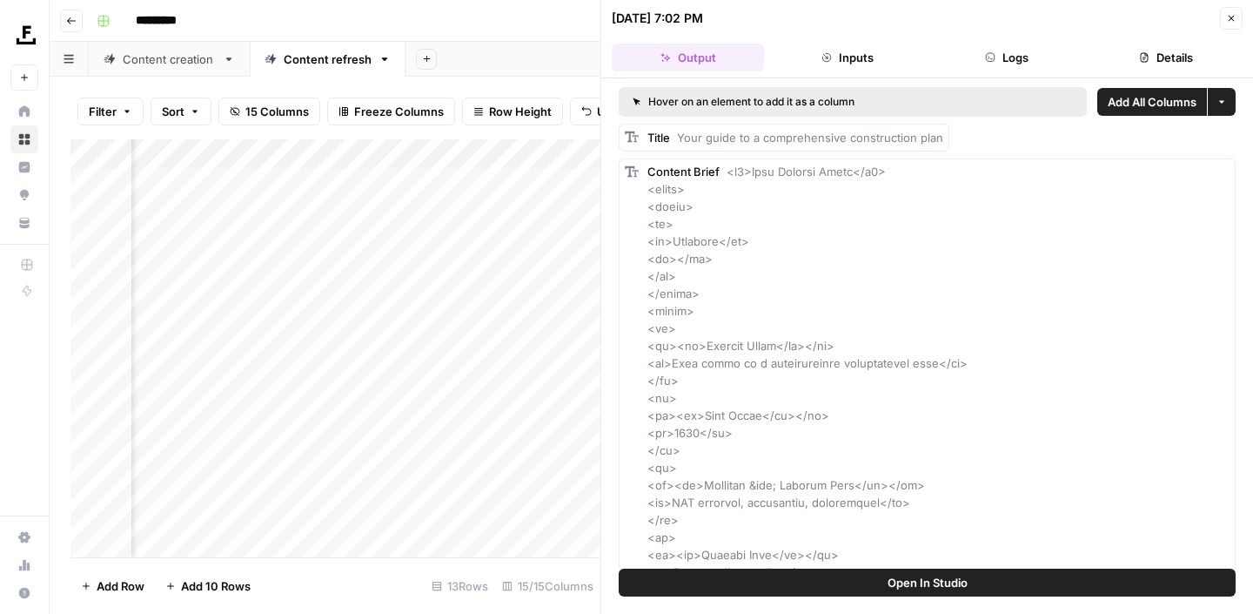
click at [889, 580] on span "Open In Studio" at bounding box center [928, 581] width 80 height 17
click at [1231, 22] on icon "button" at bounding box center [1231, 18] width 10 height 10
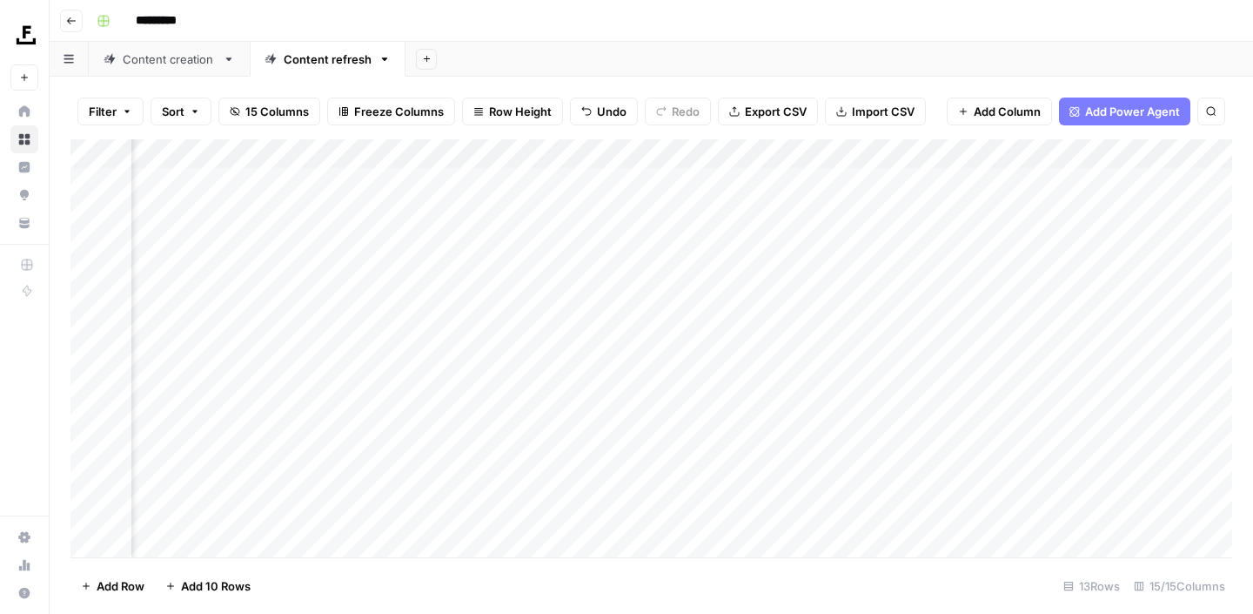
scroll to position [0, 1727]
click at [938, 273] on div "Add Column" at bounding box center [651, 348] width 1162 height 418
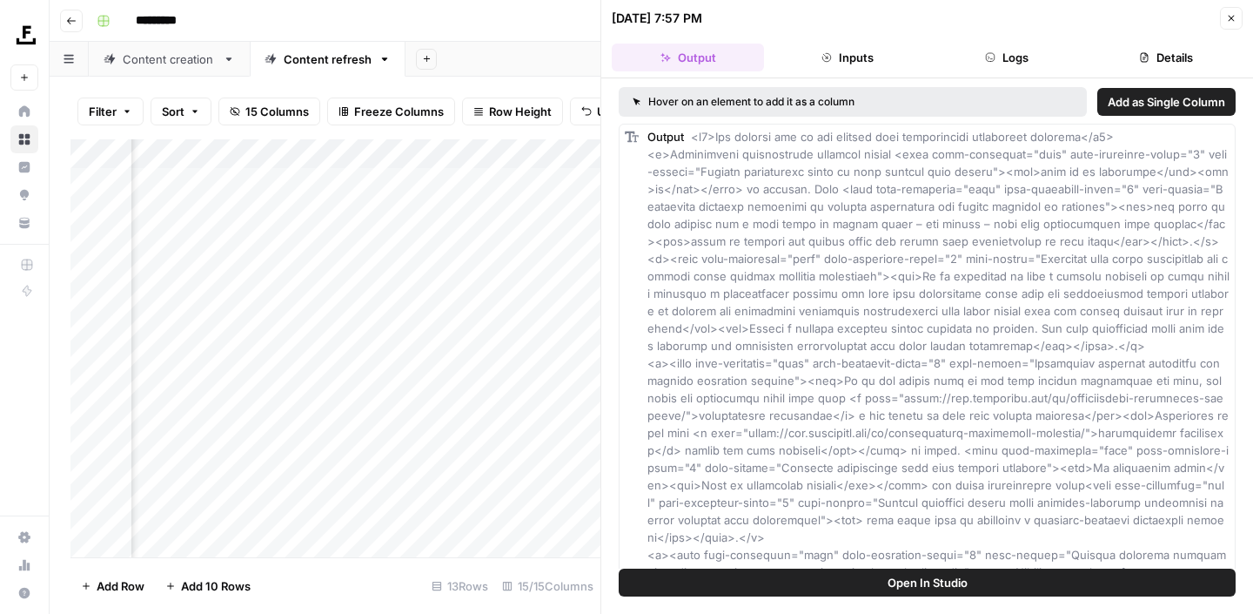
click at [935, 587] on span "Open In Studio" at bounding box center [928, 581] width 80 height 17
click at [1236, 20] on icon "button" at bounding box center [1231, 18] width 10 height 10
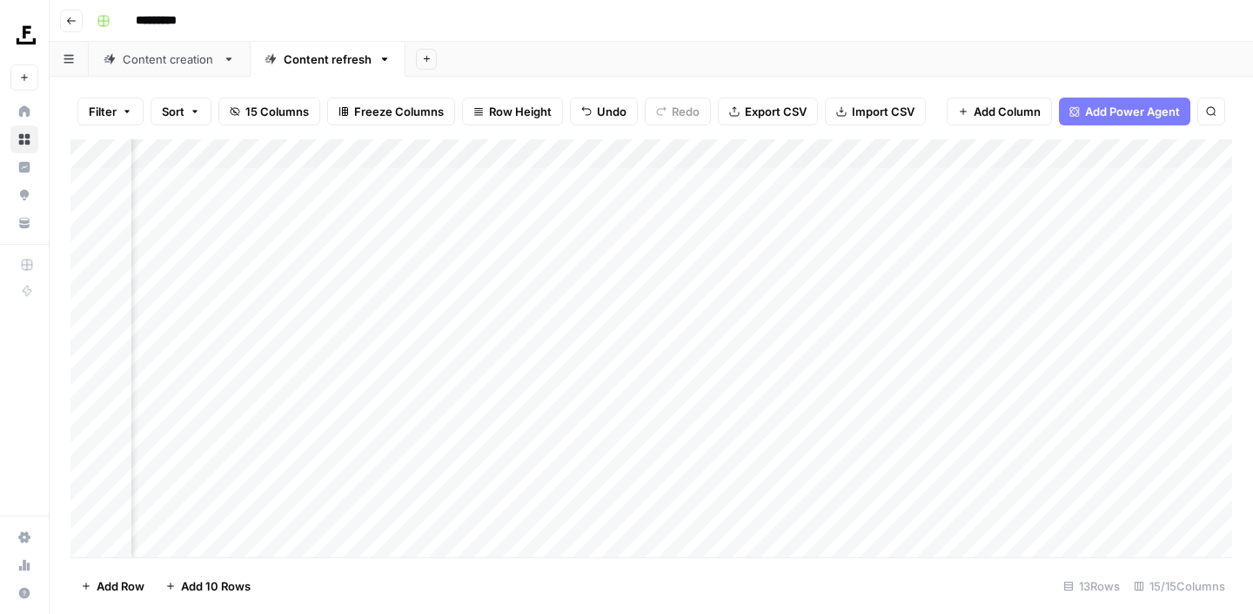
scroll to position [1, 1240]
click at [799, 300] on div "Add Column" at bounding box center [651, 348] width 1162 height 418
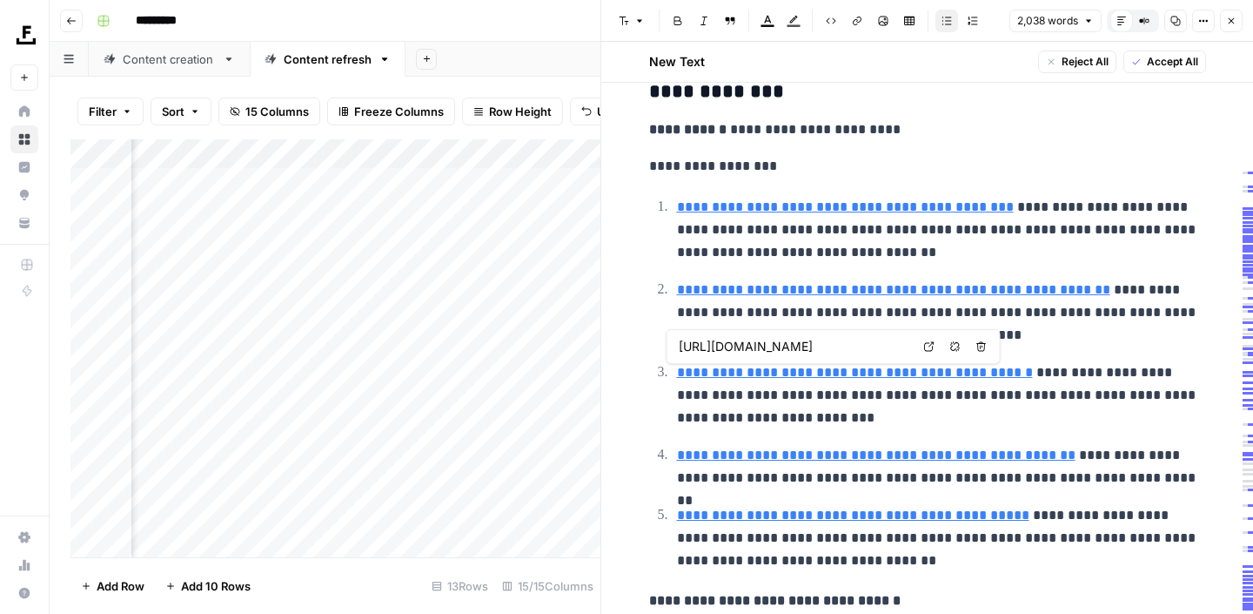
scroll to position [461, 0]
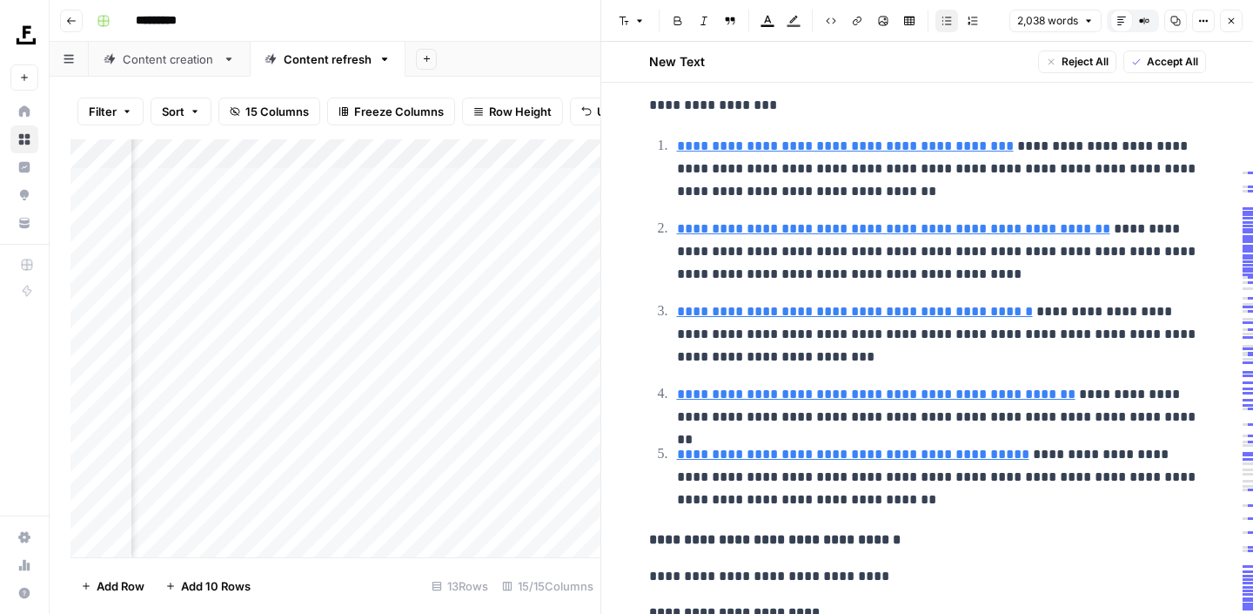
click at [1227, 17] on icon "button" at bounding box center [1231, 21] width 10 height 10
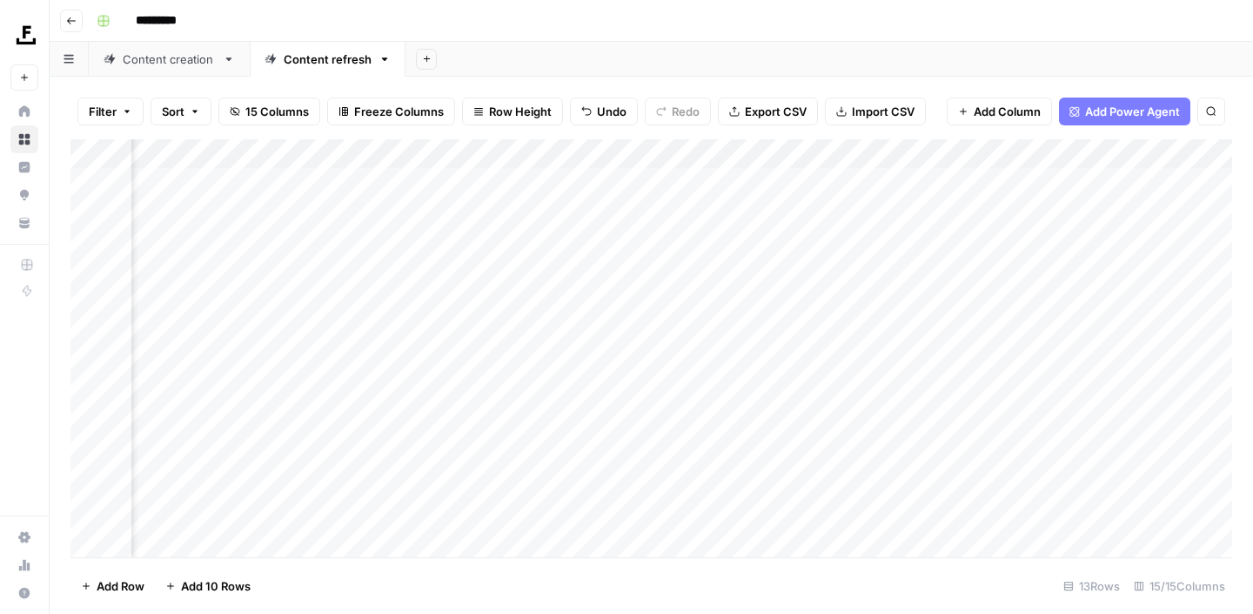
scroll to position [1, 1090]
click at [503, 299] on div "Add Column" at bounding box center [651, 348] width 1162 height 418
click at [949, 332] on div "Add Column" at bounding box center [651, 348] width 1162 height 418
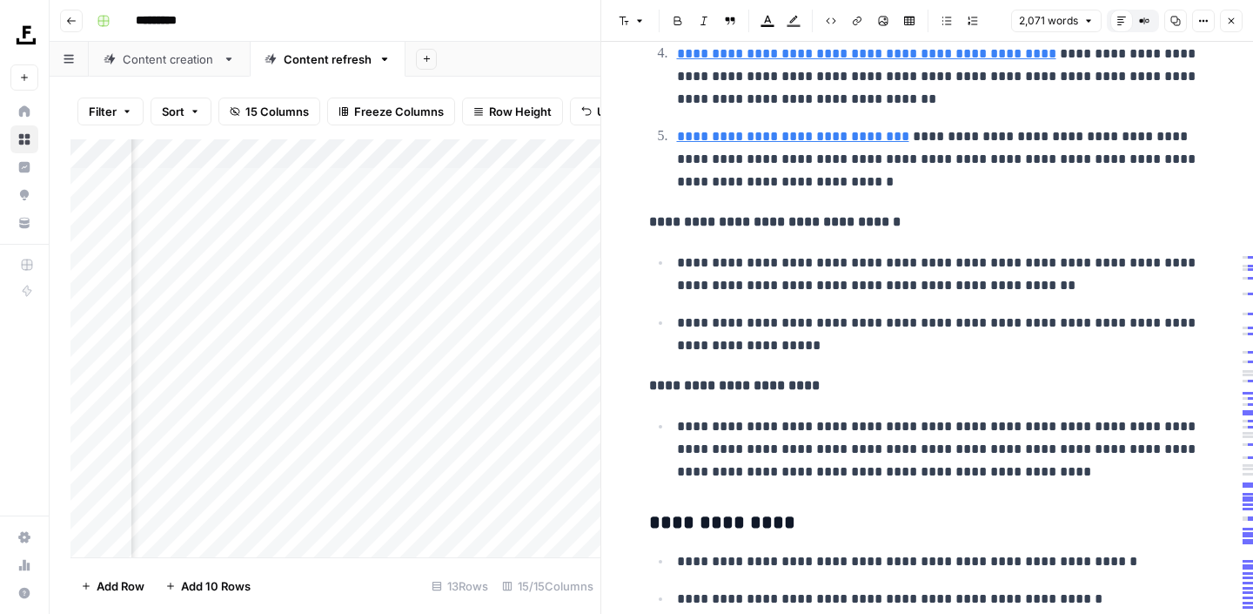
scroll to position [1718, 0]
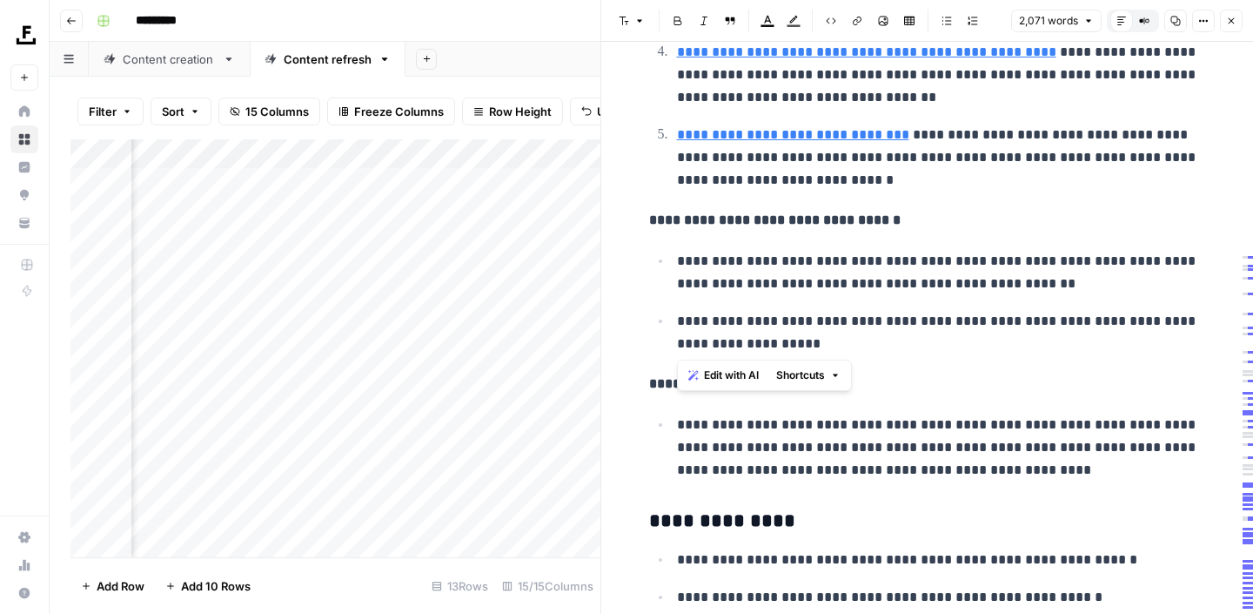
drag, startPoint x: 763, startPoint y: 342, endPoint x: 667, endPoint y: 262, distance: 124.8
click at [667, 262] on ul "**********" at bounding box center [927, 302] width 557 height 106
click at [737, 374] on span "Edit with AI" at bounding box center [731, 375] width 55 height 16
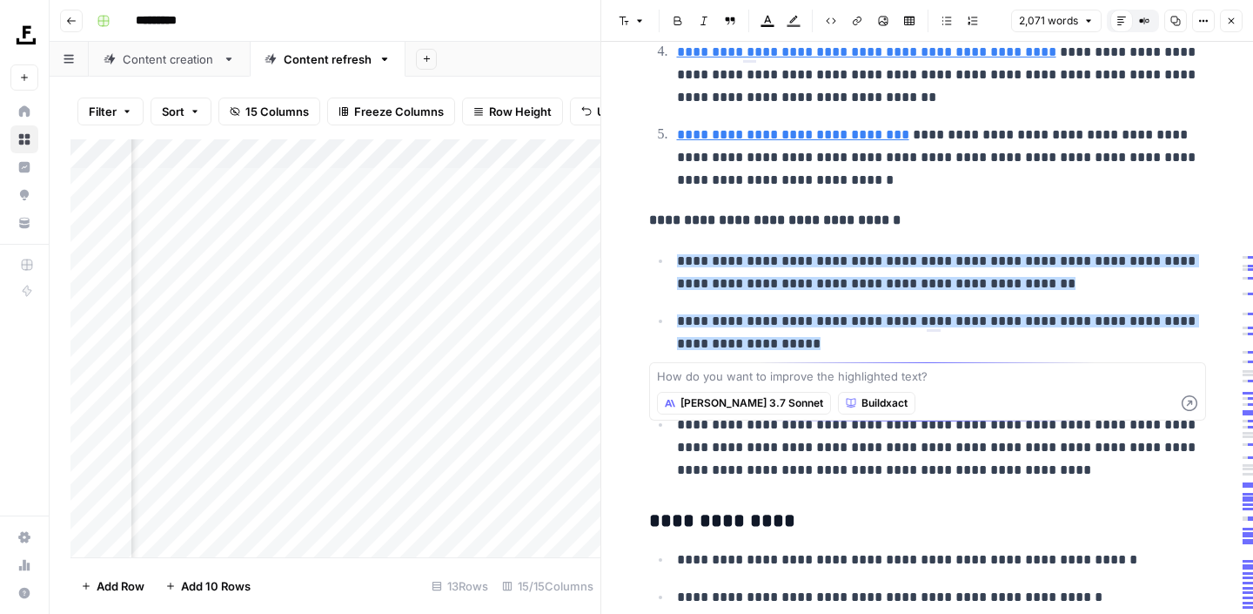
click at [887, 472] on p "**********" at bounding box center [941, 447] width 529 height 68
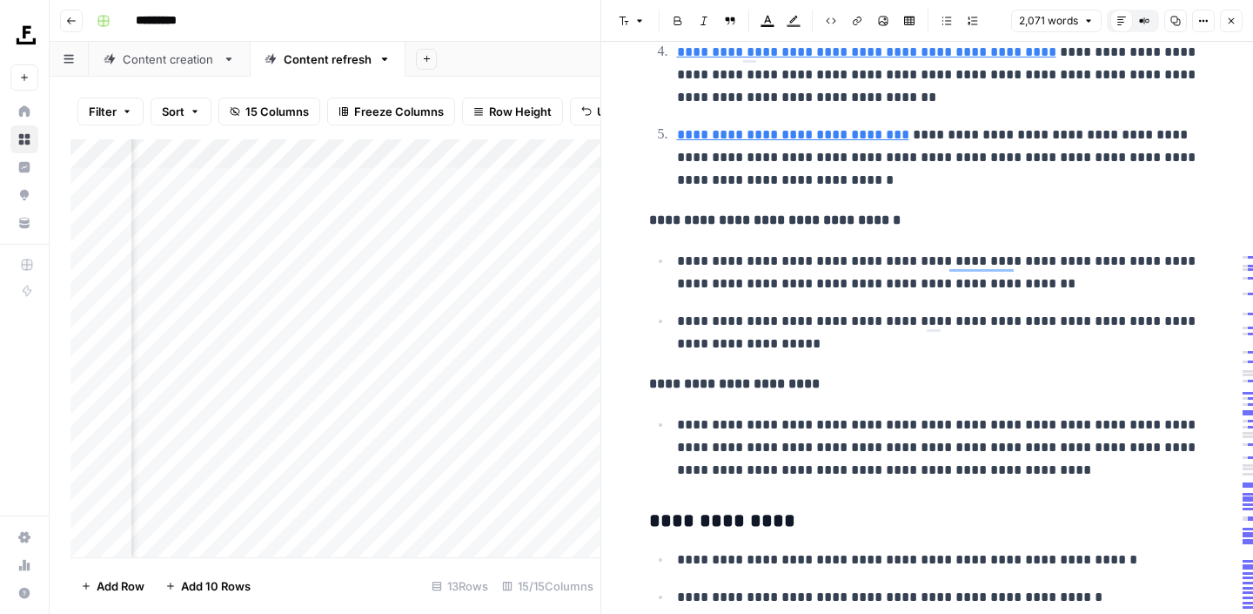
drag, startPoint x: 1015, startPoint y: 472, endPoint x: 647, endPoint y: 226, distance: 441.7
click at [701, 504] on span "Edit with AI" at bounding box center [703, 501] width 55 height 16
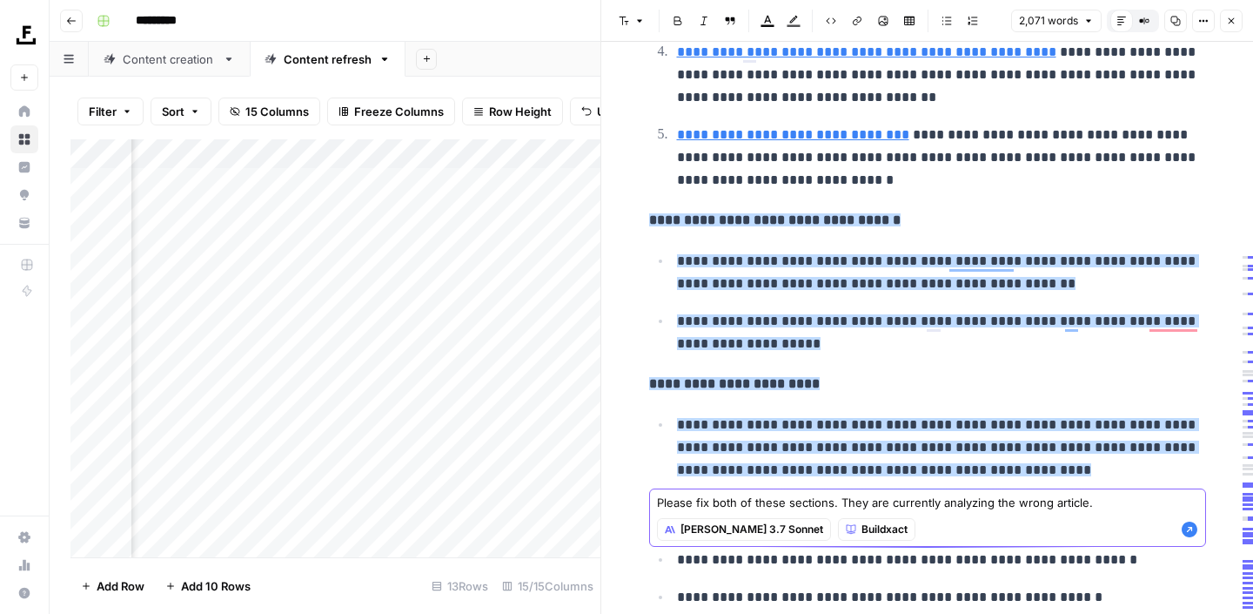
type textarea "Please fix both of these sections. They are currently analyzing the wrong artic…"
click at [1184, 526] on icon "button" at bounding box center [1190, 529] width 16 height 16
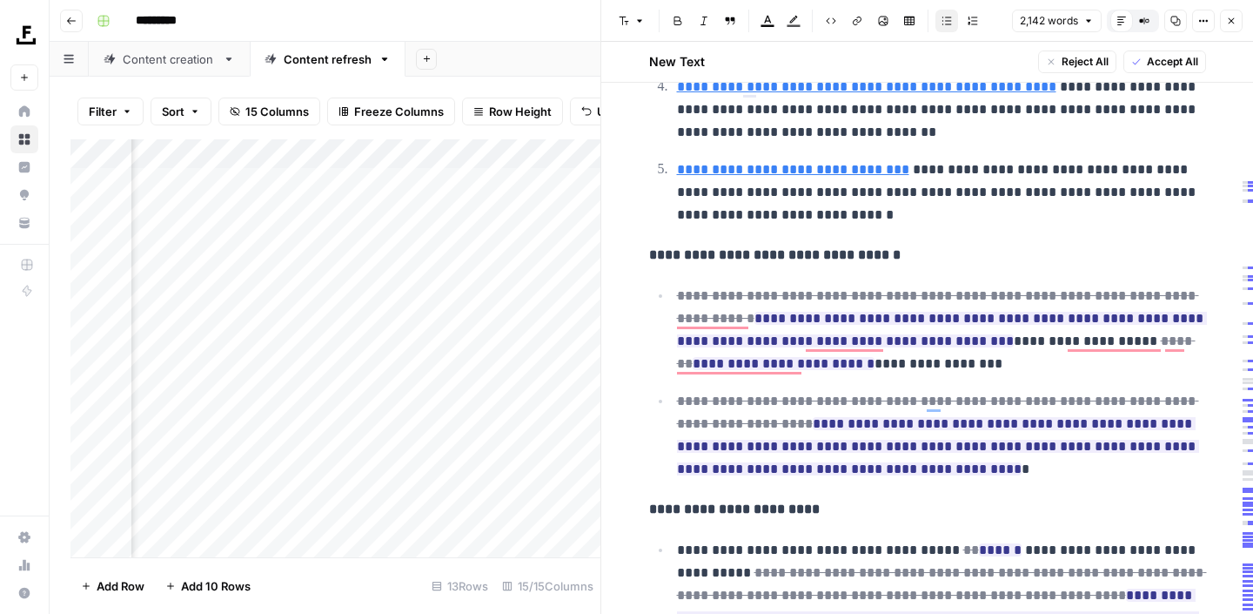
scroll to position [1710, 0]
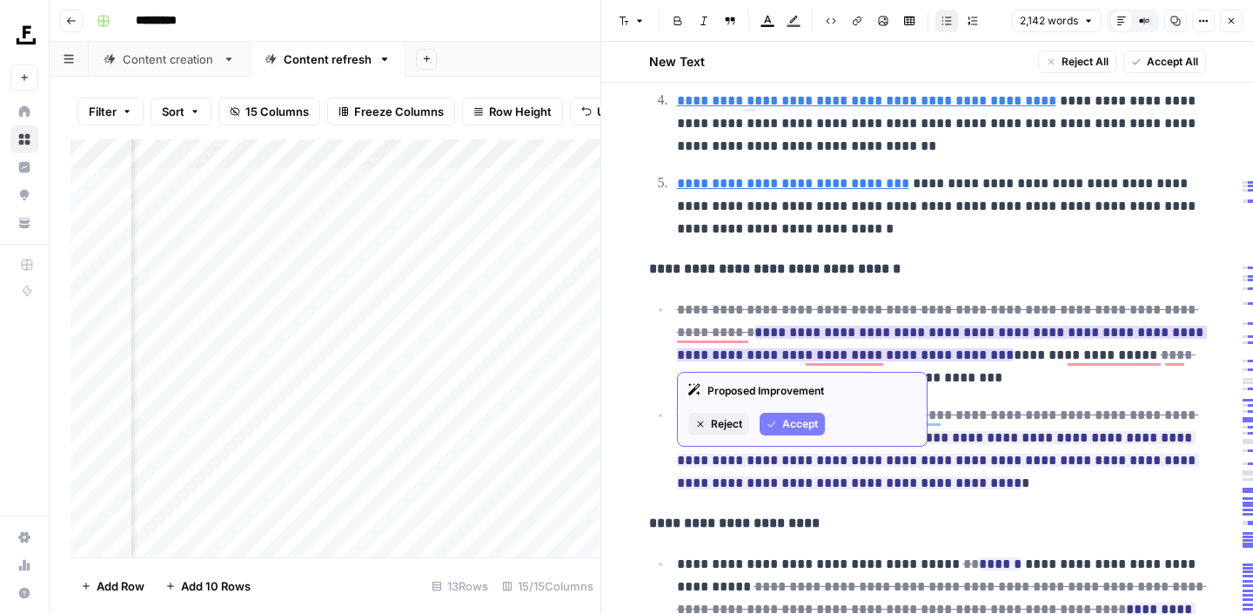
click at [804, 422] on span "Accept" at bounding box center [800, 424] width 36 height 16
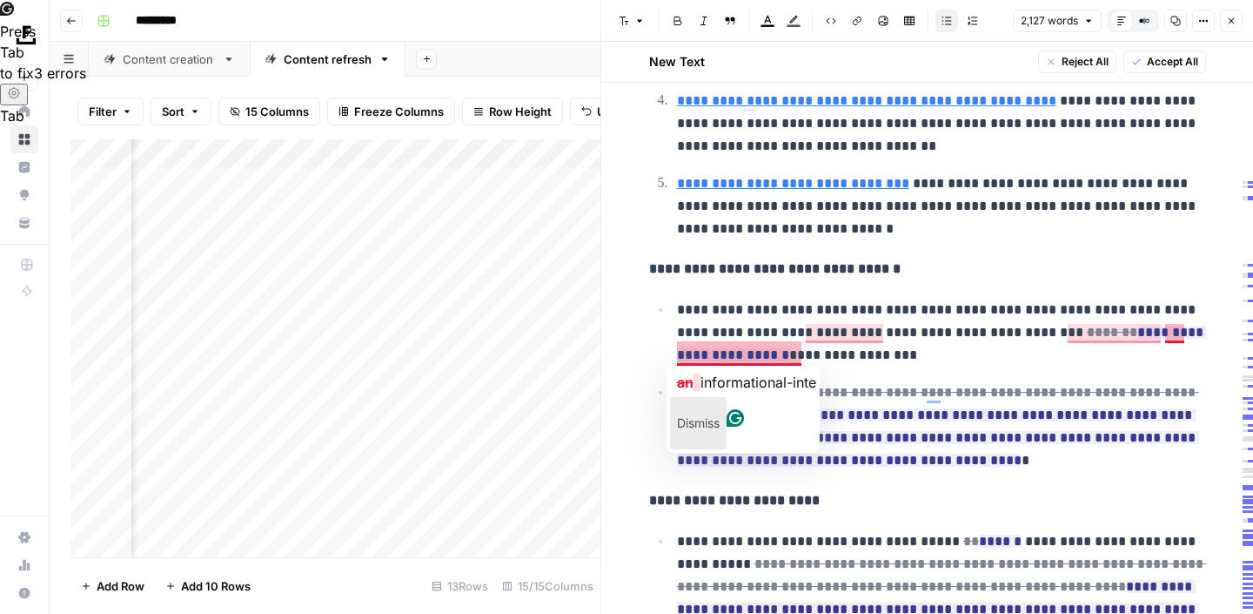
click at [720, 410] on p "Dismiss" at bounding box center [698, 423] width 43 height 28
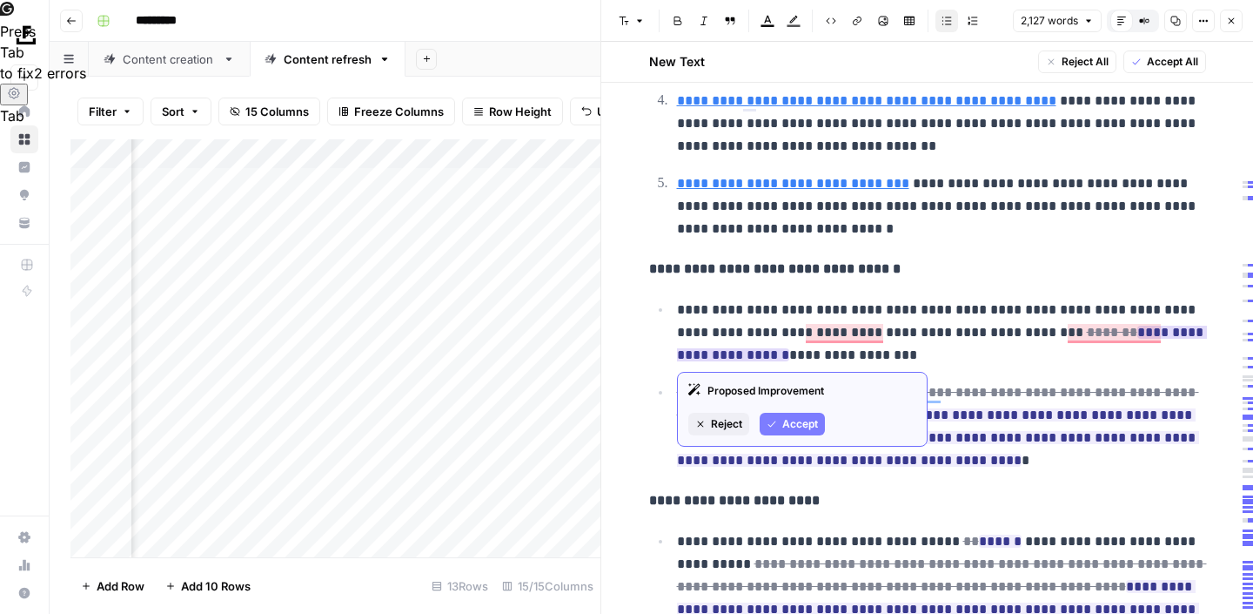
click at [777, 413] on button "Accept" at bounding box center [792, 423] width 65 height 23
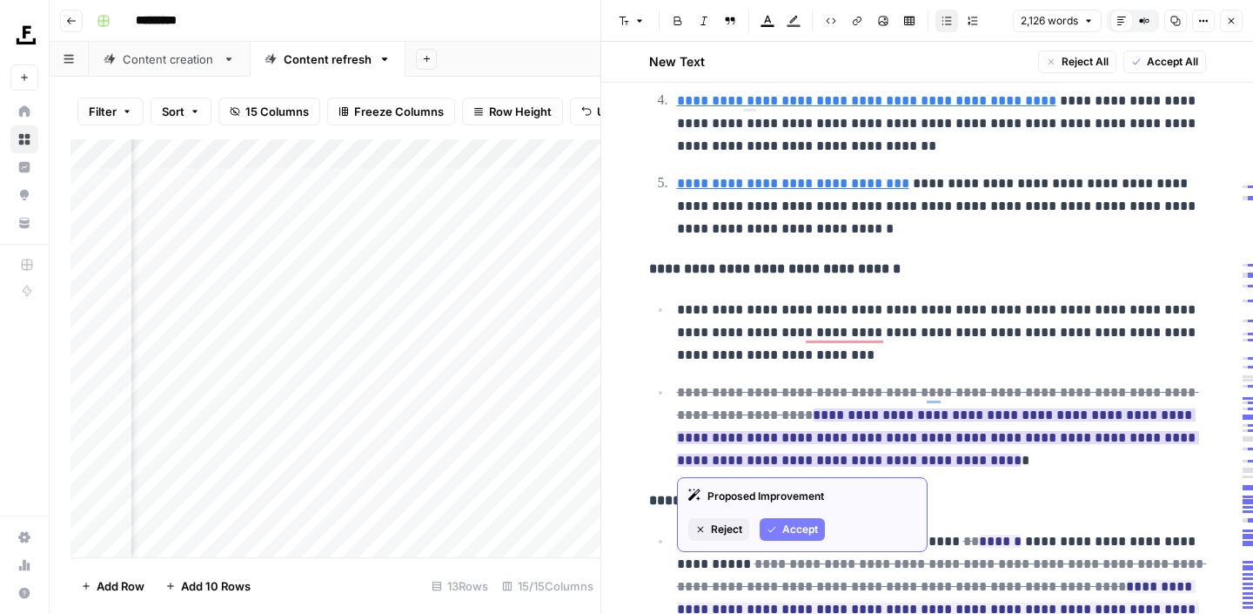
drag, startPoint x: 802, startPoint y: 533, endPoint x: 800, endPoint y: 513, distance: 20.2
click at [801, 533] on span "Accept" at bounding box center [800, 529] width 36 height 16
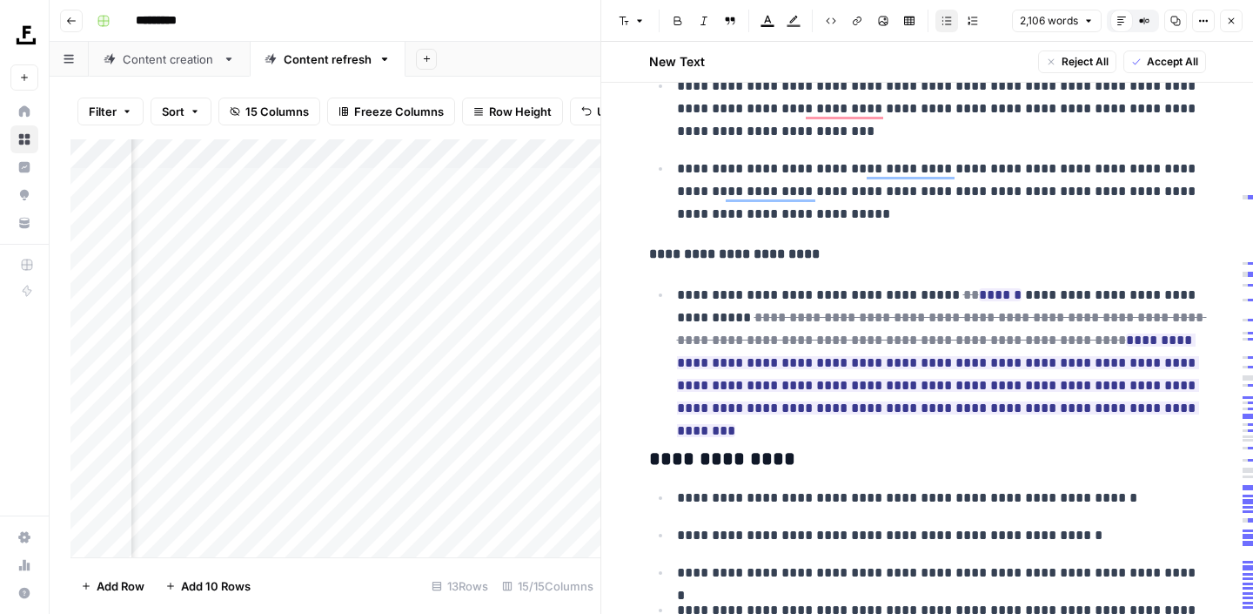
scroll to position [2049, 0]
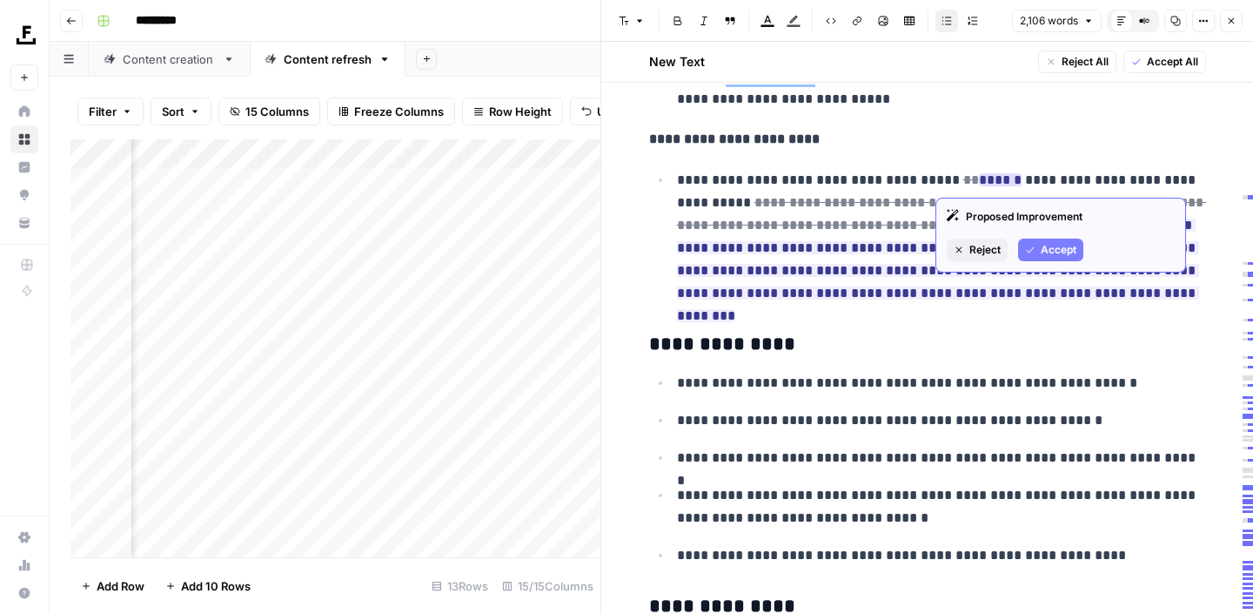
click at [1031, 250] on icon "button" at bounding box center [1030, 250] width 10 height 10
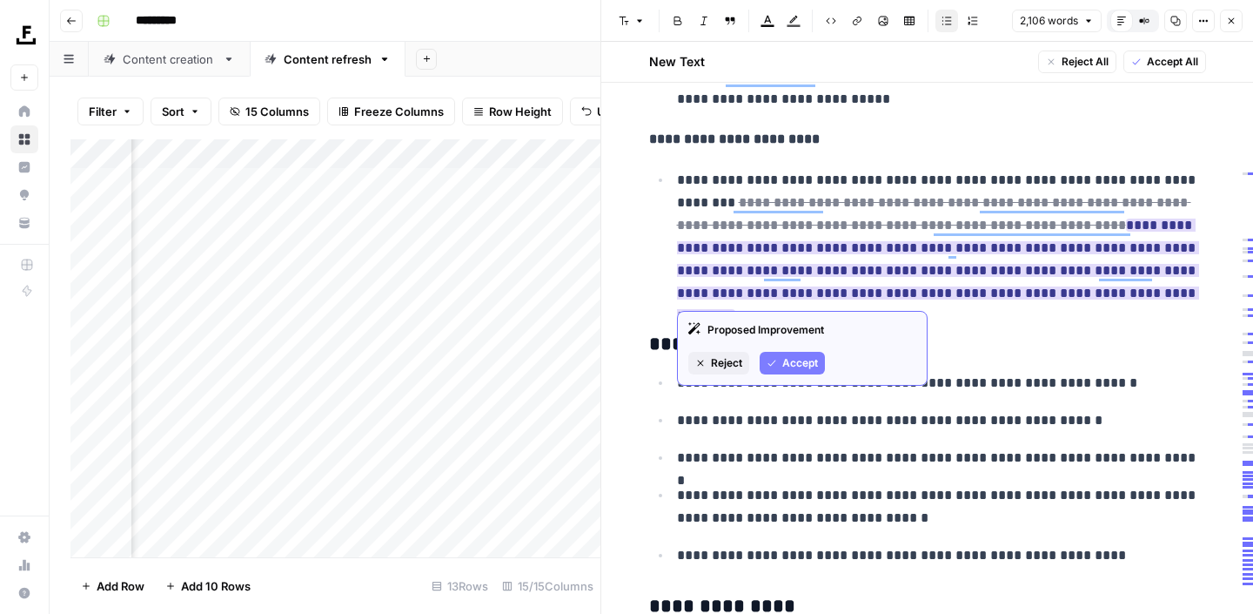
click at [805, 359] on span "Accept" at bounding box center [800, 363] width 36 height 16
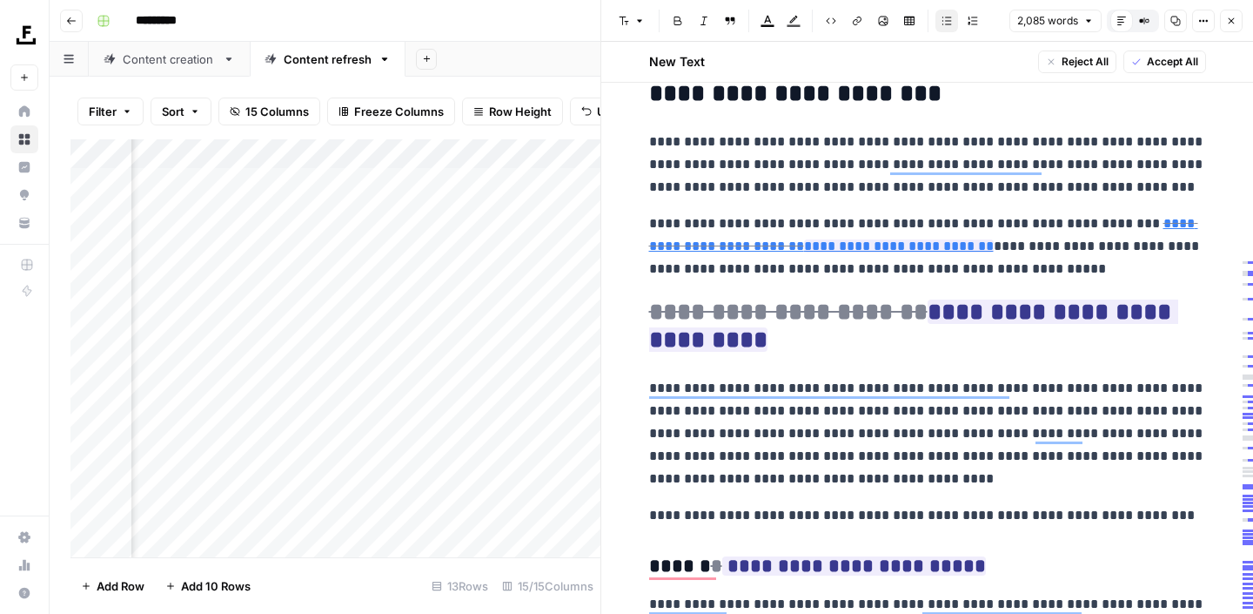
scroll to position [3942, 0]
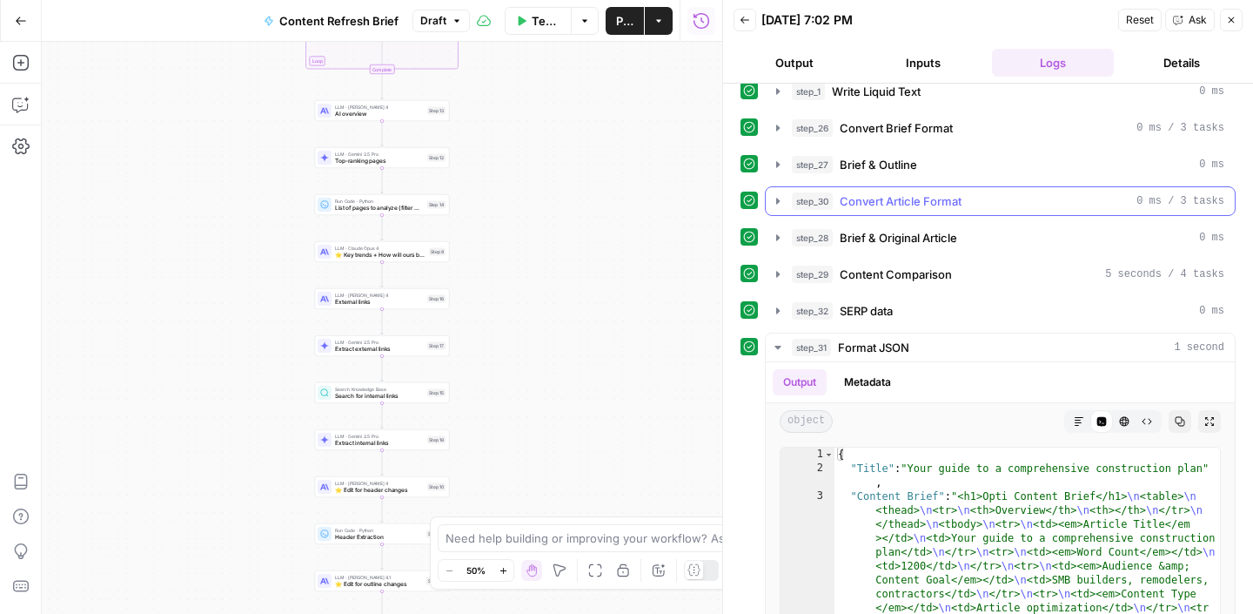
scroll to position [609, 0]
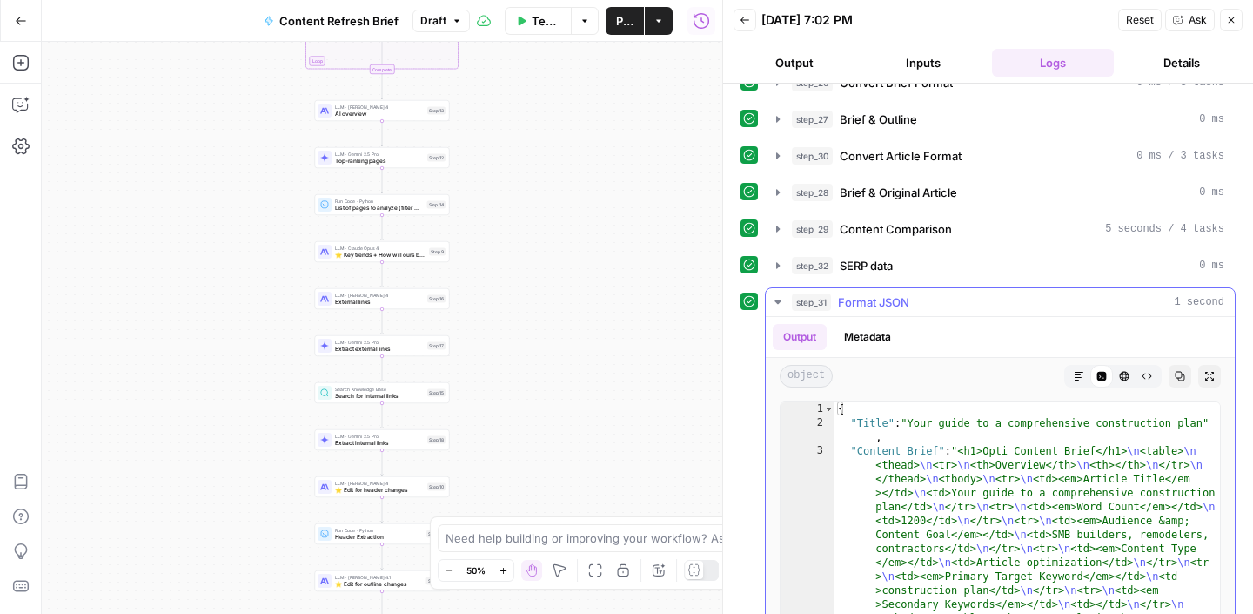
click at [781, 302] on icon "button" at bounding box center [778, 302] width 14 height 14
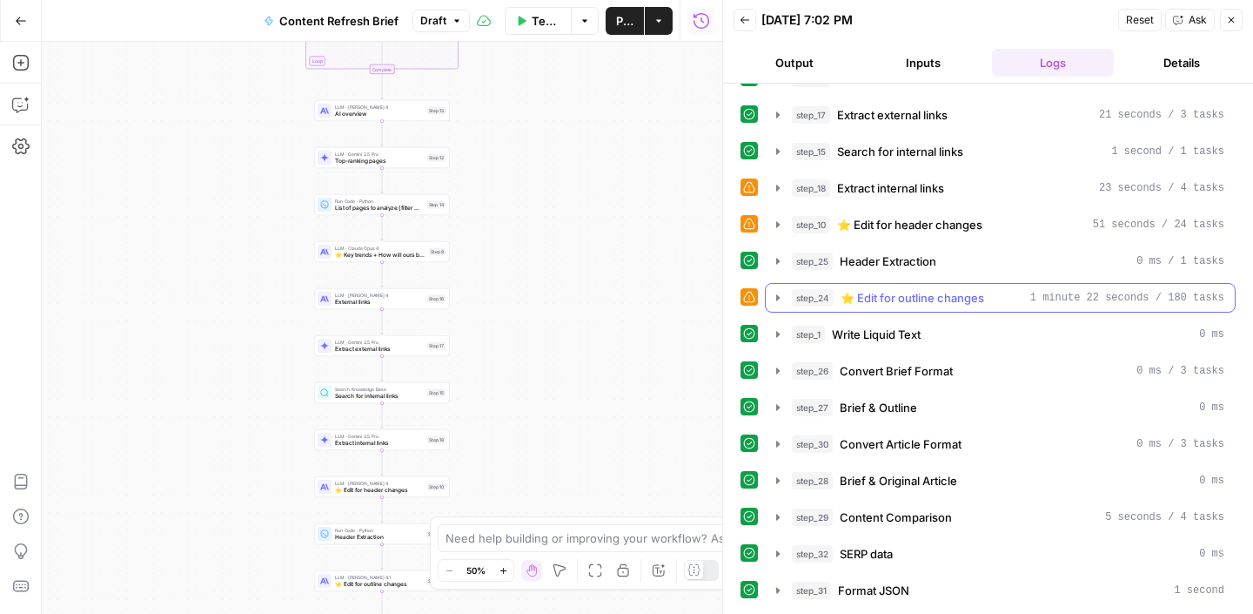
scroll to position [321, 0]
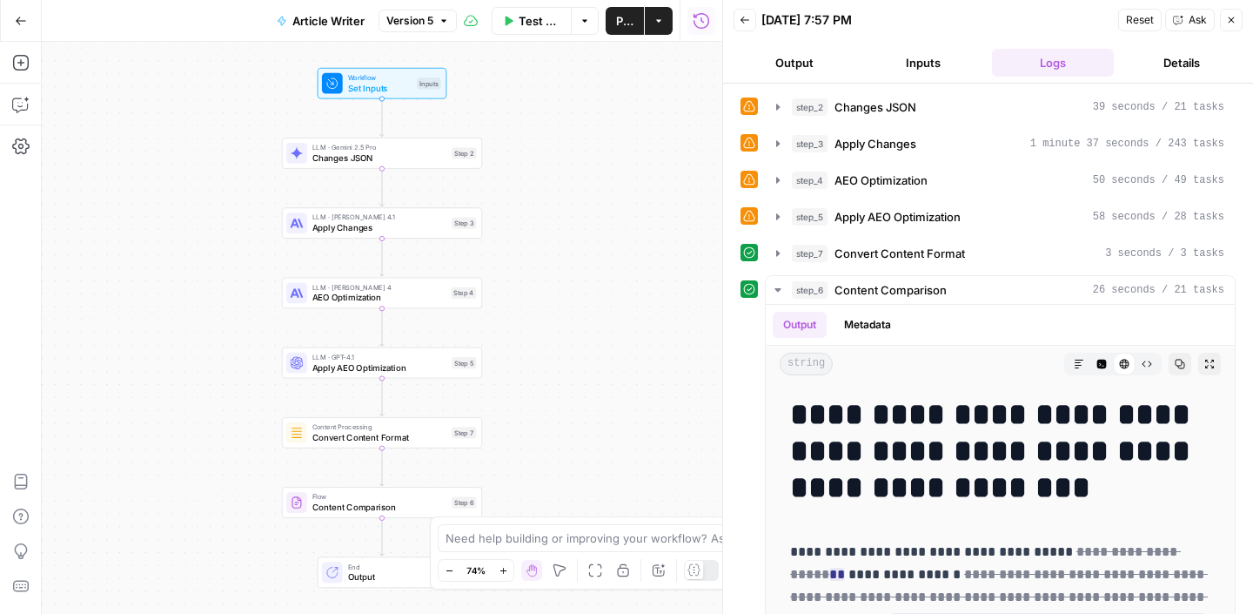
click at [750, 180] on icon at bounding box center [749, 179] width 12 height 12
click at [779, 181] on icon "button" at bounding box center [778, 180] width 14 height 14
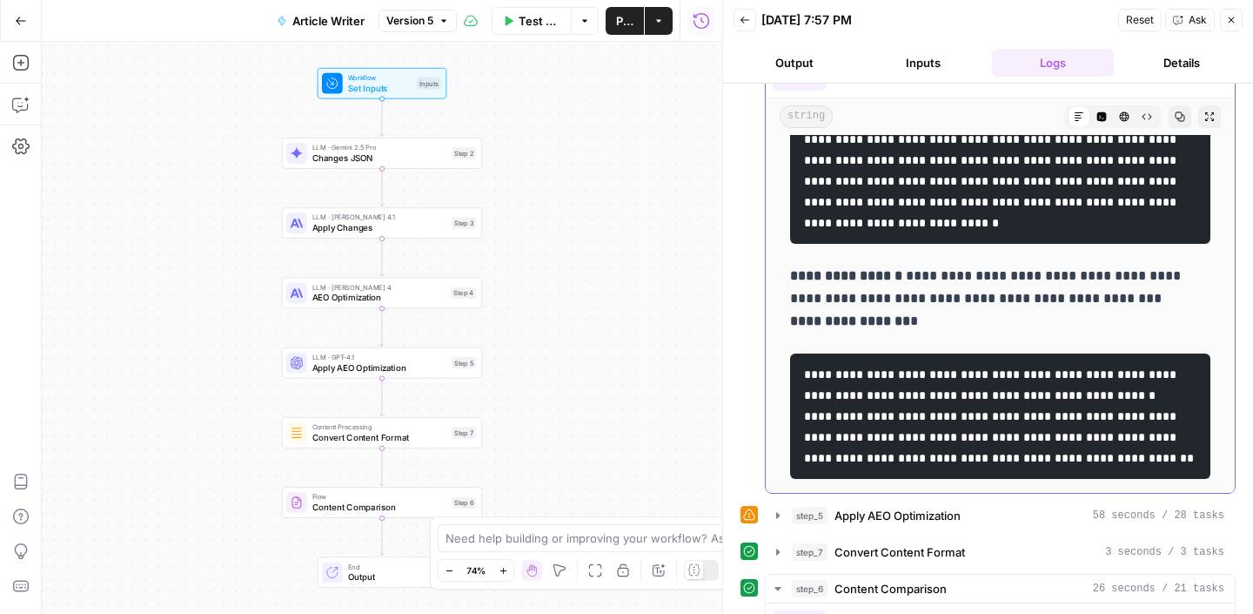
scroll to position [6565, 0]
click at [777, 518] on icon "button" at bounding box center [777, 515] width 3 height 6
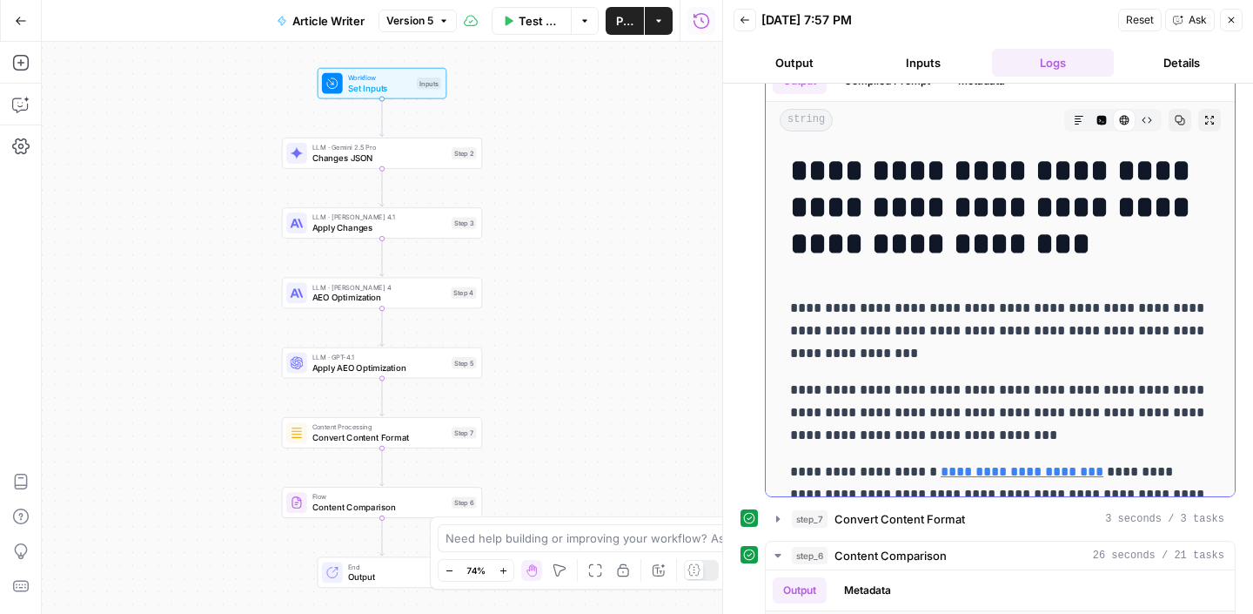
scroll to position [0, 0]
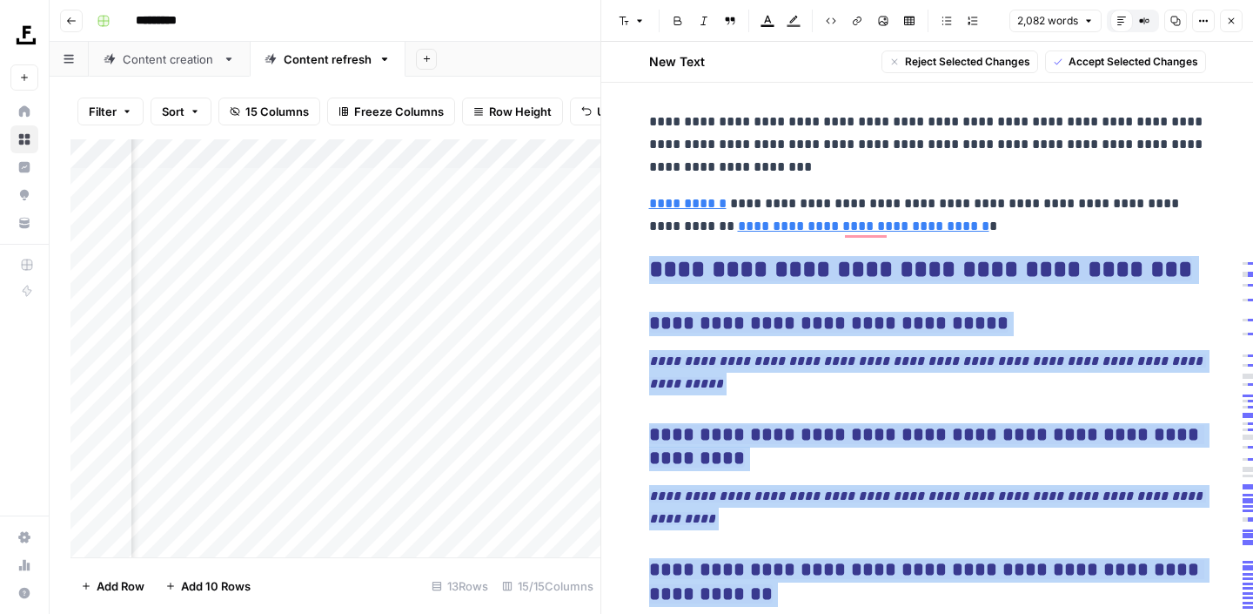
scroll to position [7503, 0]
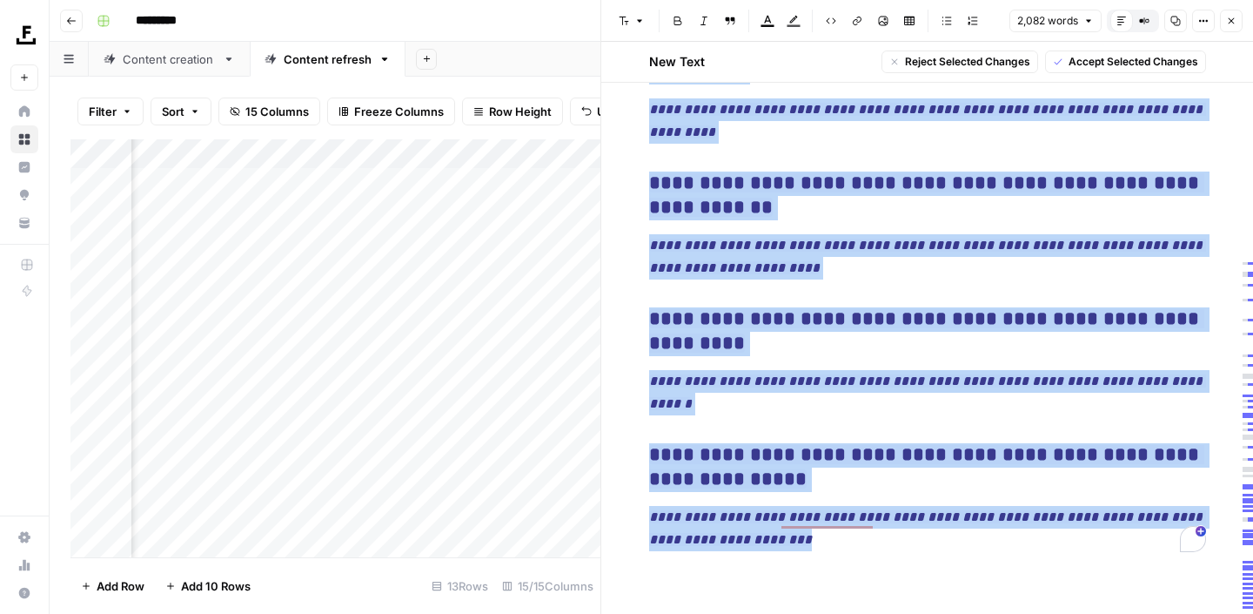
drag, startPoint x: 651, startPoint y: 272, endPoint x: 778, endPoint y: 624, distance: 374.7
click at [778, 613] on html "Foundation Inc. New Home Browse Insights Opportunities Your Data Recent Grids B…" at bounding box center [626, 307] width 1253 height 614
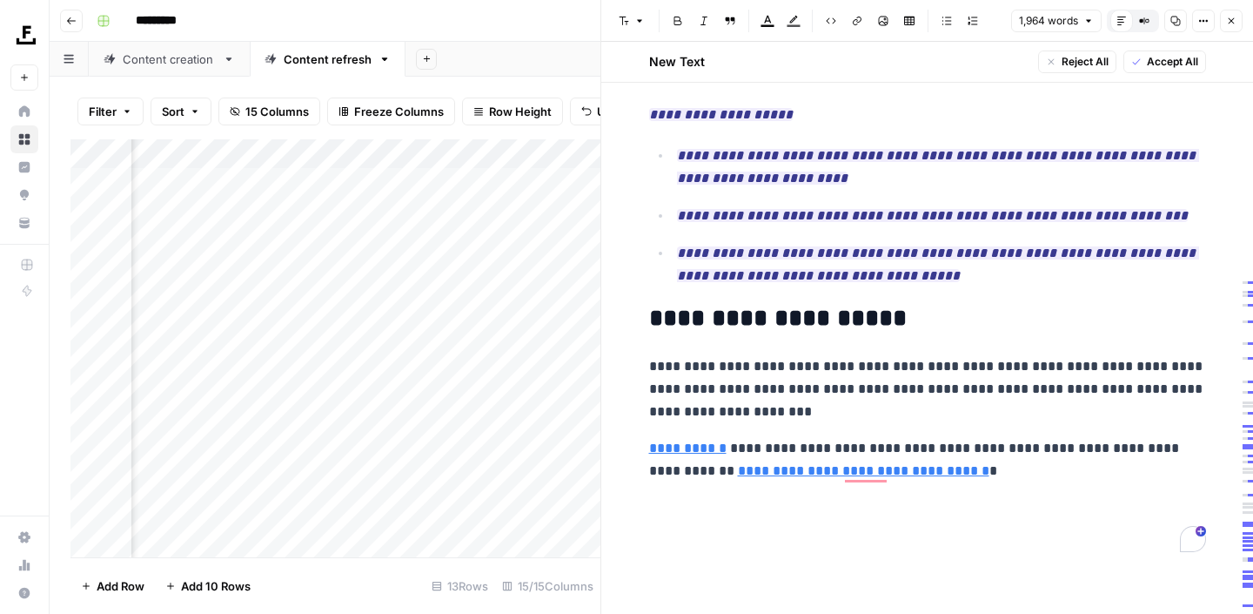
scroll to position [6872, 0]
click at [1157, 68] on span "Accept All" at bounding box center [1172, 62] width 51 height 16
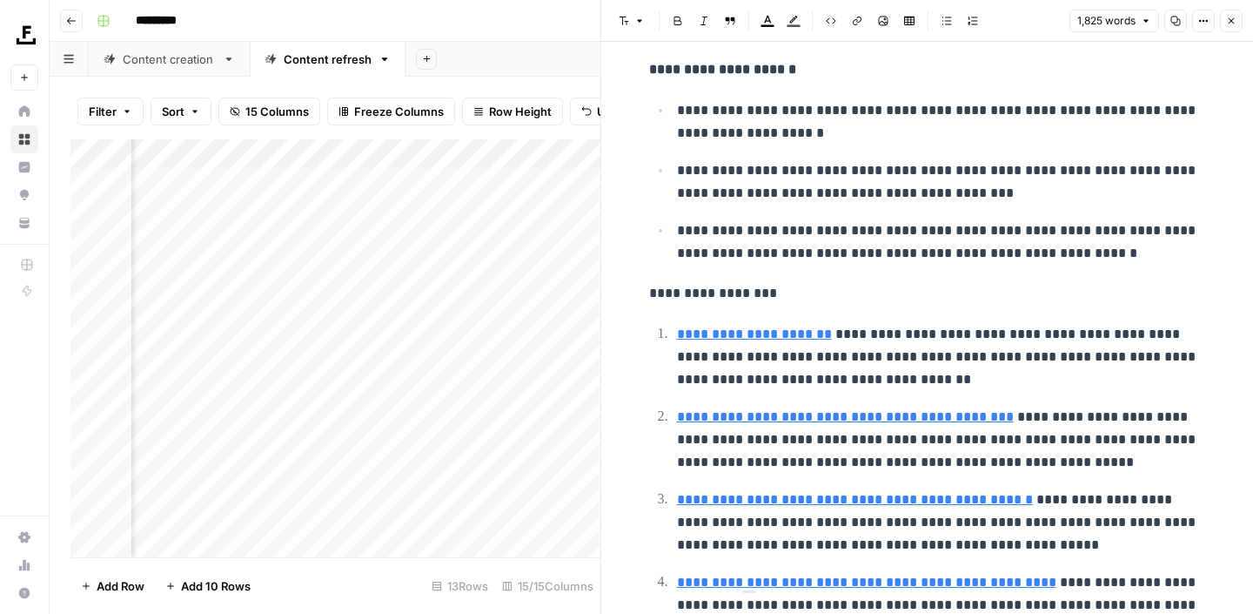
scroll to position [0, 0]
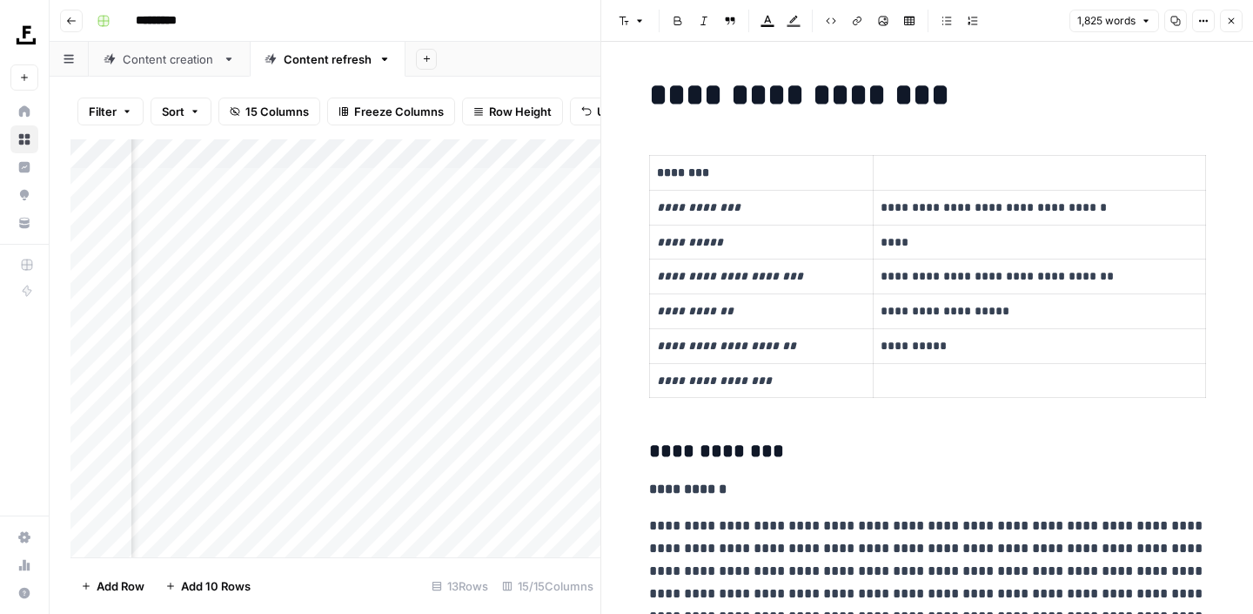
click at [1227, 16] on icon "button" at bounding box center [1231, 21] width 10 height 10
click at [1232, 30] on button "Close" at bounding box center [1231, 21] width 23 height 23
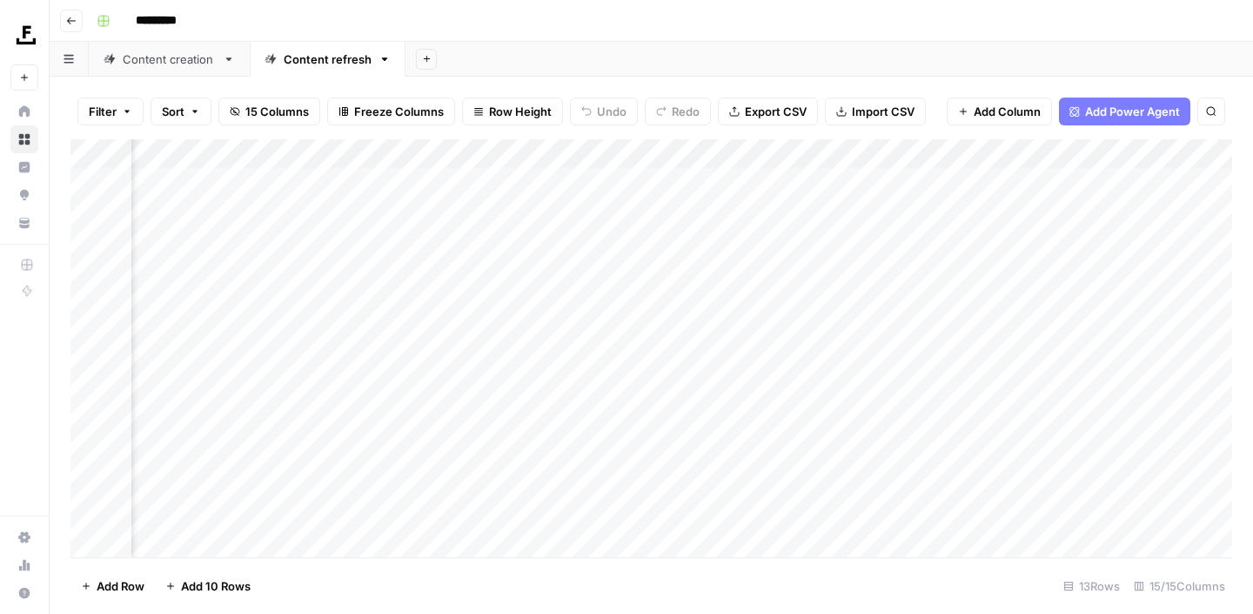
scroll to position [0, 955]
click at [1084, 332] on div "Add Column" at bounding box center [651, 348] width 1162 height 418
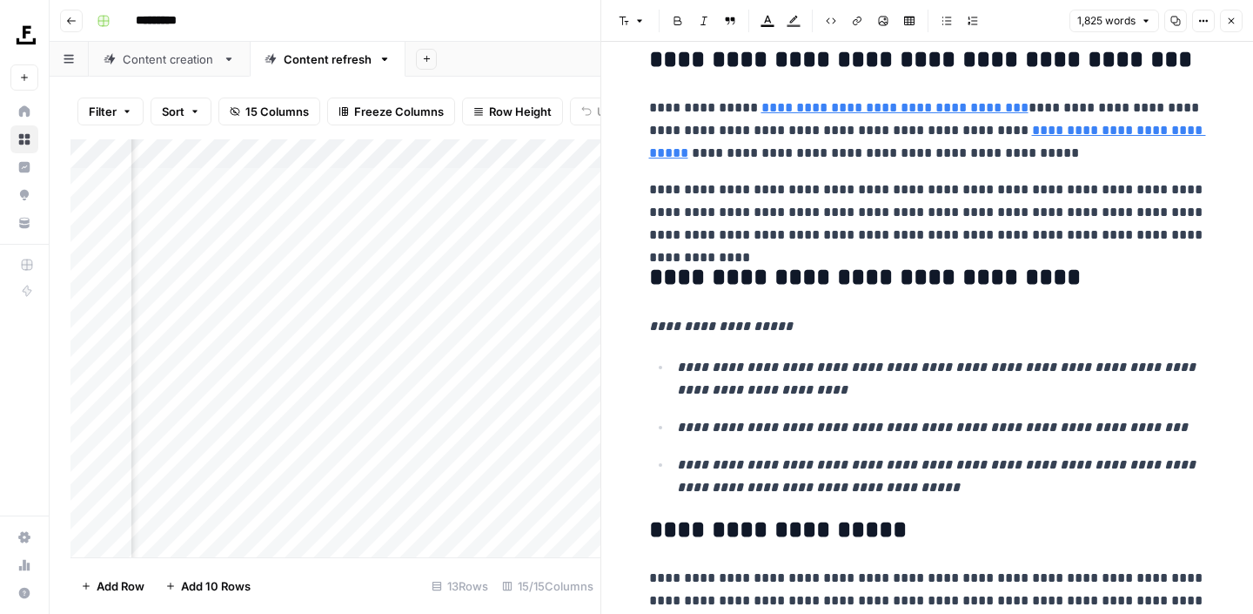
scroll to position [6605, 0]
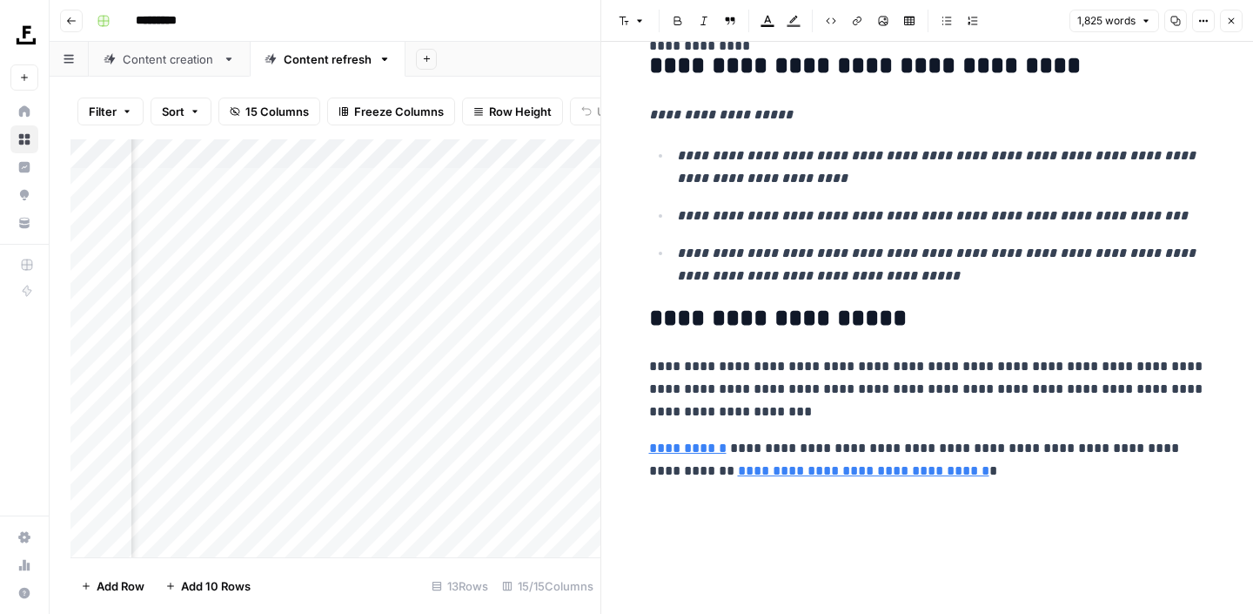
click at [1228, 23] on icon "button" at bounding box center [1231, 21] width 10 height 10
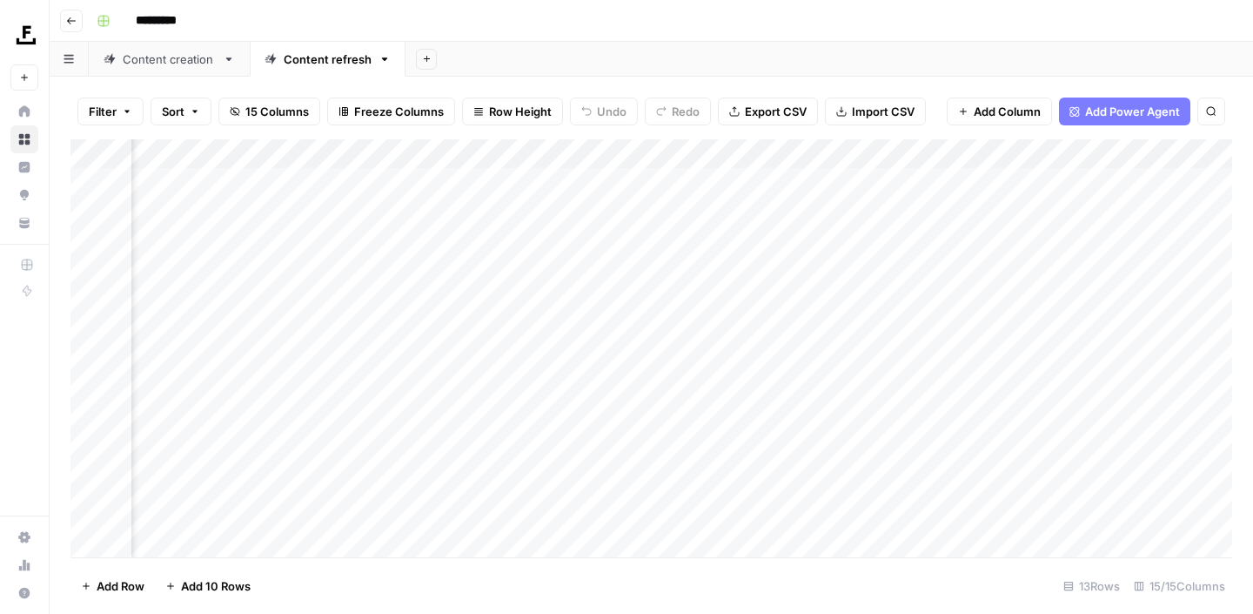
scroll to position [0, 1600]
click at [994, 328] on div "Add Column" at bounding box center [651, 348] width 1162 height 418
click at [1036, 298] on div "Add Column" at bounding box center [651, 348] width 1162 height 418
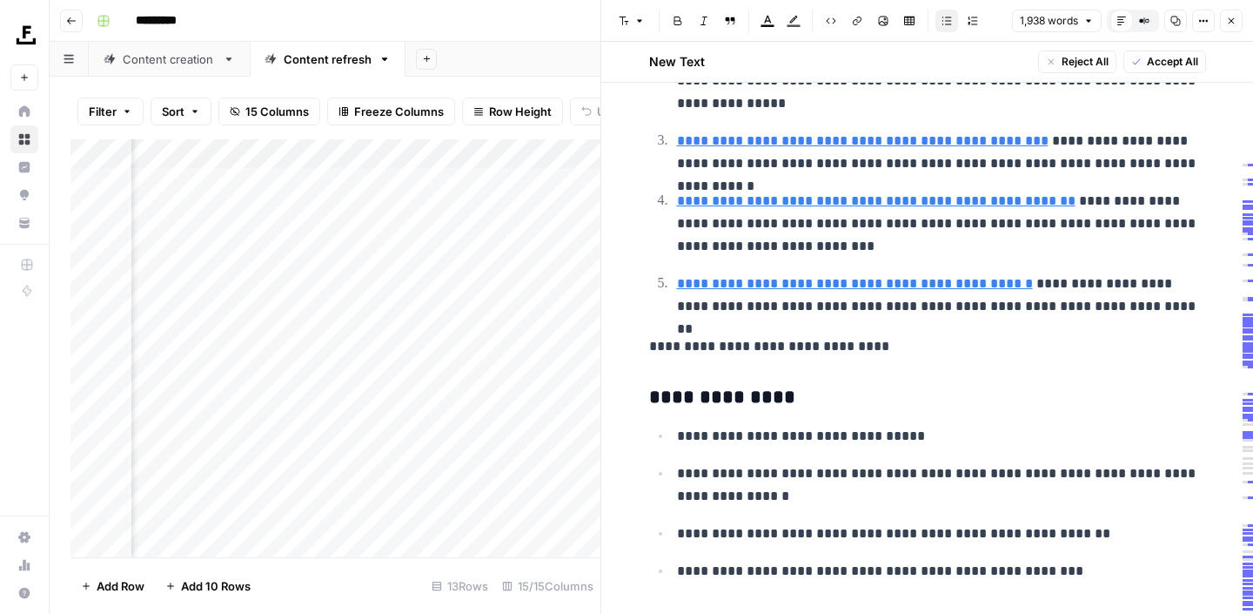
scroll to position [632, 0]
click at [702, 376] on span "Edit with AI" at bounding box center [703, 378] width 55 height 16
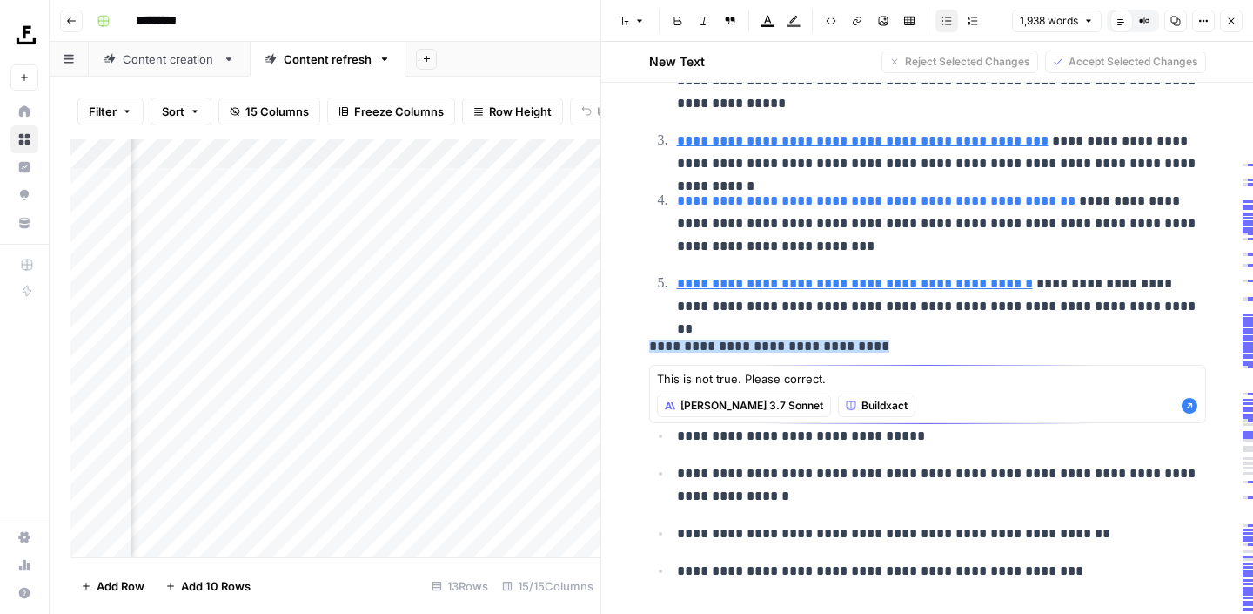
type textarea "This is not true. Please correct."
click at [1188, 406] on icon "button" at bounding box center [1189, 405] width 17 height 17
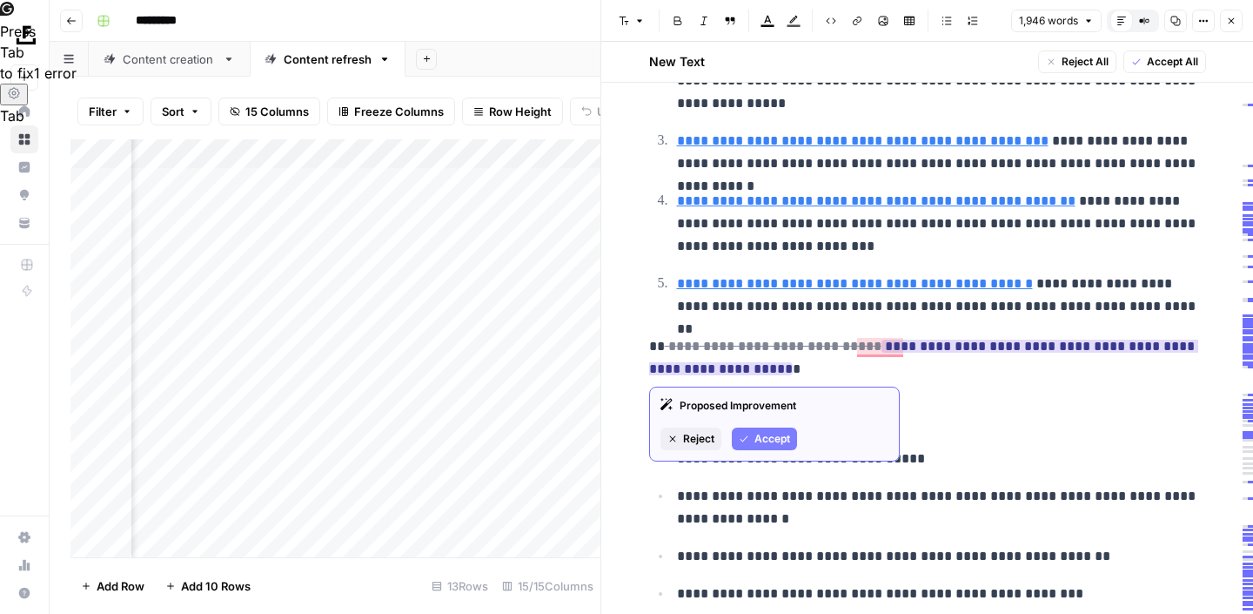
click at [688, 431] on span "Reject" at bounding box center [698, 439] width 31 height 16
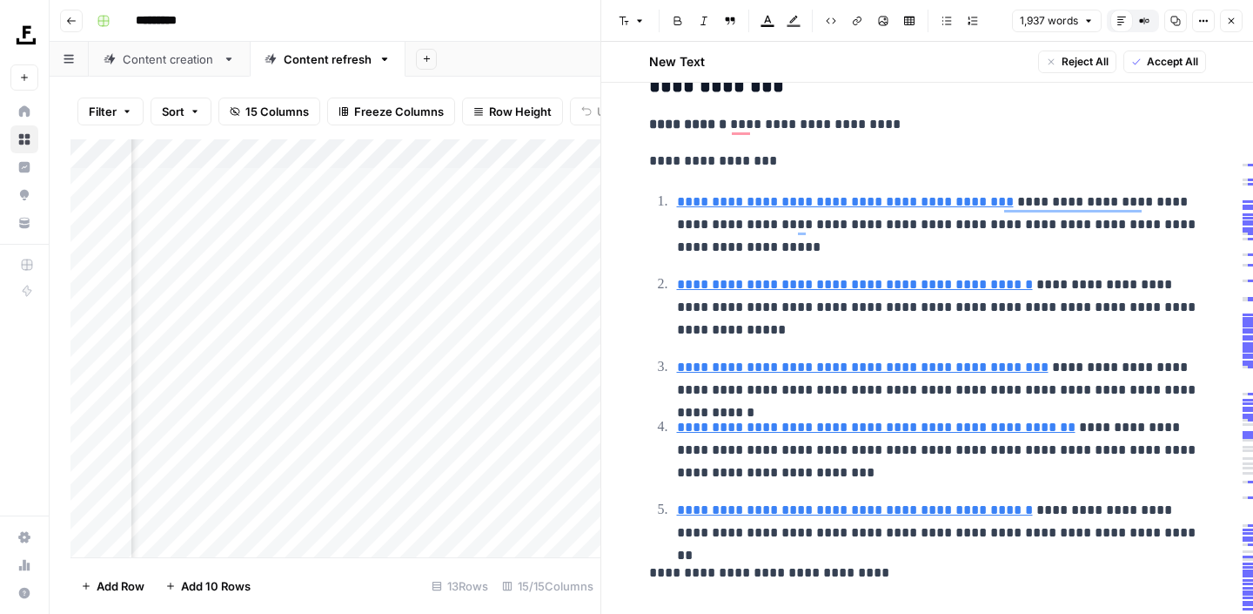
scroll to position [396, 0]
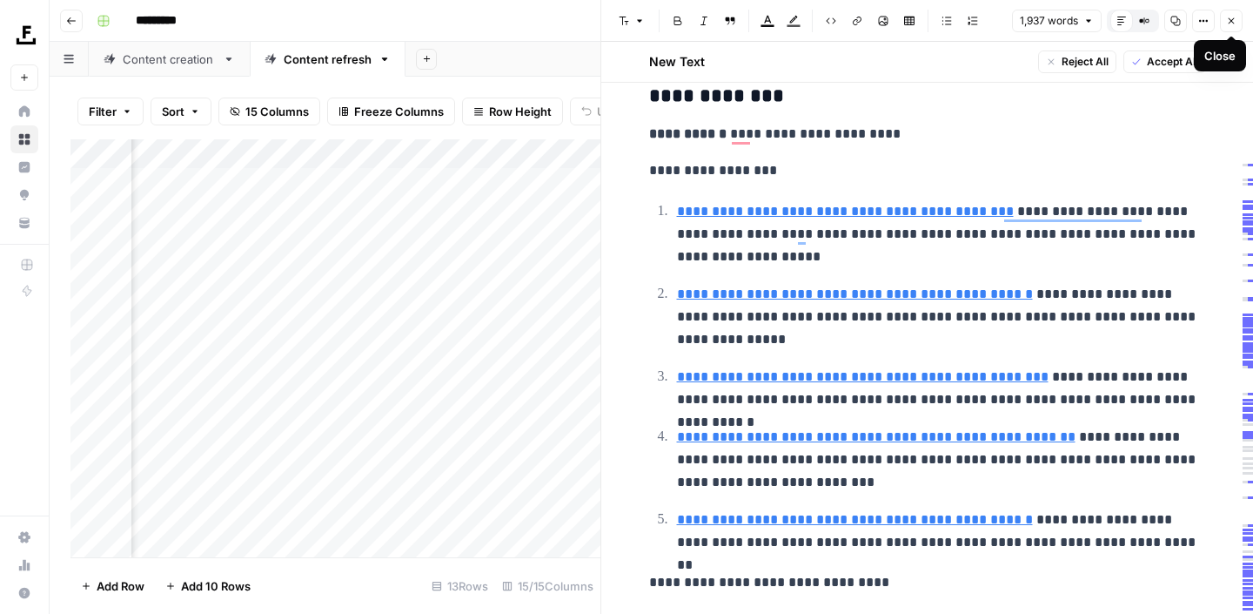
click at [1229, 23] on icon "button" at bounding box center [1231, 21] width 10 height 10
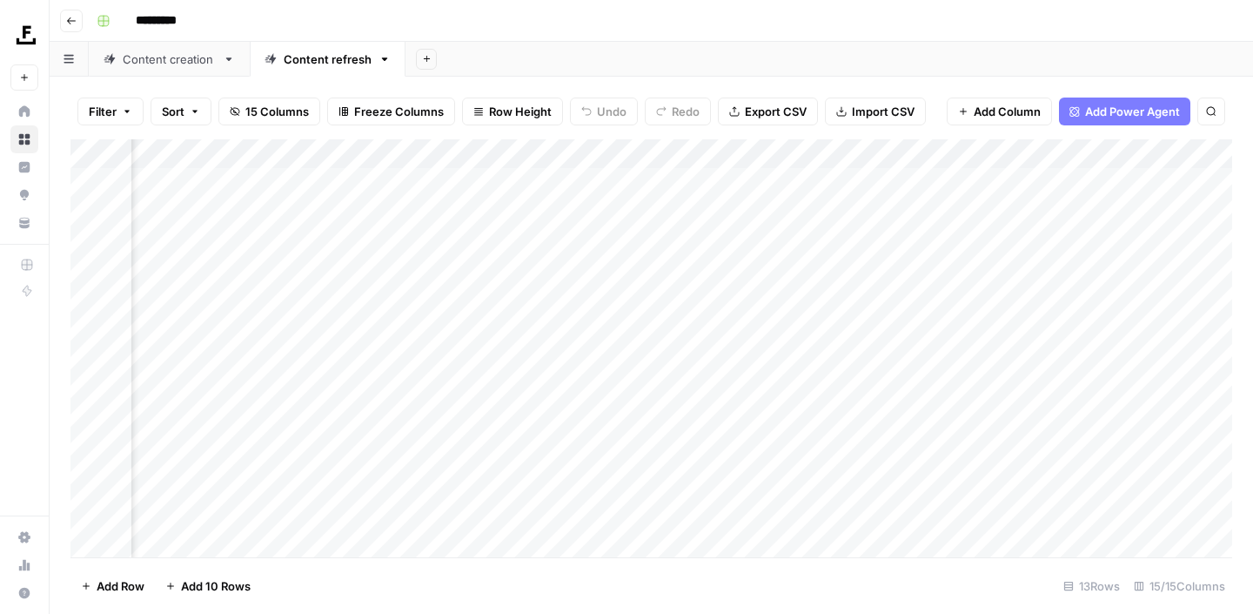
scroll to position [0, 1344]
click at [694, 359] on div "Add Column" at bounding box center [651, 348] width 1162 height 418
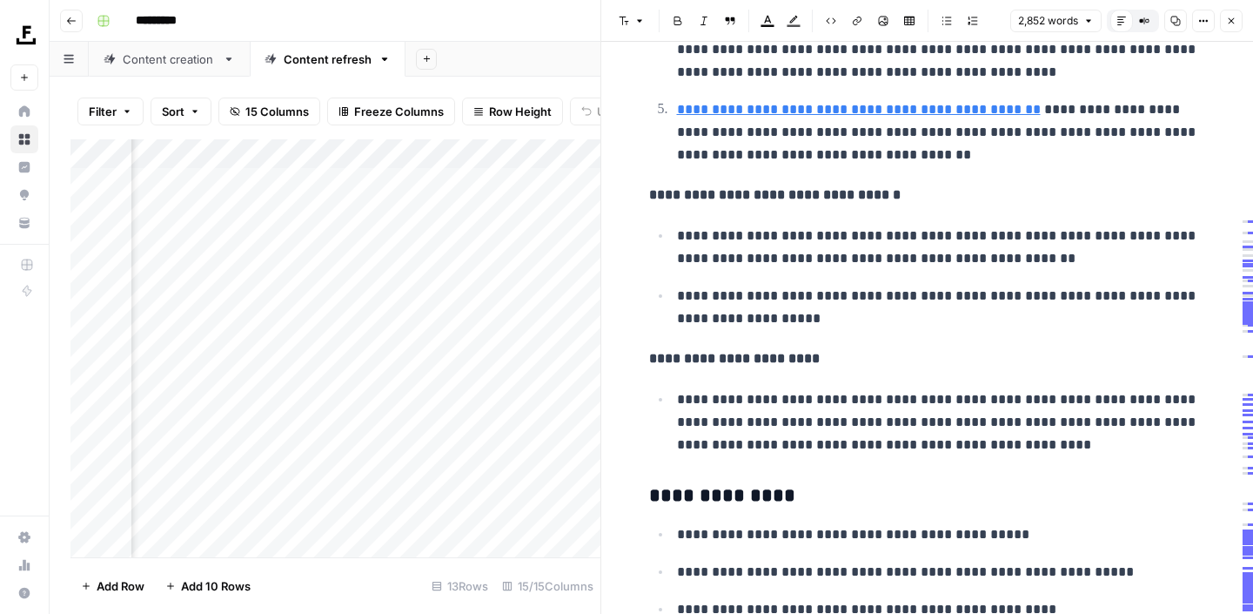
scroll to position [1856, 0]
drag, startPoint x: 1017, startPoint y: 451, endPoint x: 645, endPoint y: 198, distance: 450.4
click at [839, 306] on p "**********" at bounding box center [941, 306] width 529 height 45
drag, startPoint x: 1021, startPoint y: 448, endPoint x: 649, endPoint y: 190, distance: 452.6
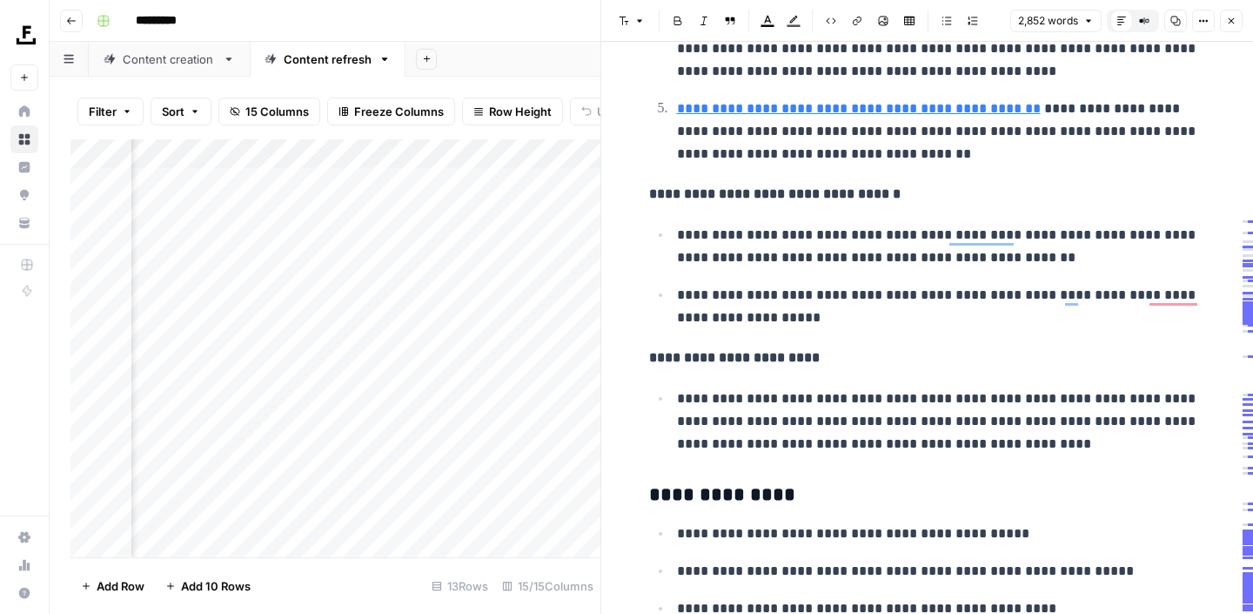
click at [701, 476] on span "Edit with AI" at bounding box center [703, 475] width 55 height 16
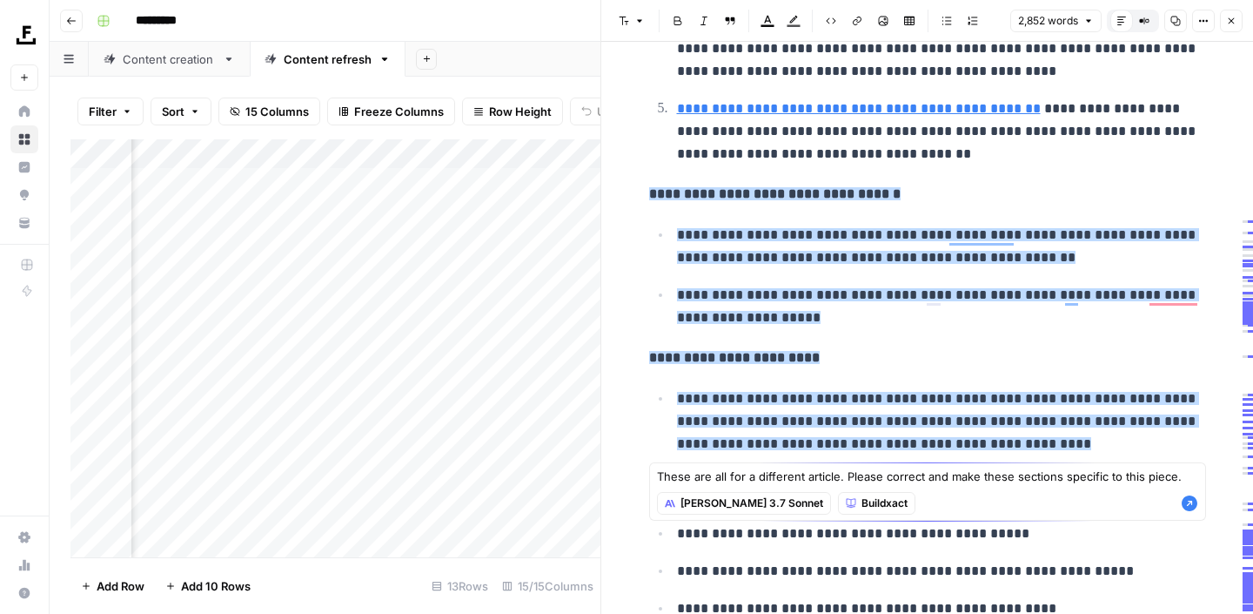
type textarea "These are all for a different article. Please correct and make these sections s…"
click at [1184, 508] on icon "button" at bounding box center [1190, 503] width 16 height 16
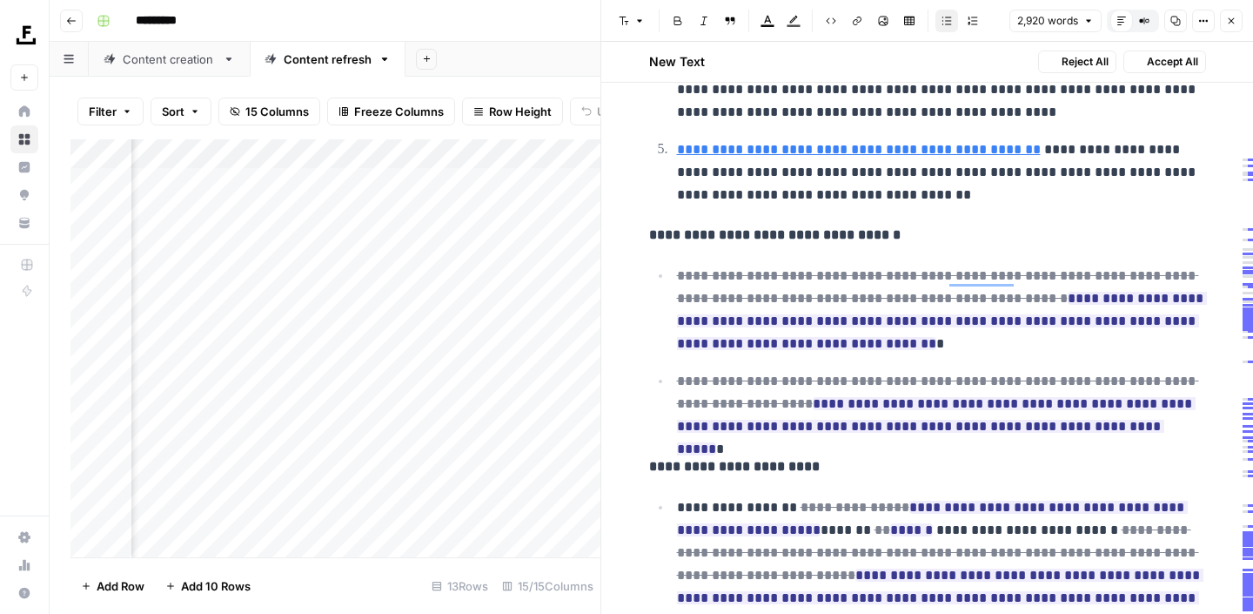
scroll to position [1897, 0]
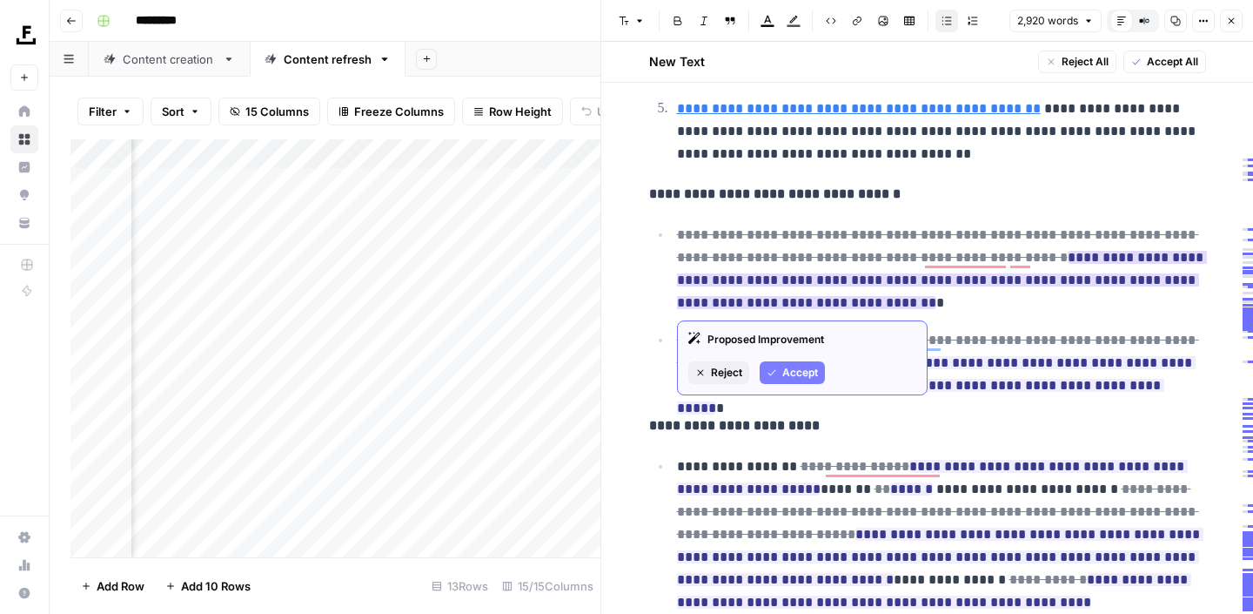
click at [786, 368] on span "Accept" at bounding box center [800, 373] width 36 height 16
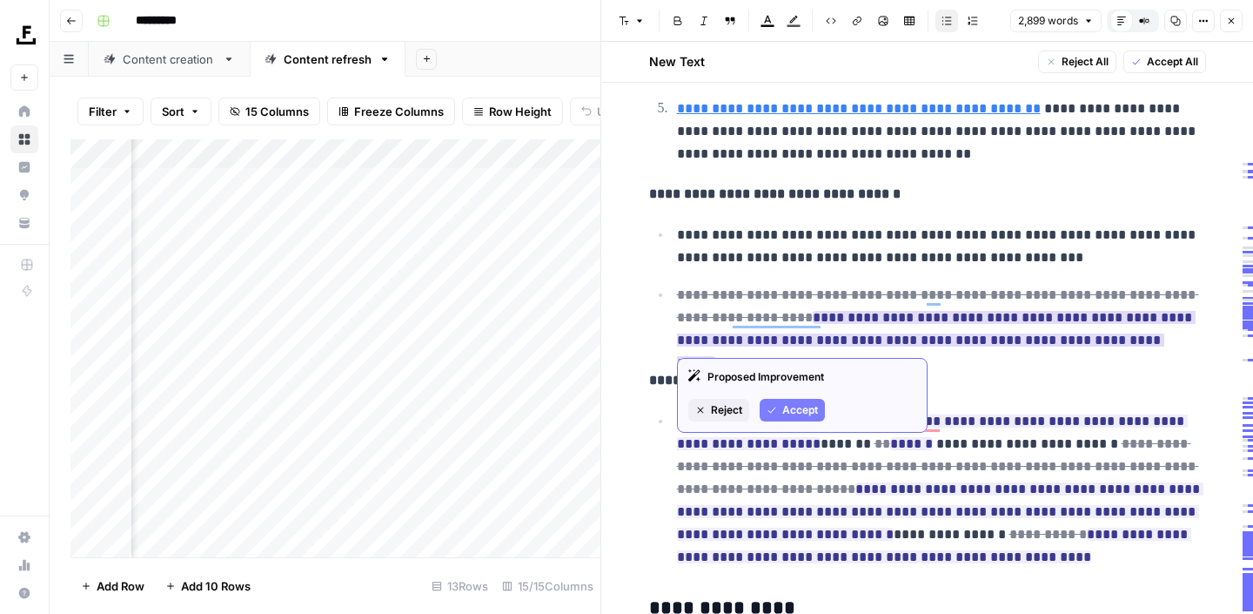
click at [801, 414] on span "Accept" at bounding box center [800, 410] width 36 height 16
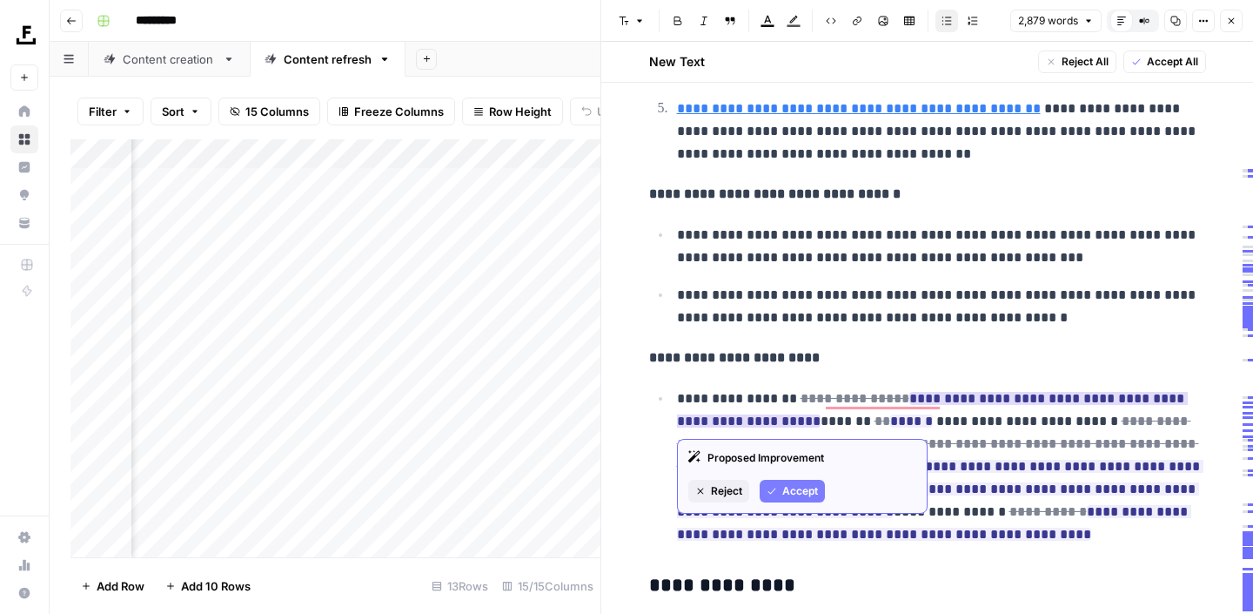
click at [780, 485] on button "Accept" at bounding box center [792, 491] width 65 height 23
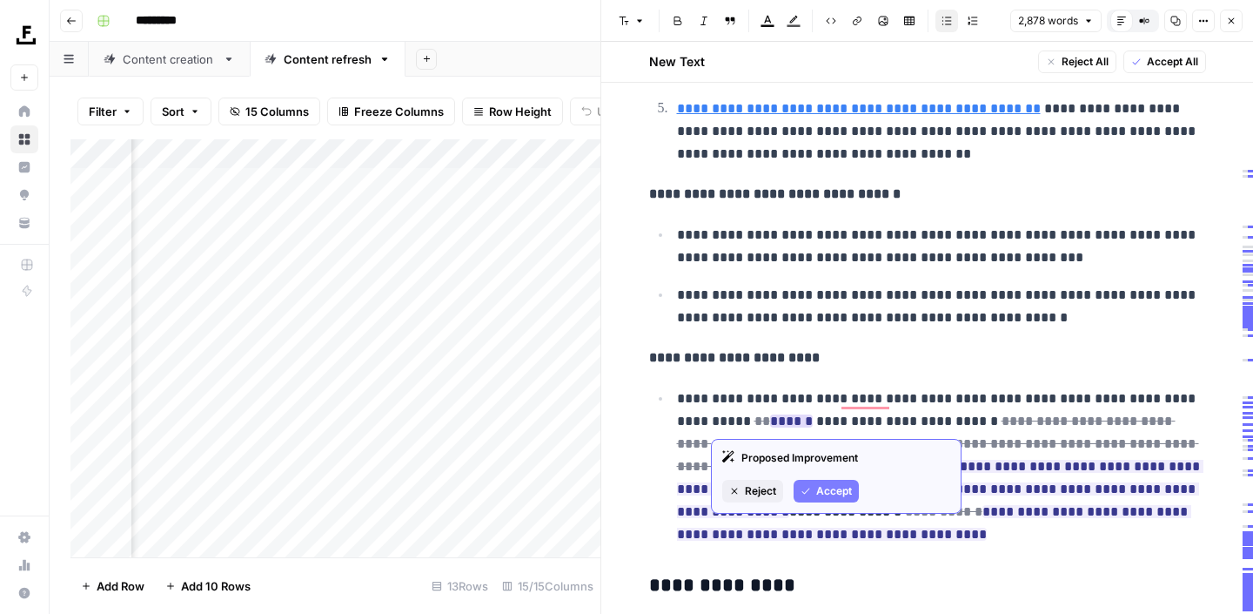
click at [808, 493] on icon "button" at bounding box center [806, 491] width 10 height 10
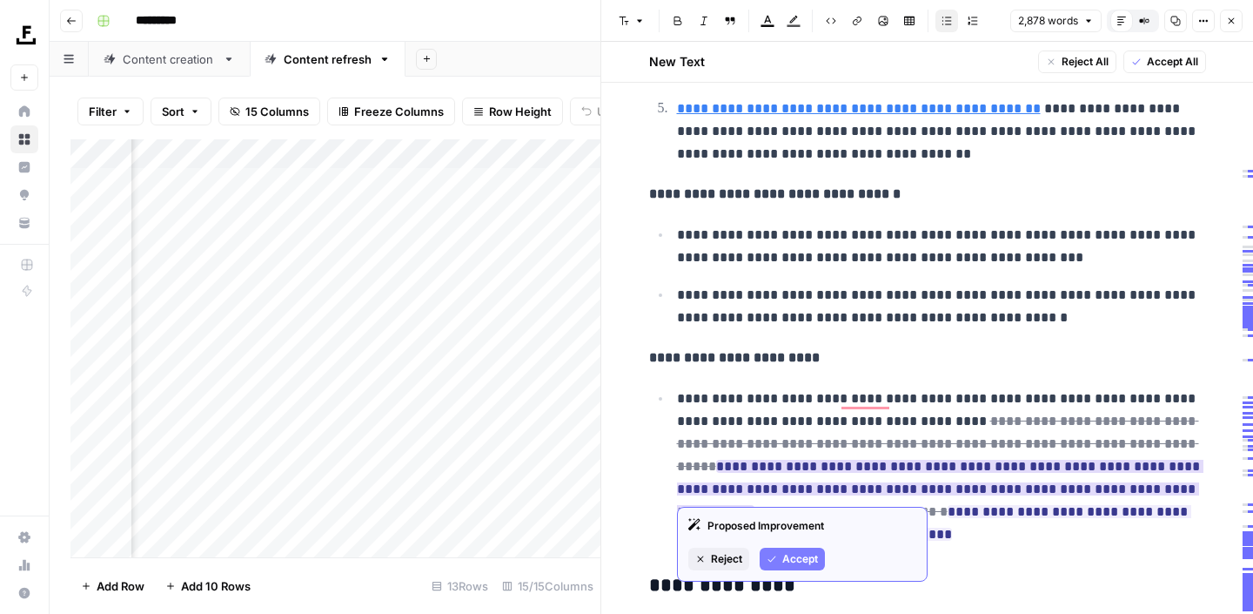
click at [778, 564] on button "Accept" at bounding box center [792, 558] width 65 height 23
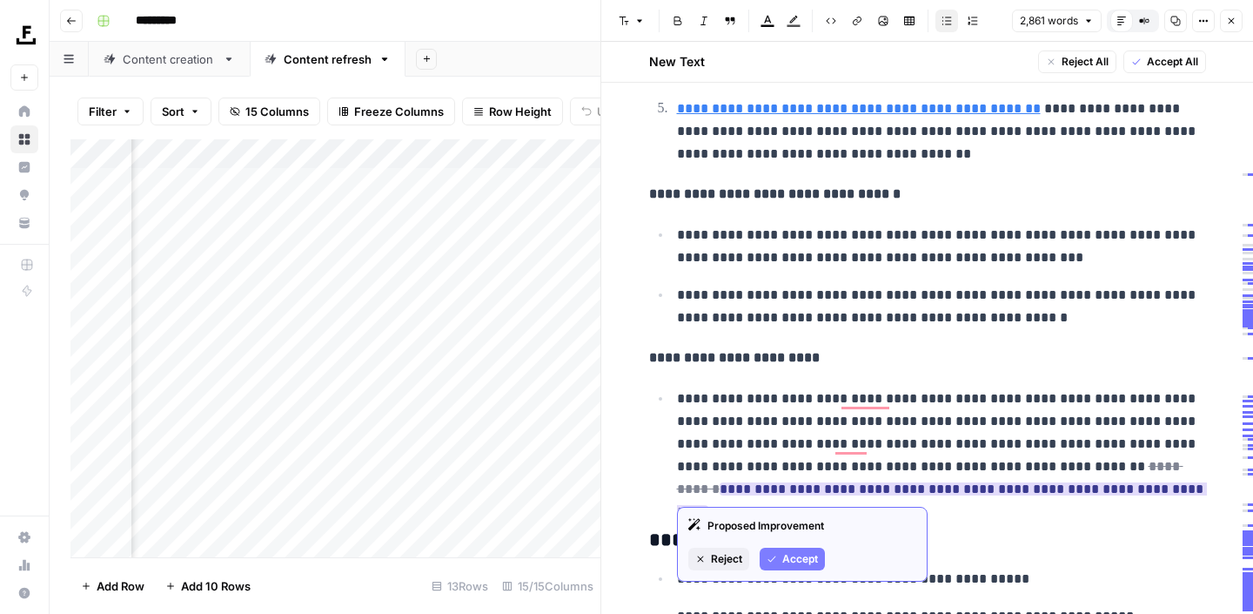
click at [789, 552] on span "Accept" at bounding box center [800, 559] width 36 height 16
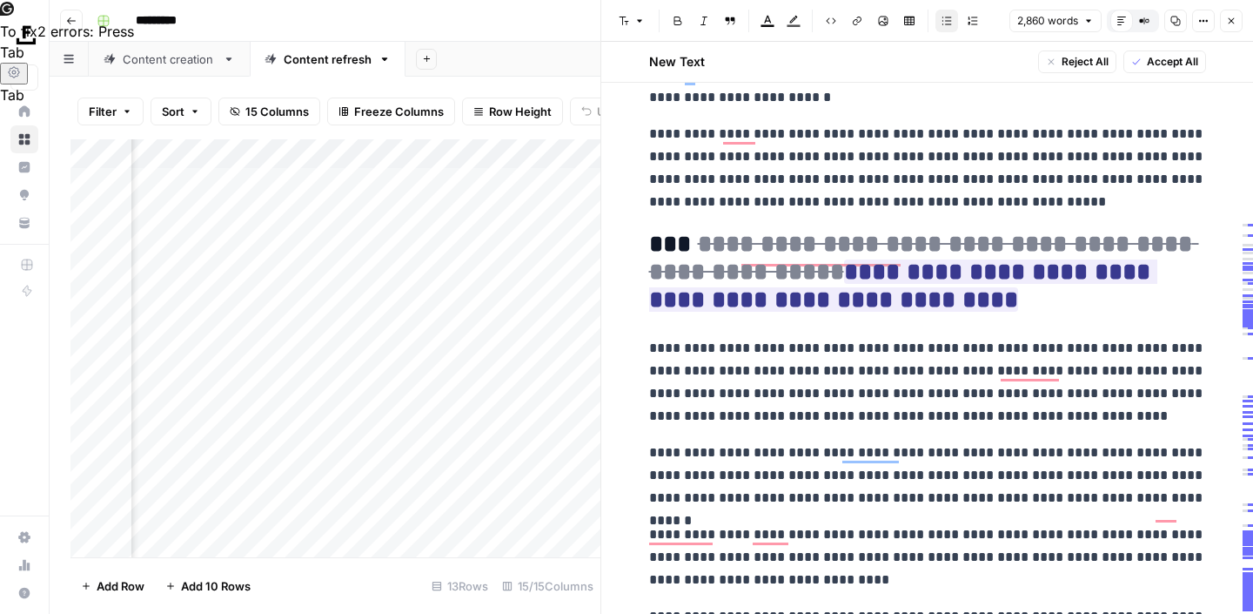
scroll to position [5202, 0]
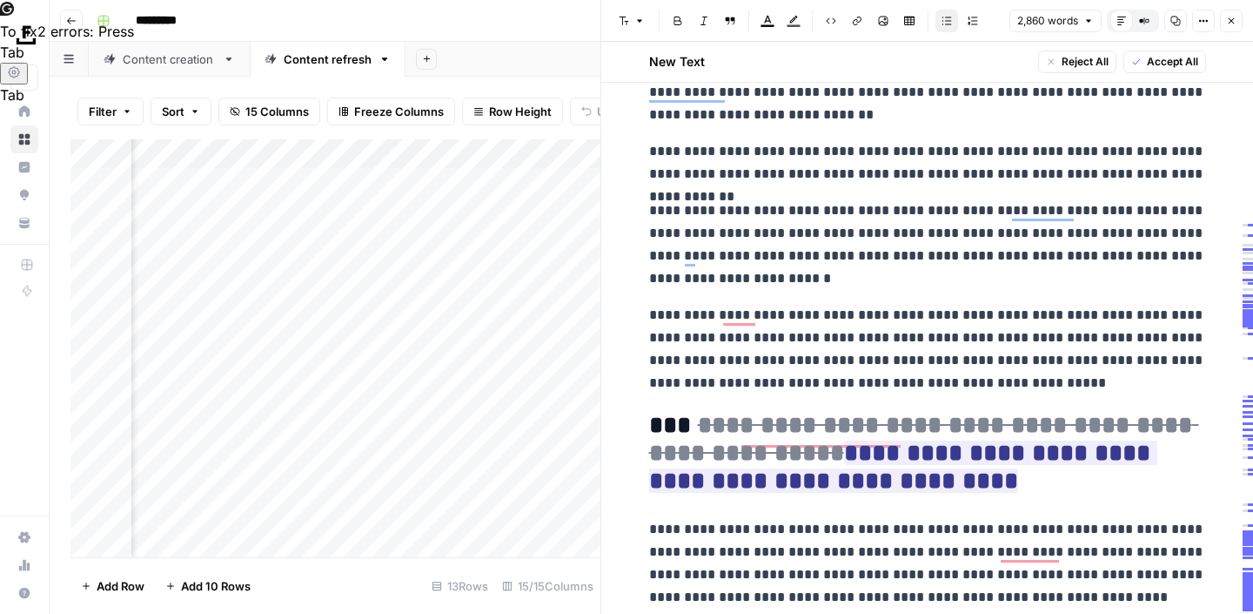
click at [1170, 62] on span "Accept All" at bounding box center [1172, 62] width 51 height 16
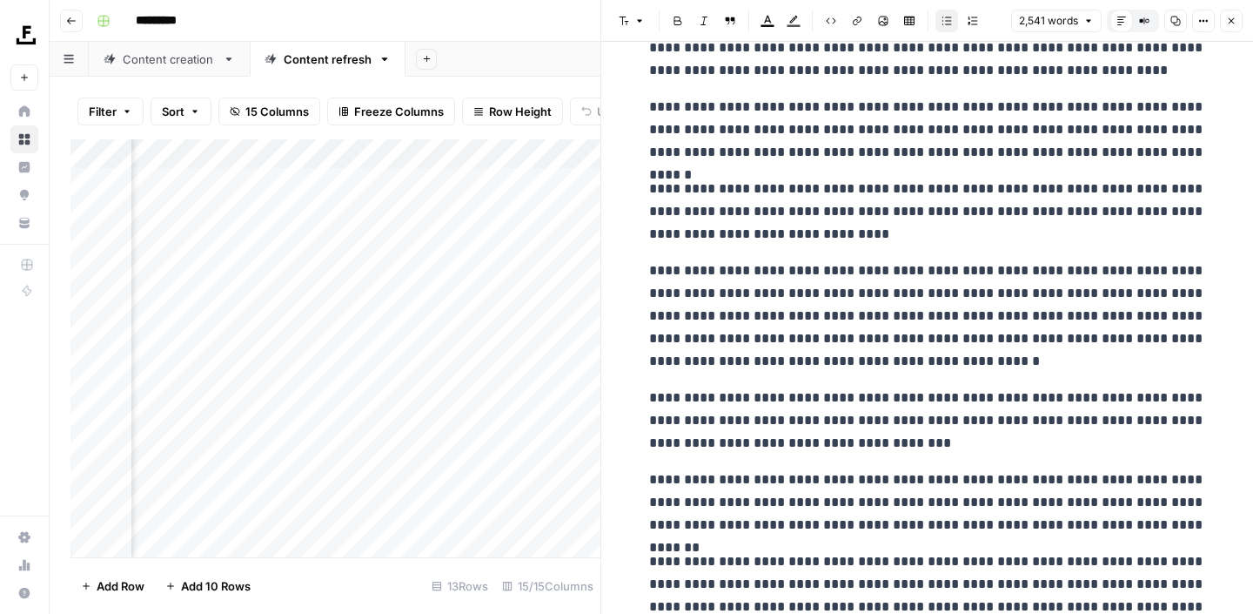
scroll to position [2268, 0]
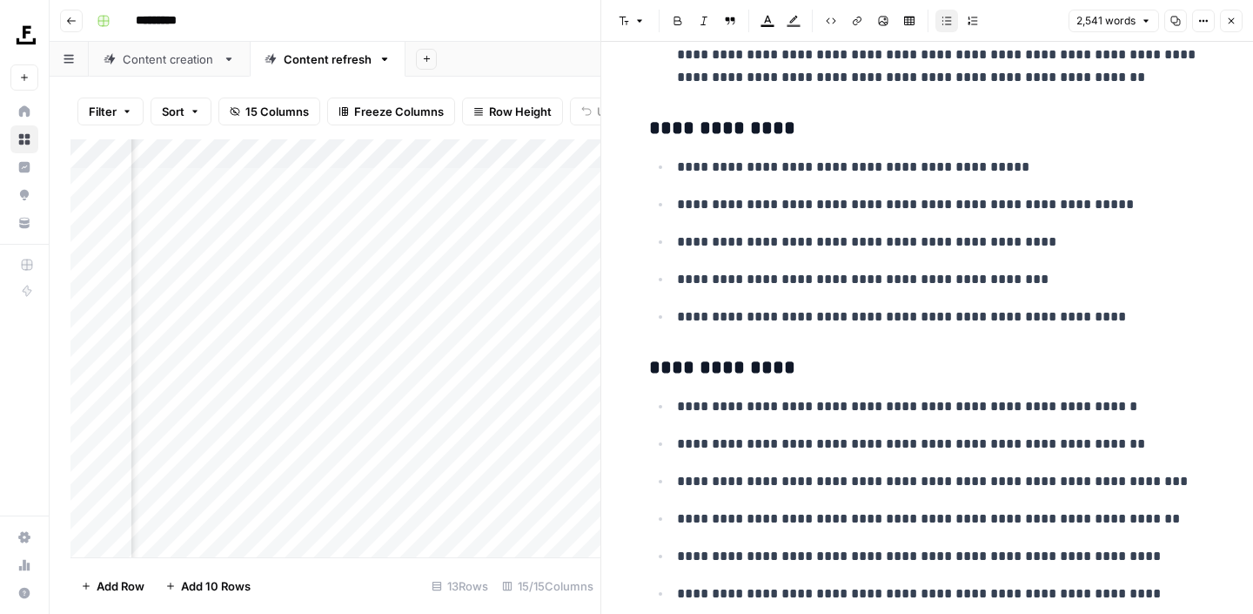
click at [1230, 20] on icon "button" at bounding box center [1232, 21] width 6 height 6
click at [1230, 27] on button "Close" at bounding box center [1231, 21] width 23 height 23
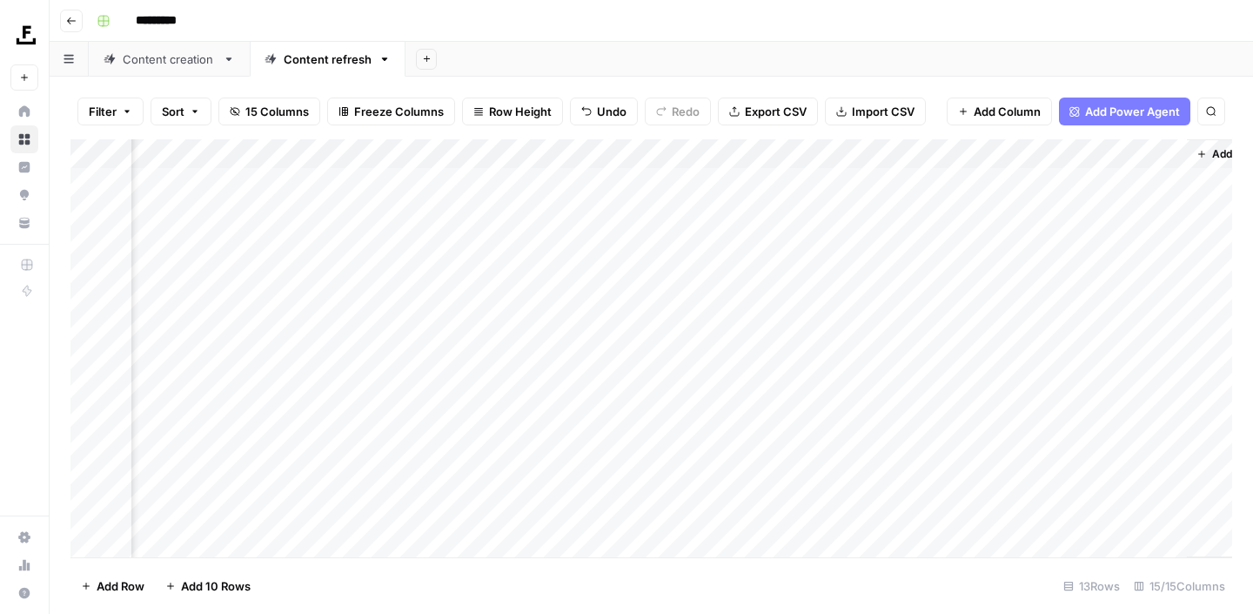
scroll to position [0, 1720]
click at [881, 361] on div "Add Column" at bounding box center [651, 348] width 1162 height 418
click at [1101, 330] on div "Add Column" at bounding box center [651, 348] width 1162 height 418
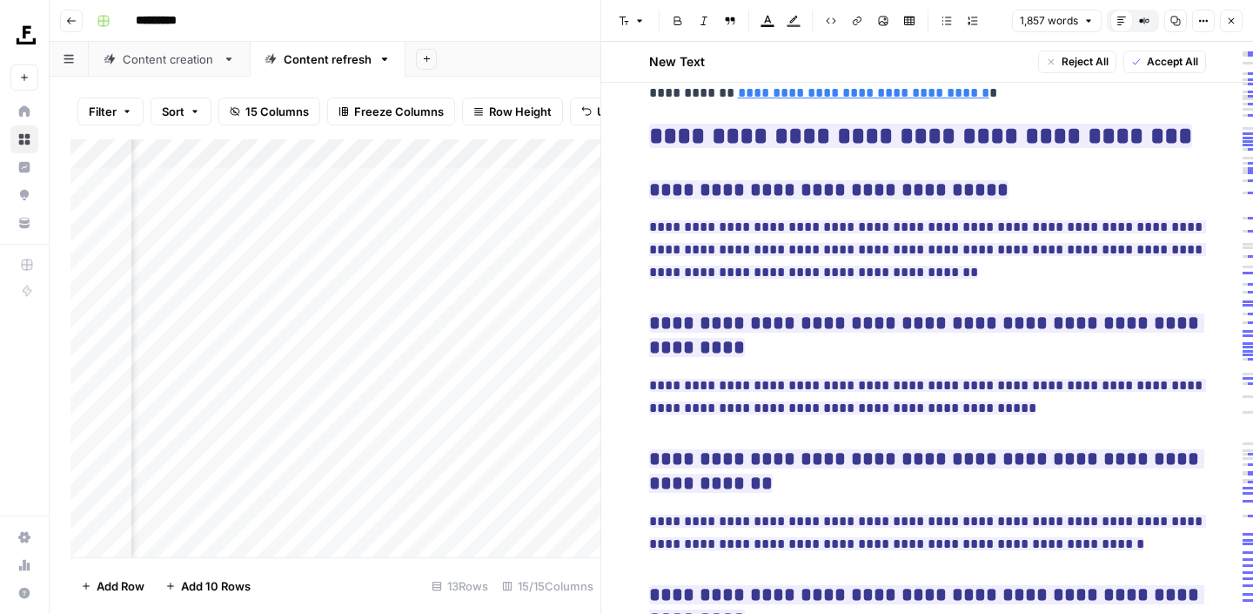
scroll to position [5361, 0]
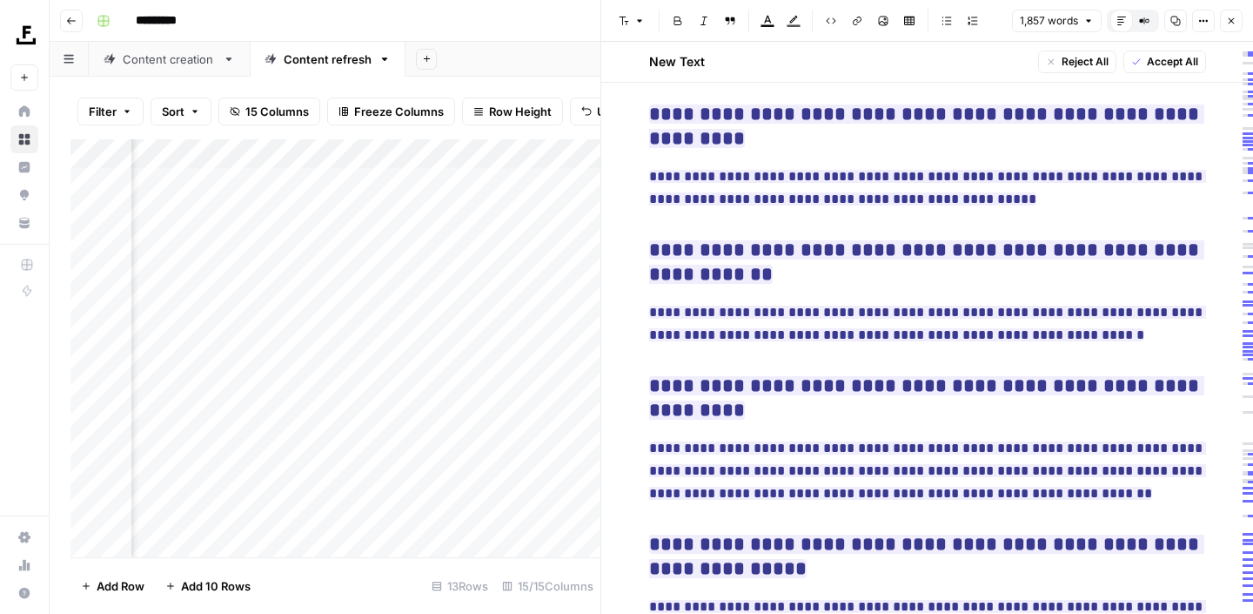
click at [1154, 55] on span "Accept All" at bounding box center [1172, 62] width 51 height 16
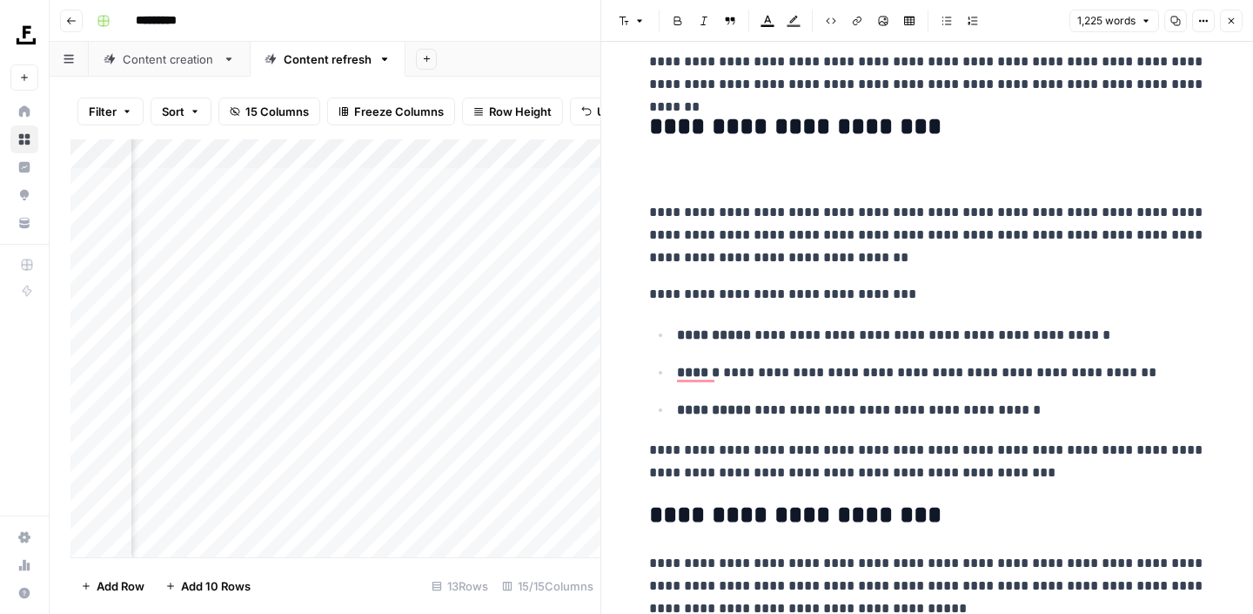
scroll to position [0, 0]
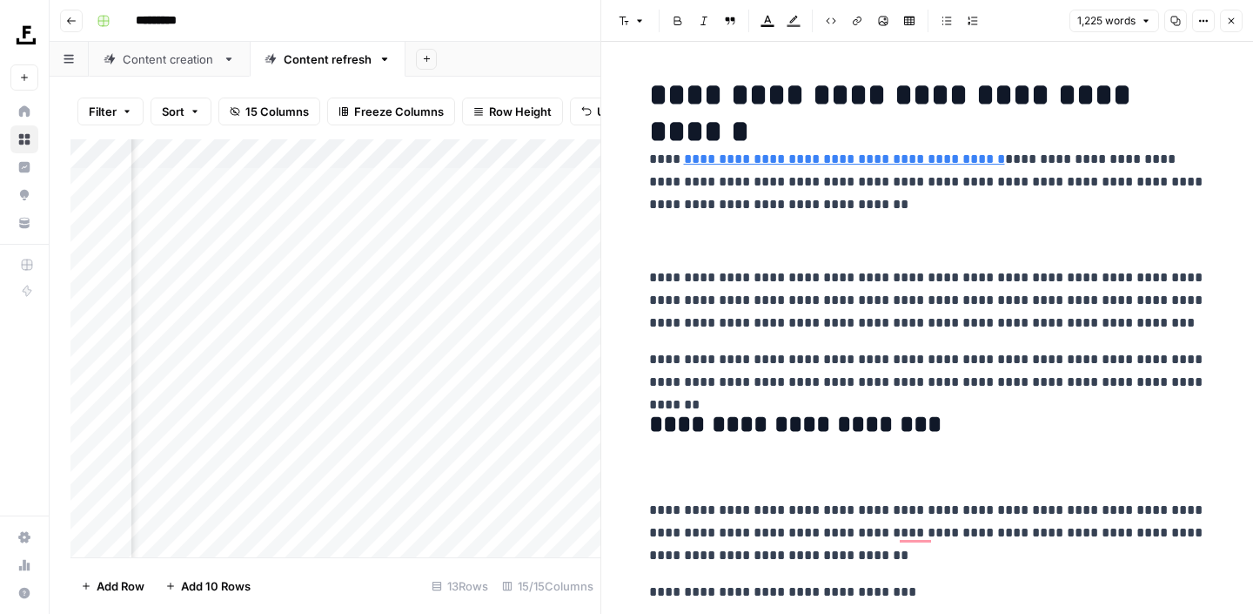
click at [1171, 18] on icon "button" at bounding box center [1176, 22] width 10 height 10
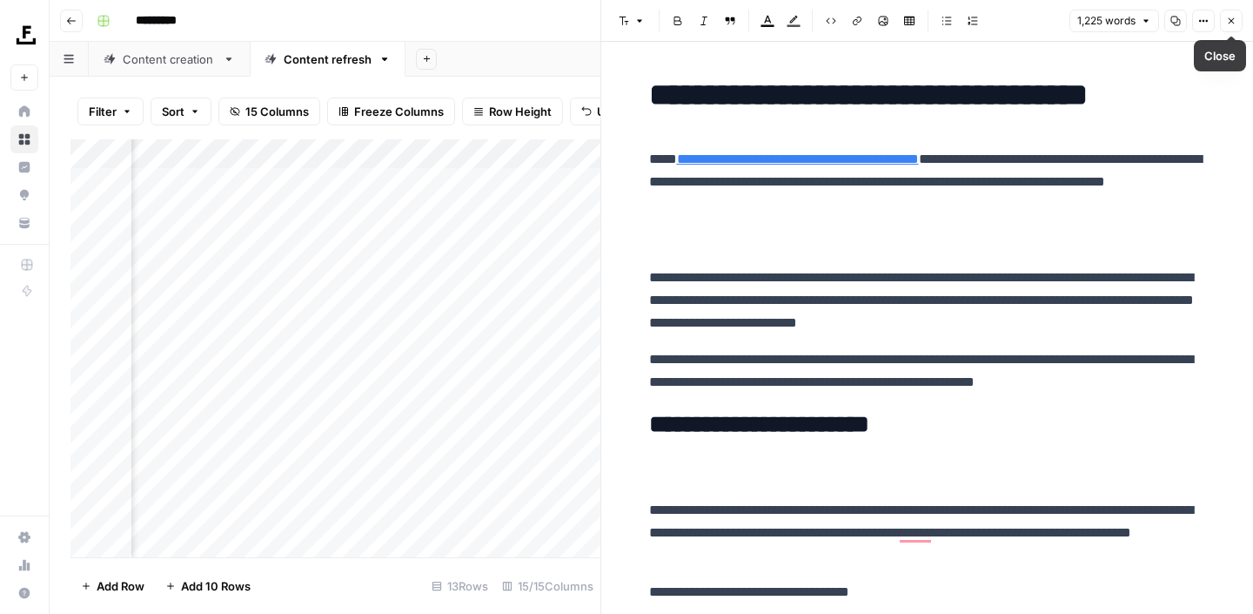
click at [1231, 20] on icon "button" at bounding box center [1232, 21] width 6 height 6
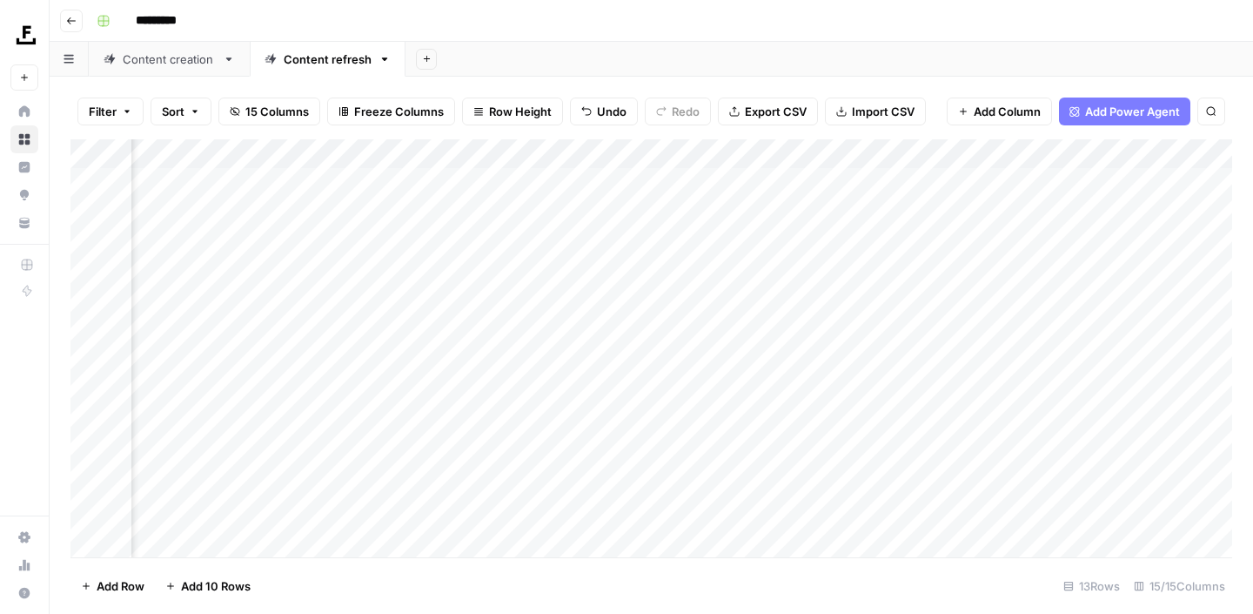
scroll to position [0, 1727]
click at [1097, 359] on div "Add Column" at bounding box center [651, 348] width 1162 height 418
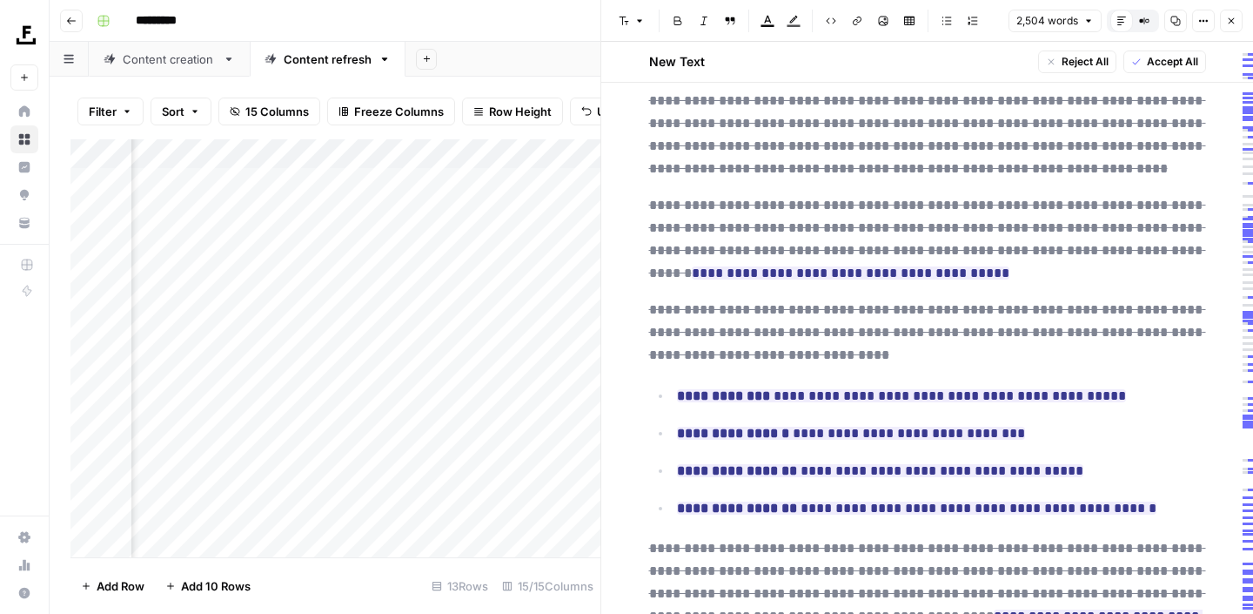
scroll to position [1872, 0]
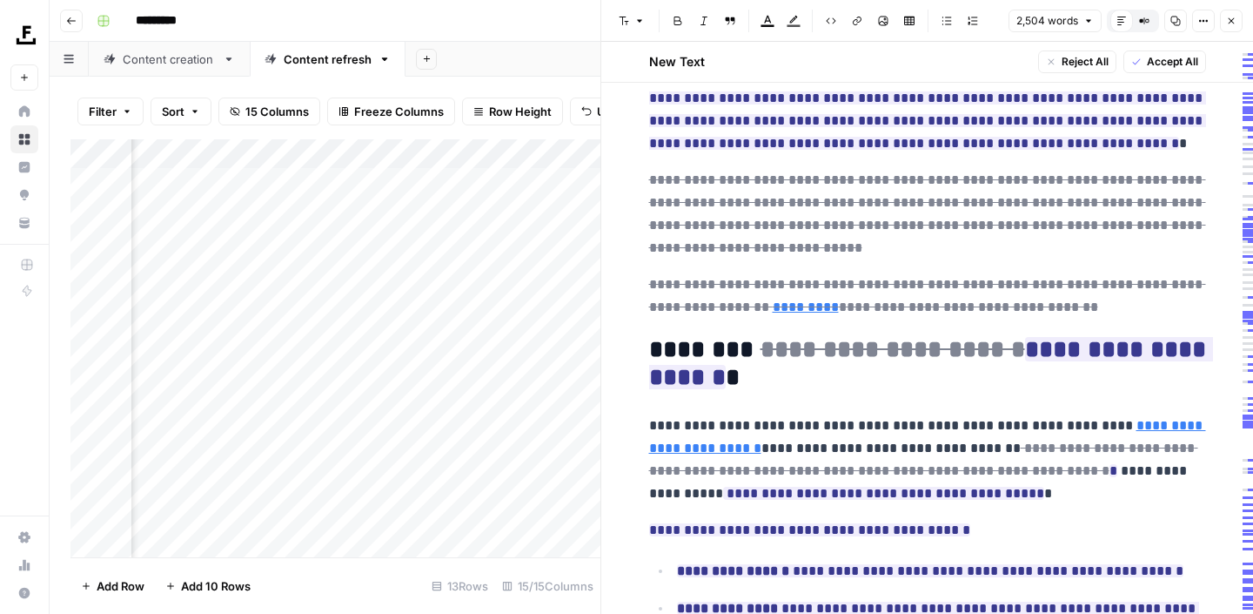
click at [1228, 23] on icon "button" at bounding box center [1231, 21] width 10 height 10
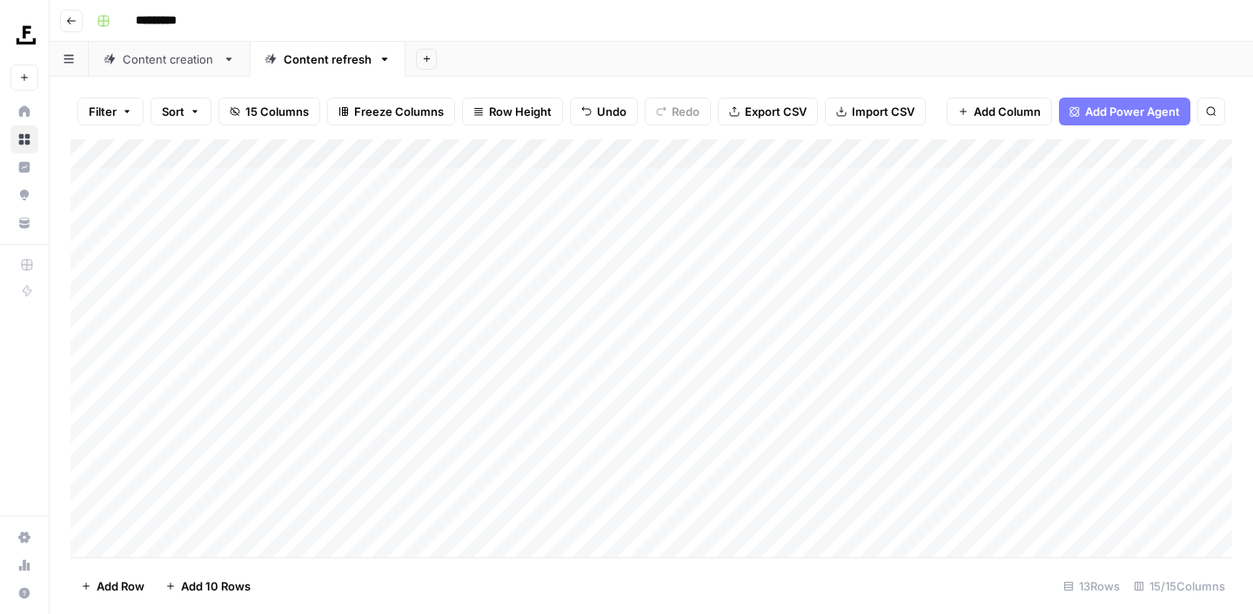
click at [193, 61] on div "Content creation" at bounding box center [169, 58] width 93 height 17
click at [204, 299] on div "Add Column" at bounding box center [651, 241] width 1162 height 205
click at [523, 414] on div "Add Column" at bounding box center [651, 348] width 1162 height 418
click at [811, 300] on div "Add Column" at bounding box center [651, 241] width 1162 height 205
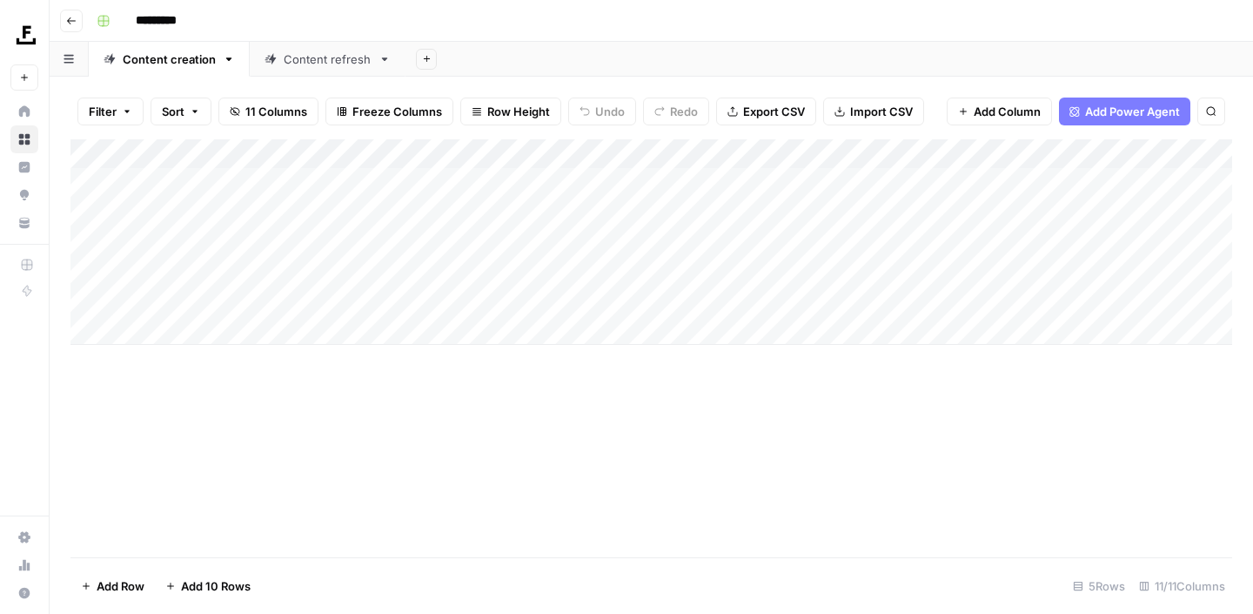
click at [870, 305] on div "Add Column" at bounding box center [651, 241] width 1162 height 205
click at [88, 211] on div "Add Column" at bounding box center [651, 241] width 1162 height 205
click at [111, 596] on button "Delete 1 Row" at bounding box center [115, 586] width 91 height 28
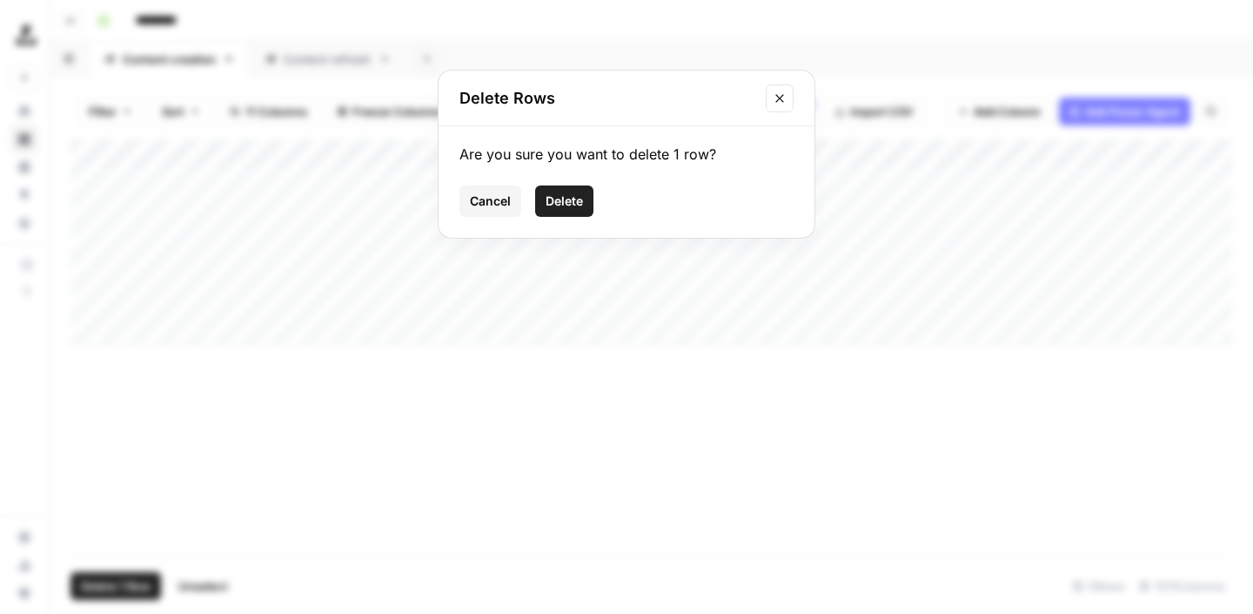
click at [571, 198] on span "Delete" at bounding box center [564, 200] width 37 height 17
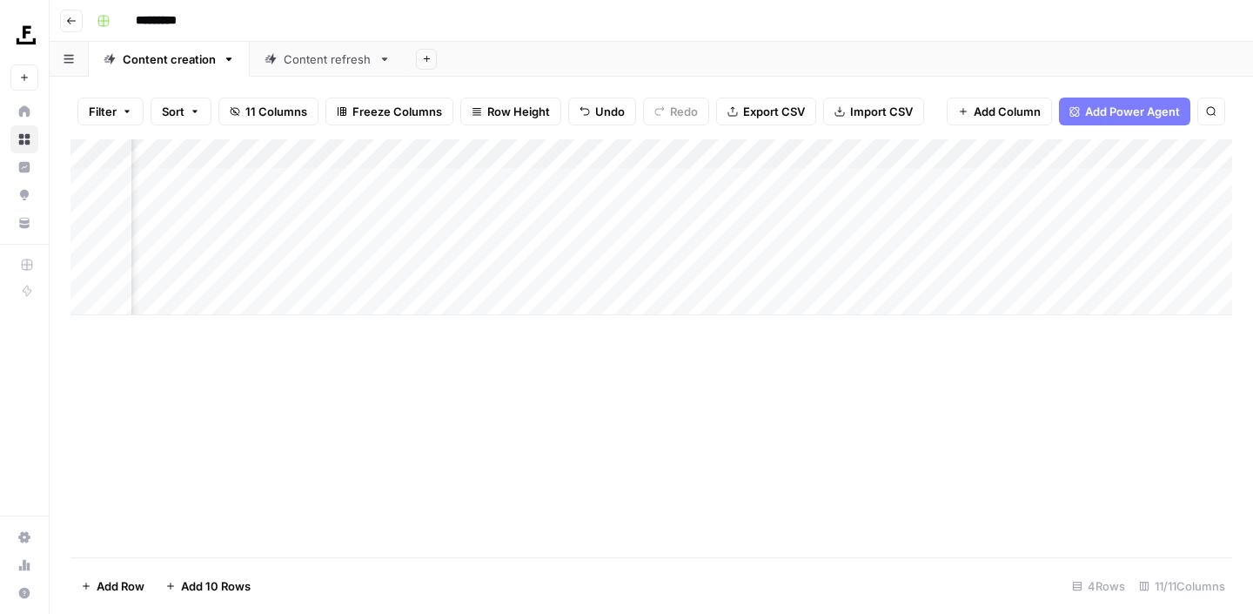
scroll to position [0, 194]
click at [742, 267] on div "Add Column" at bounding box center [651, 227] width 1162 height 176
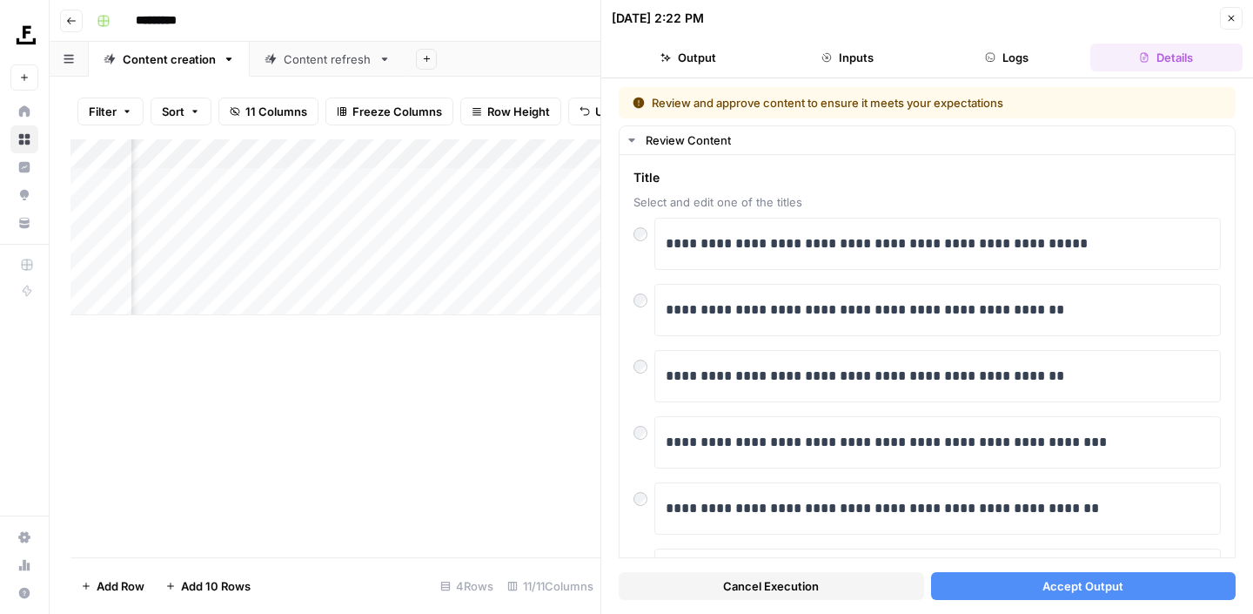
click at [1023, 587] on button "Accept Output" at bounding box center [1083, 586] width 305 height 28
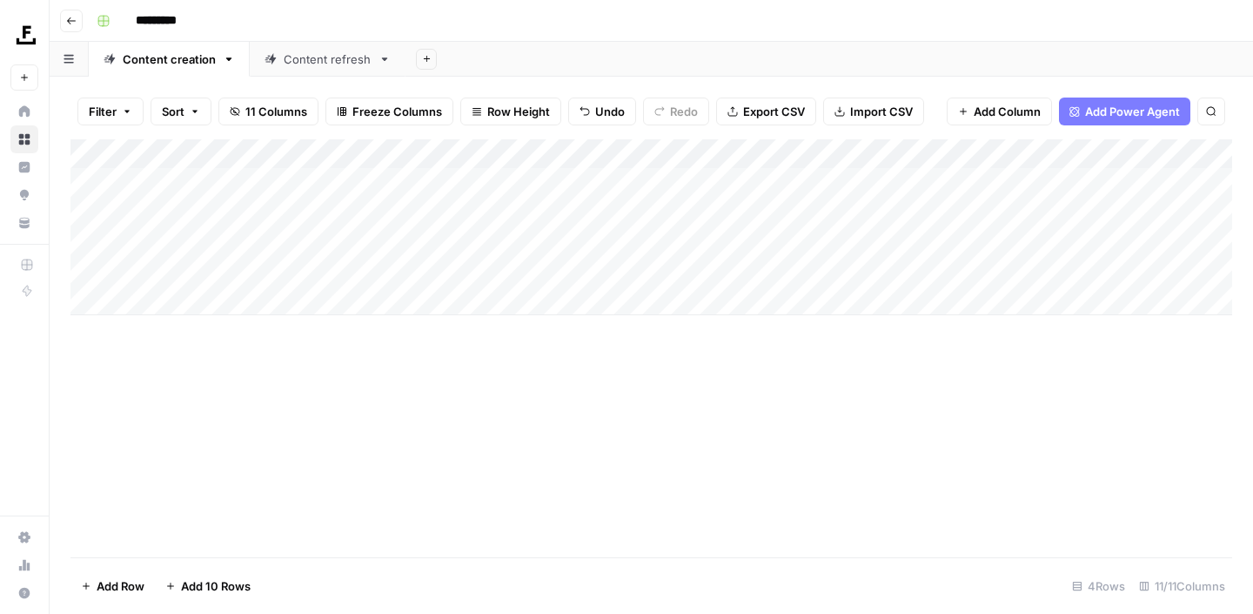
click at [858, 275] on div "Add Column" at bounding box center [651, 227] width 1162 height 176
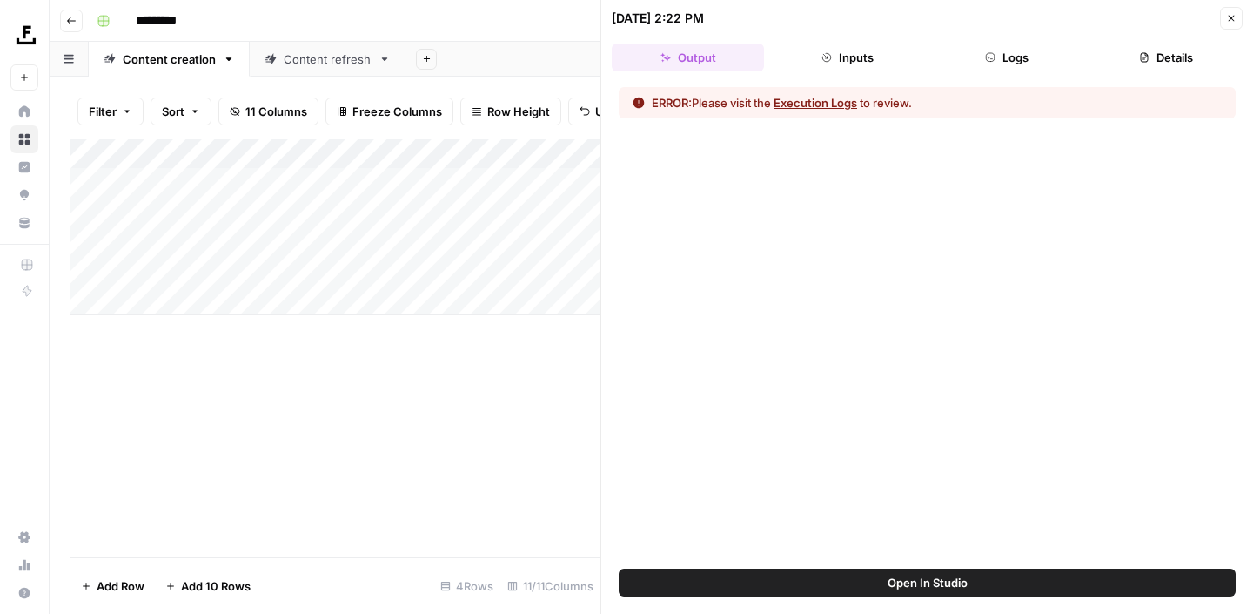
click at [824, 104] on button "Execution Logs" at bounding box center [816, 102] width 84 height 17
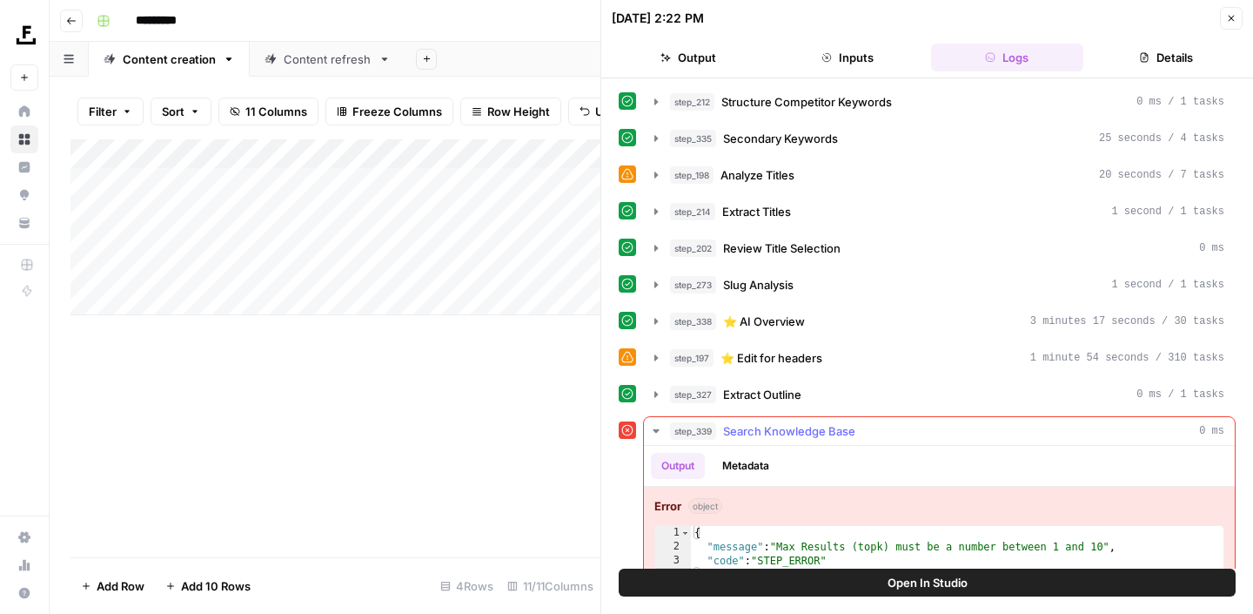
scroll to position [32, 0]
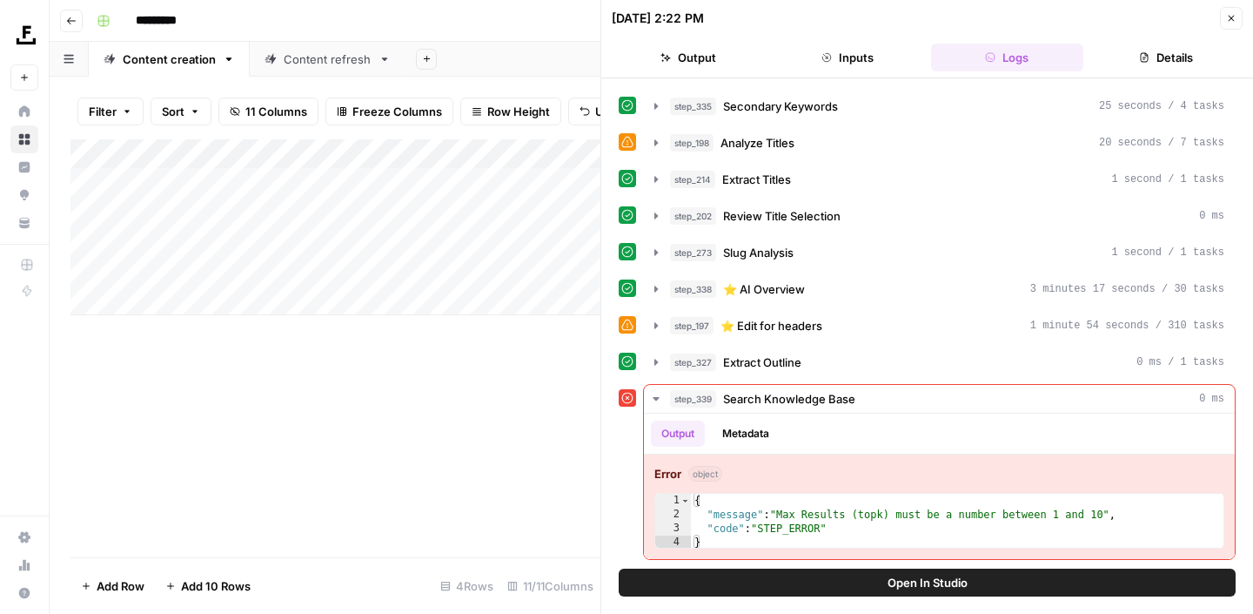
click at [866, 574] on button "Open In Studio" at bounding box center [927, 582] width 617 height 28
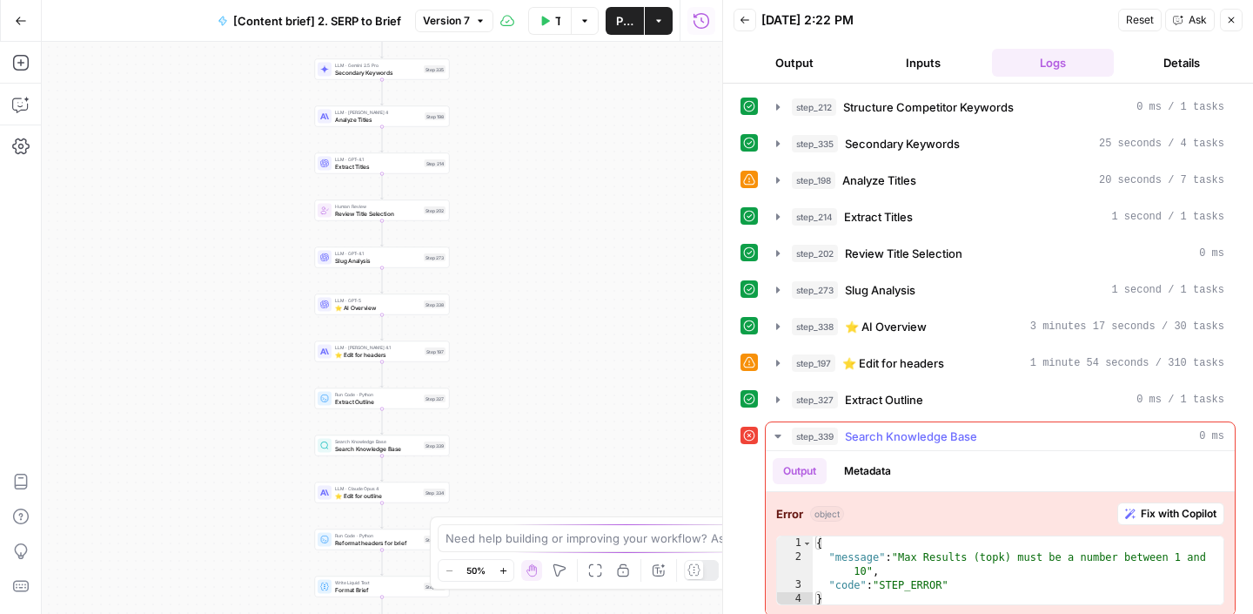
scroll to position [11, 0]
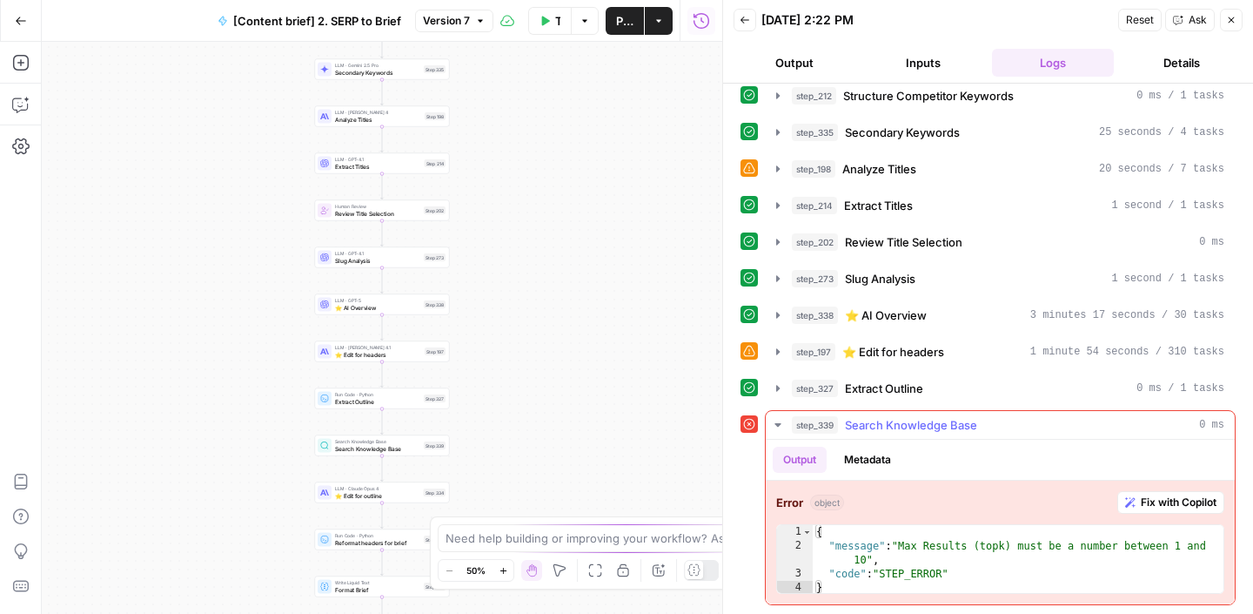
click at [1170, 498] on span "Fix with Copilot" at bounding box center [1179, 502] width 76 height 16
click at [1150, 504] on span "Fix with Copilot" at bounding box center [1179, 502] width 76 height 16
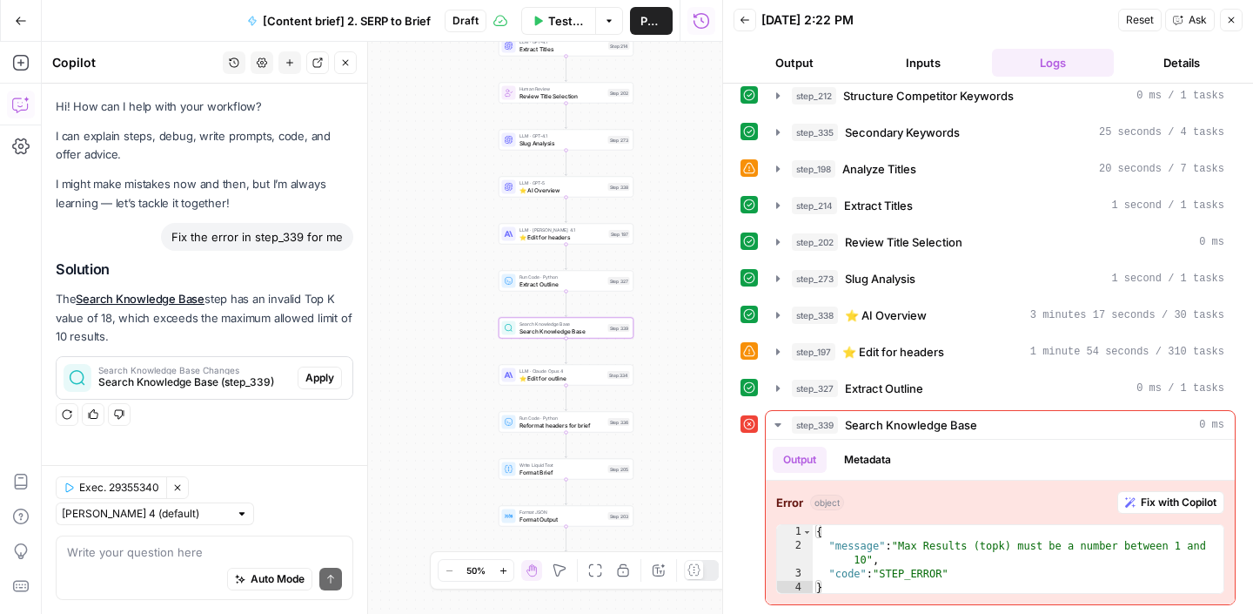
click at [329, 377] on span "Apply" at bounding box center [319, 378] width 29 height 16
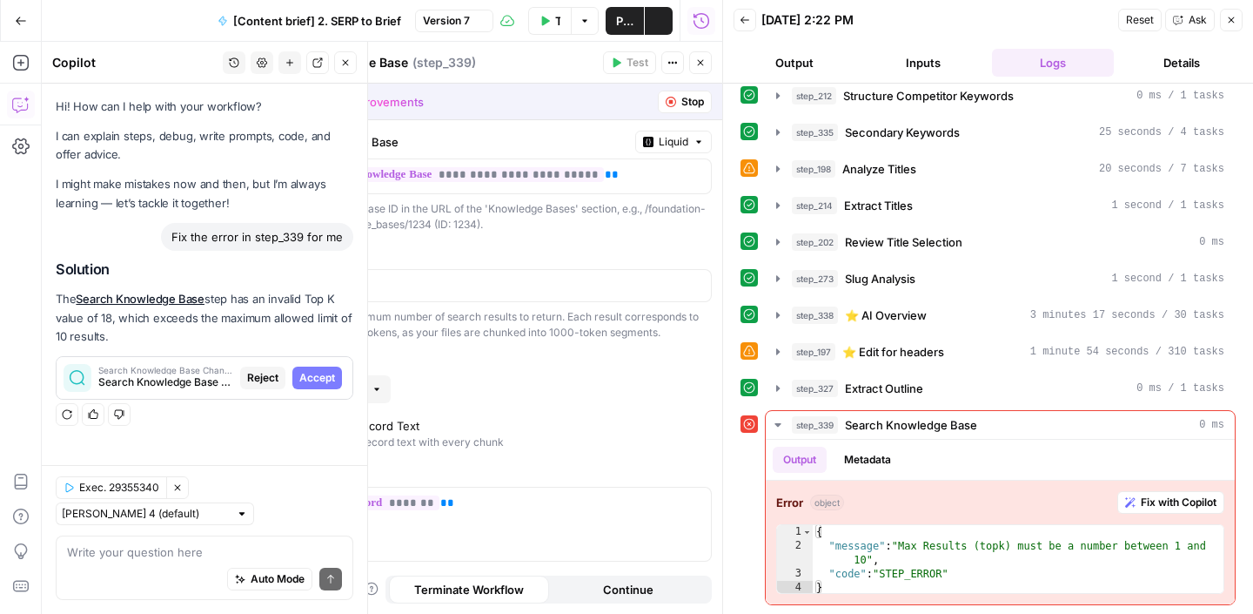
click at [328, 377] on span "Accept" at bounding box center [317, 378] width 36 height 16
type input "10"
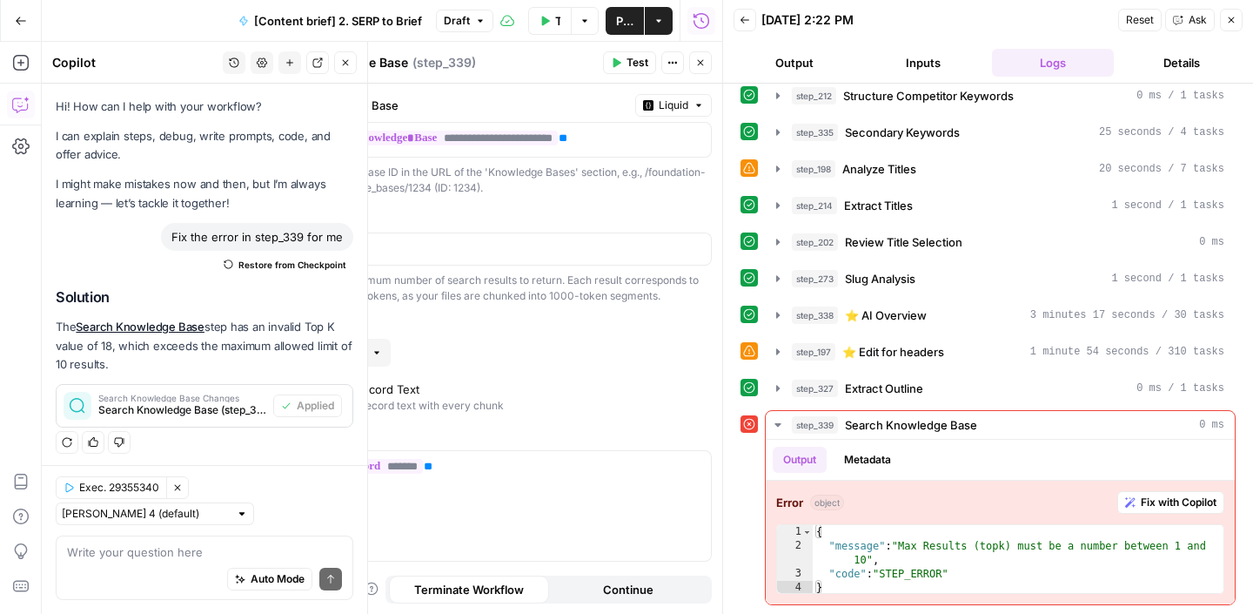
click at [627, 61] on span "Test" at bounding box center [638, 63] width 22 height 16
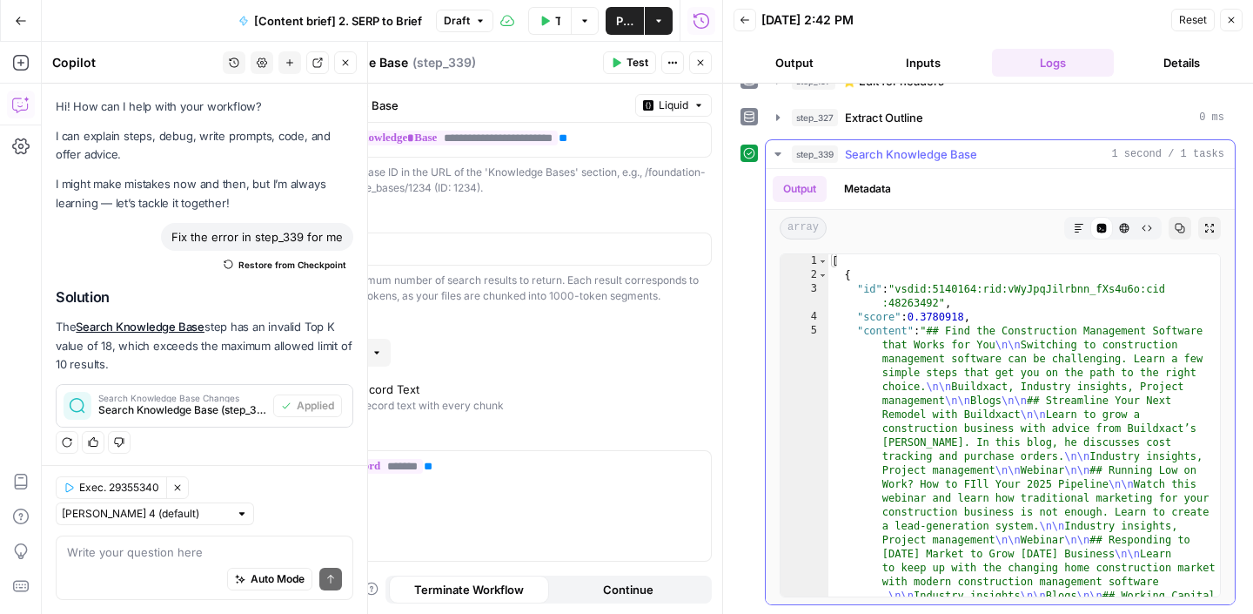
scroll to position [0, 0]
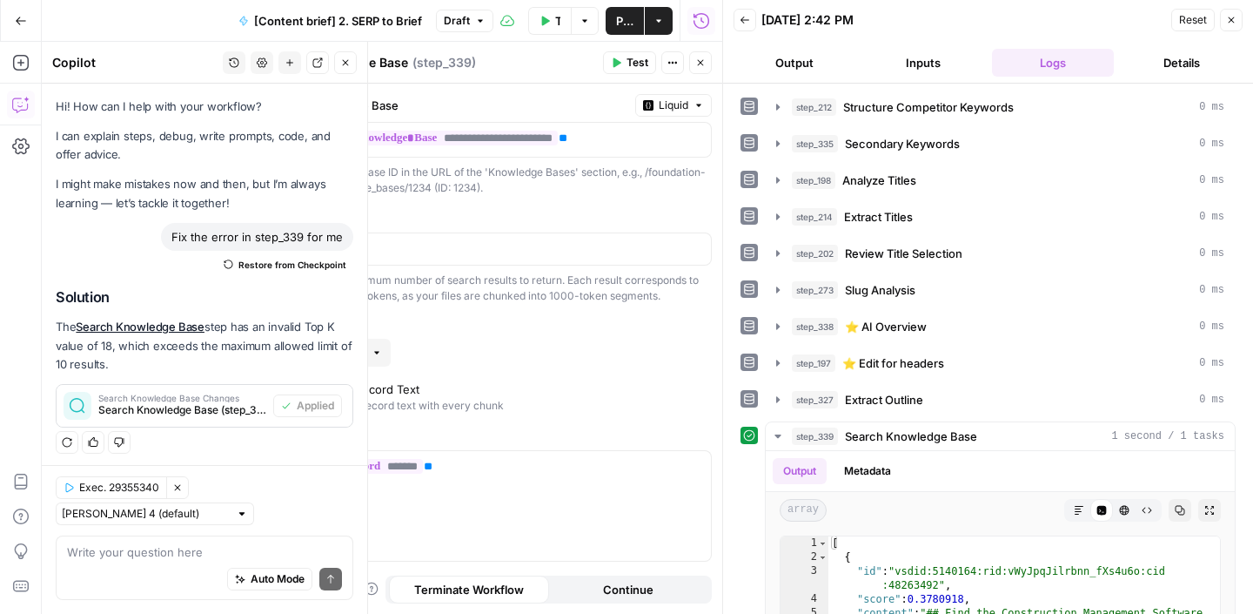
click at [705, 69] on button "Close" at bounding box center [700, 62] width 23 height 23
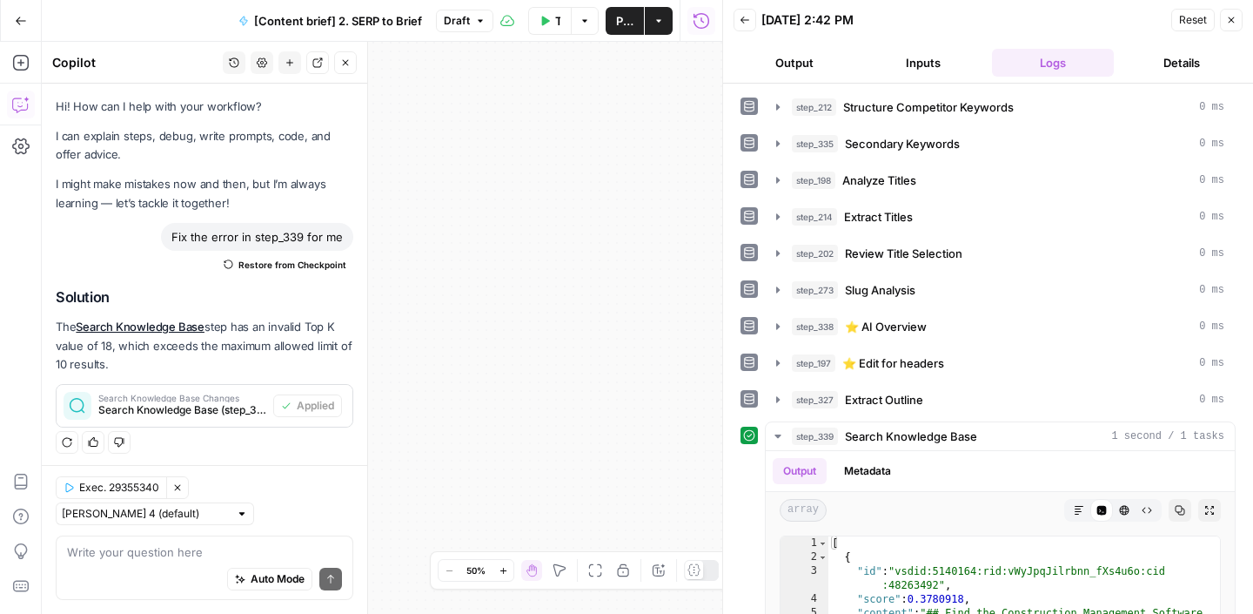
click at [1237, 22] on button "Close" at bounding box center [1231, 20] width 23 height 23
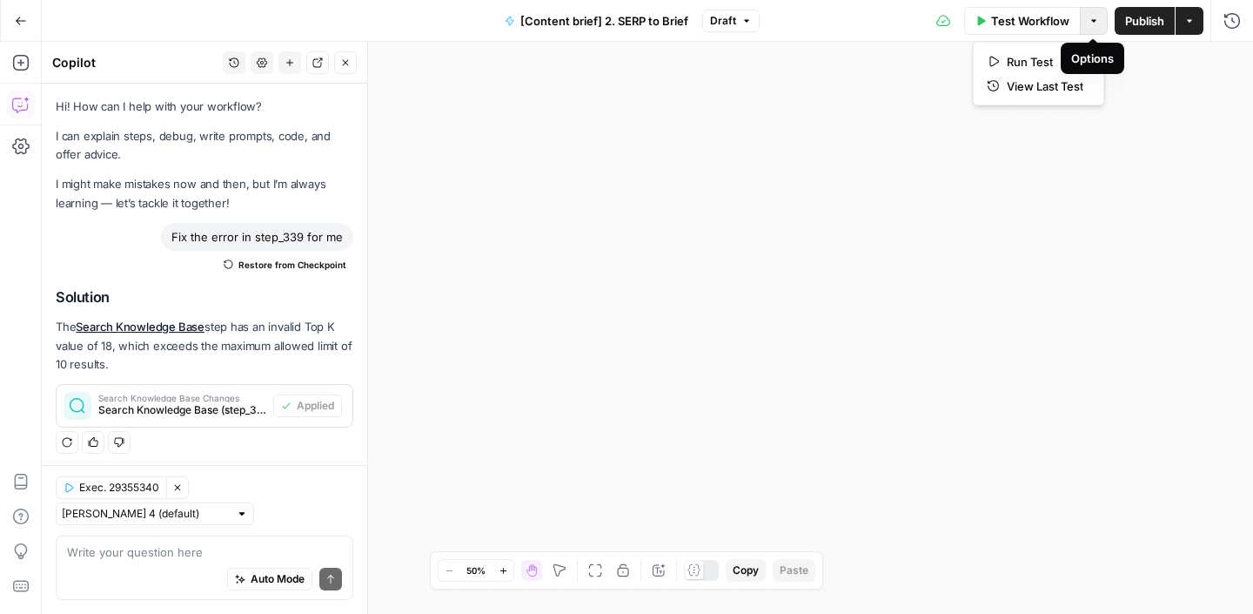
click at [1091, 21] on icon "button" at bounding box center [1093, 20] width 5 height 3
click at [1190, 24] on icon "button" at bounding box center [1189, 21] width 10 height 10
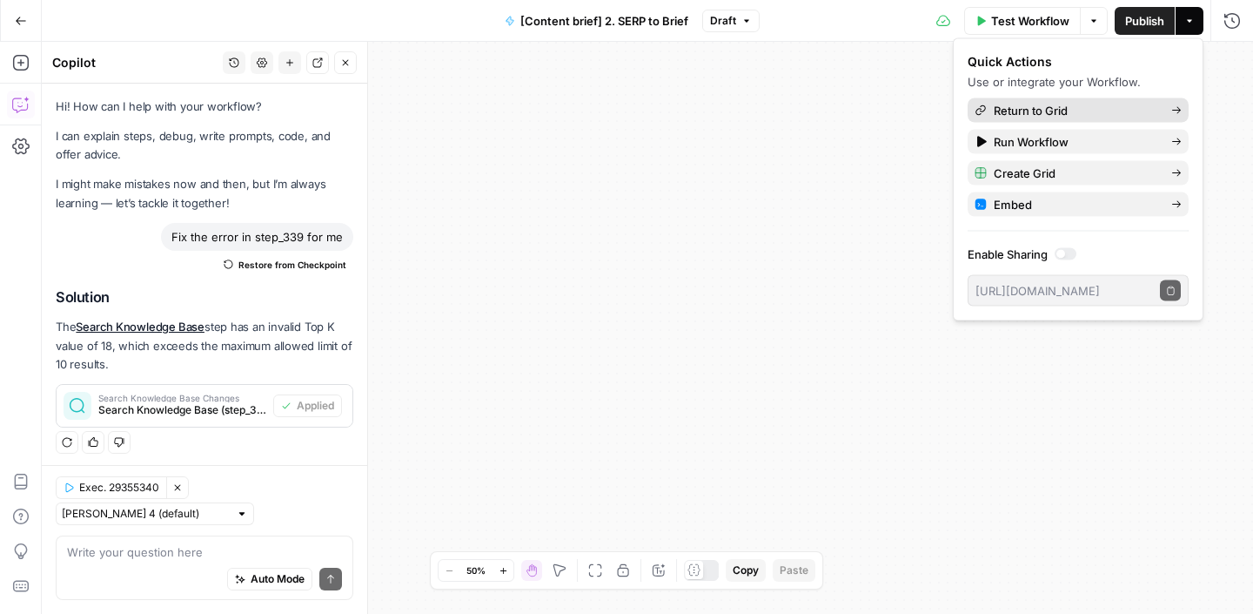
click at [1079, 112] on span "Return to Grid" at bounding box center [1076, 110] width 164 height 17
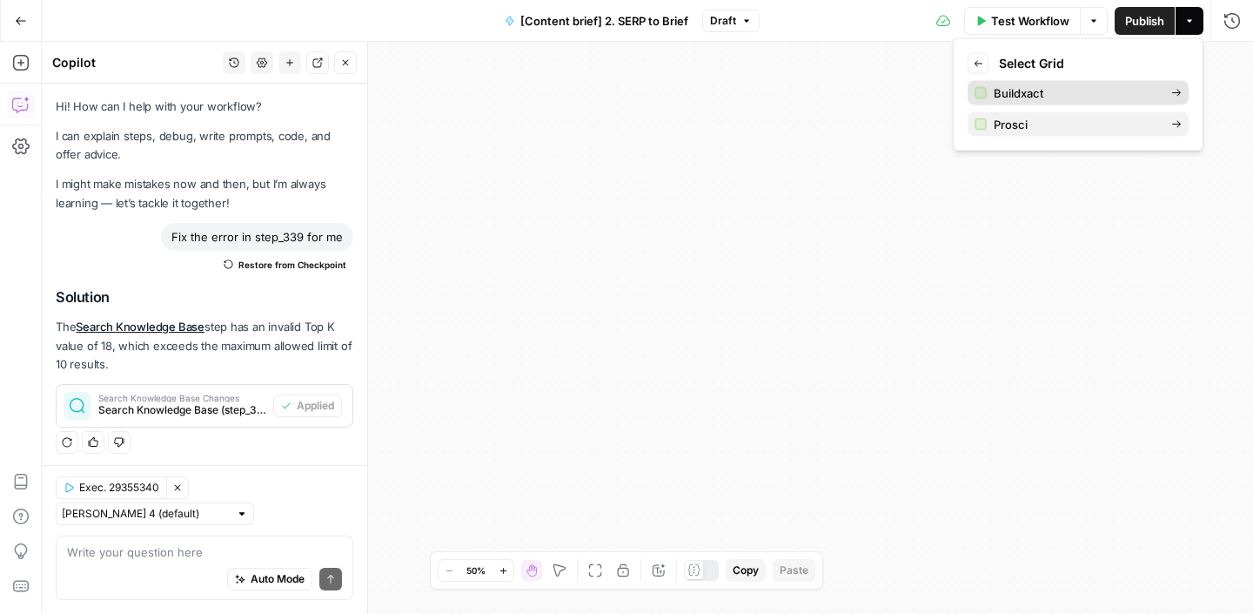
click at [1055, 96] on span "Buildxact" at bounding box center [1076, 92] width 164 height 17
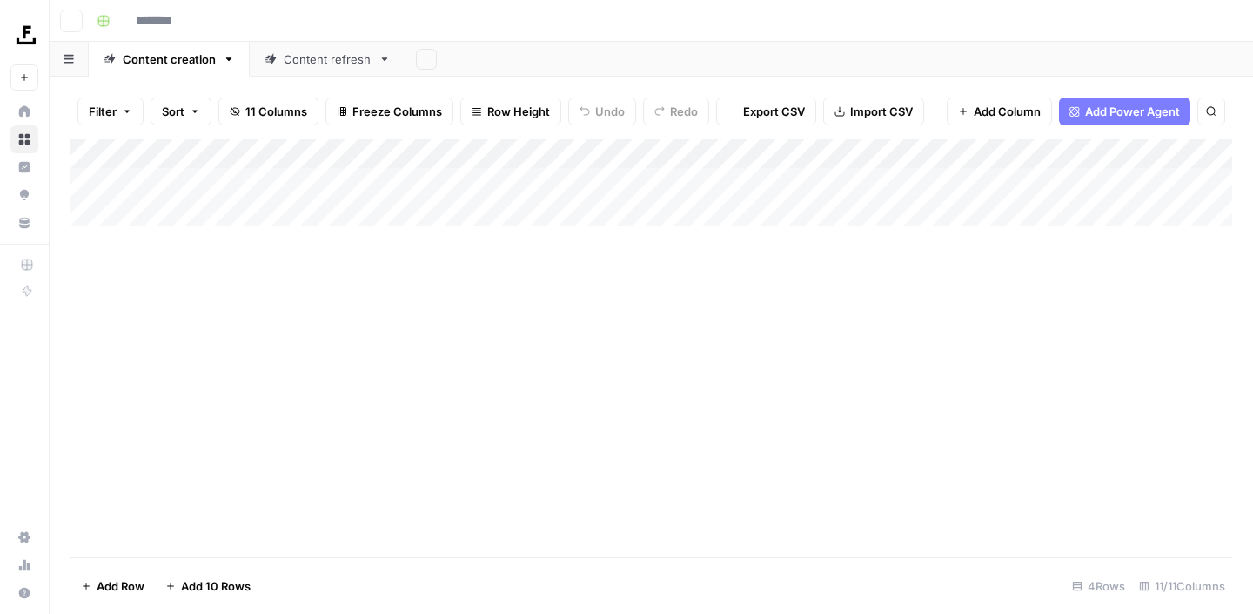
type input "*********"
click at [850, 271] on div "Add Column" at bounding box center [651, 227] width 1162 height 176
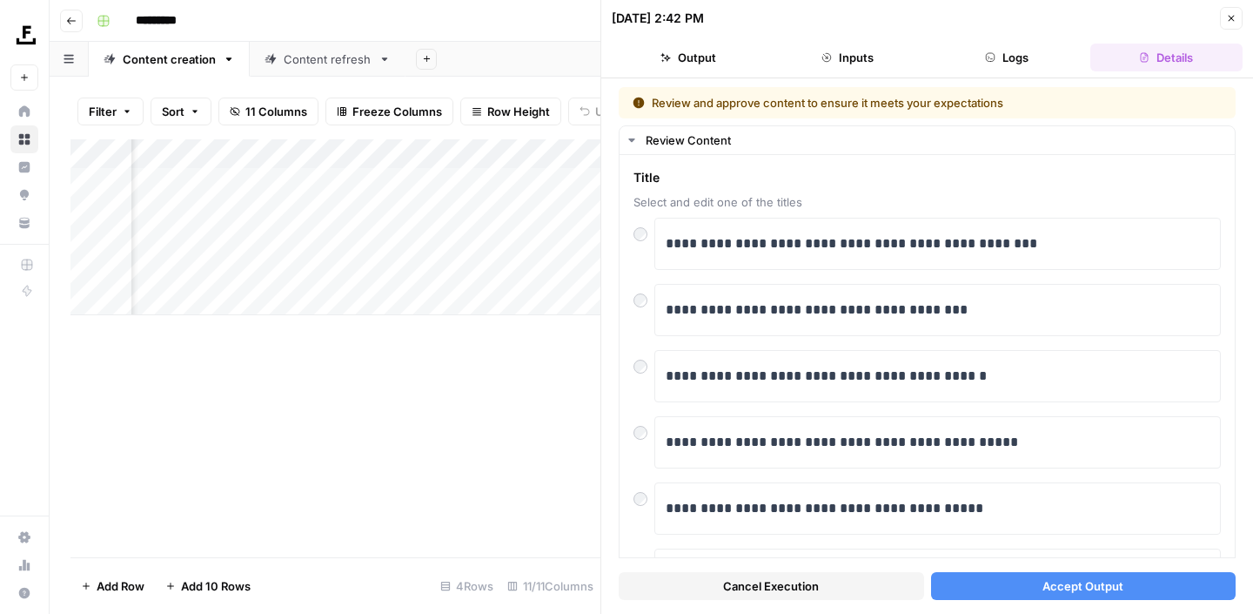
click at [1001, 587] on button "Accept Output" at bounding box center [1083, 586] width 305 height 28
